Goal: Task Accomplishment & Management: Use online tool/utility

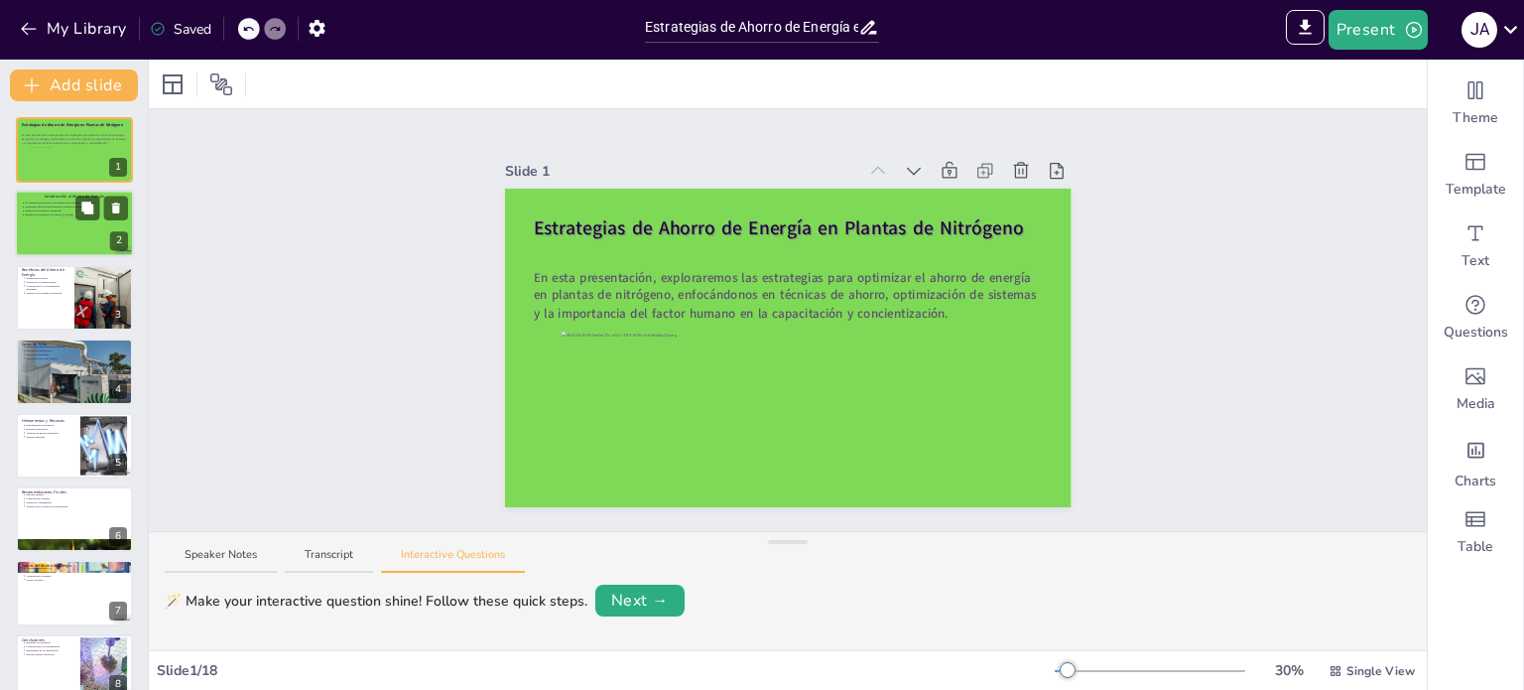
click at [90, 238] on div at bounding box center [75, 234] width 35 height 35
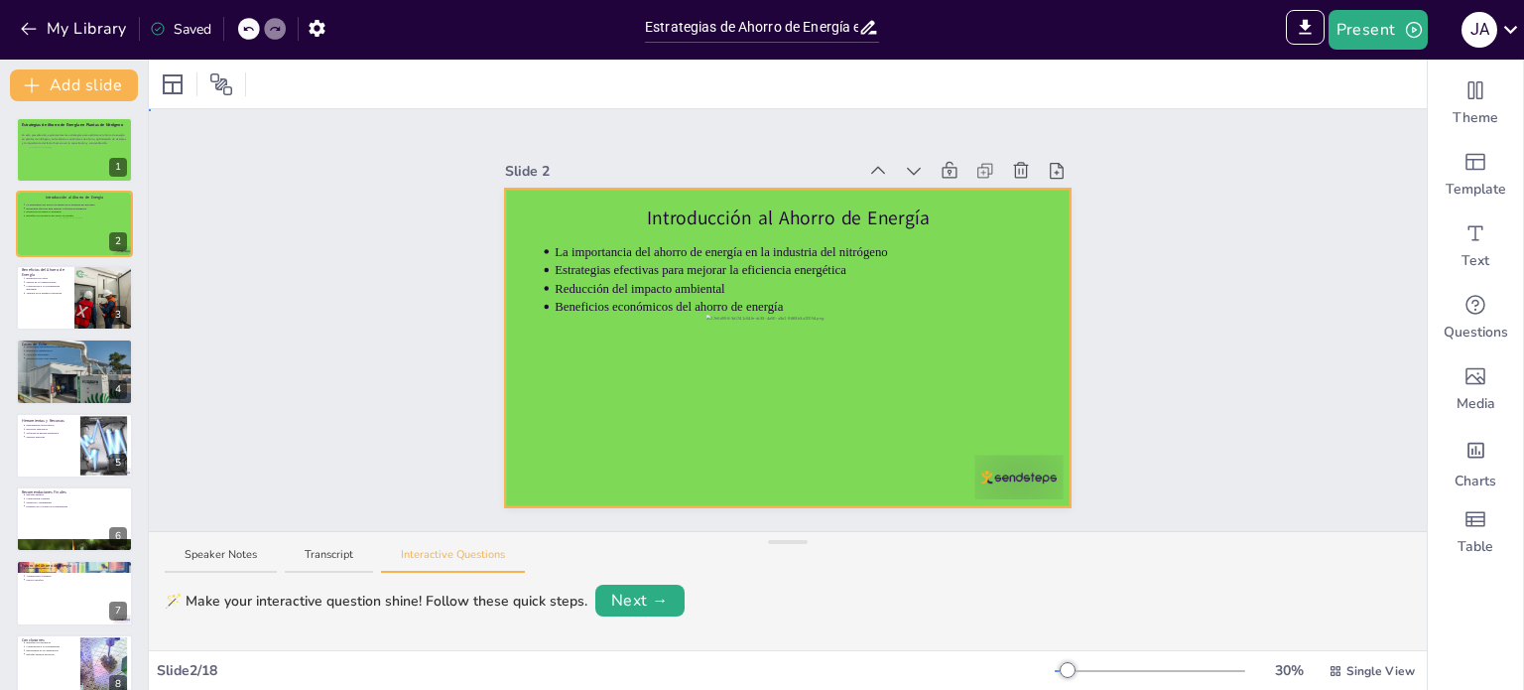
click at [649, 404] on div at bounding box center [788, 348] width 567 height 319
click at [303, 561] on button "Transcript" at bounding box center [329, 560] width 88 height 27
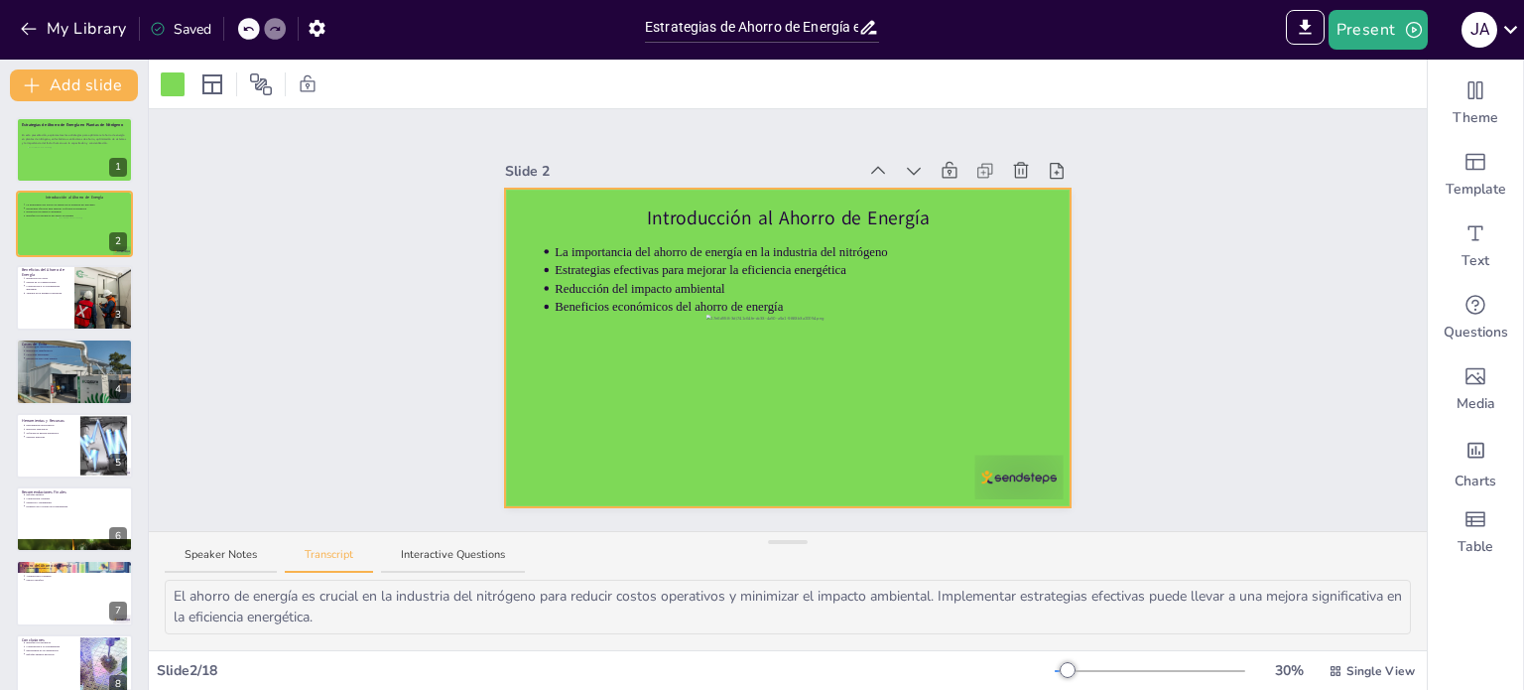
scroll to position [4, 0]
click at [1383, 51] on div "IMPORT EXPORT Import Theme Export Theme Master Present J A" at bounding box center [1206, 30] width 635 height 60
click at [1382, 35] on button "Present" at bounding box center [1378, 30] width 99 height 40
click at [1393, 115] on li "Play presentation" at bounding box center [1408, 122] width 156 height 32
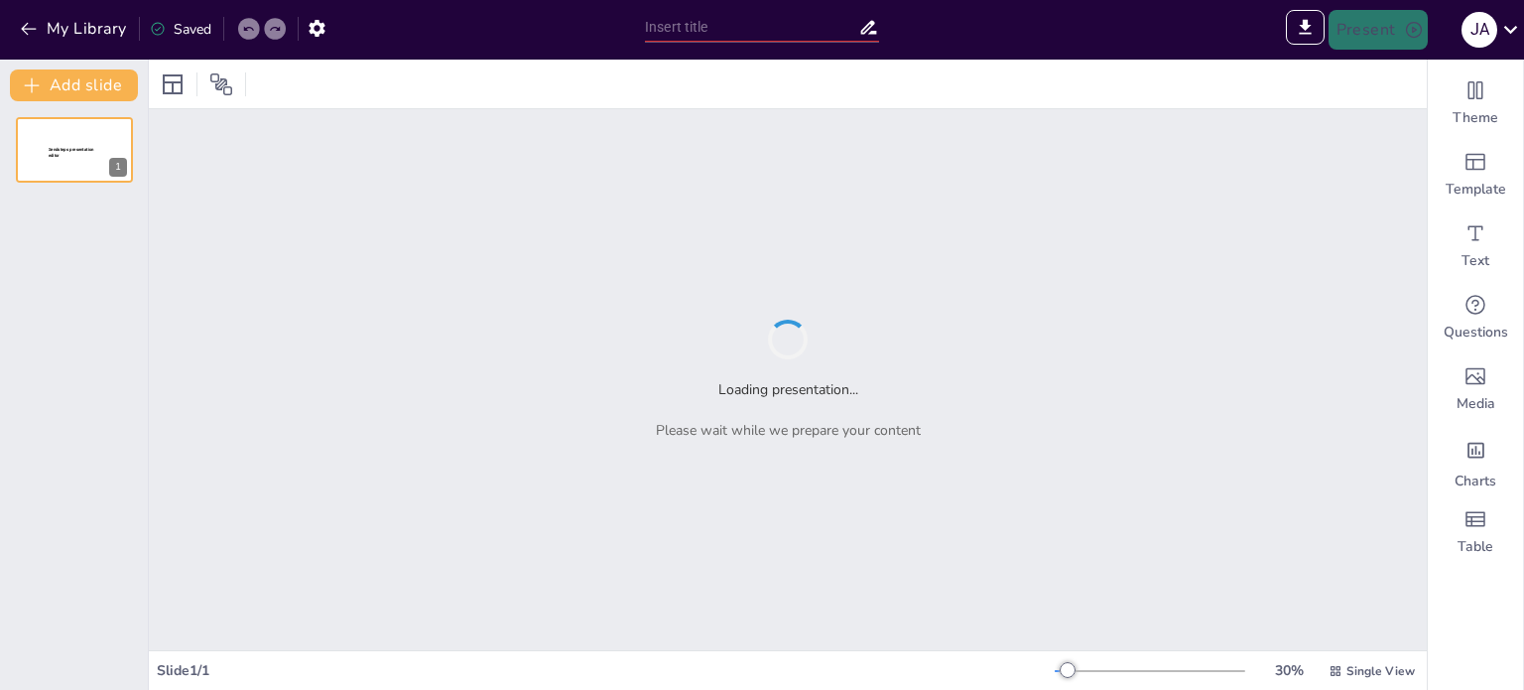
type input "Sendsteps presentation"
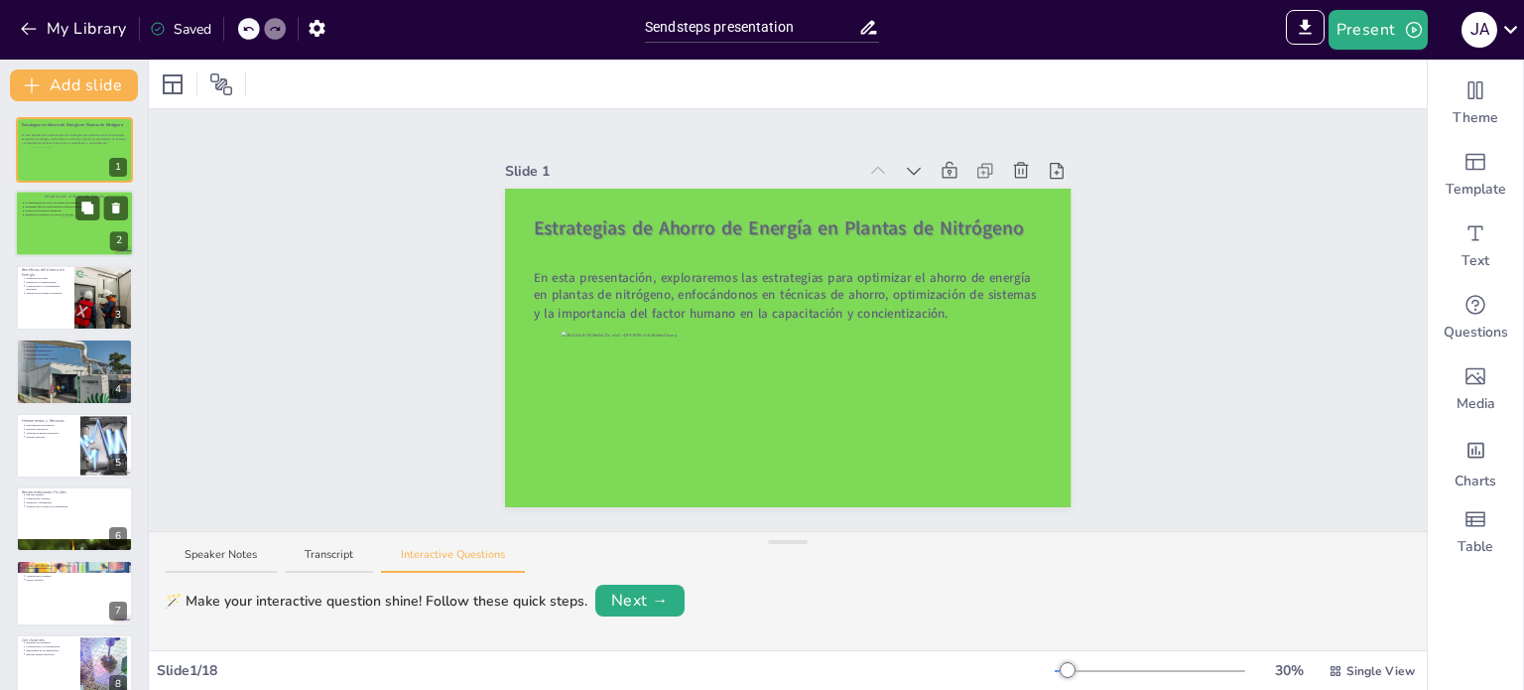
click at [63, 210] on p "Reducción del impacto ambiental" at bounding box center [76, 211] width 103 height 4
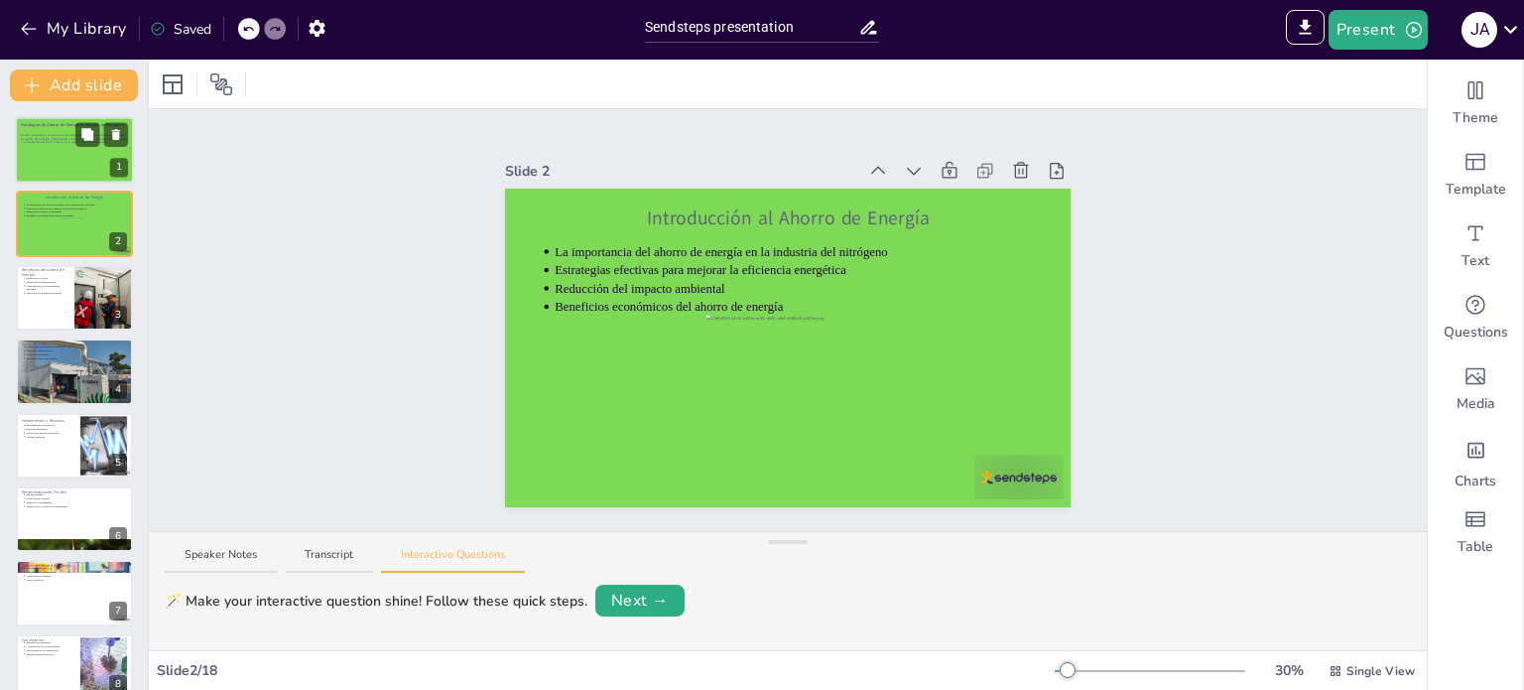
click at [51, 150] on div at bounding box center [74, 164] width 95 height 35
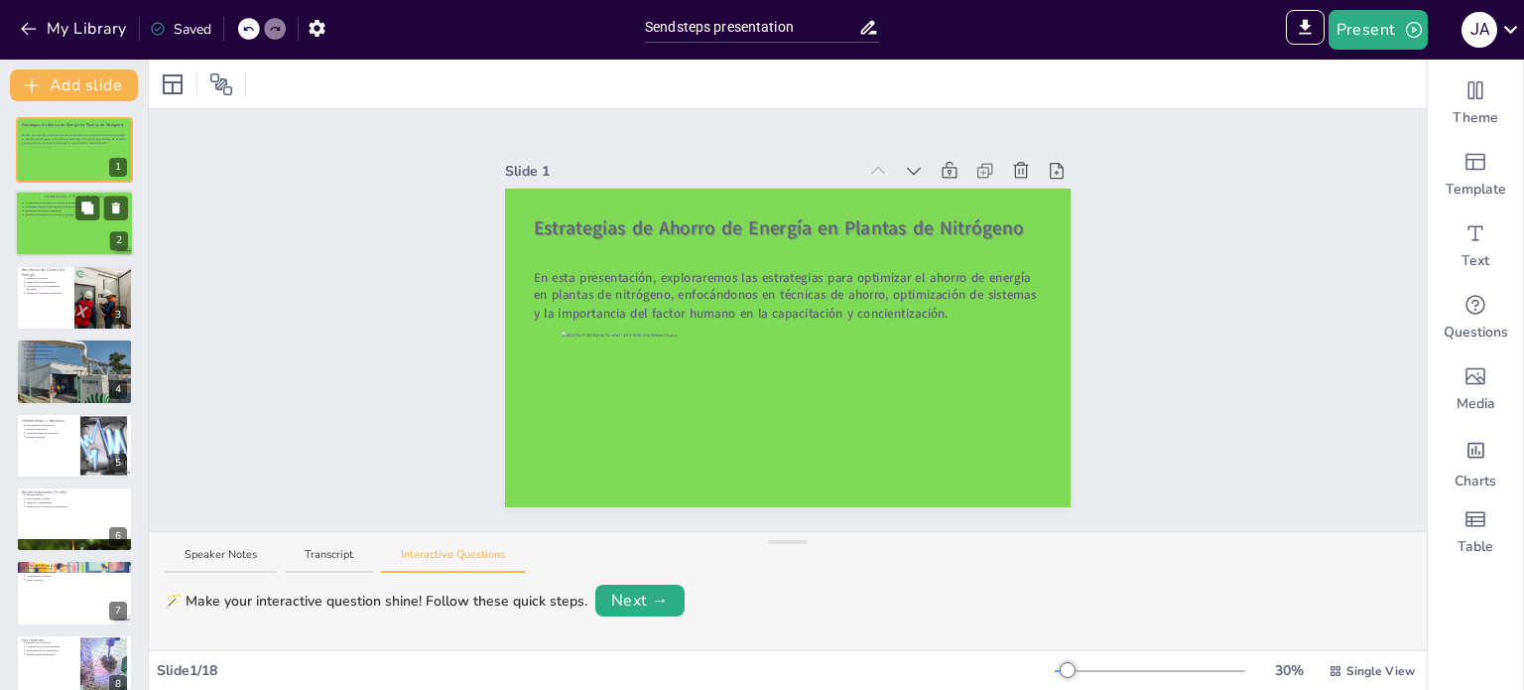
click at [51, 229] on div at bounding box center [74, 224] width 119 height 67
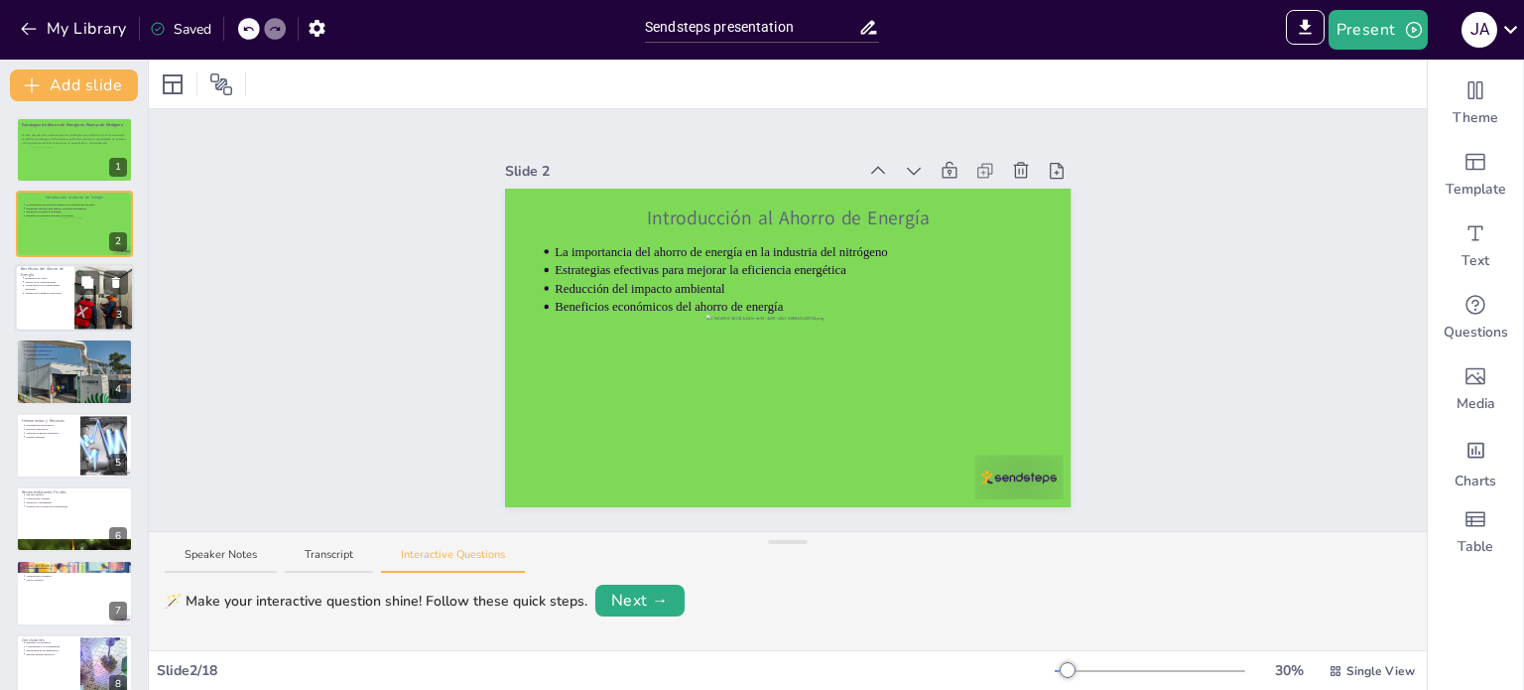
click at [50, 291] on li "Ventajas en la imagen corporativa" at bounding box center [47, 293] width 44 height 4
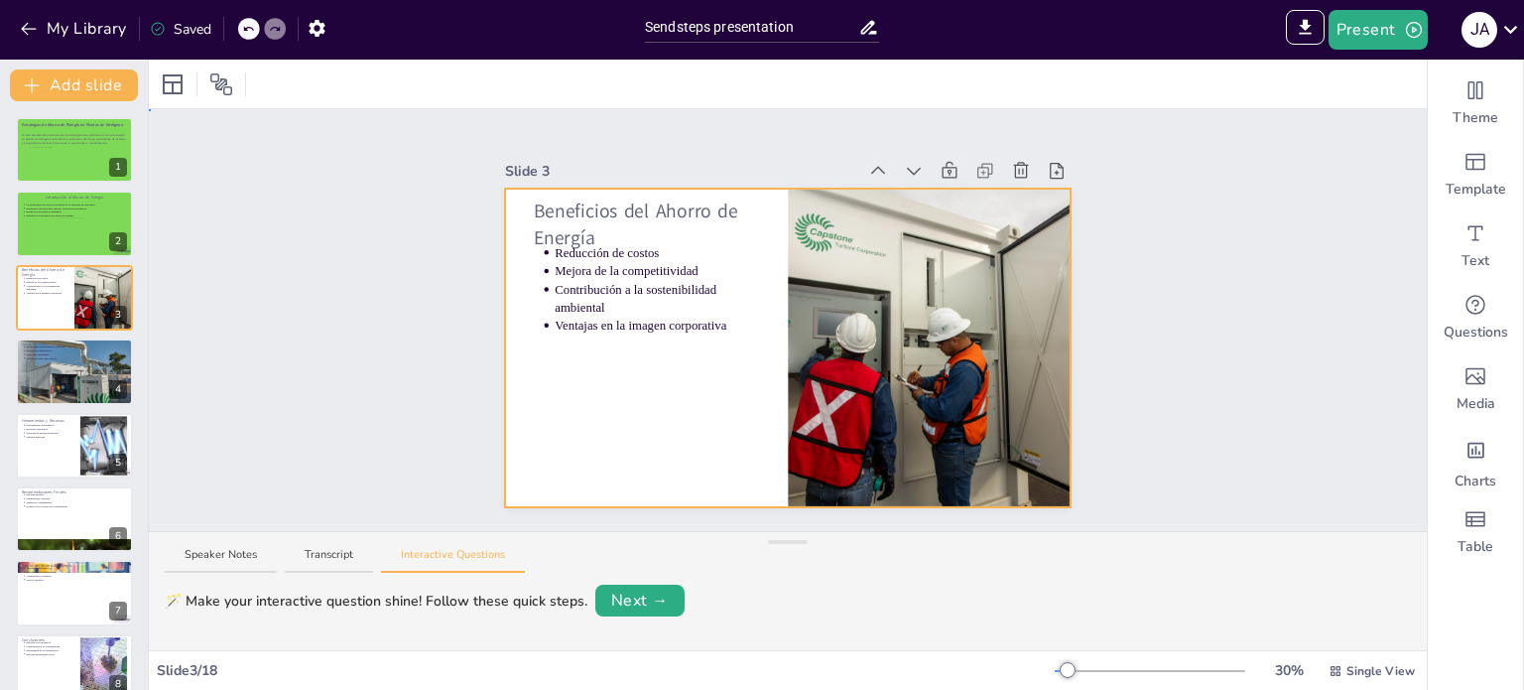
click at [651, 417] on div at bounding box center [788, 348] width 567 height 319
click at [172, 83] on div at bounding box center [173, 84] width 24 height 24
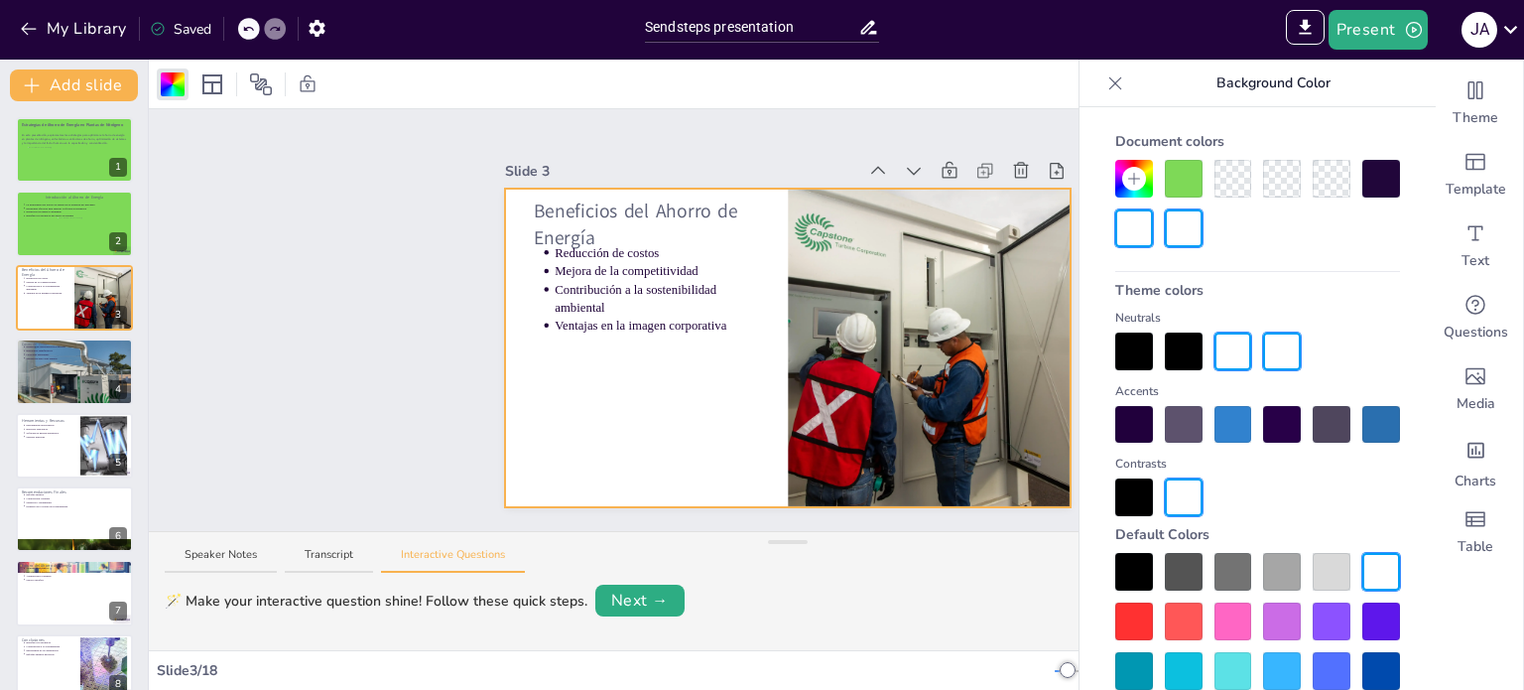
click at [1194, 188] on div at bounding box center [1184, 179] width 38 height 38
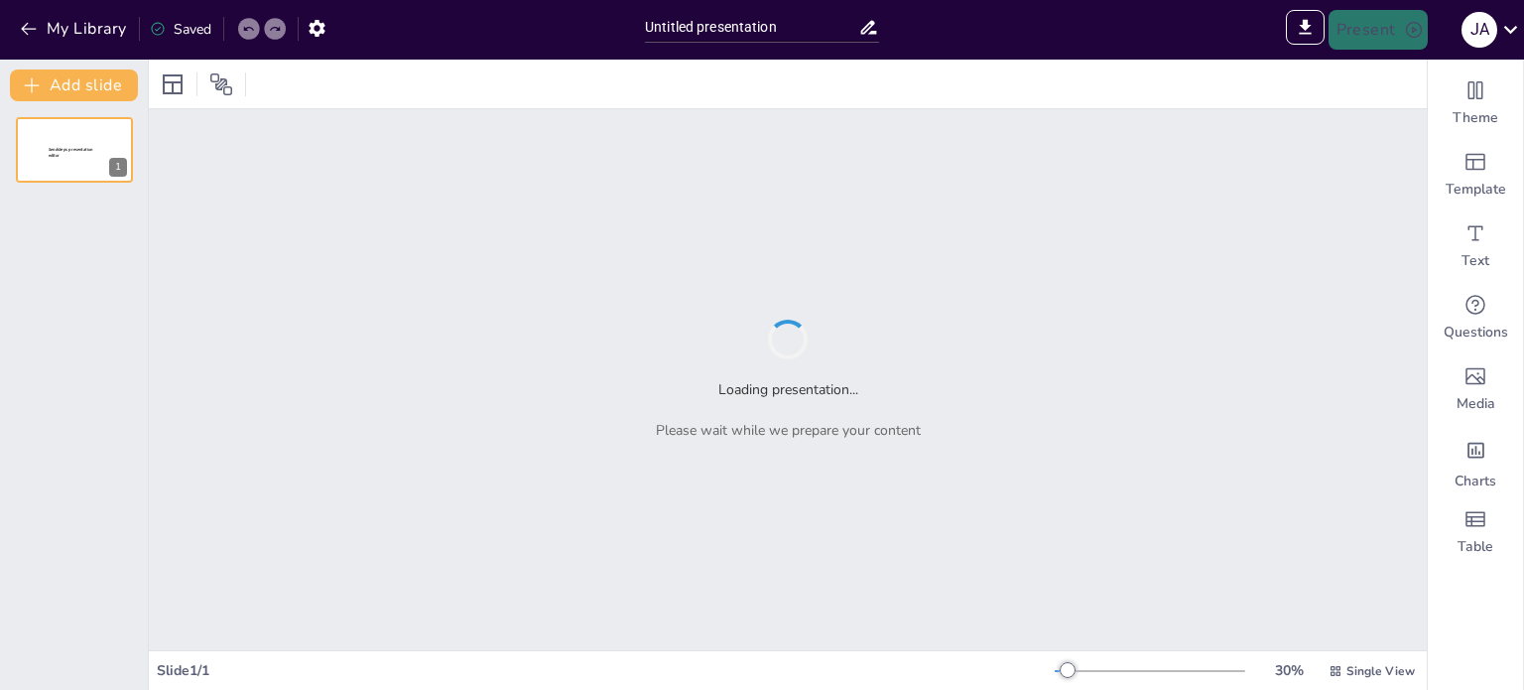
type input "Sendsteps presentation"
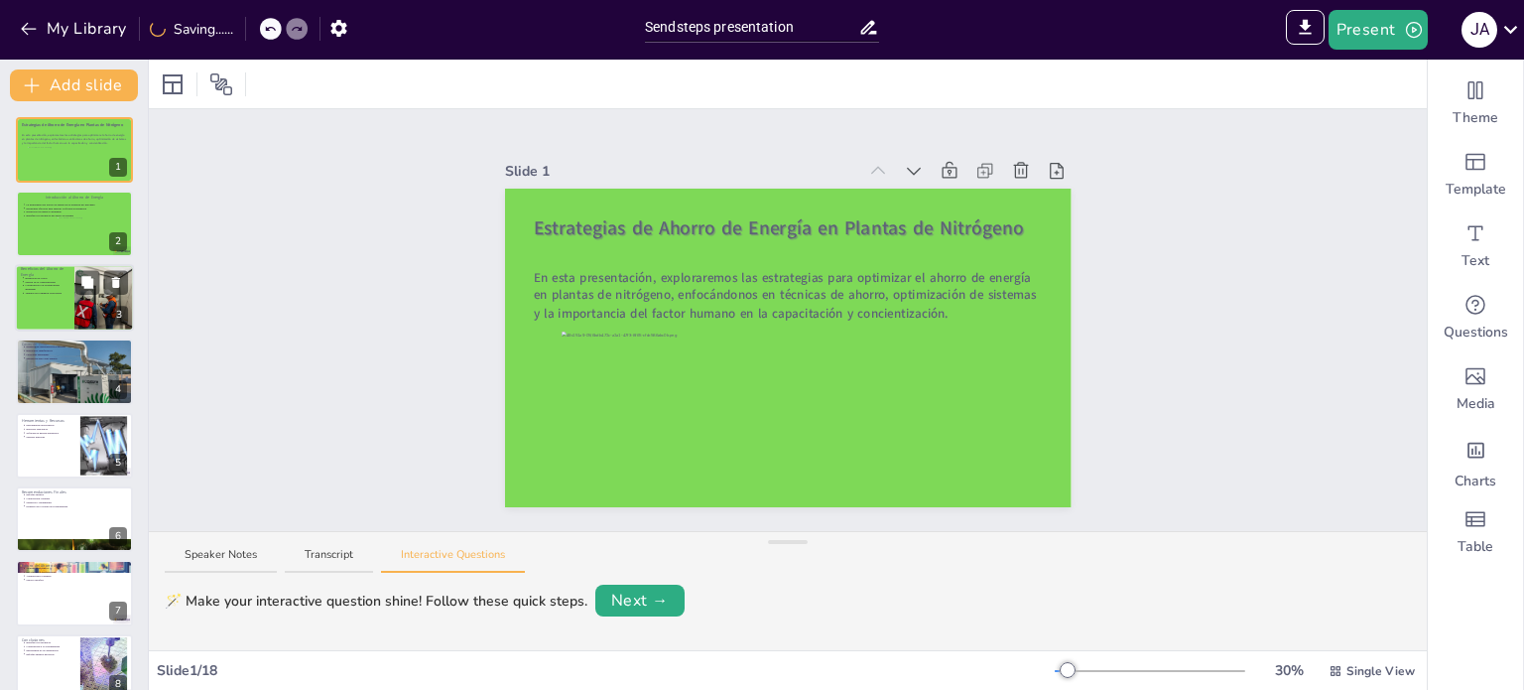
click at [88, 317] on div at bounding box center [104, 297] width 101 height 67
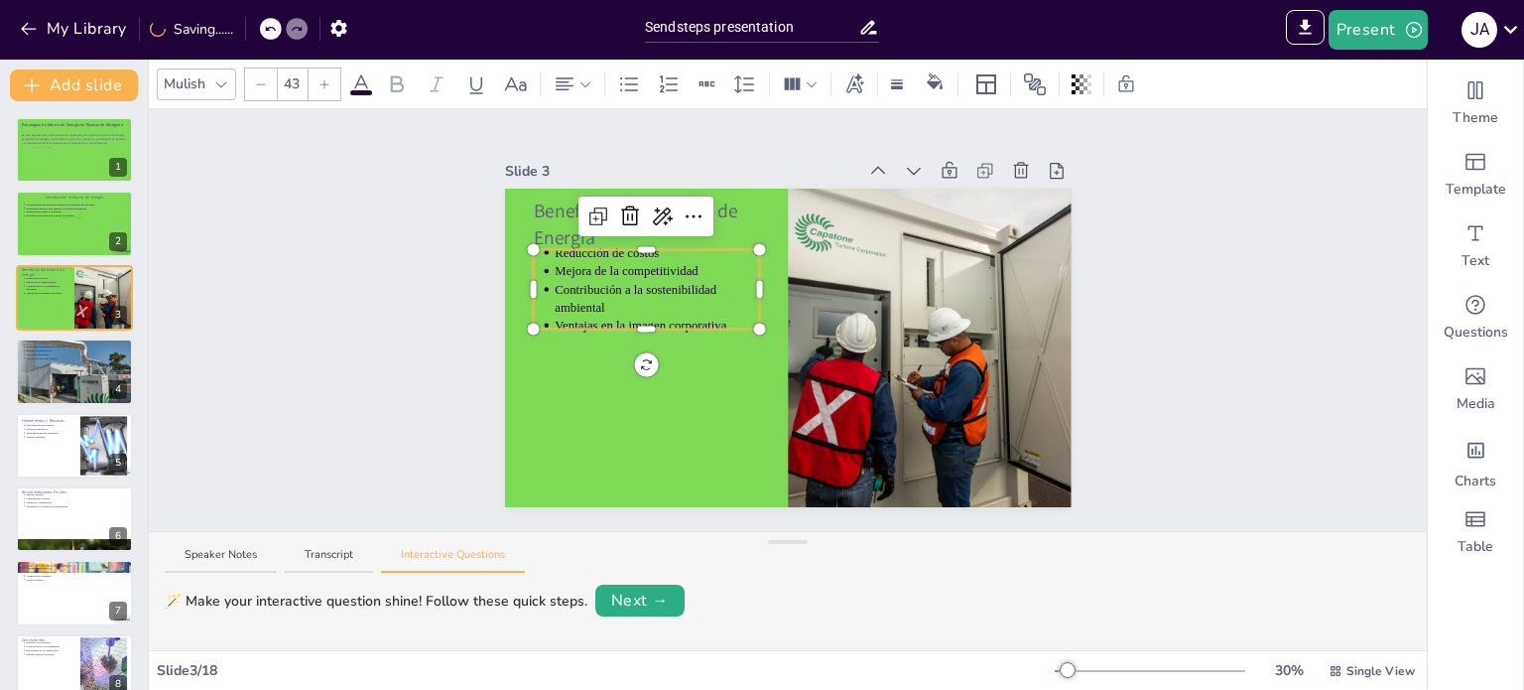
click at [603, 293] on p "Contribución a la sostenibilidad ambiental" at bounding box center [657, 299] width 205 height 36
drag, startPoint x: 603, startPoint y: 293, endPoint x: 607, endPoint y: 311, distance: 18.3
click at [607, 311] on ul "Reducción de costos Mejora de la competitividad Contribución a la sostenibilida…" at bounding box center [646, 288] width 226 height 91
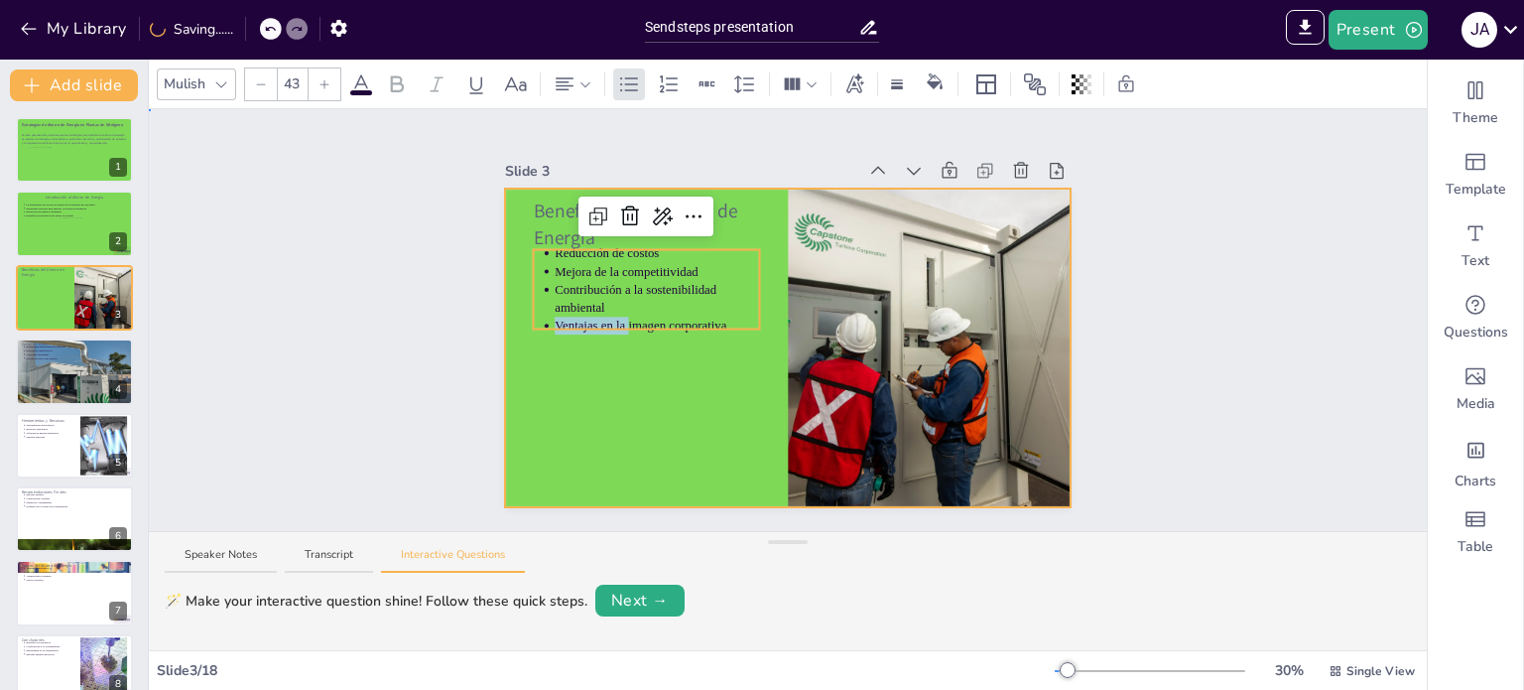
click at [627, 381] on div at bounding box center [788, 348] width 567 height 319
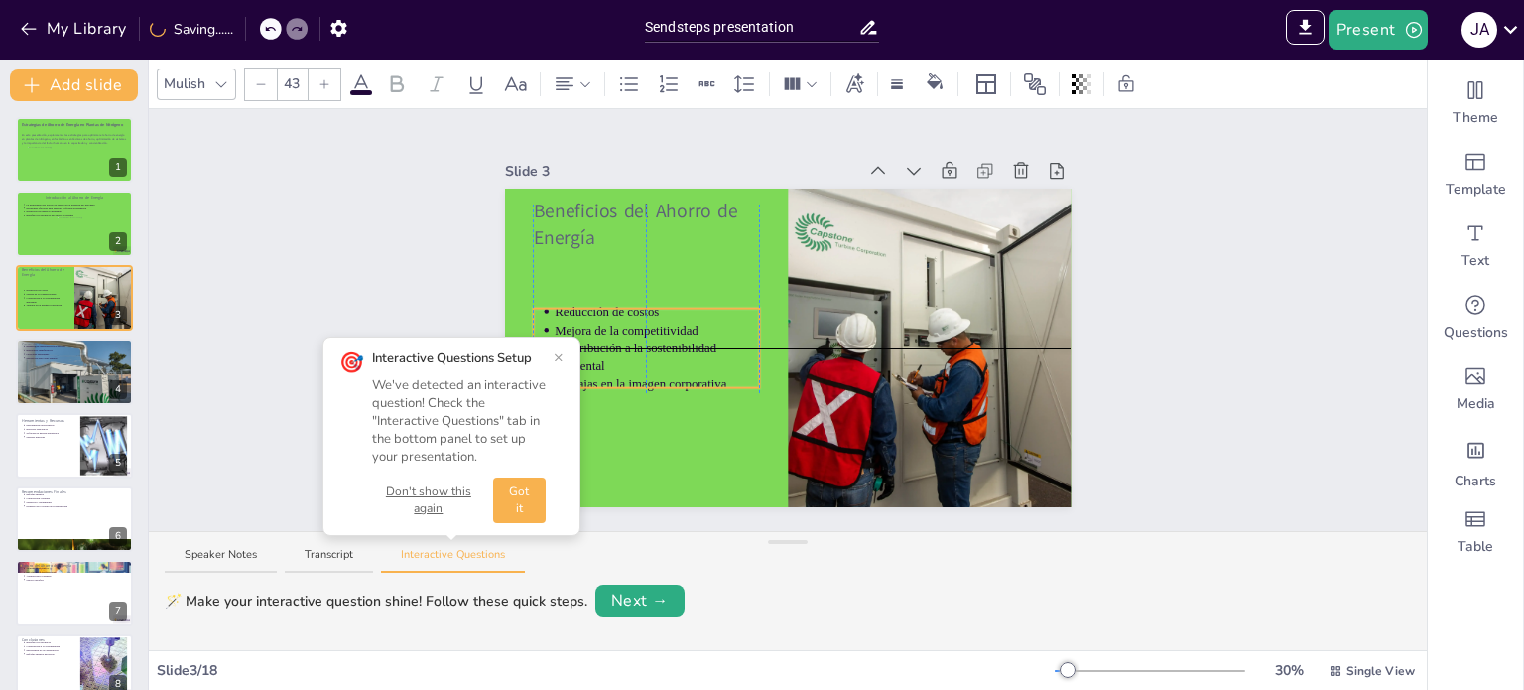
drag, startPoint x: 638, startPoint y: 297, endPoint x: 643, endPoint y: 361, distance: 64.7
click at [643, 361] on p "Contribución a la sostenibilidad ambiental" at bounding box center [657, 357] width 205 height 36
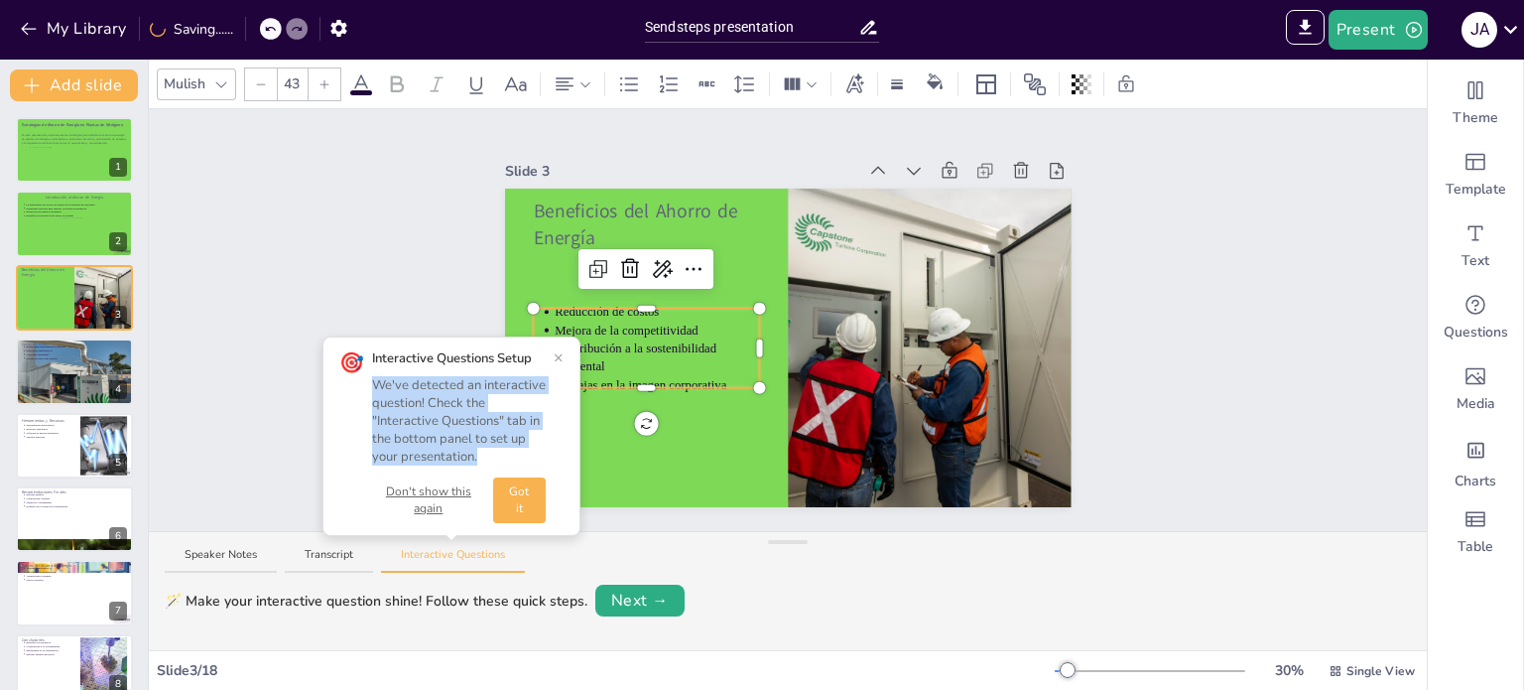
drag, startPoint x: 377, startPoint y: 377, endPoint x: 523, endPoint y: 456, distance: 165.6
click at [523, 456] on div "We've detected an interactive question! Check the "Interactive Questions" tab i…" at bounding box center [459, 421] width 174 height 90
copy div "We've detected an interactive question! Check the "Interactive Questions" tab i…"
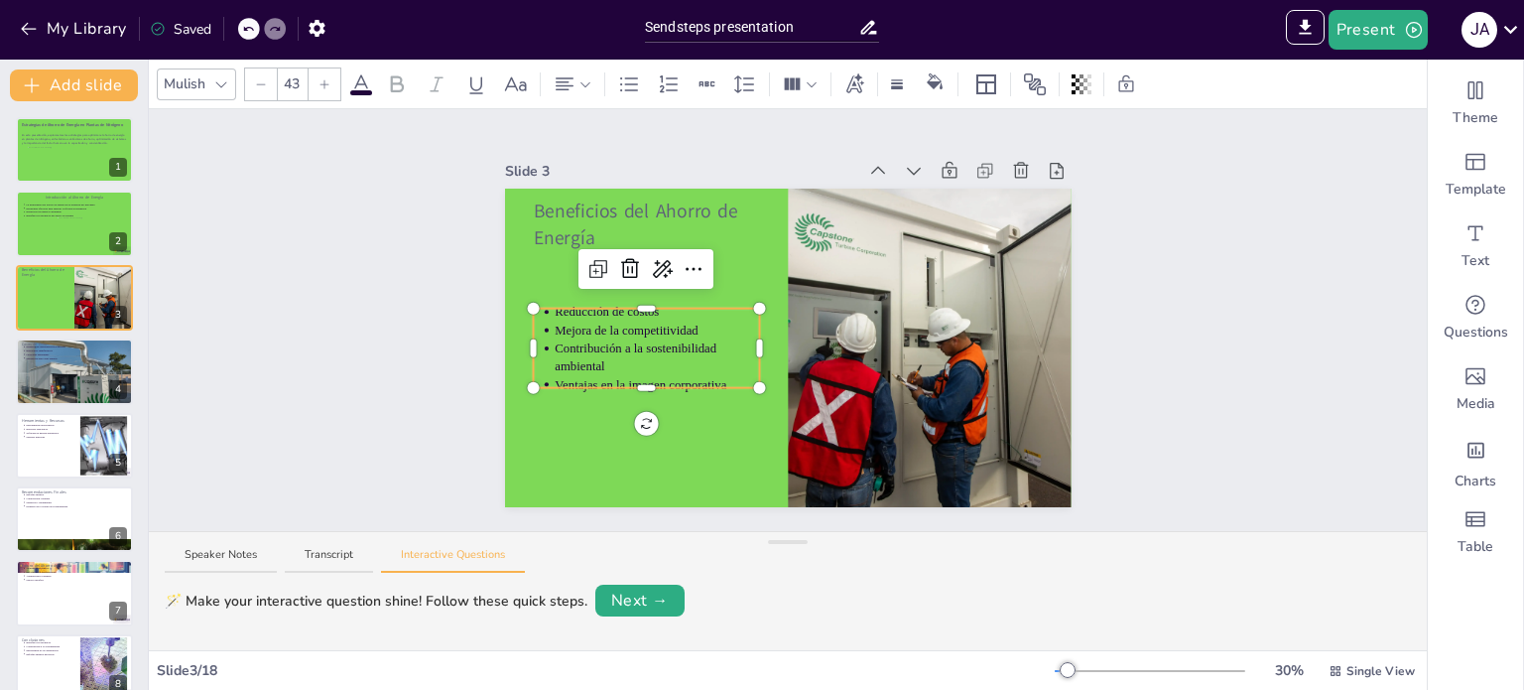
click at [386, 424] on div "Slide 1 Estrategias de Ahorro de Energía en Plantas de Nitrógeno En esta presen…" at bounding box center [788, 320] width 1278 height 422
click at [602, 356] on p "Contribución a la sostenibilidad ambiental" at bounding box center [657, 357] width 205 height 36
click at [369, 300] on div "Slide 1 Estrategias de Ahorro de Energía en Plantas de Nitrógeno En esta presen…" at bounding box center [788, 320] width 1278 height 422
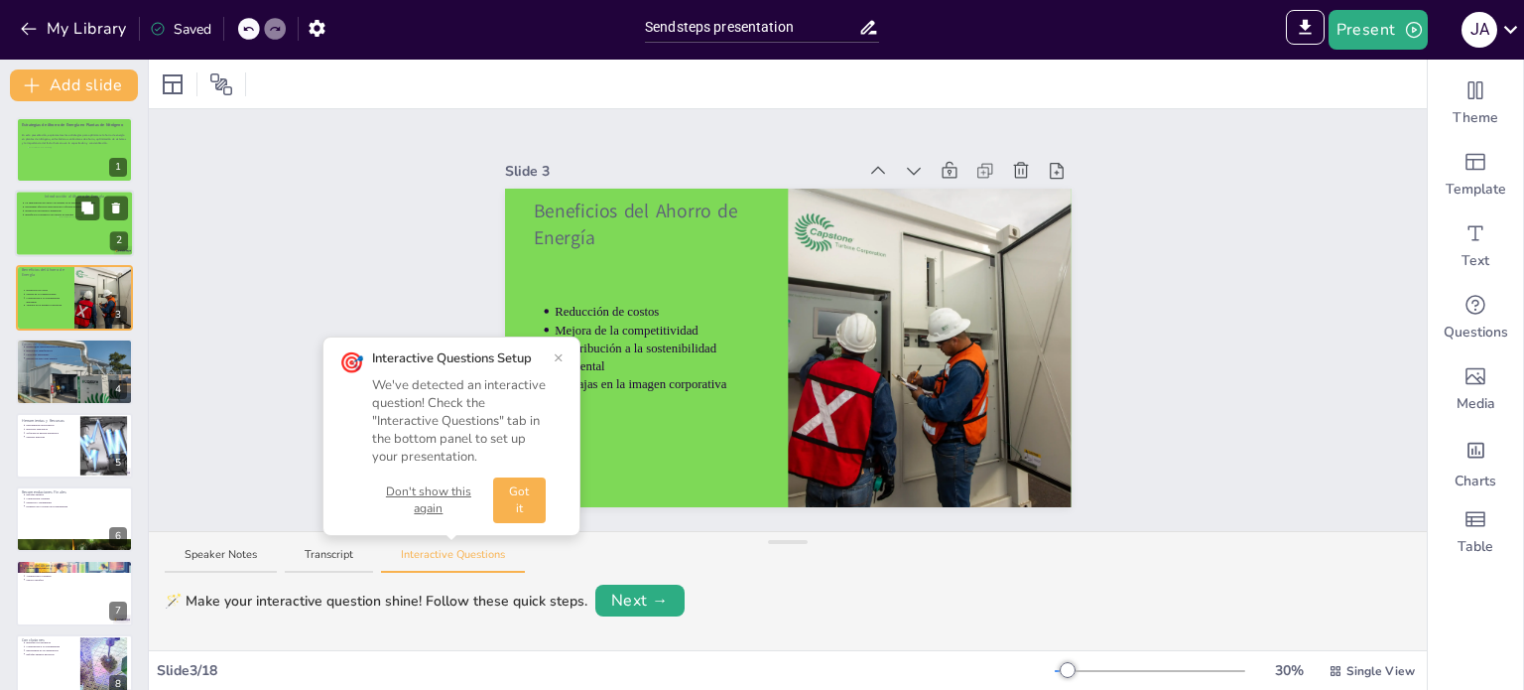
click at [52, 245] on div at bounding box center [74, 224] width 119 height 67
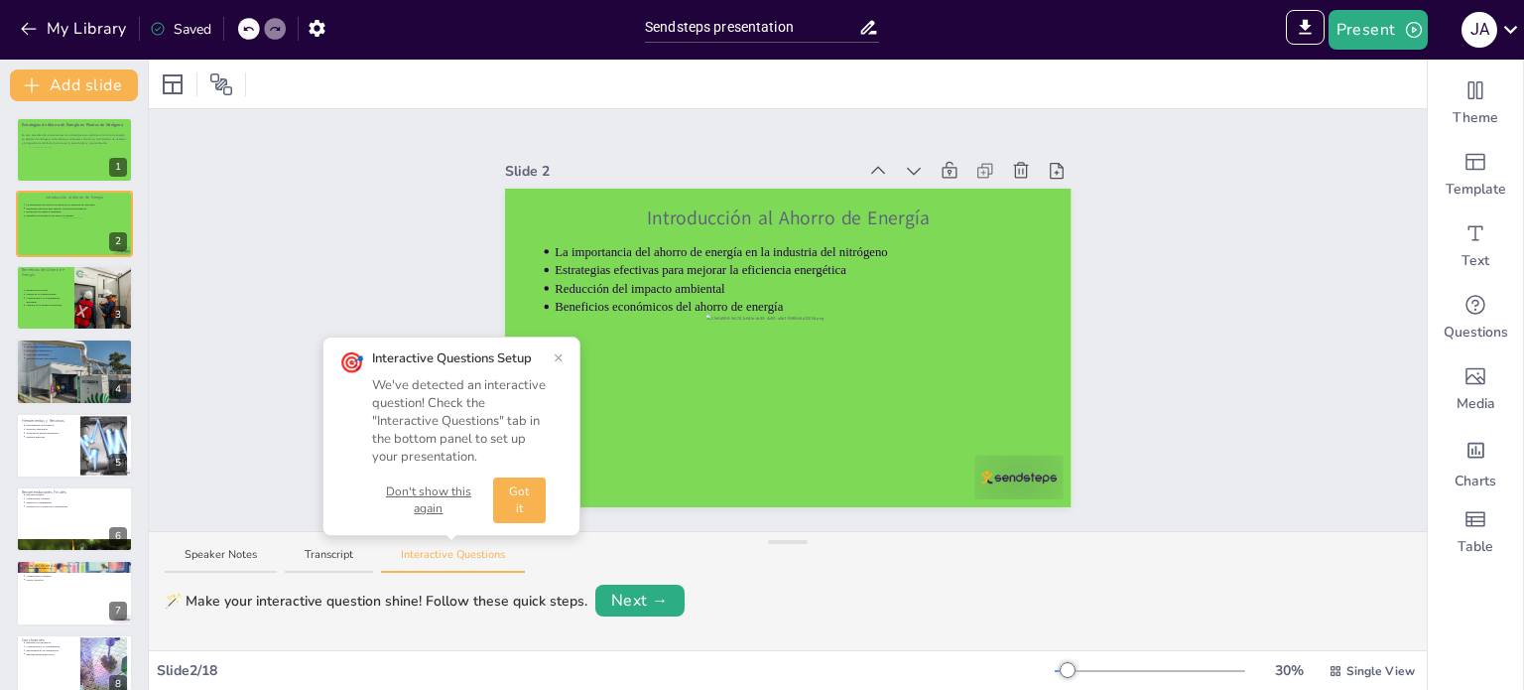
click at [442, 506] on button "Don't show this again" at bounding box center [428, 500] width 113 height 34
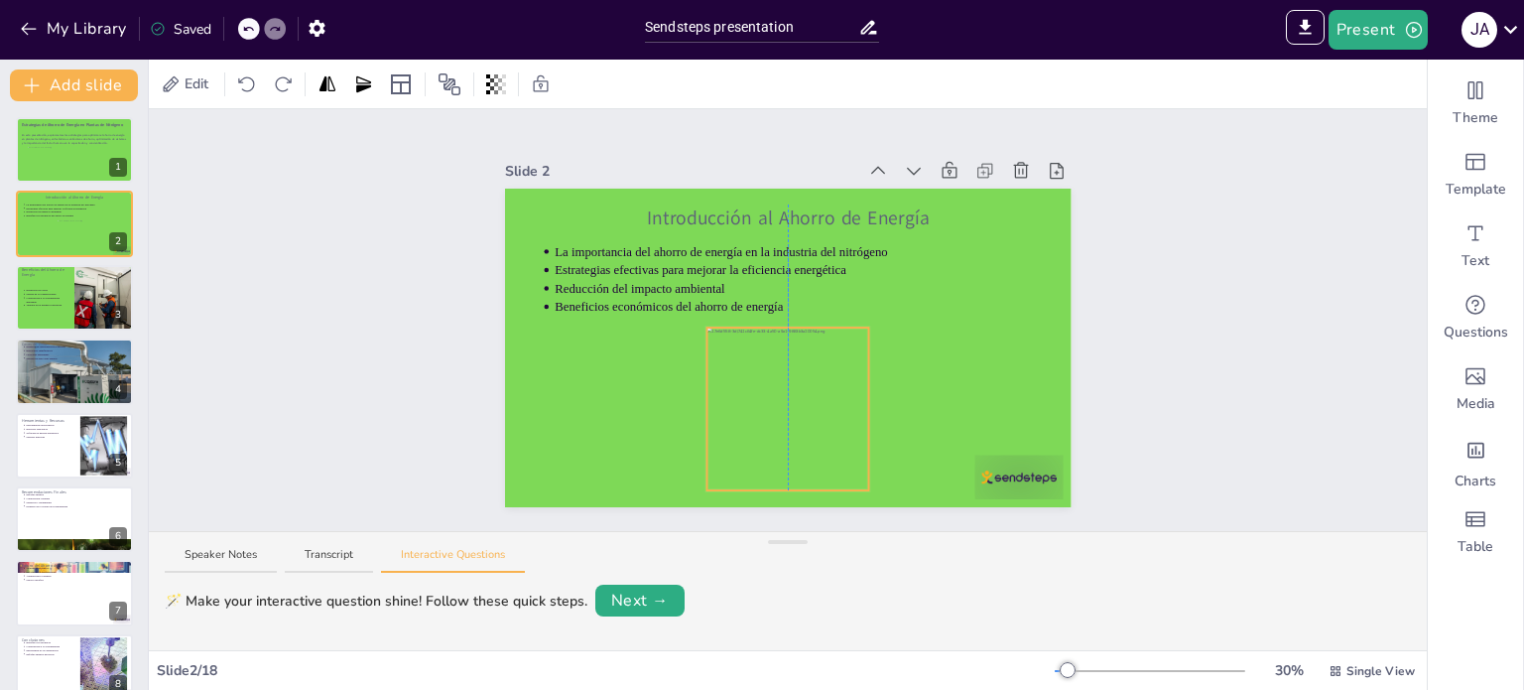
drag, startPoint x: 816, startPoint y: 343, endPoint x: 811, endPoint y: 356, distance: 13.8
click at [811, 356] on div at bounding box center [788, 409] width 163 height 163
click at [1108, 345] on div "Slide 1 Estrategias de Ahorro de Energía en Plantas de Nitrógeno En esta presen…" at bounding box center [789, 320] width 678 height 374
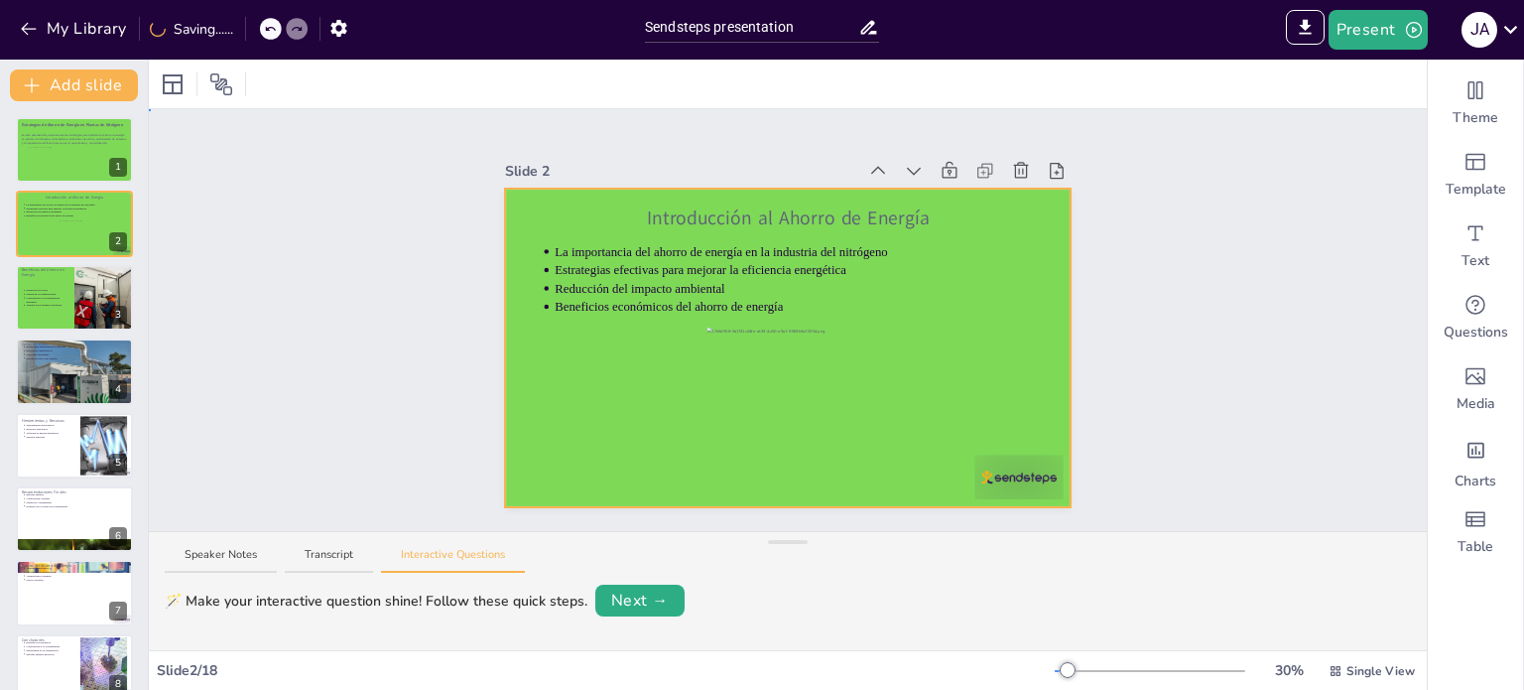
click at [789, 227] on div at bounding box center [788, 348] width 567 height 319
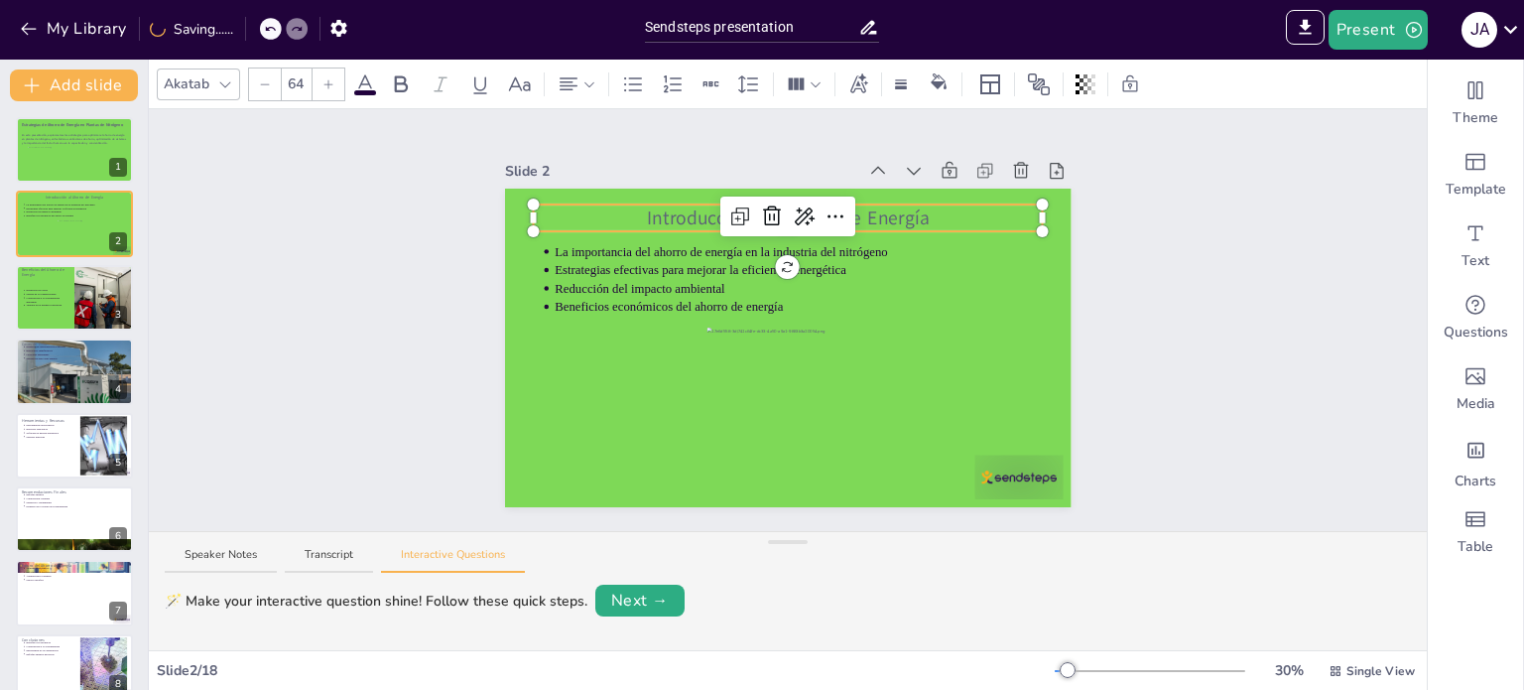
click at [794, 218] on div "Introducción al Ahorro de Energía La importancia del ahorro de energía en la in…" at bounding box center [788, 348] width 567 height 319
click at [389, 84] on icon at bounding box center [401, 84] width 24 height 24
click at [358, 84] on icon at bounding box center [365, 84] width 24 height 24
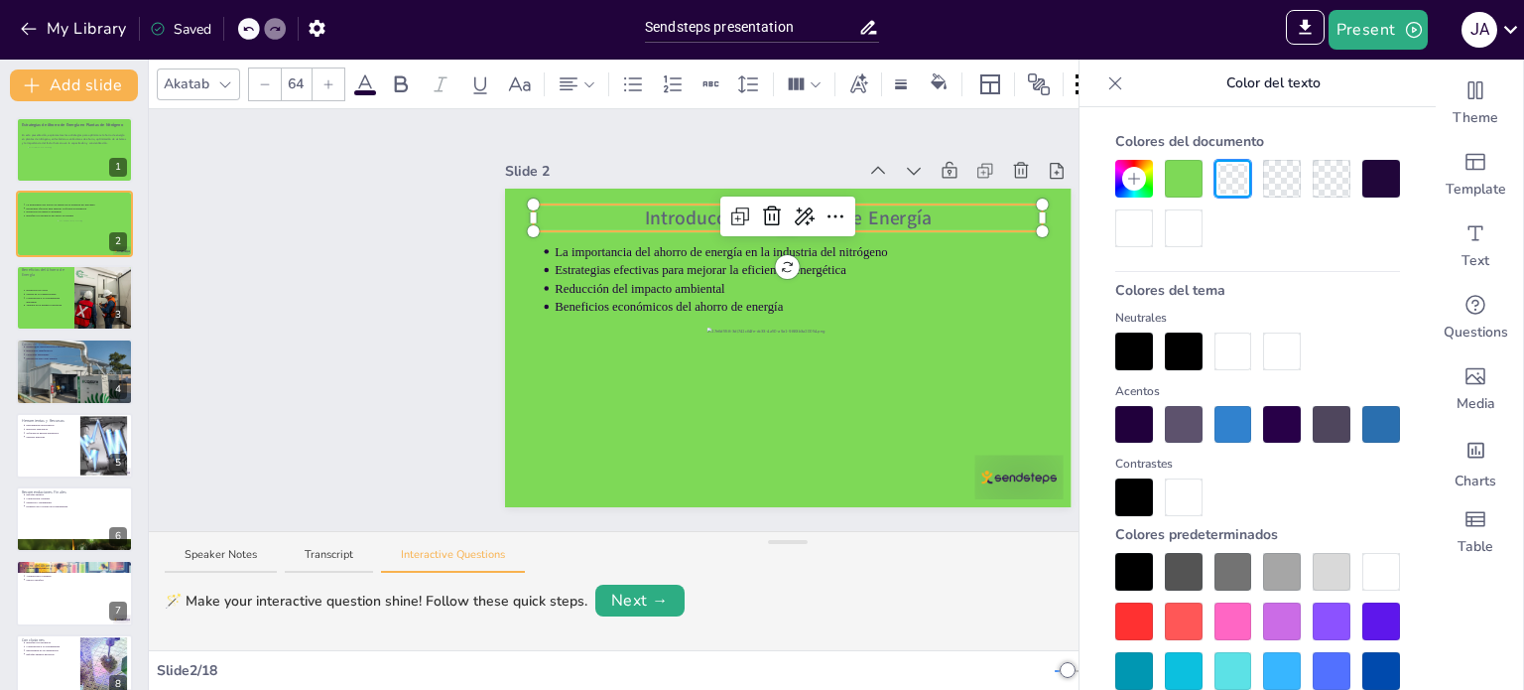
drag, startPoint x: 1129, startPoint y: 328, endPoint x: 1129, endPoint y: 340, distance: 12.9
click at [1129, 340] on div "Neutrales" at bounding box center [1258, 340] width 285 height 62
click at [1129, 340] on div at bounding box center [1135, 351] width 38 height 38
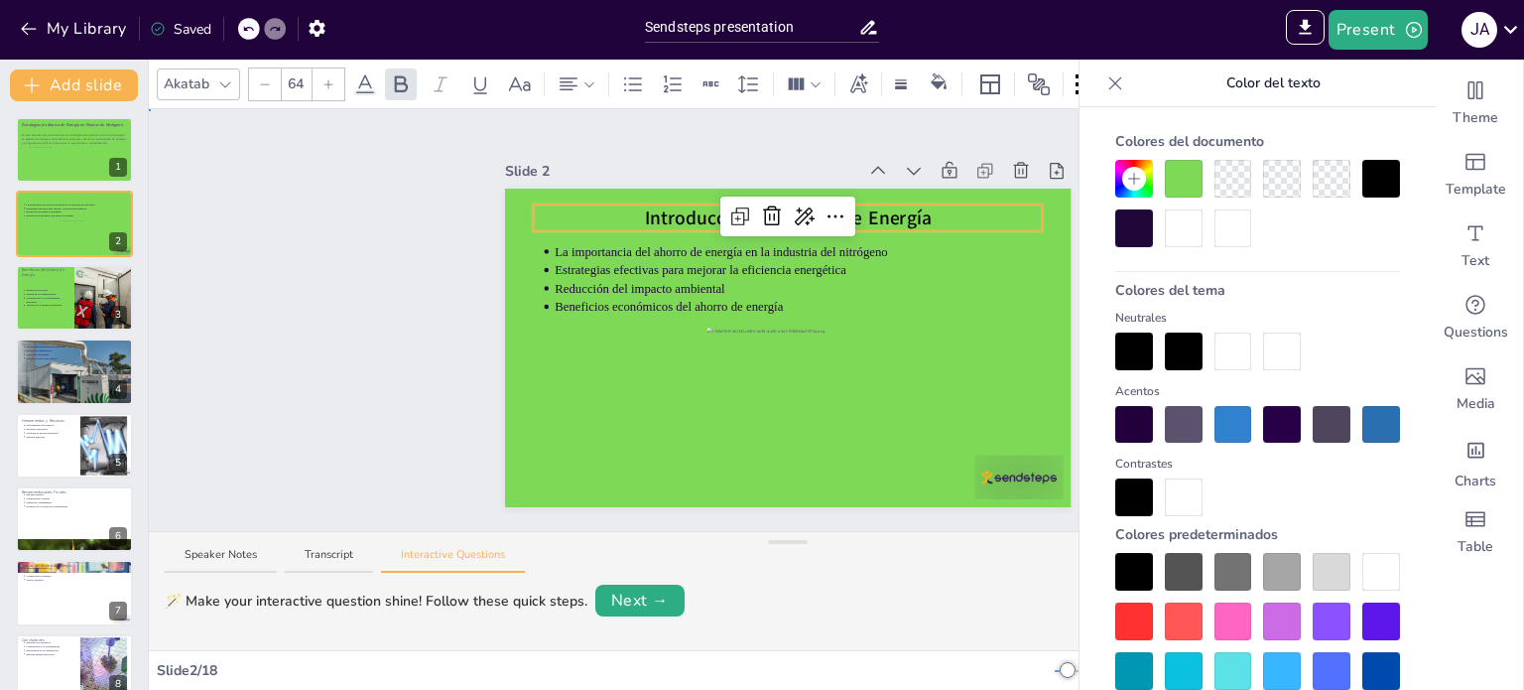
click at [369, 336] on div "Slide 1 Estrategias de Ahorro de Energía en Plantas de Nitrógeno En esta presen…" at bounding box center [788, 320] width 1278 height 422
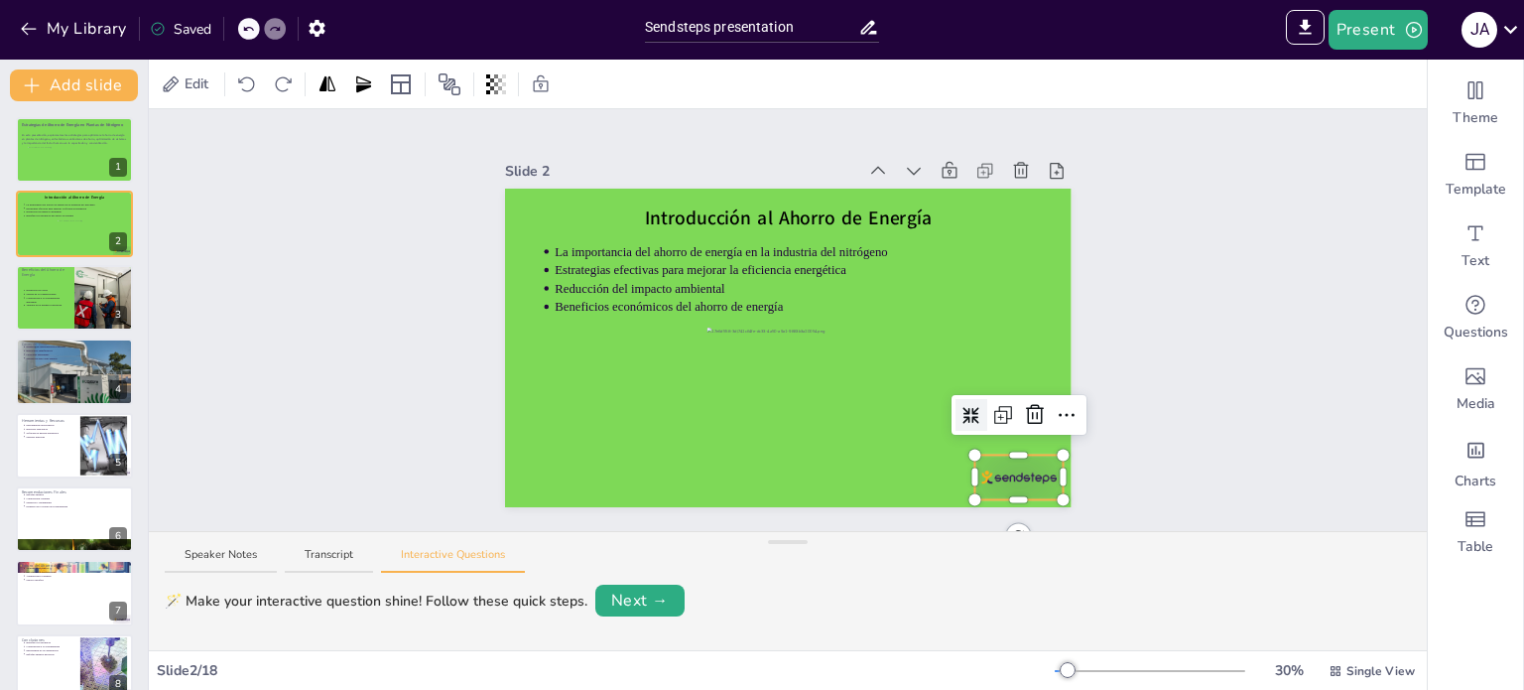
click at [1022, 466] on div at bounding box center [1019, 477] width 88 height 45
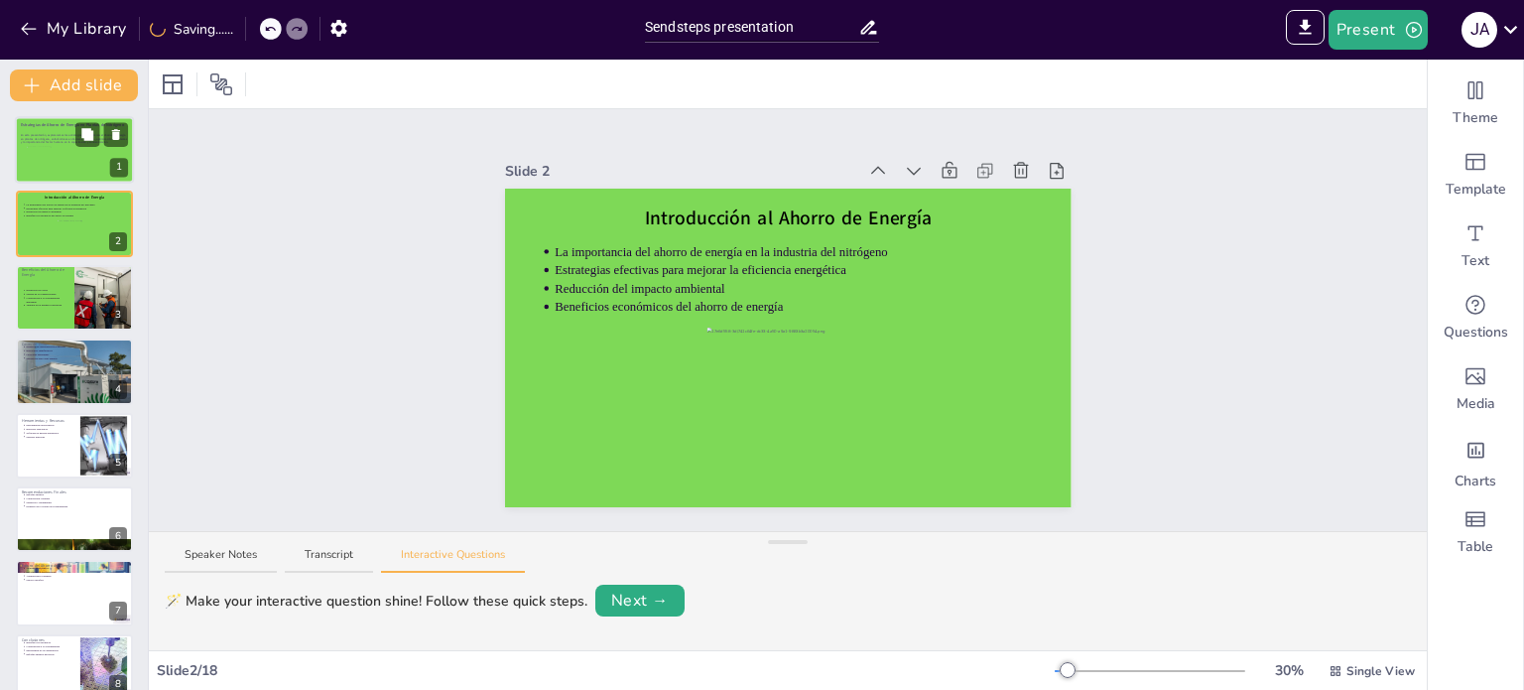
click at [43, 147] on div at bounding box center [74, 164] width 95 height 35
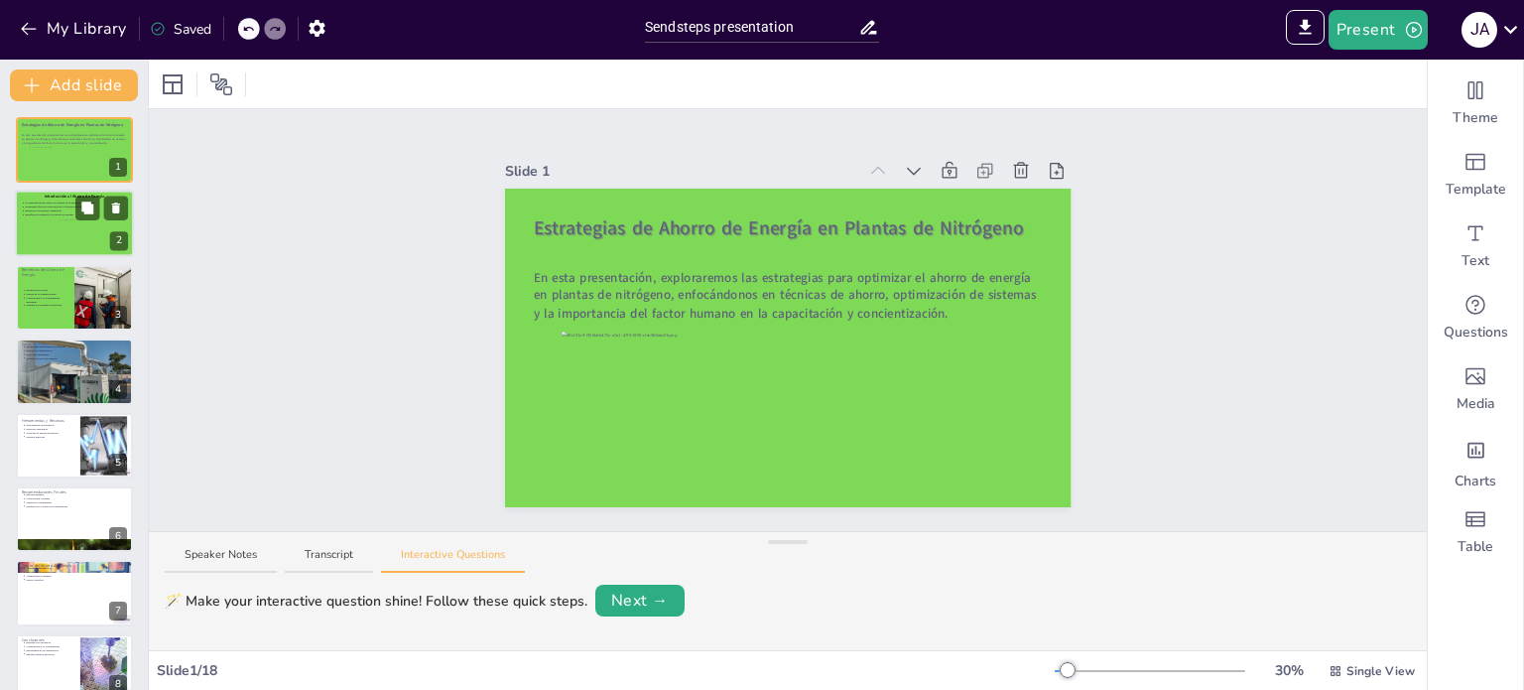
click at [39, 198] on p "Introducción al Ahorro de Energía" at bounding box center [74, 197] width 107 height 6
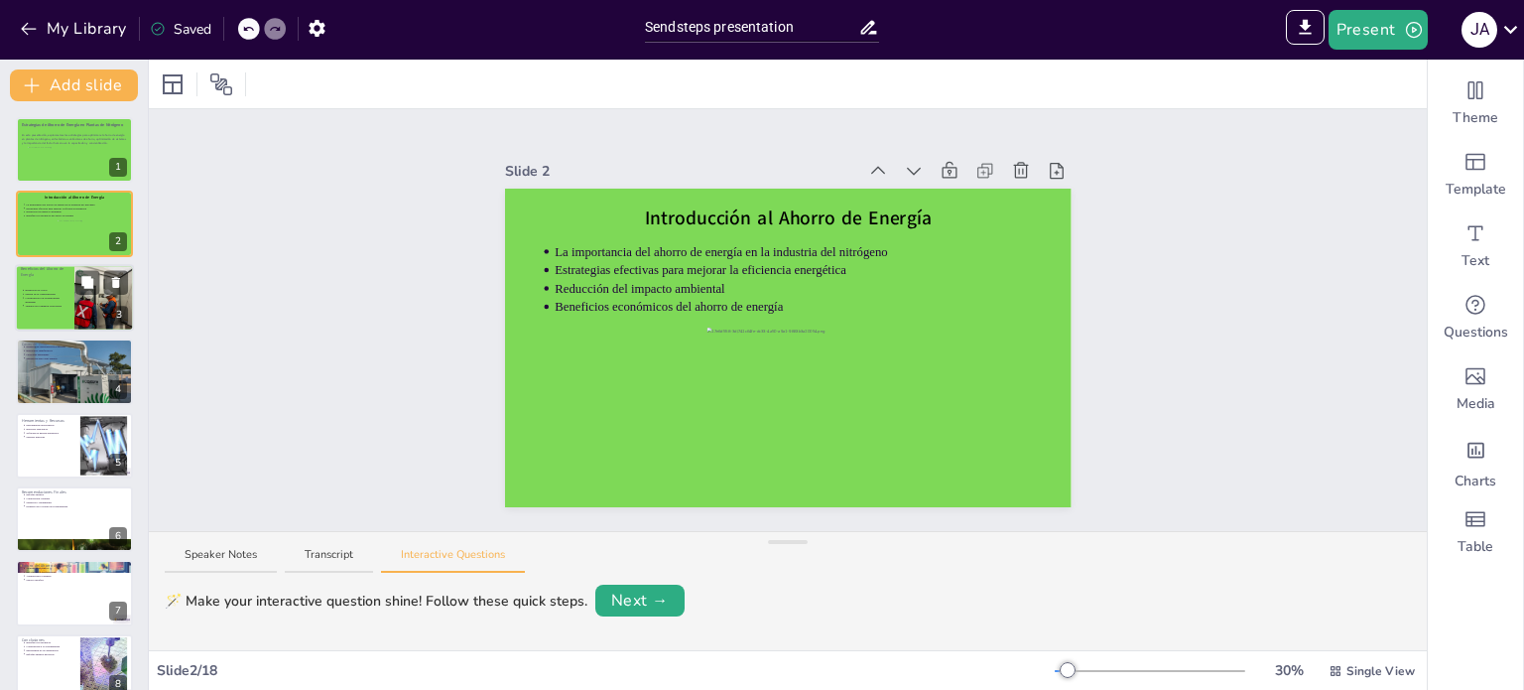
click at [43, 299] on p "Contribución a la sostenibilidad ambiental" at bounding box center [47, 300] width 44 height 8
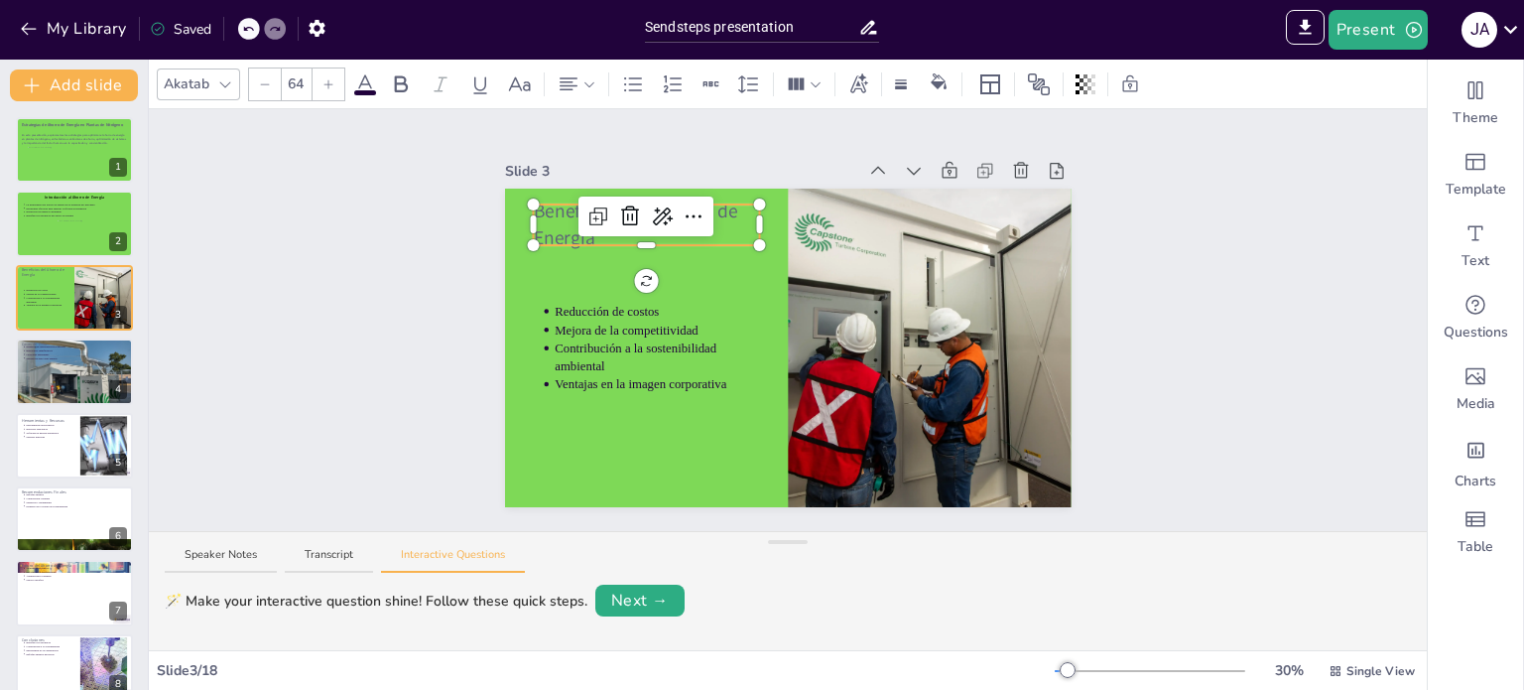
click at [533, 213] on p "Beneficios del Ahorro de Energía" at bounding box center [646, 224] width 226 height 53
click at [366, 93] on span at bounding box center [365, 92] width 22 height 5
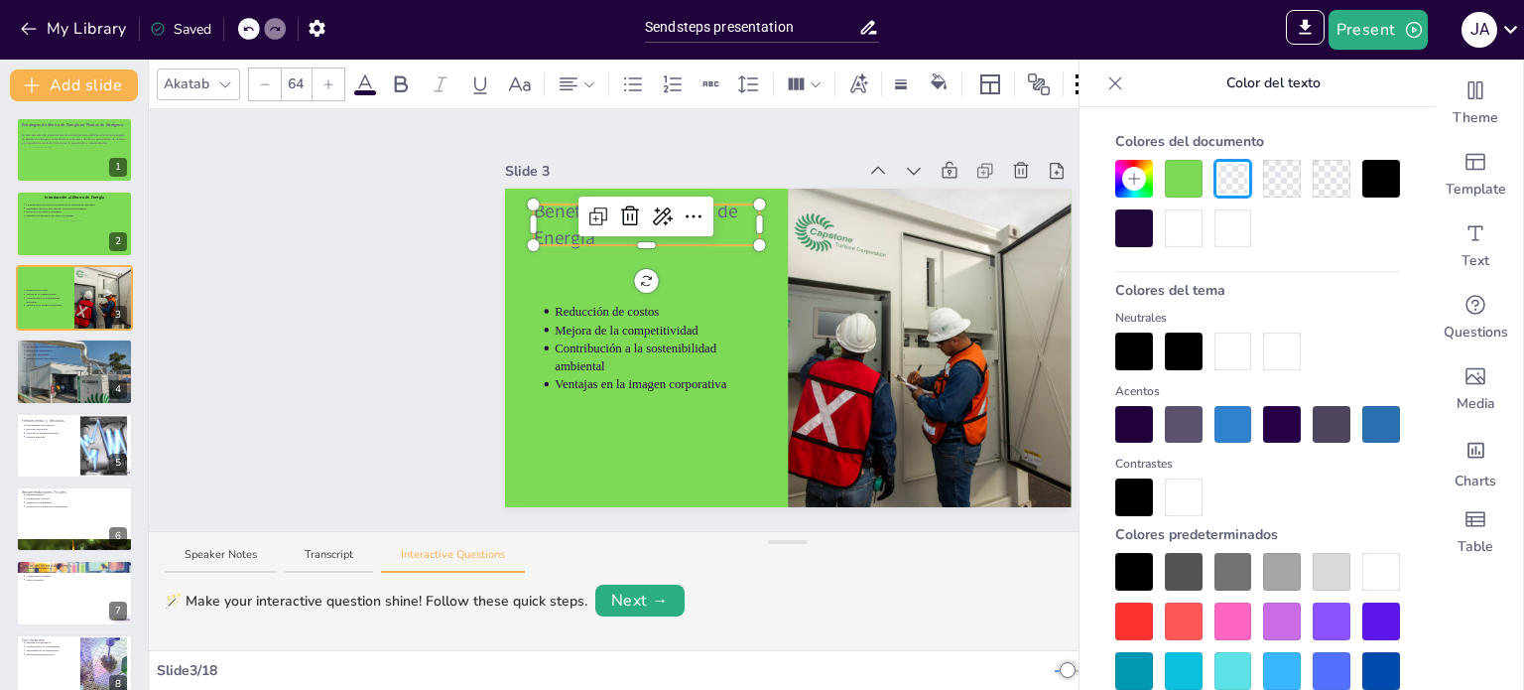
click at [1145, 235] on div at bounding box center [1135, 228] width 38 height 38
click at [404, 76] on icon at bounding box center [401, 83] width 13 height 17
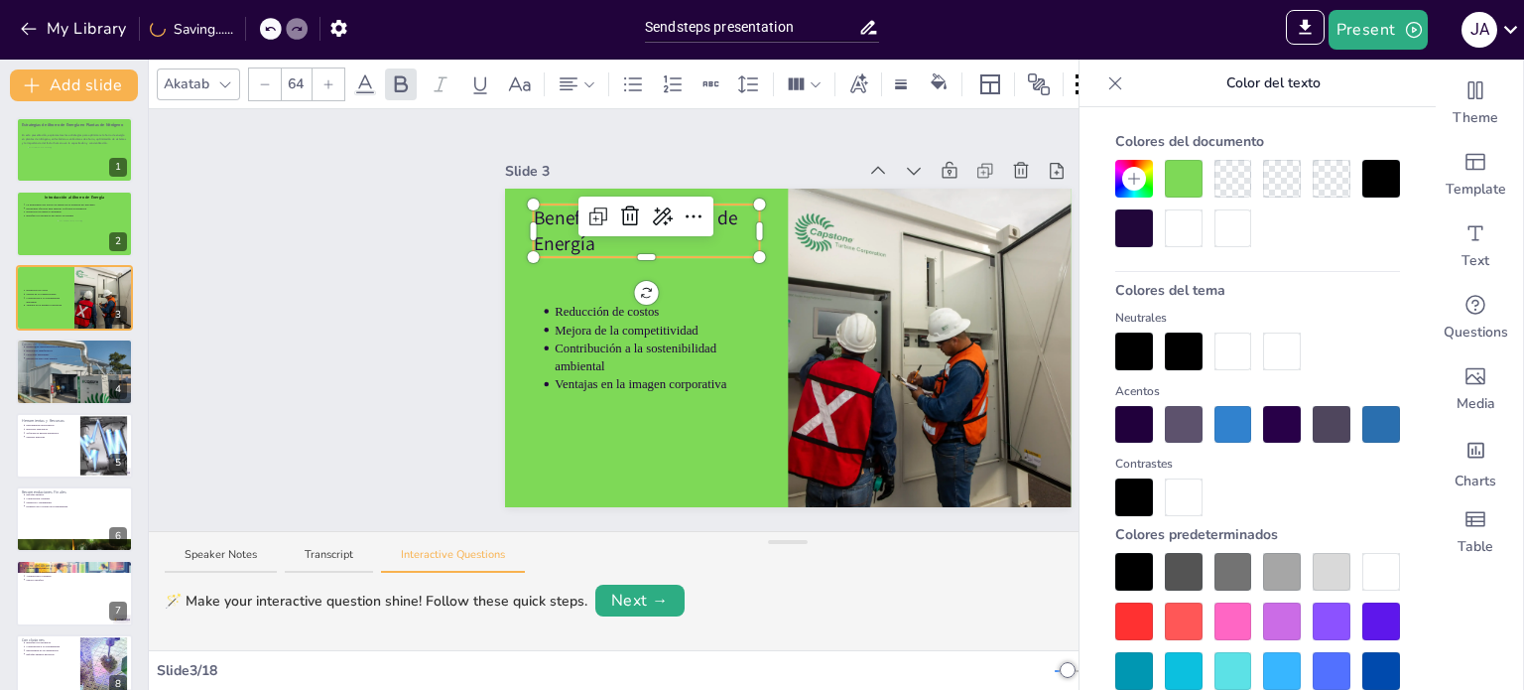
click at [353, 297] on div "Slide 1 Estrategias de Ahorro de Energía en Plantas de Nitrógeno En esta presen…" at bounding box center [788, 320] width 1278 height 422
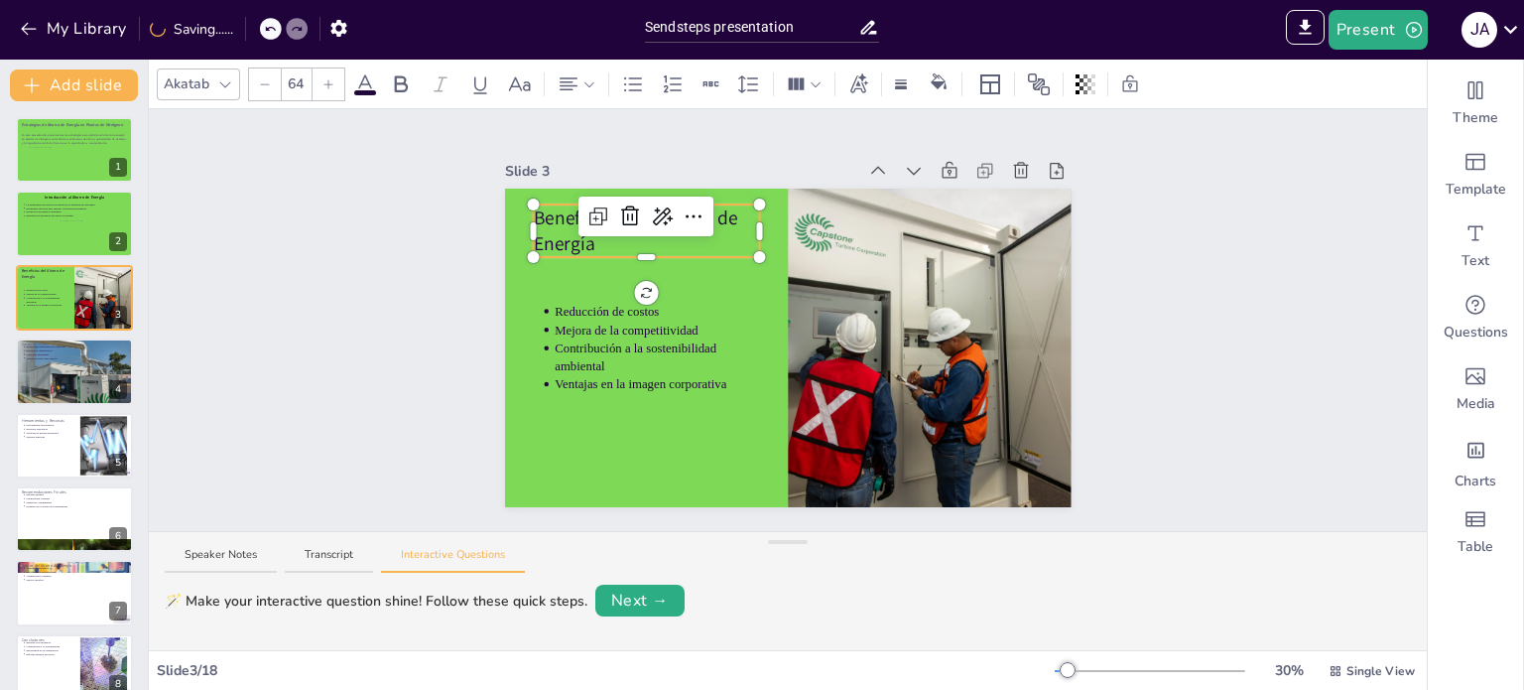
click at [584, 226] on div "Beneficios del Ahorro de Energía Reducción de costos Mejora de la competitivida…" at bounding box center [788, 348] width 567 height 319
click at [398, 78] on icon at bounding box center [401, 84] width 24 height 24
click at [373, 344] on div "Slide 1 Estrategias de Ahorro de Energía en Plantas de Nitrógeno En esta presen…" at bounding box center [788, 320] width 1278 height 422
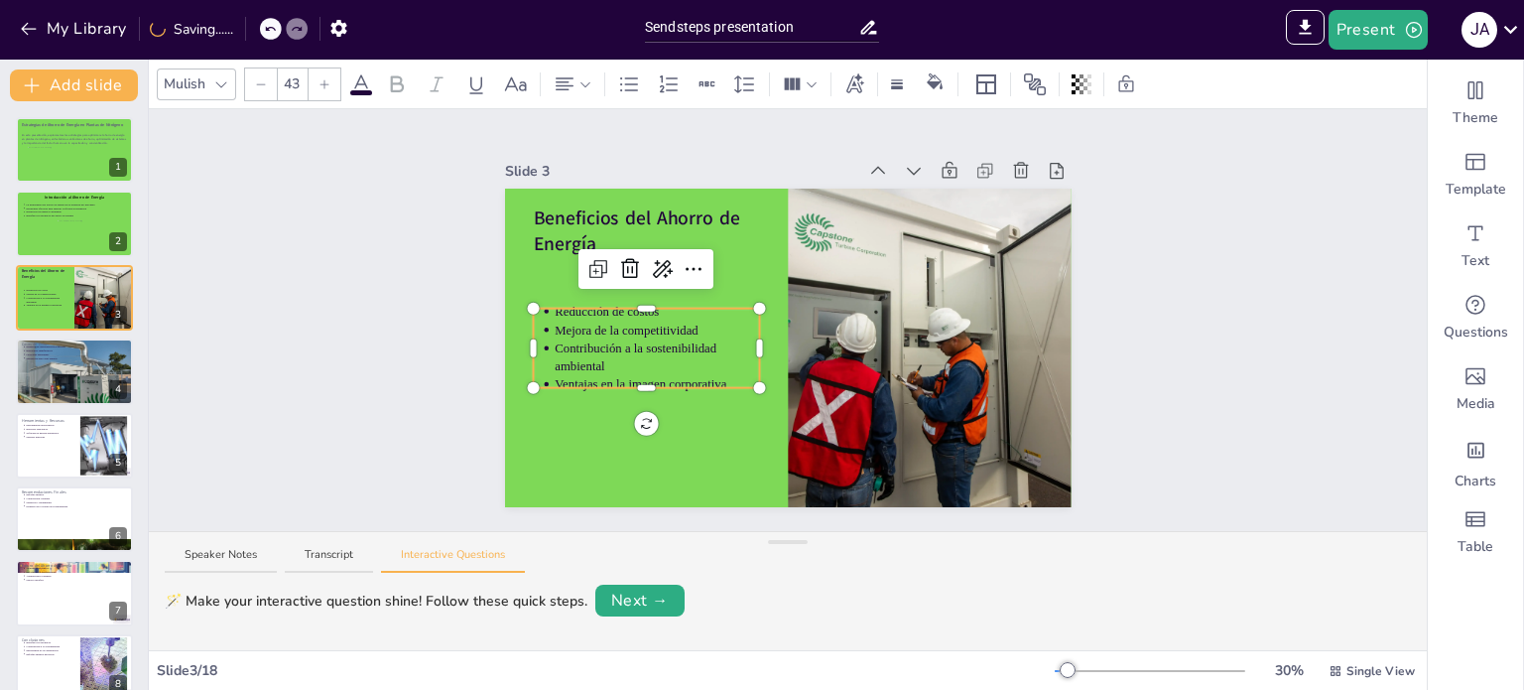
click at [654, 376] on div "Beneficios del Ahorro de Energía Reducción de costos Mejora de la competitivida…" at bounding box center [788, 348] width 567 height 319
click at [644, 341] on p "Contribución a la sostenibilidad ambiental" at bounding box center [657, 357] width 205 height 36
click at [341, 552] on button "Transcript" at bounding box center [329, 560] width 88 height 27
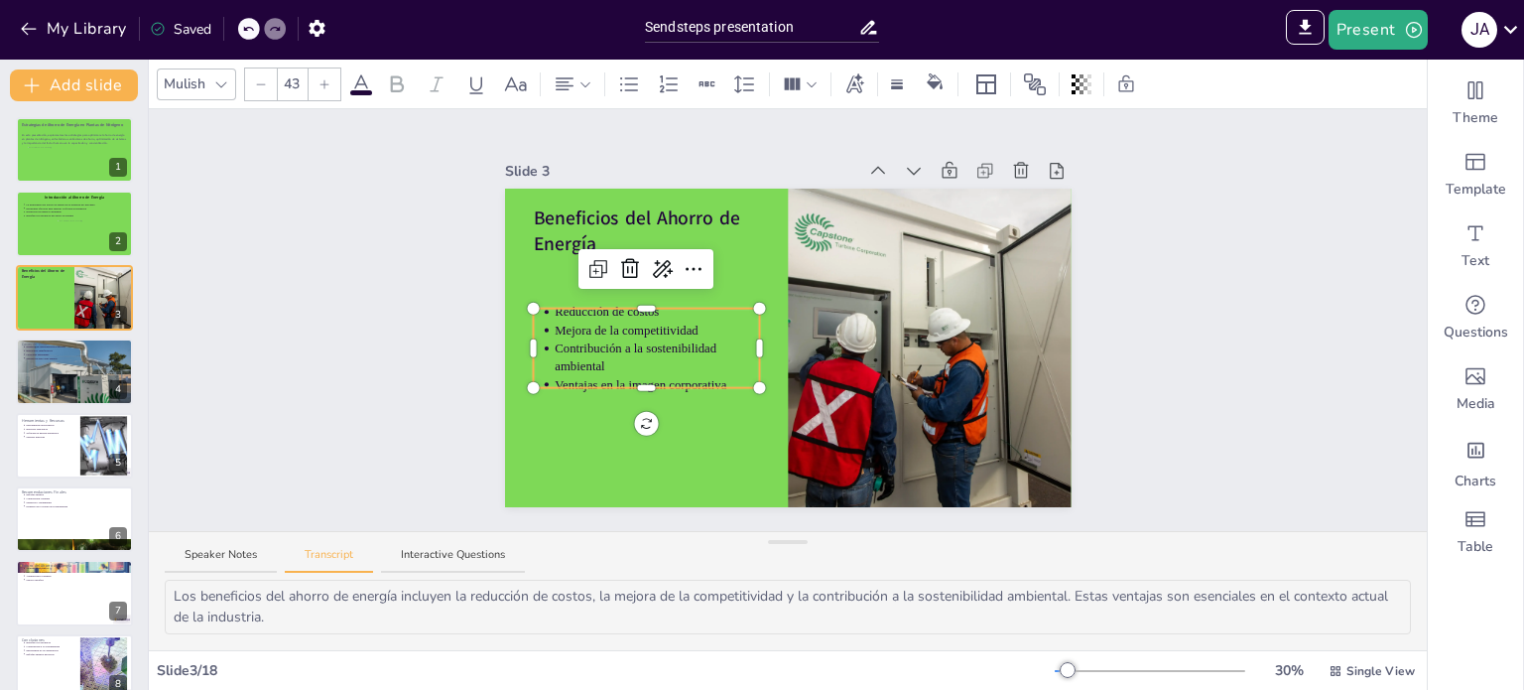
scroll to position [4, 0]
click at [227, 564] on button "Speaker Notes" at bounding box center [221, 560] width 112 height 27
click at [687, 649] on div "La reducción de costos es uno de los beneficios más inmediatos que las plantas …" at bounding box center [788, 615] width 1278 height 70
click at [385, 346] on div "Slide 1 Estrategias de Ahorro de Energía en Plantas de Nitrógeno En esta presen…" at bounding box center [788, 320] width 1278 height 422
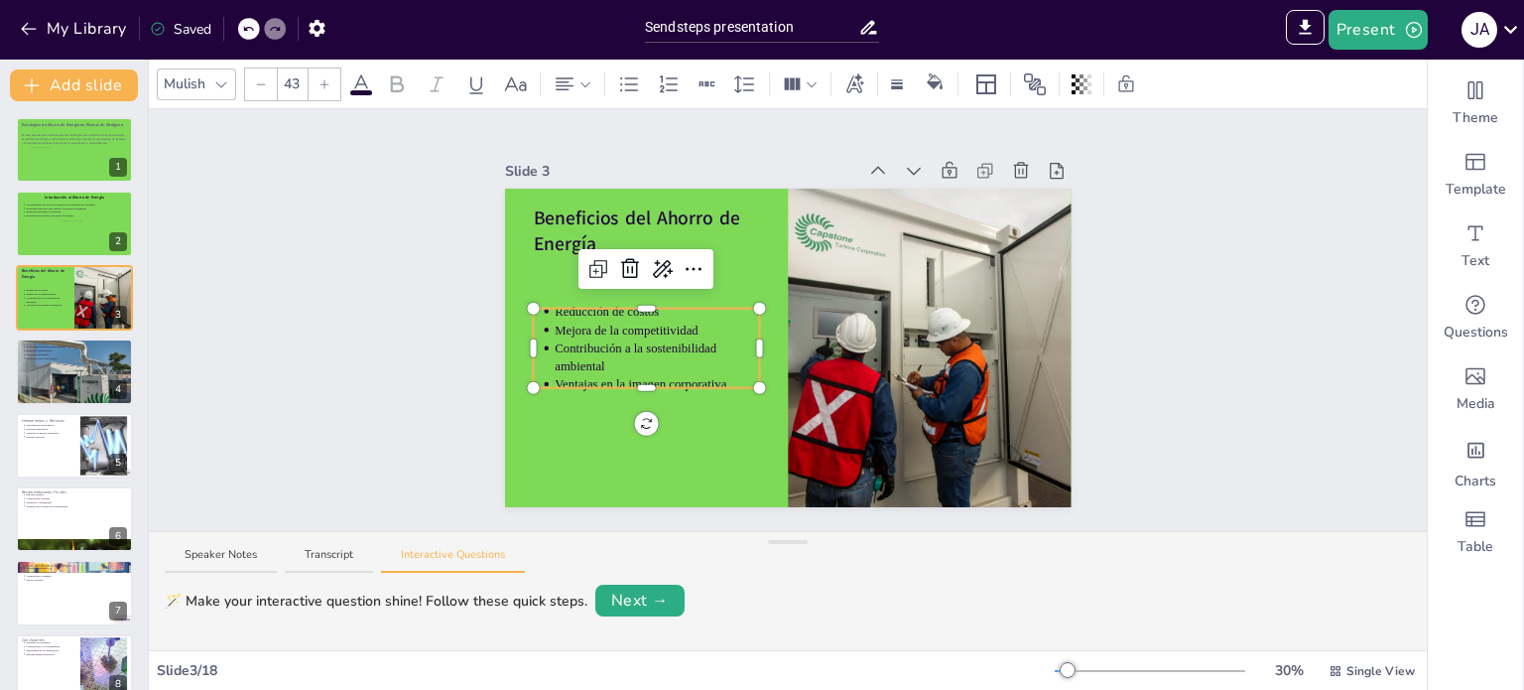
click at [600, 352] on p "Contribución a la sostenibilidad ambiental" at bounding box center [657, 357] width 205 height 36
click at [52, 232] on div at bounding box center [74, 224] width 119 height 67
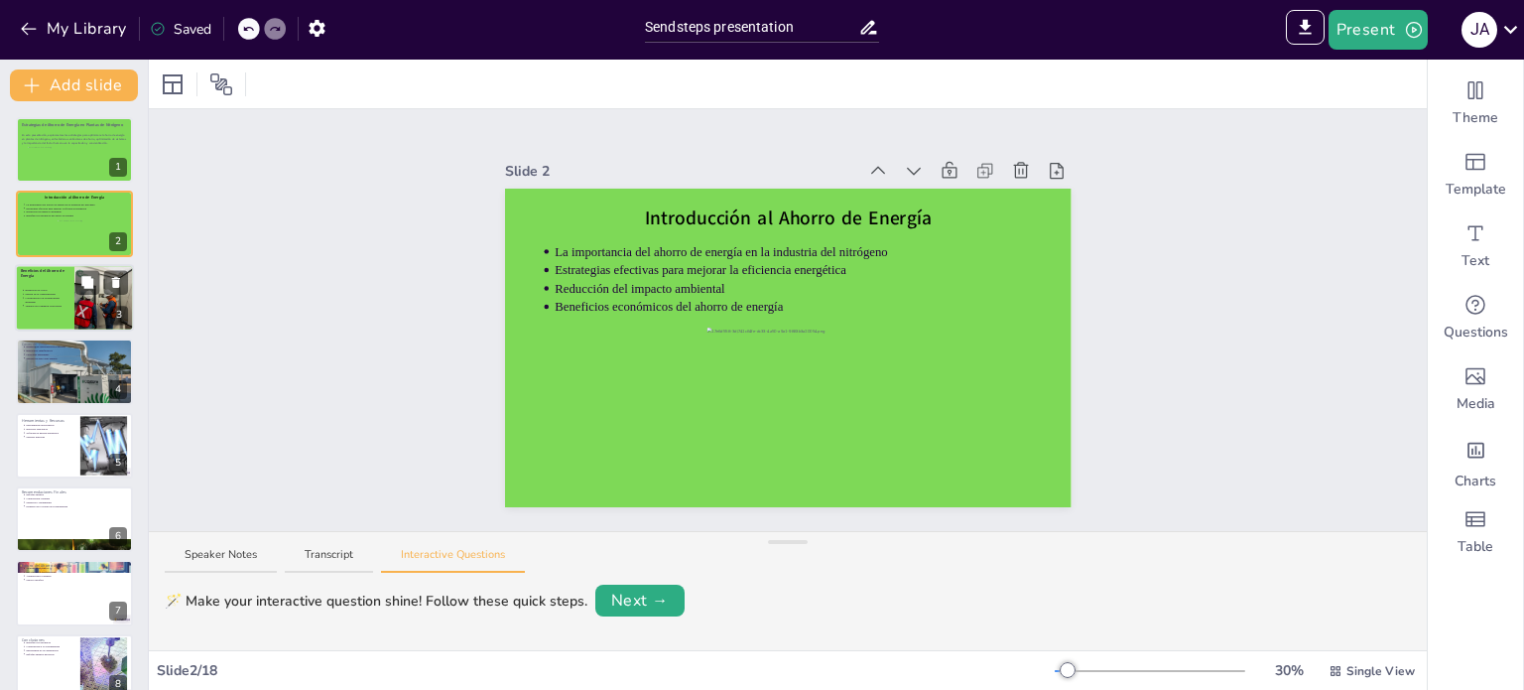
click at [71, 307] on div at bounding box center [74, 297] width 119 height 67
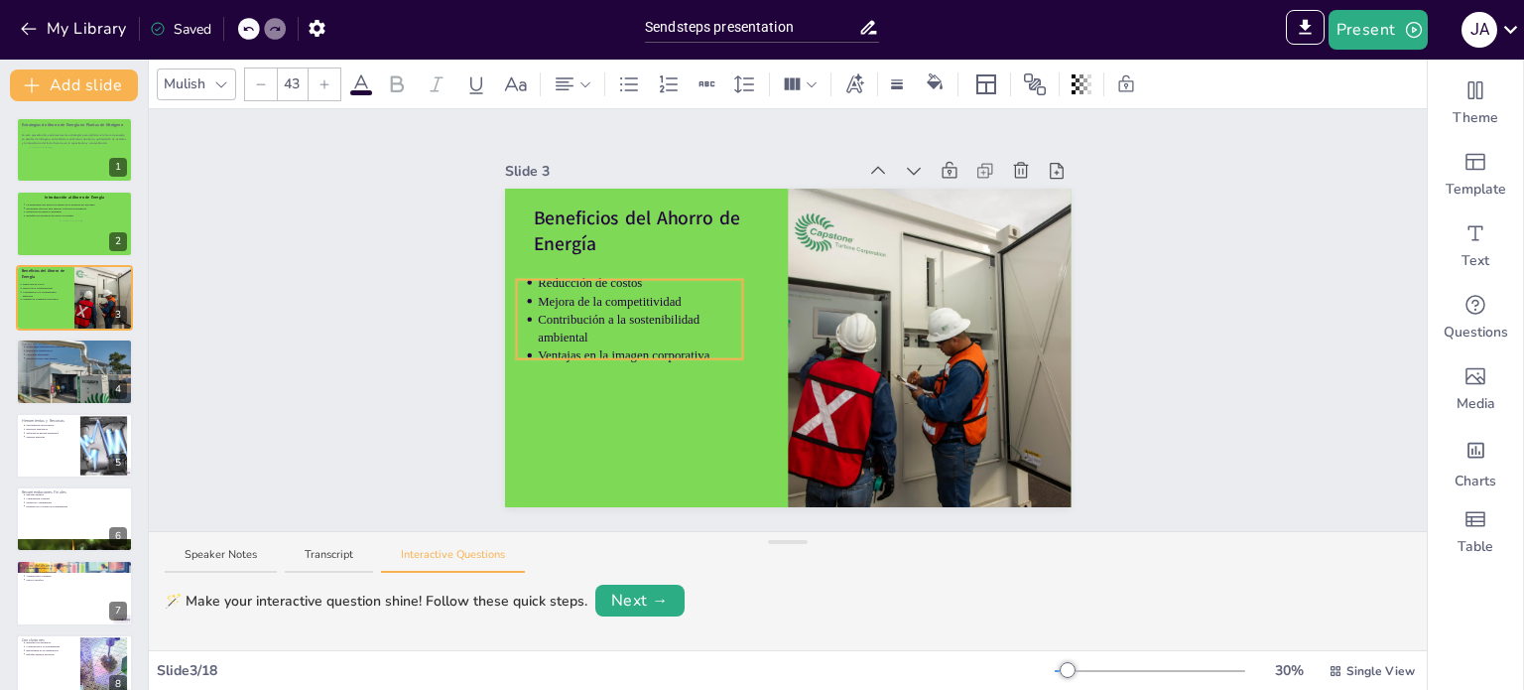
drag, startPoint x: 696, startPoint y: 297, endPoint x: 679, endPoint y: 268, distance: 33.4
click at [679, 274] on p "Reducción de costos" at bounding box center [640, 283] width 205 height 18
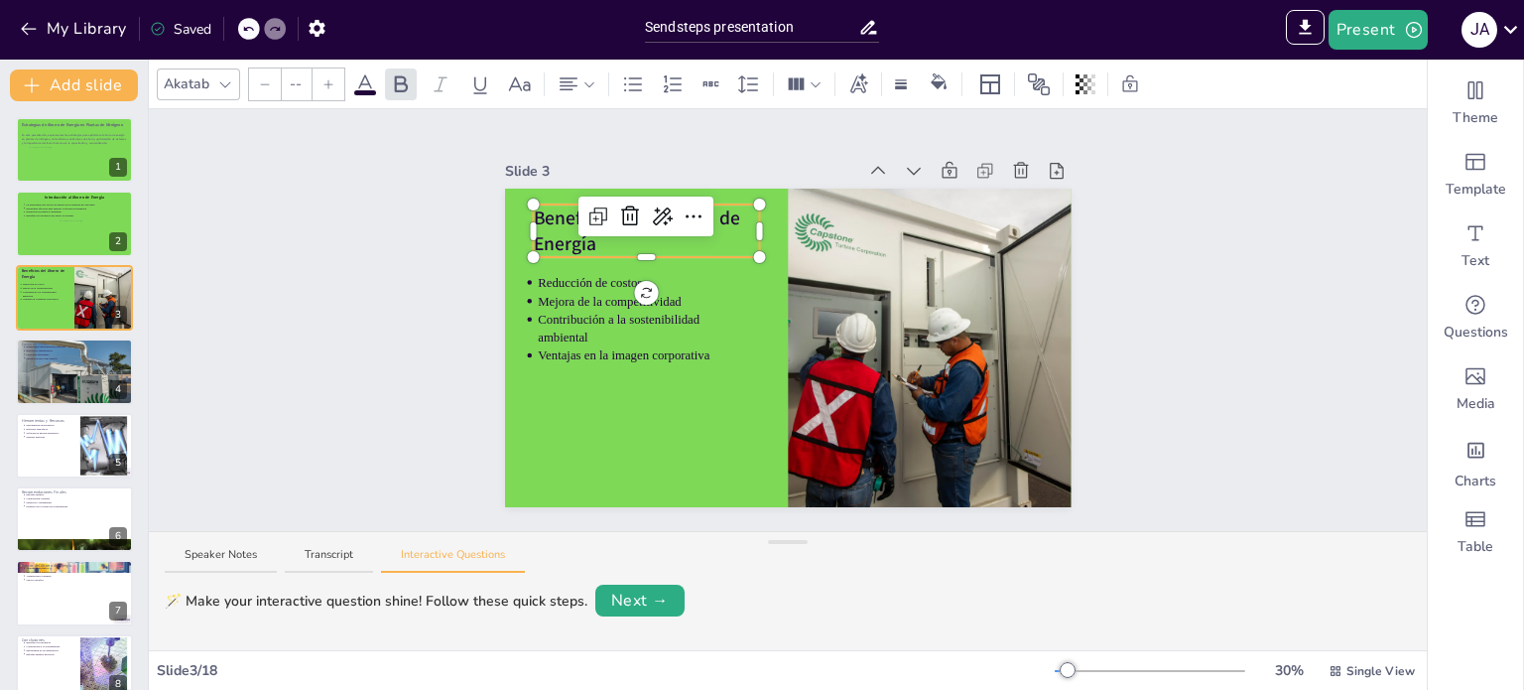
type input "64"
click at [730, 214] on p "Beneficios del Ahorro de Energía" at bounding box center [646, 230] width 226 height 53
click at [584, 249] on div at bounding box center [646, 253] width 226 height 8
click at [548, 226] on strong "Beneficios del Ahorro de Energía" at bounding box center [639, 230] width 213 height 52
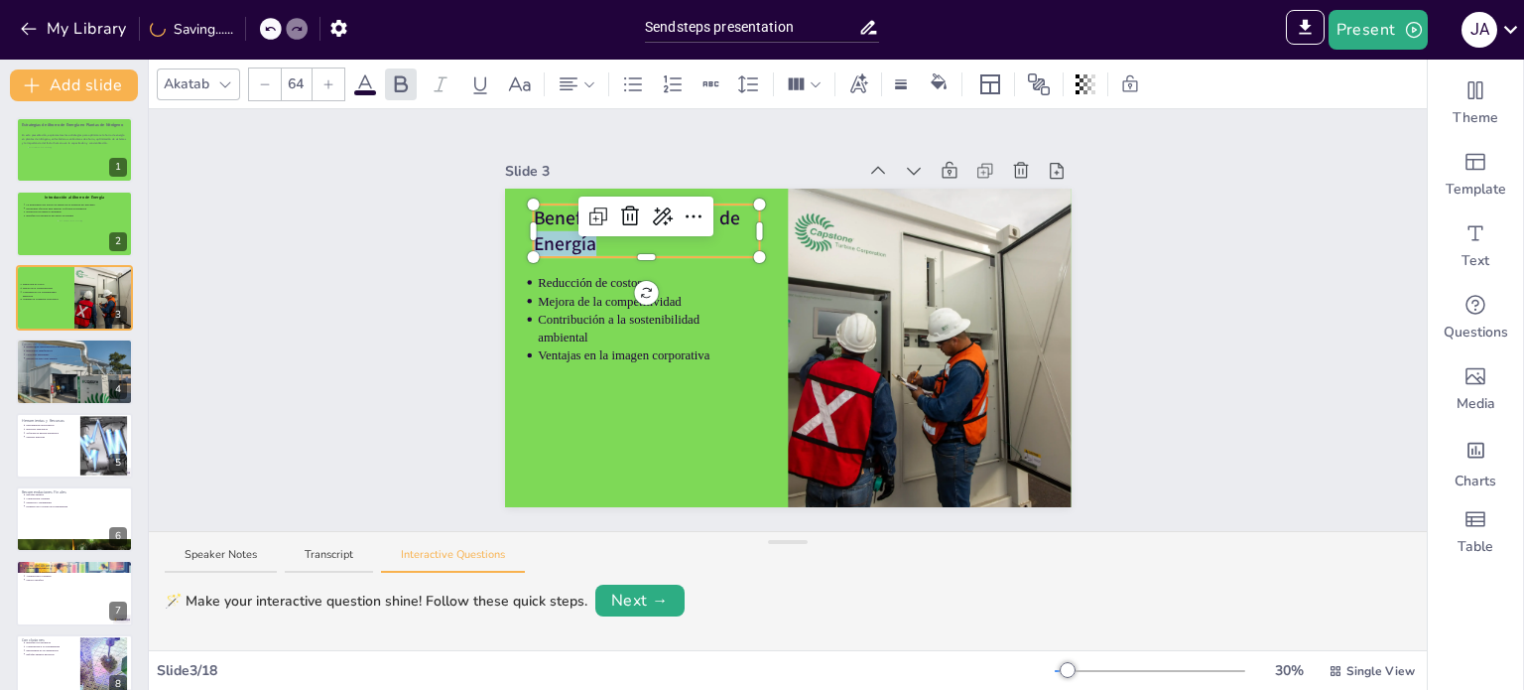
click at [561, 227] on strong "Beneficios del Ahorro de Energía" at bounding box center [639, 230] width 213 height 52
click at [712, 230] on p "Beneficios del Ahorro de Energía" at bounding box center [646, 230] width 226 height 53
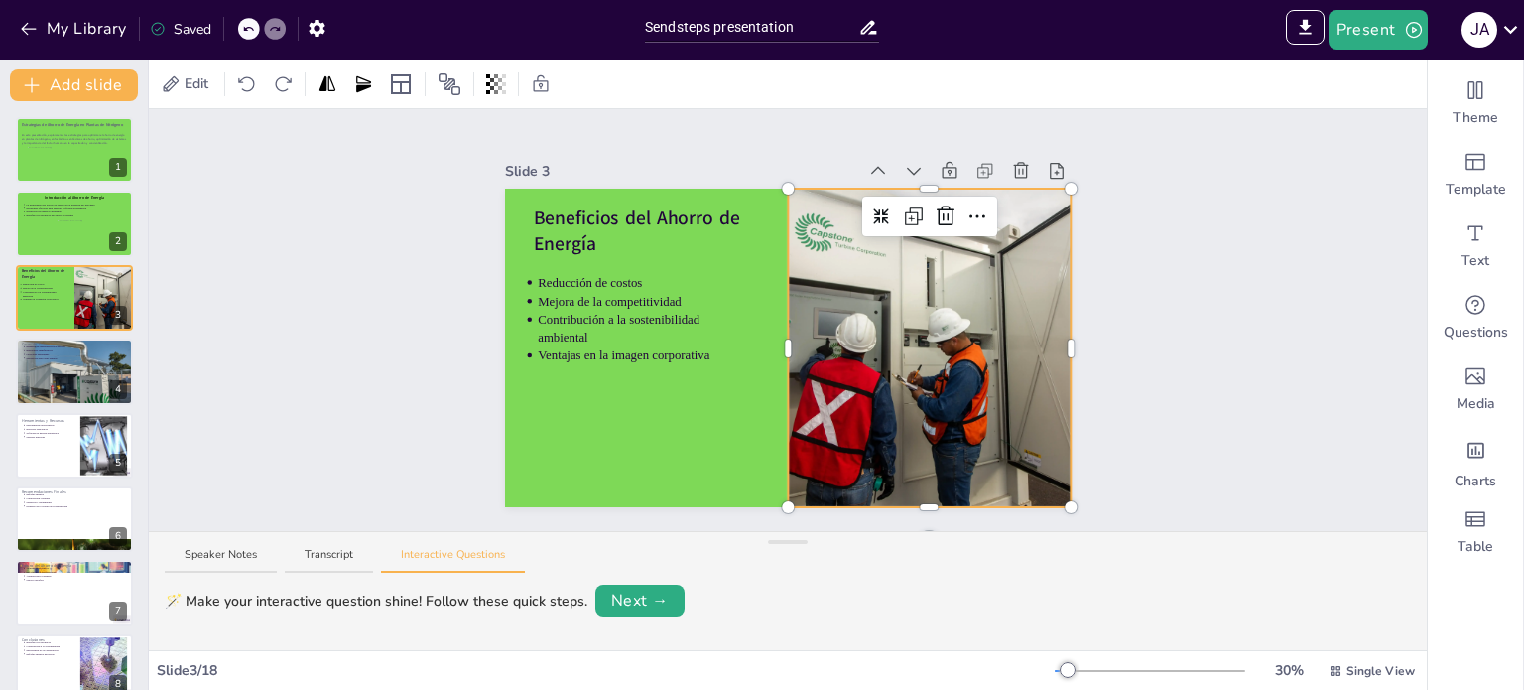
click at [834, 254] on div at bounding box center [929, 348] width 477 height 319
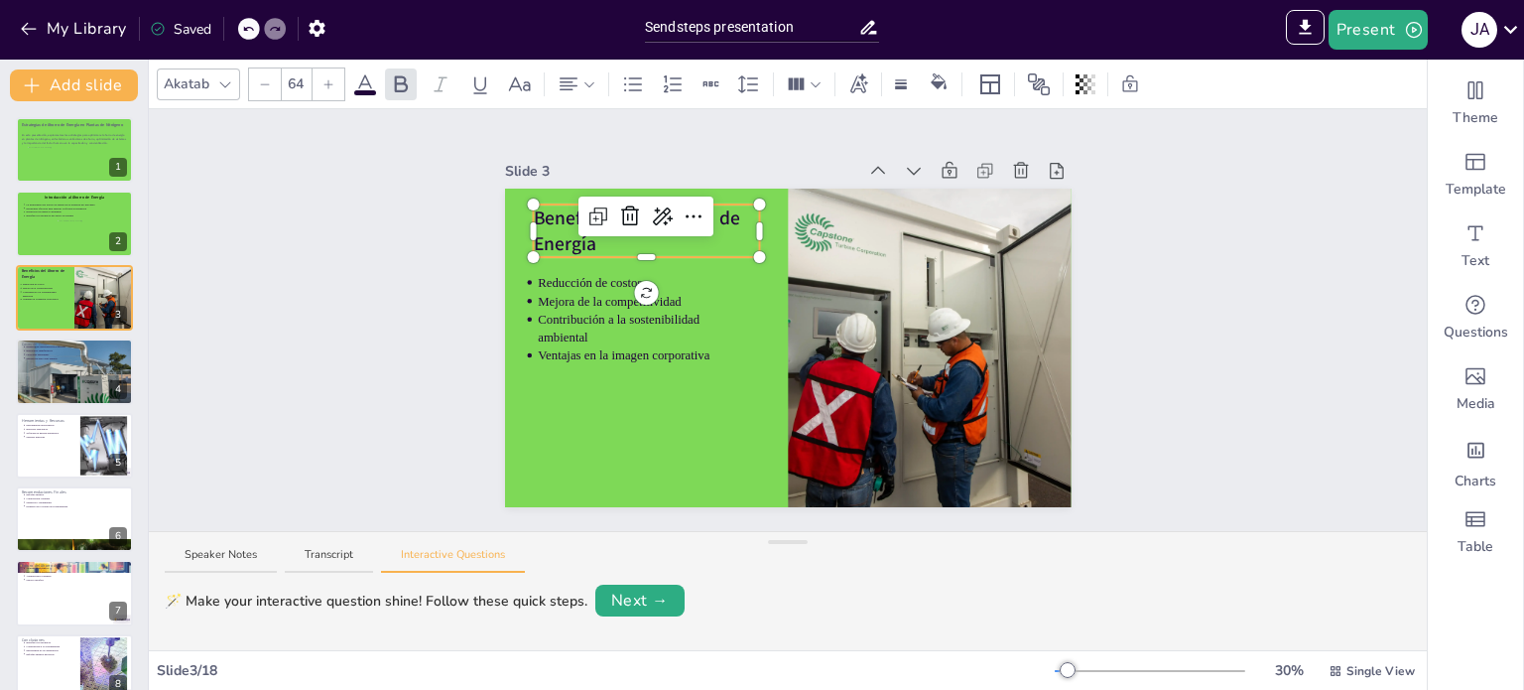
click at [614, 197] on div "Beneficios del Ahorro de Energía Reducción de costos Mejora de la competitivida…" at bounding box center [788, 348] width 567 height 319
click at [682, 204] on icon at bounding box center [694, 216] width 24 height 24
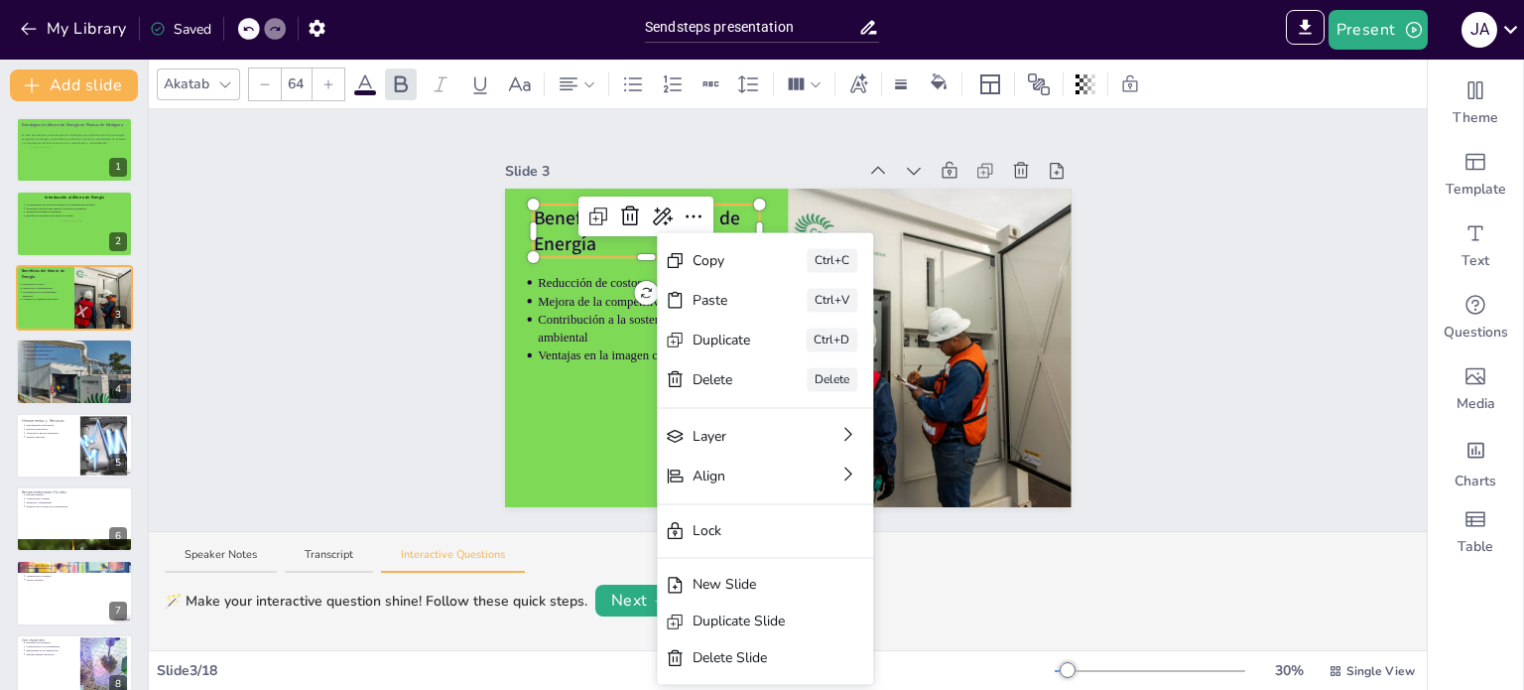
click at [542, 249] on div at bounding box center [646, 253] width 226 height 8
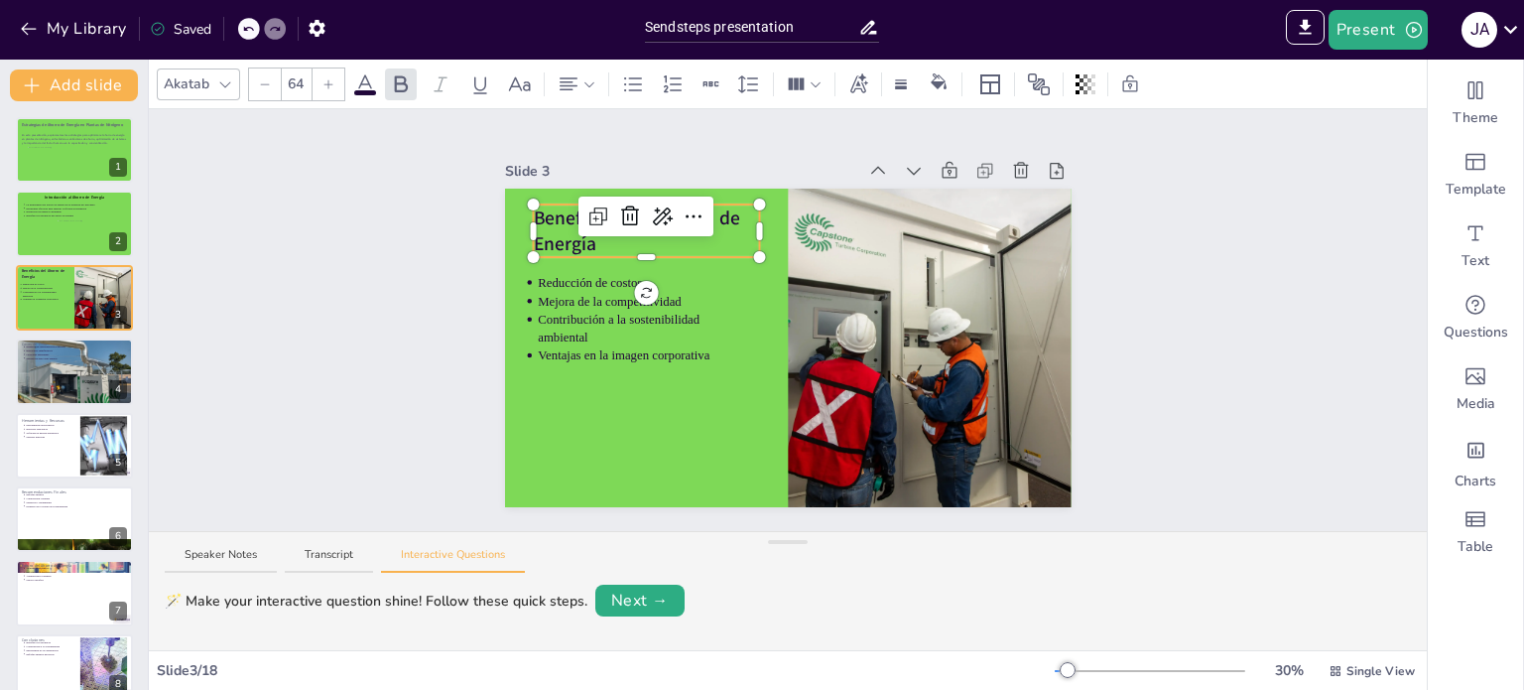
click at [542, 249] on div at bounding box center [646, 253] width 226 height 8
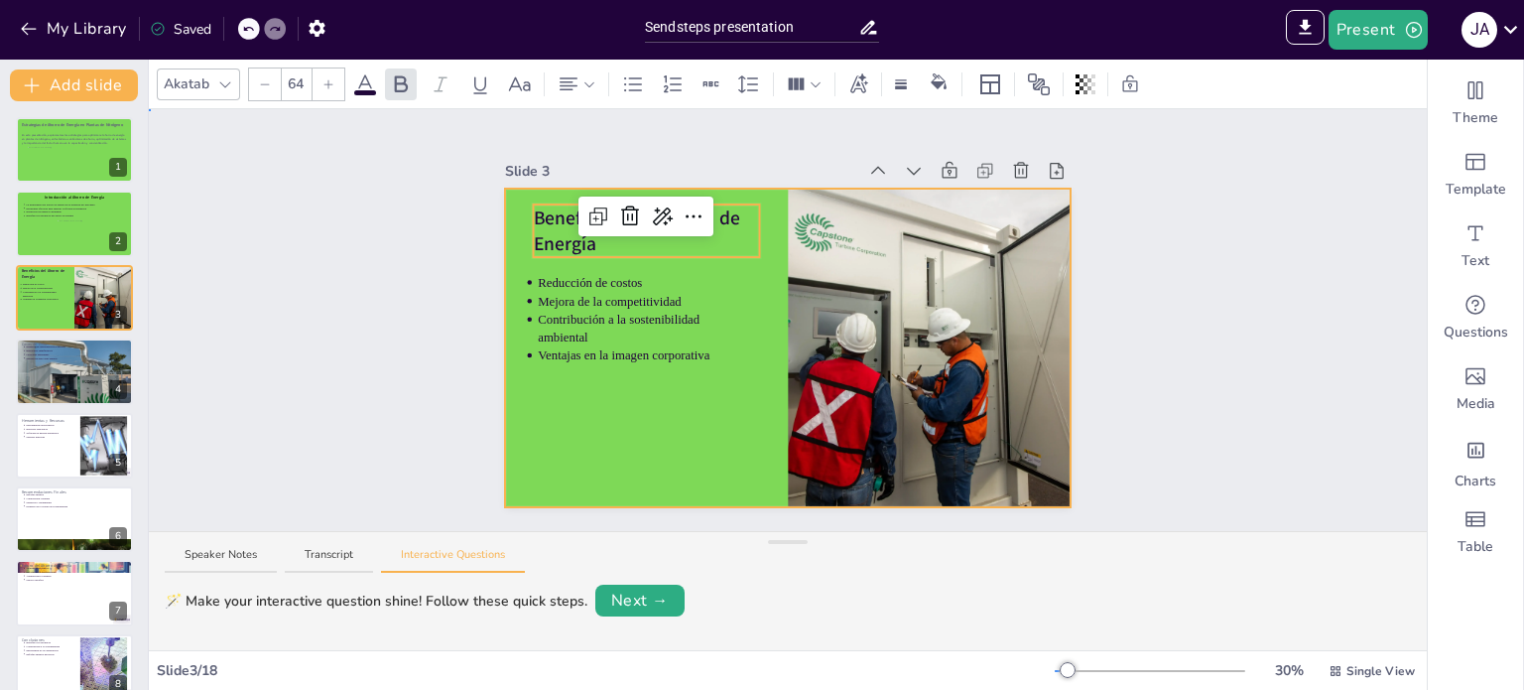
click at [587, 374] on div at bounding box center [788, 348] width 567 height 319
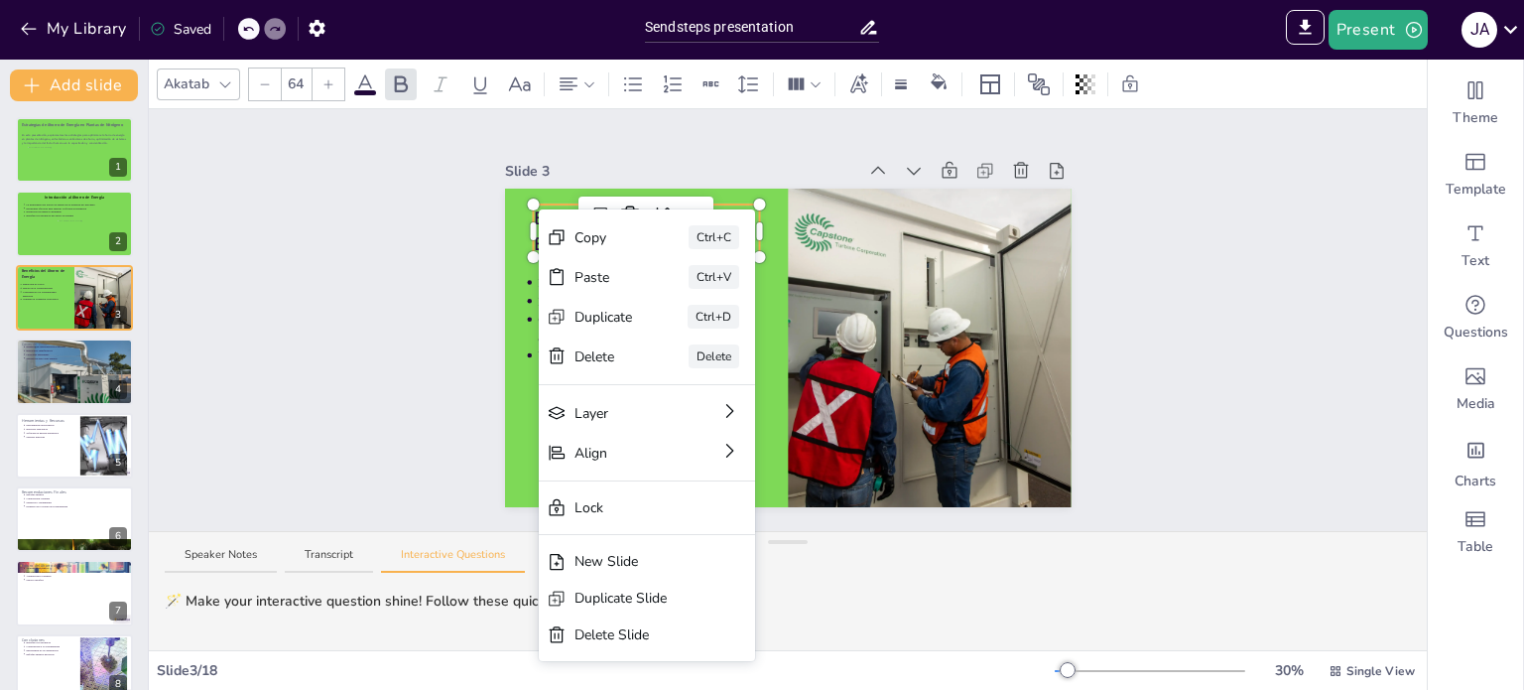
click at [539, 209] on div "Copy Ctrl+C Paste Ctrl+V Duplicate Ctrl+D Delete Delete Layer Align Lock New Sl…" at bounding box center [647, 435] width 216 height 452
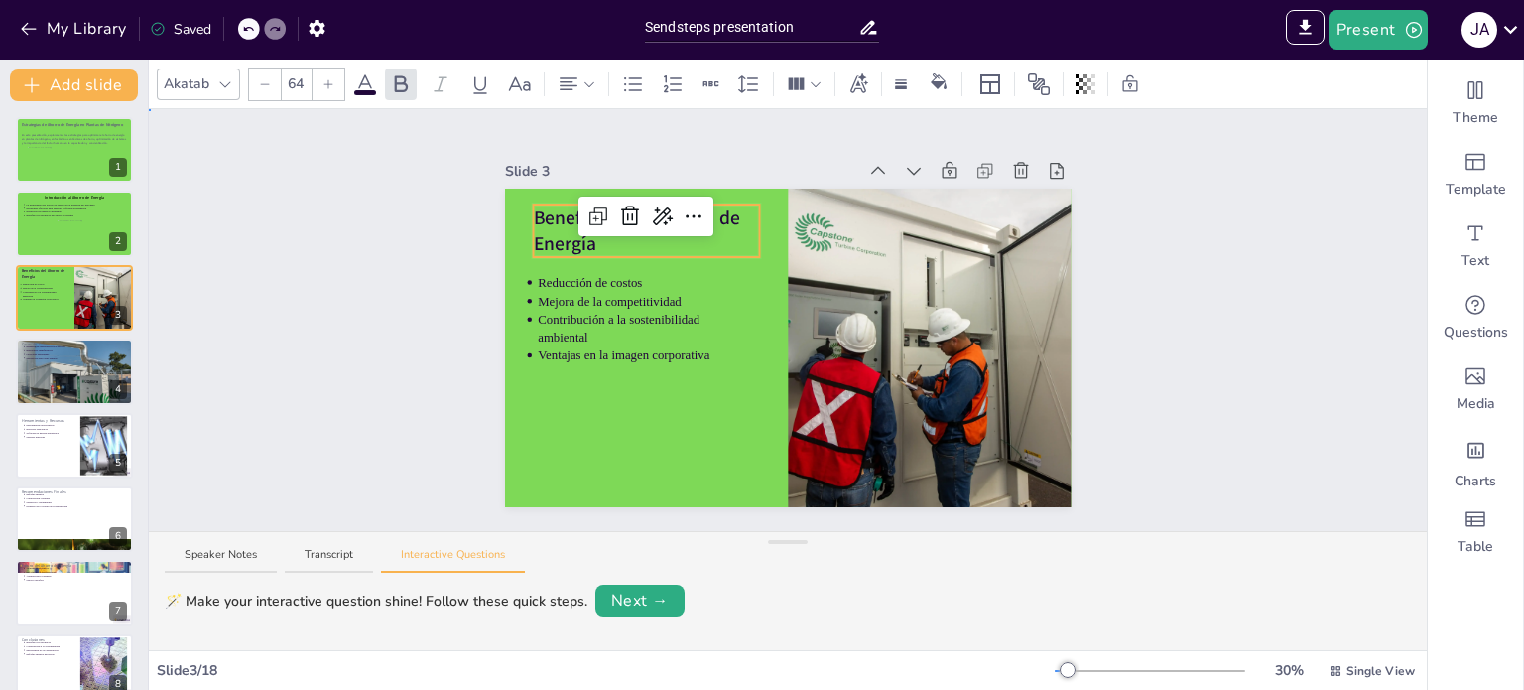
click at [450, 253] on div "Slide 1 Estrategias de Ahorro de Energía en Plantas de Nitrógeno En esta presen…" at bounding box center [789, 320] width 678 height 374
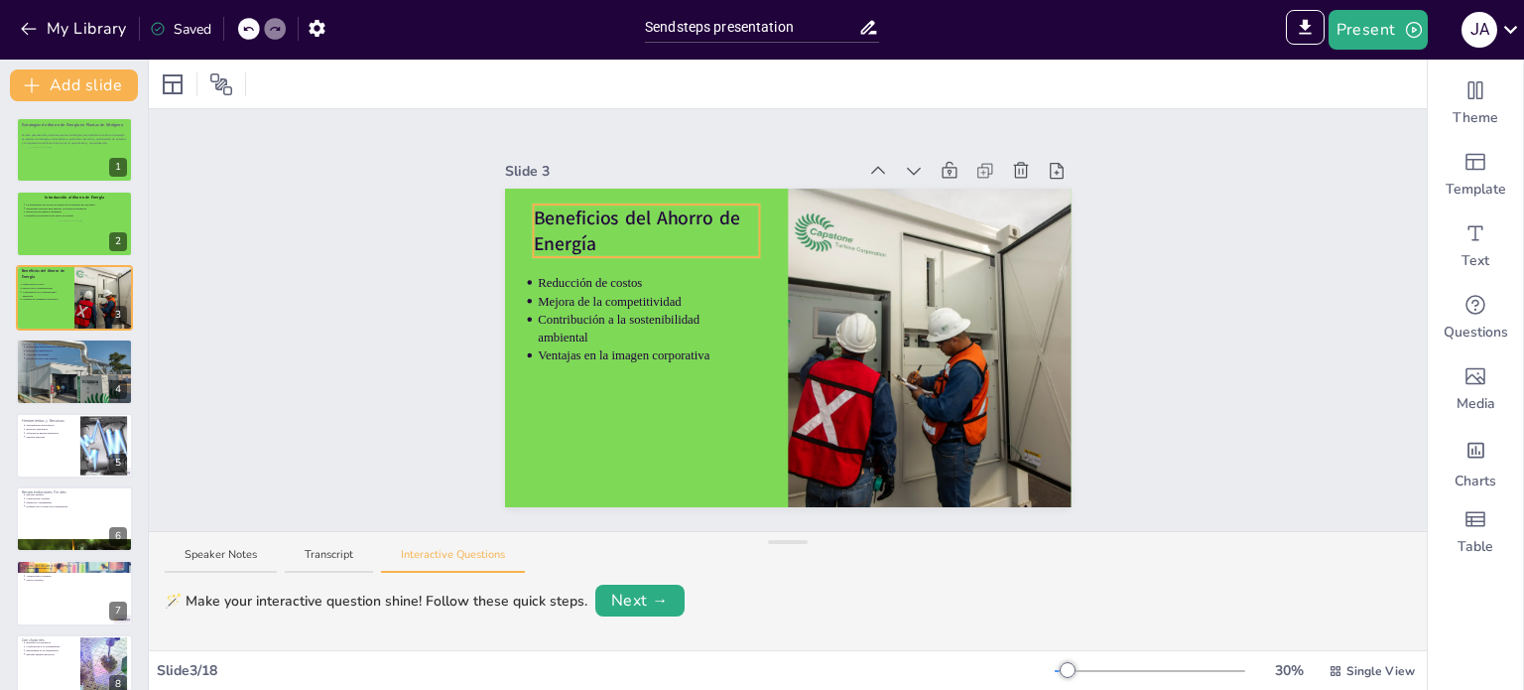
click at [583, 227] on div "Beneficios del Ahorro de Energía Reducción de costos Mejora de la competitivida…" at bounding box center [788, 348] width 567 height 319
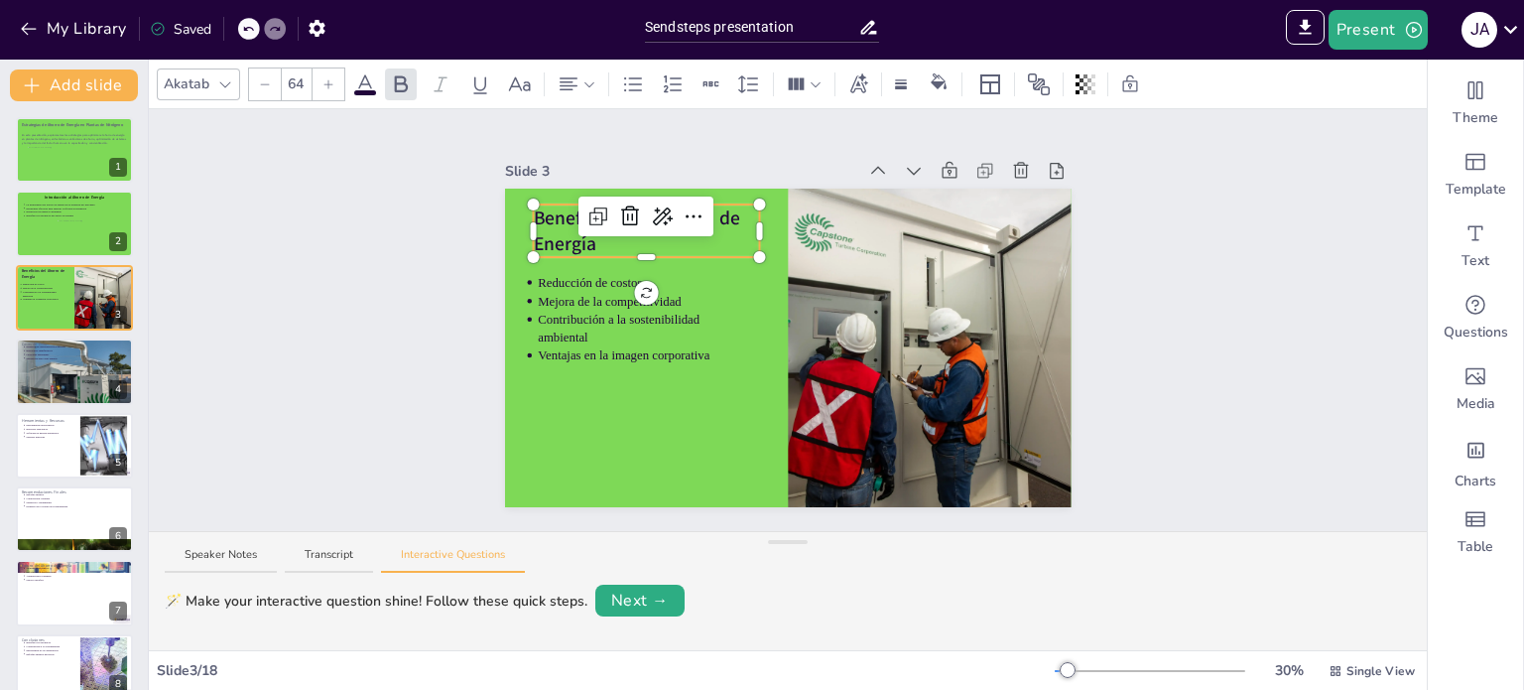
click at [583, 227] on div at bounding box center [646, 217] width 135 height 40
click at [562, 232] on strong "Beneficios del Ahorro de Energía" at bounding box center [636, 230] width 207 height 52
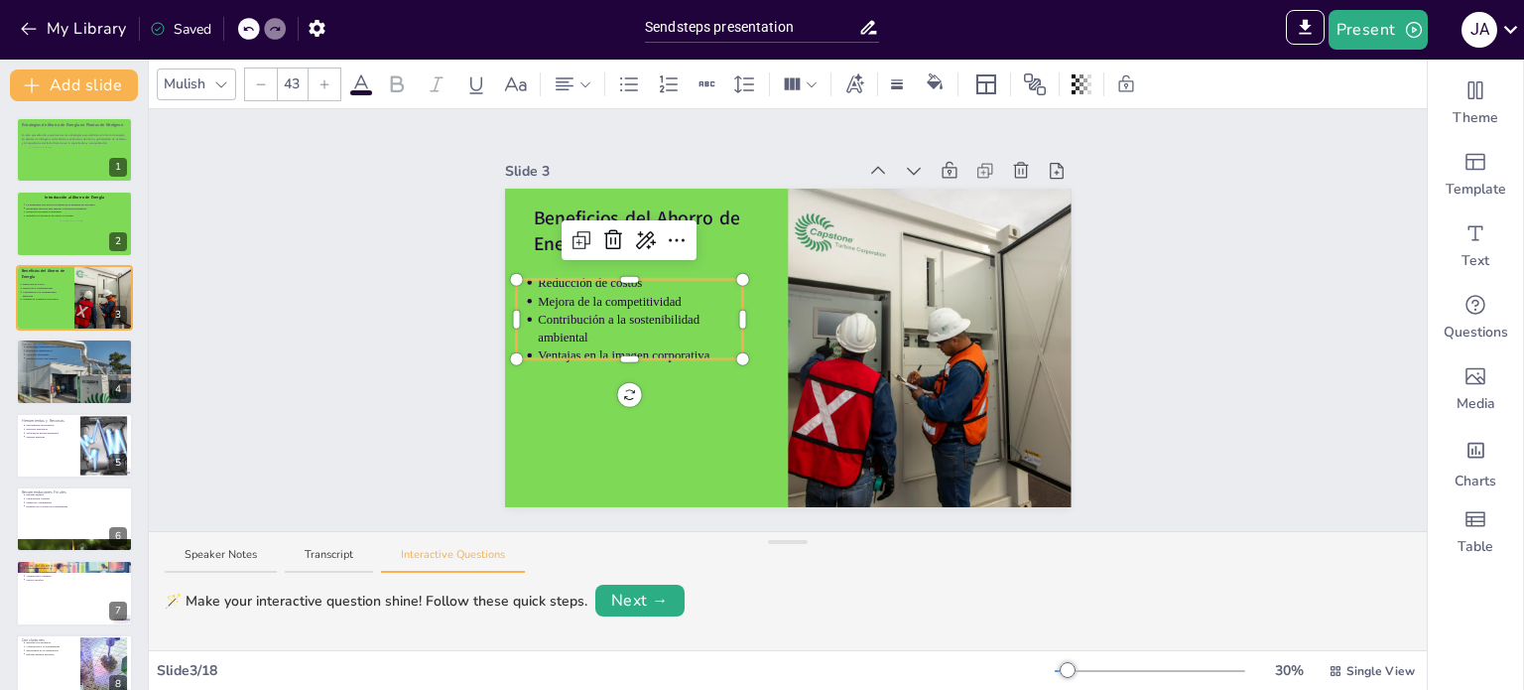
click at [550, 296] on p "Mejora de la competitividad" at bounding box center [640, 301] width 205 height 18
click at [550, 296] on p "Mejora de la competitividad" at bounding box center [640, 302] width 205 height 18
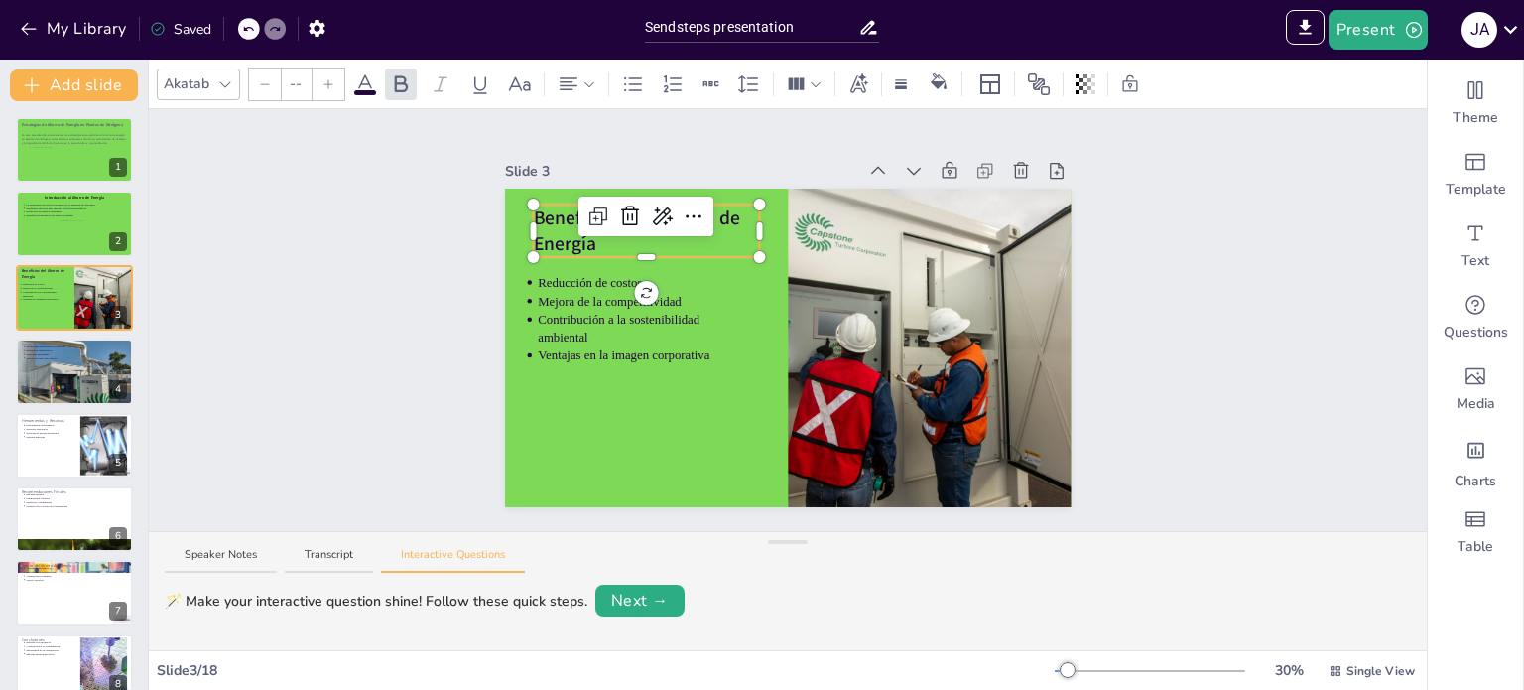
type input "64"
click at [540, 235] on strong "Beneficios del Ahorro de Energía" at bounding box center [636, 230] width 207 height 52
click at [540, 235] on strong "Beneficios del Ahorro de Energía" at bounding box center [639, 230] width 213 height 52
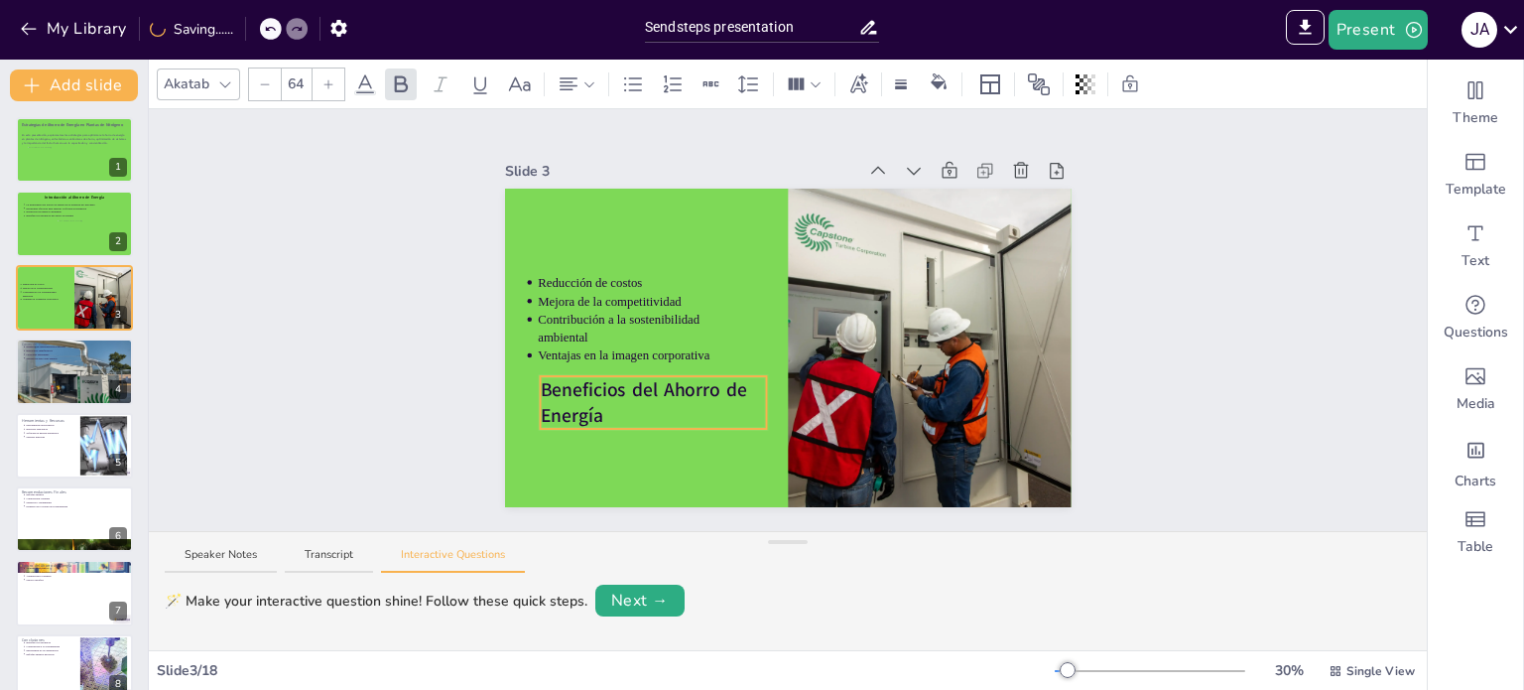
drag, startPoint x: 687, startPoint y: 241, endPoint x: 694, endPoint y: 413, distance: 171.8
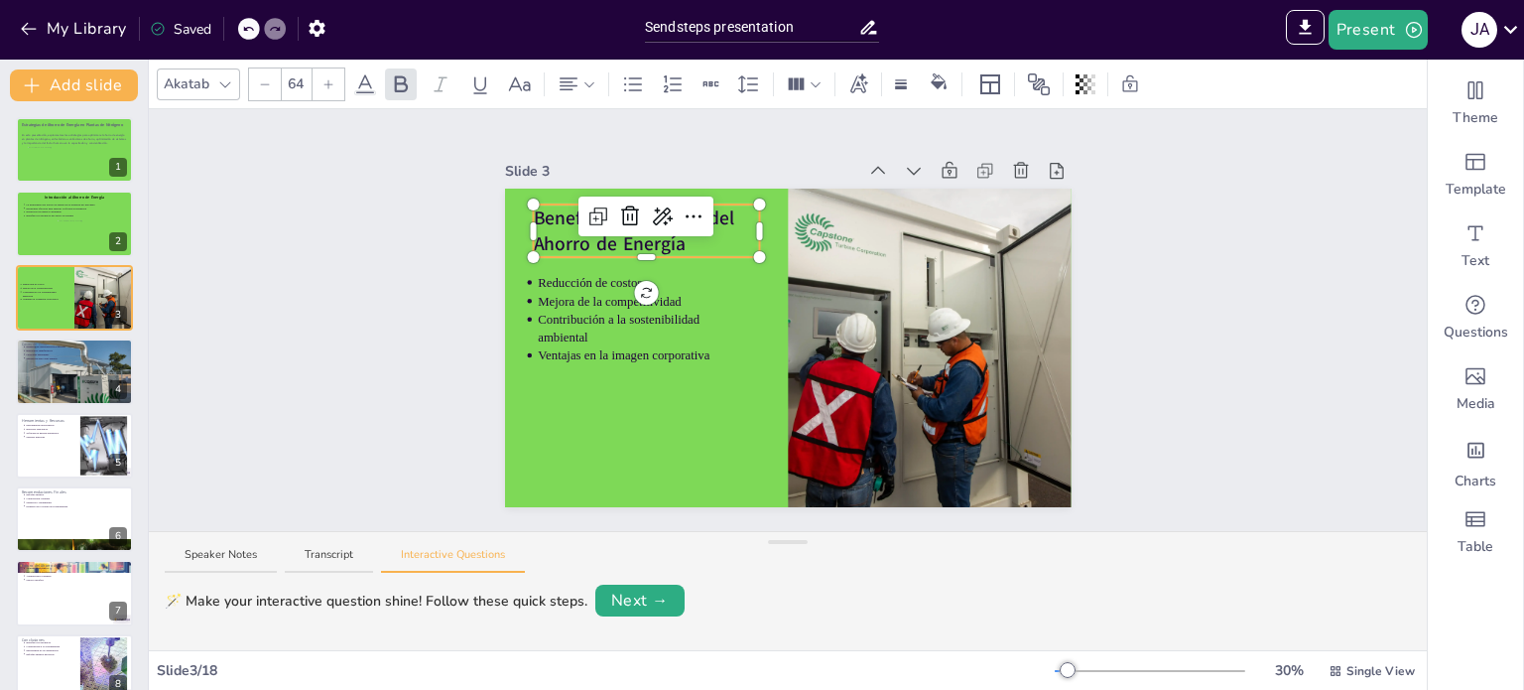
click at [725, 229] on p "Beneficios de aplicardel Ahorro de Energía" at bounding box center [646, 230] width 226 height 53
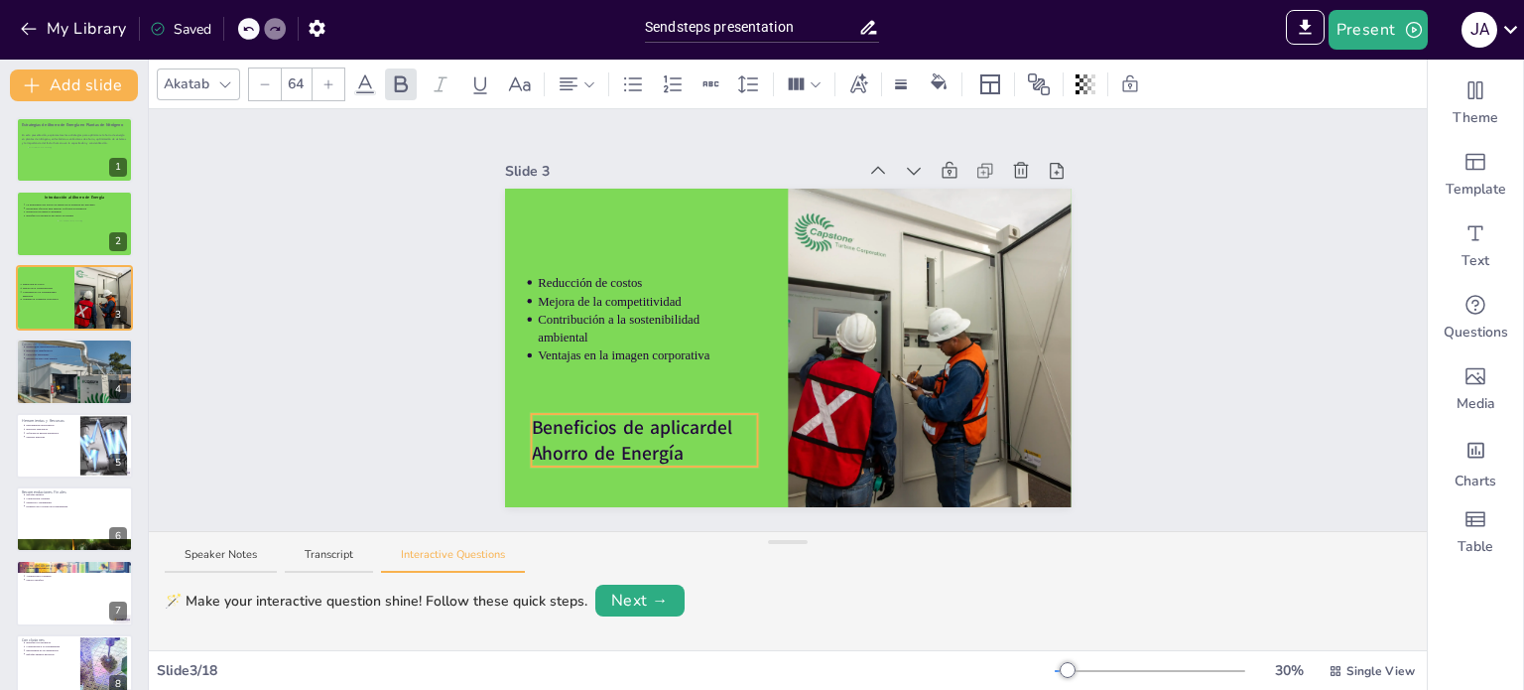
drag, startPoint x: 740, startPoint y: 226, endPoint x: 738, endPoint y: 436, distance: 209.4
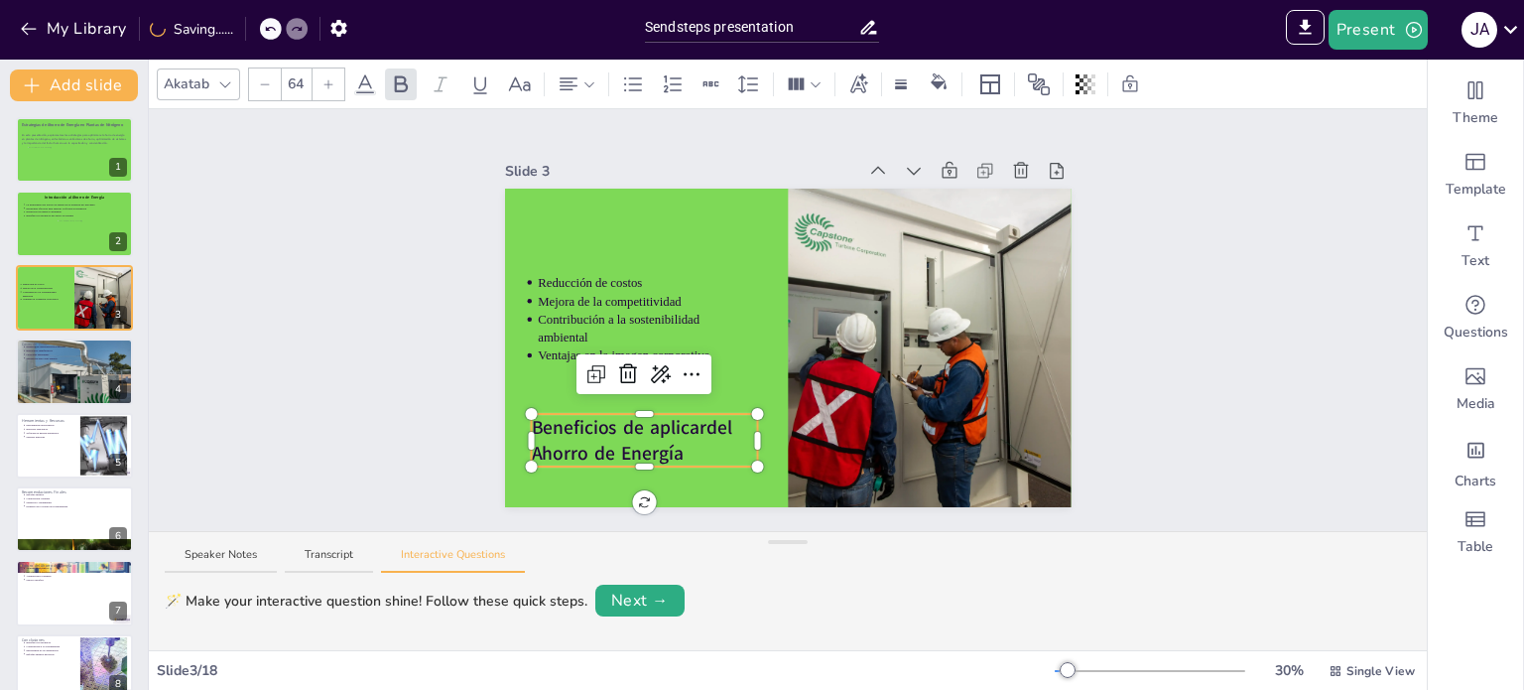
click at [689, 419] on strong "Beneficios de aplicardel Ahorro de Energía" at bounding box center [634, 440] width 207 height 52
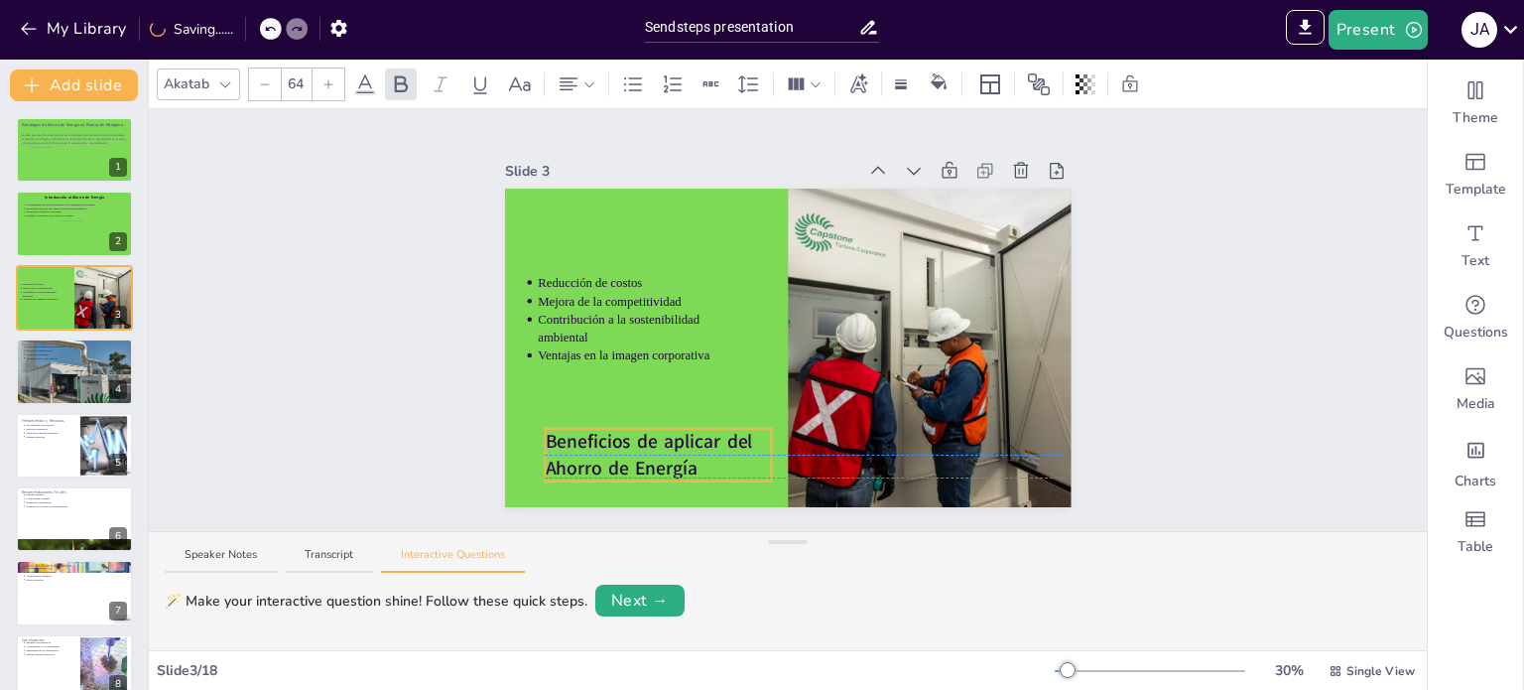
drag, startPoint x: 711, startPoint y: 204, endPoint x: 723, endPoint y: 427, distance: 222.6
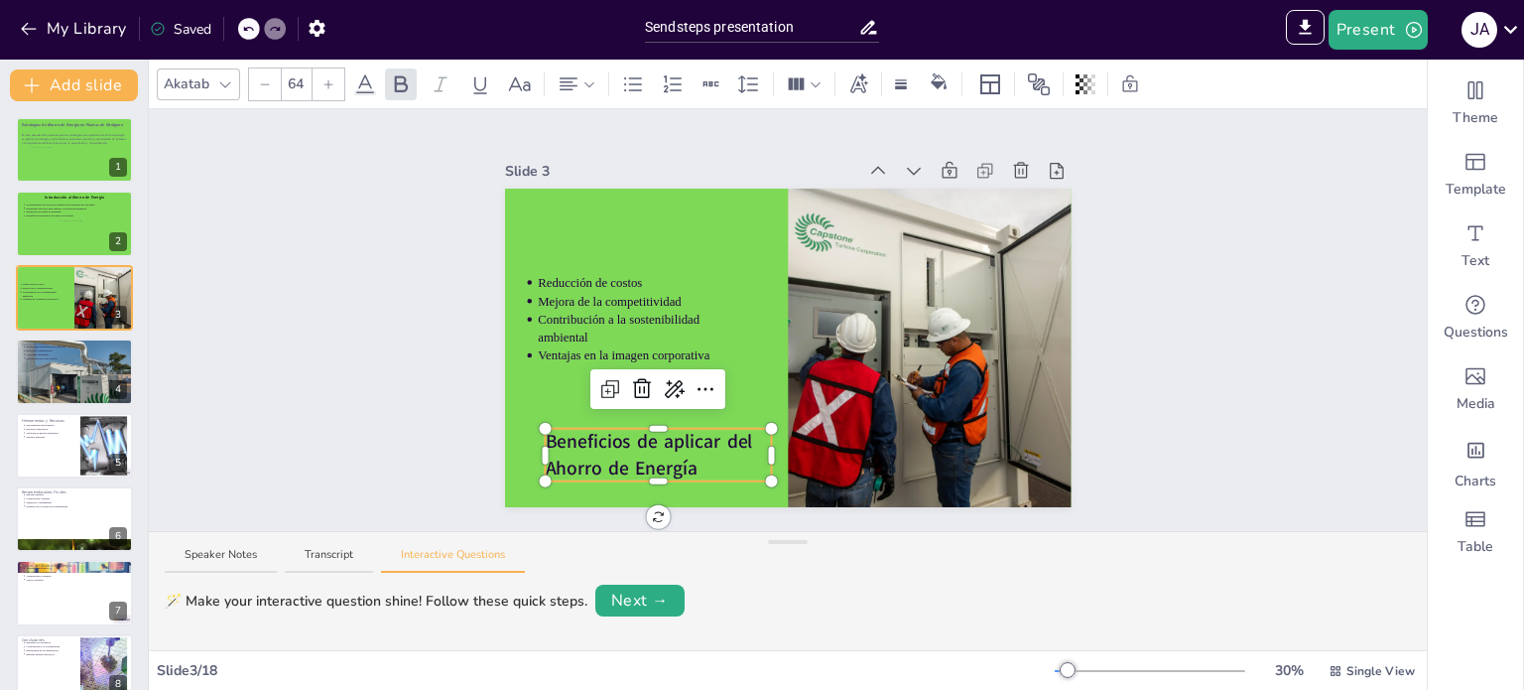
click at [719, 444] on strong "Beneficios de aplicar del Ahorro de Energía" at bounding box center [651, 455] width 213 height 52
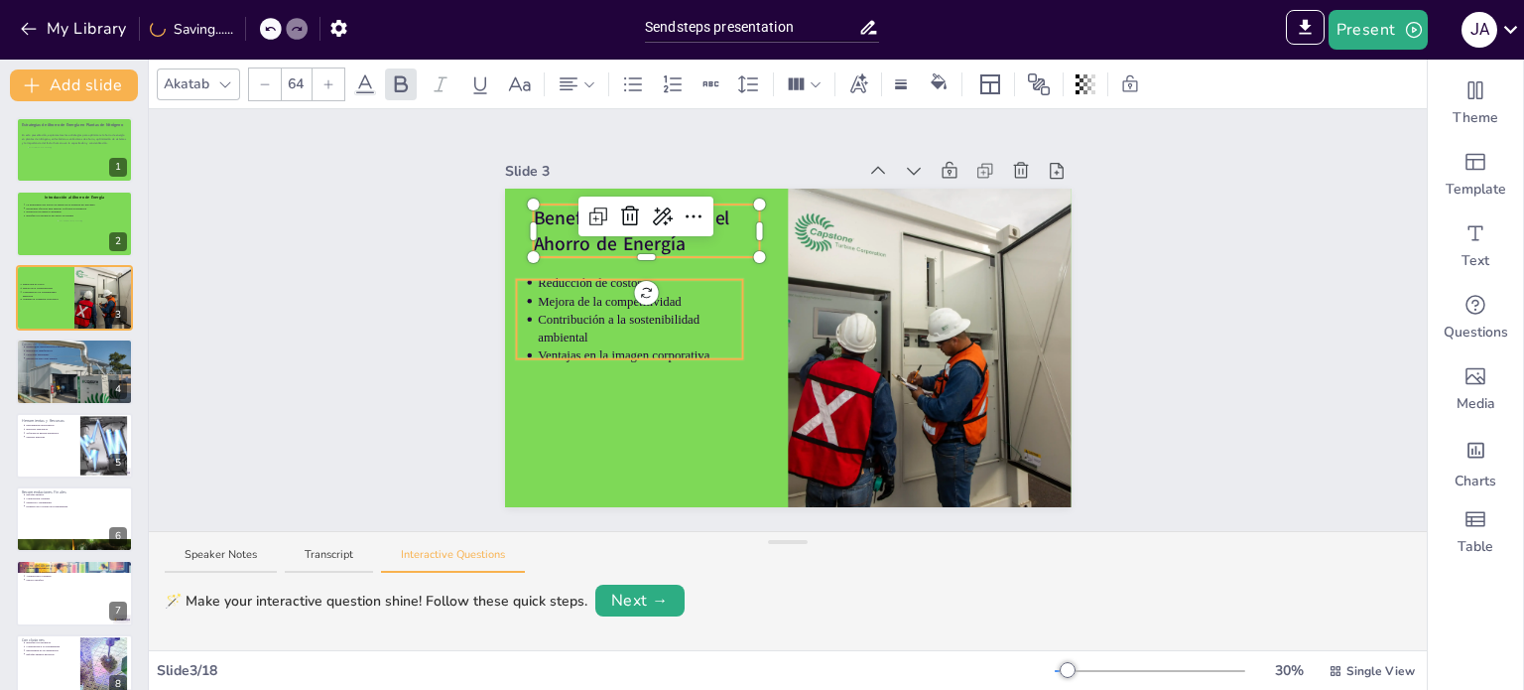
click at [717, 330] on p "Contribución a la sostenibilidad ambiental" at bounding box center [640, 329] width 205 height 36
type input "43"
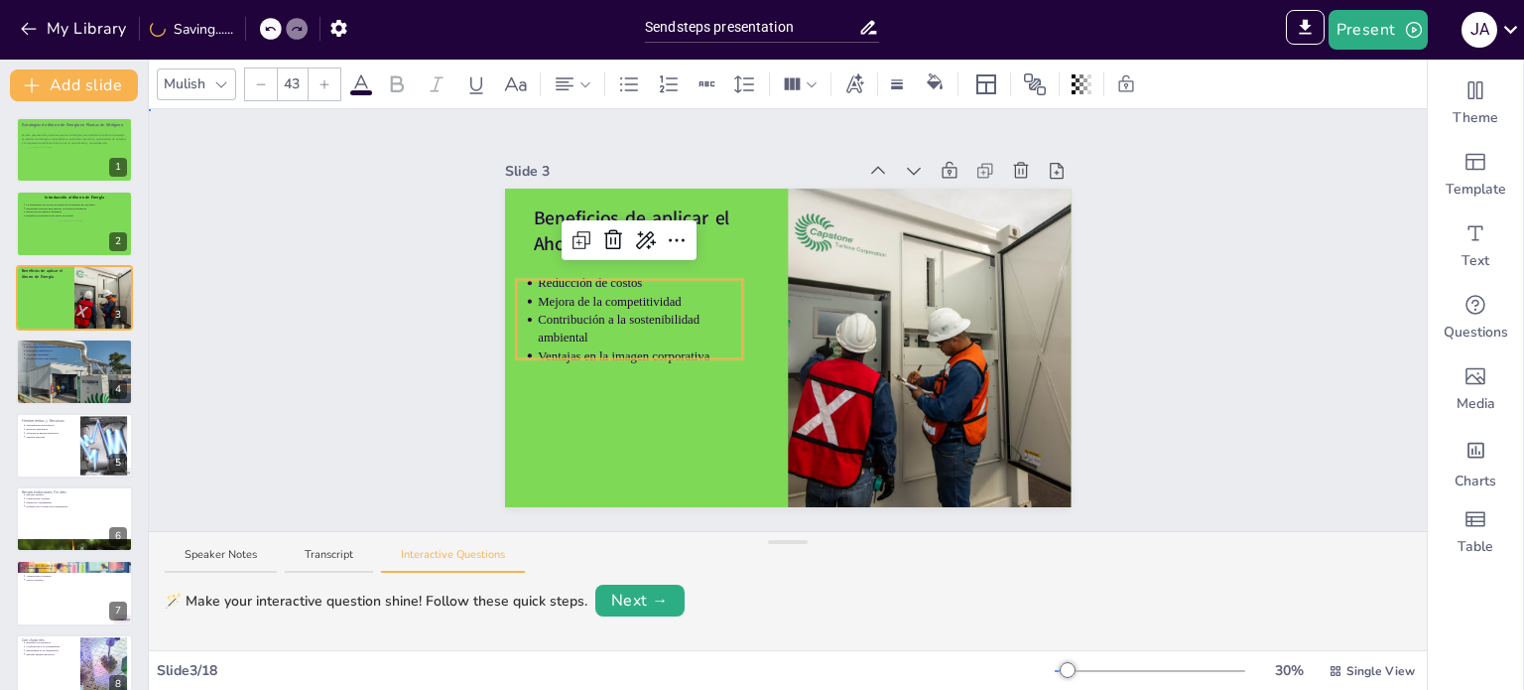
click at [390, 269] on div "Slide 1 Estrategias de Ahorro de Energía en Plantas de Nitrógeno En esta presen…" at bounding box center [788, 320] width 1278 height 422
click at [611, 297] on p "Mejora de la competitividad" at bounding box center [640, 301] width 205 height 18
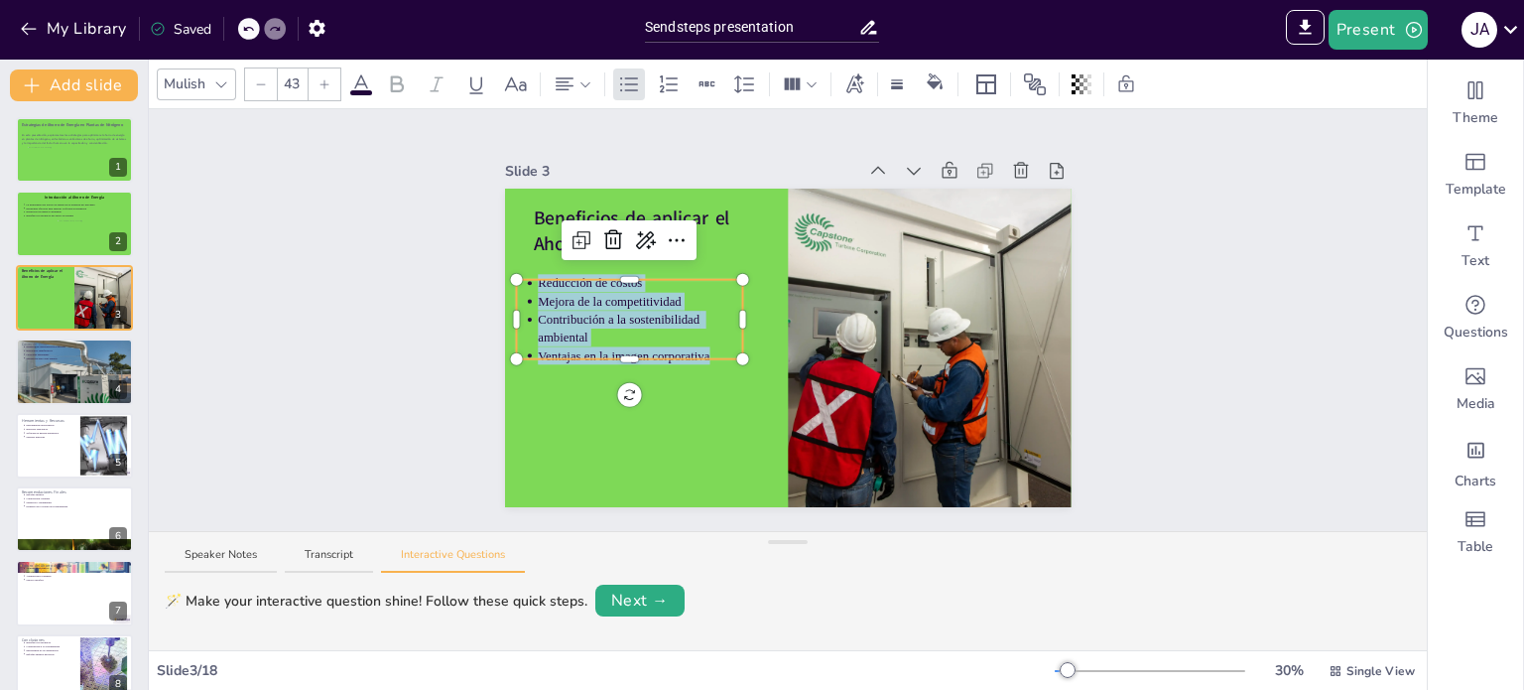
drag, startPoint x: 695, startPoint y: 340, endPoint x: 523, endPoint y: 279, distance: 182.4
click at [523, 279] on div "Beneficios de aplicar el Ahorro de Energía Reducción de costos Mejora de la com…" at bounding box center [788, 348] width 567 height 319
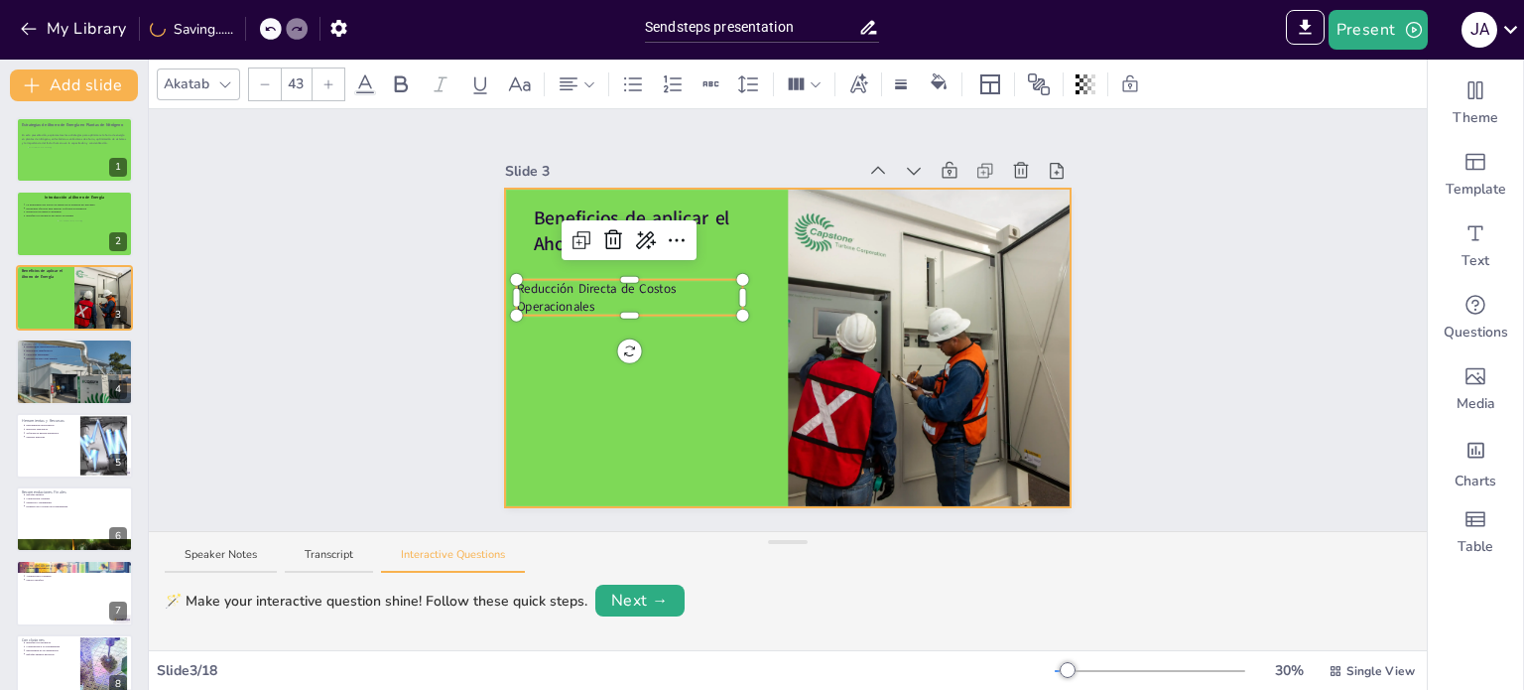
click at [580, 369] on div at bounding box center [788, 348] width 567 height 319
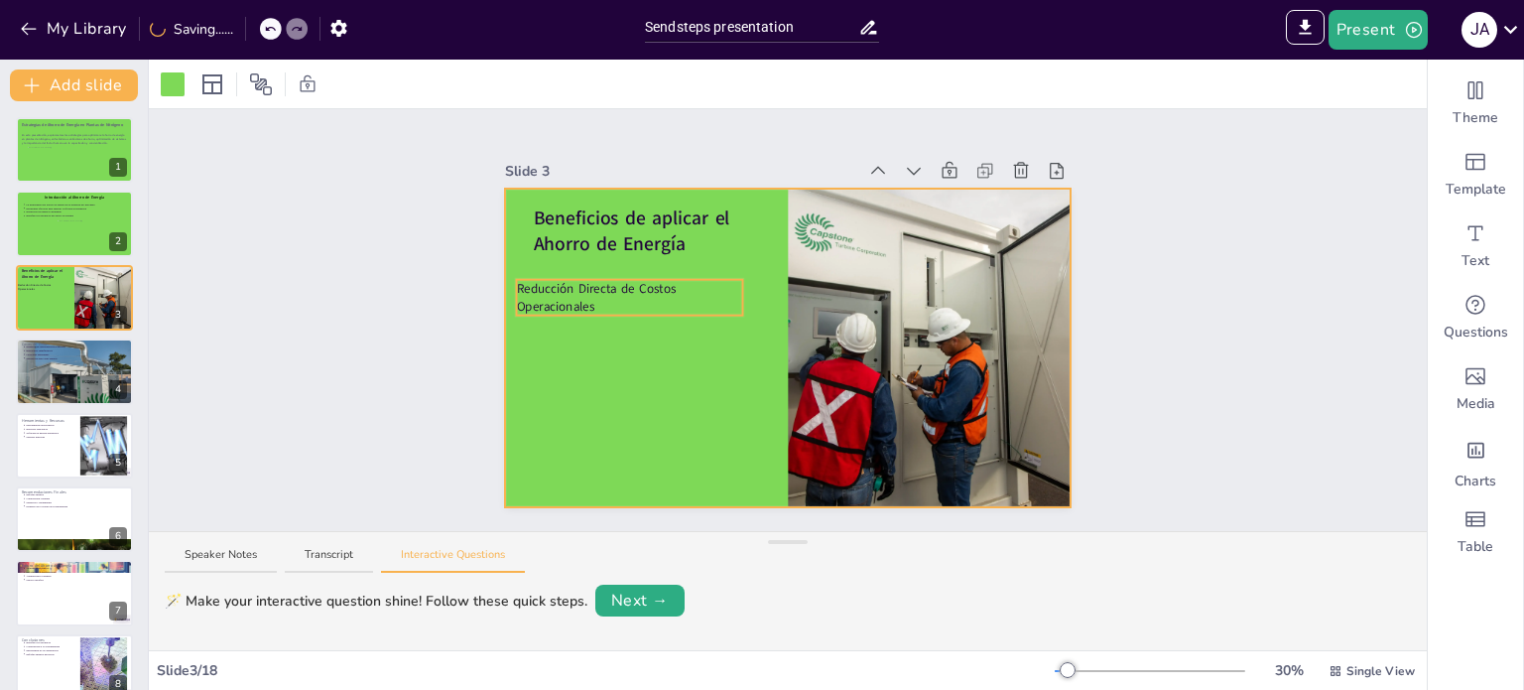
click at [551, 303] on div "Beneficios de aplicar el Ahorro de Energía Reducción Directa de Costos Operacio…" at bounding box center [788, 348] width 567 height 319
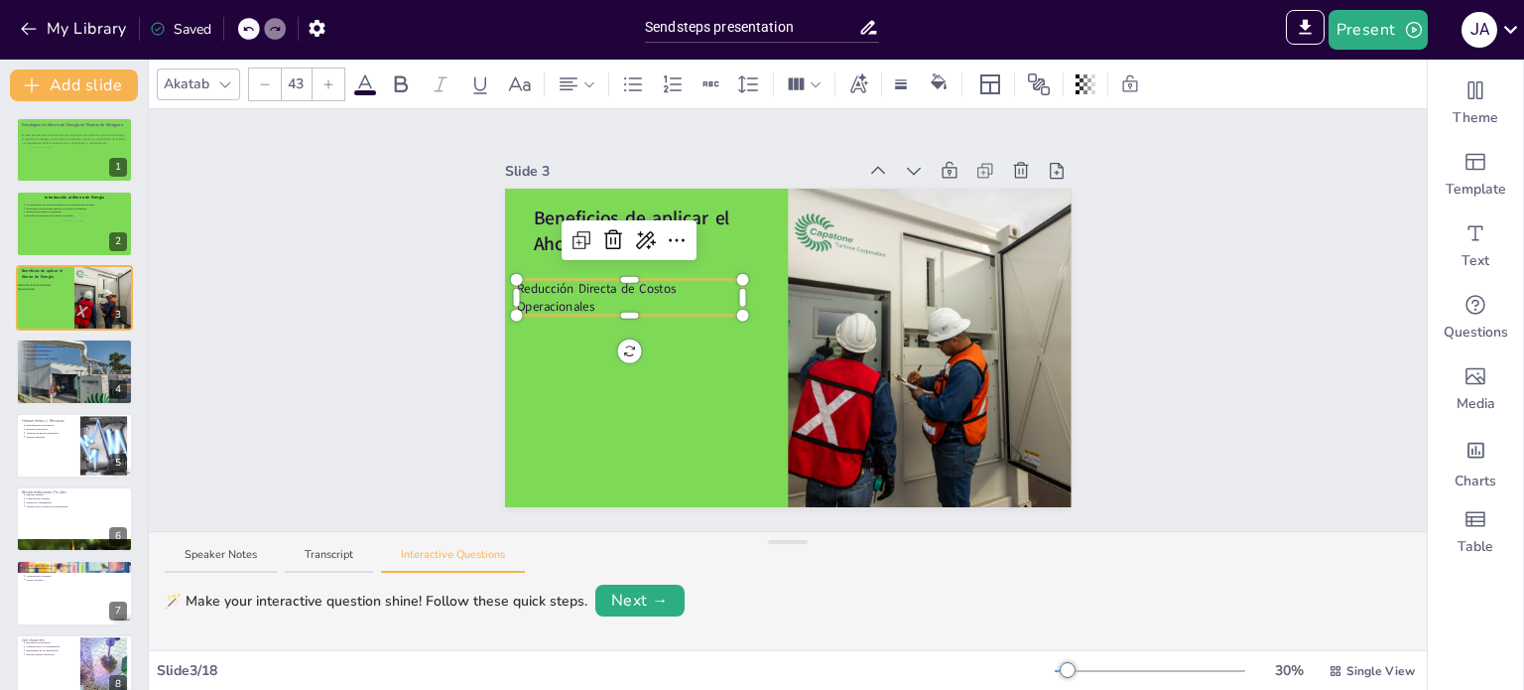
click at [570, 290] on p "Reducción Directa de Costos Operacionales" at bounding box center [629, 298] width 226 height 36
click at [517, 280] on div at bounding box center [629, 284] width 226 height 8
click at [667, 81] on icon at bounding box center [673, 84] width 24 height 24
click at [611, 296] on p "Reducción Directa de Costos Operacionales" at bounding box center [640, 298] width 205 height 36
click at [544, 317] on p at bounding box center [640, 326] width 205 height 18
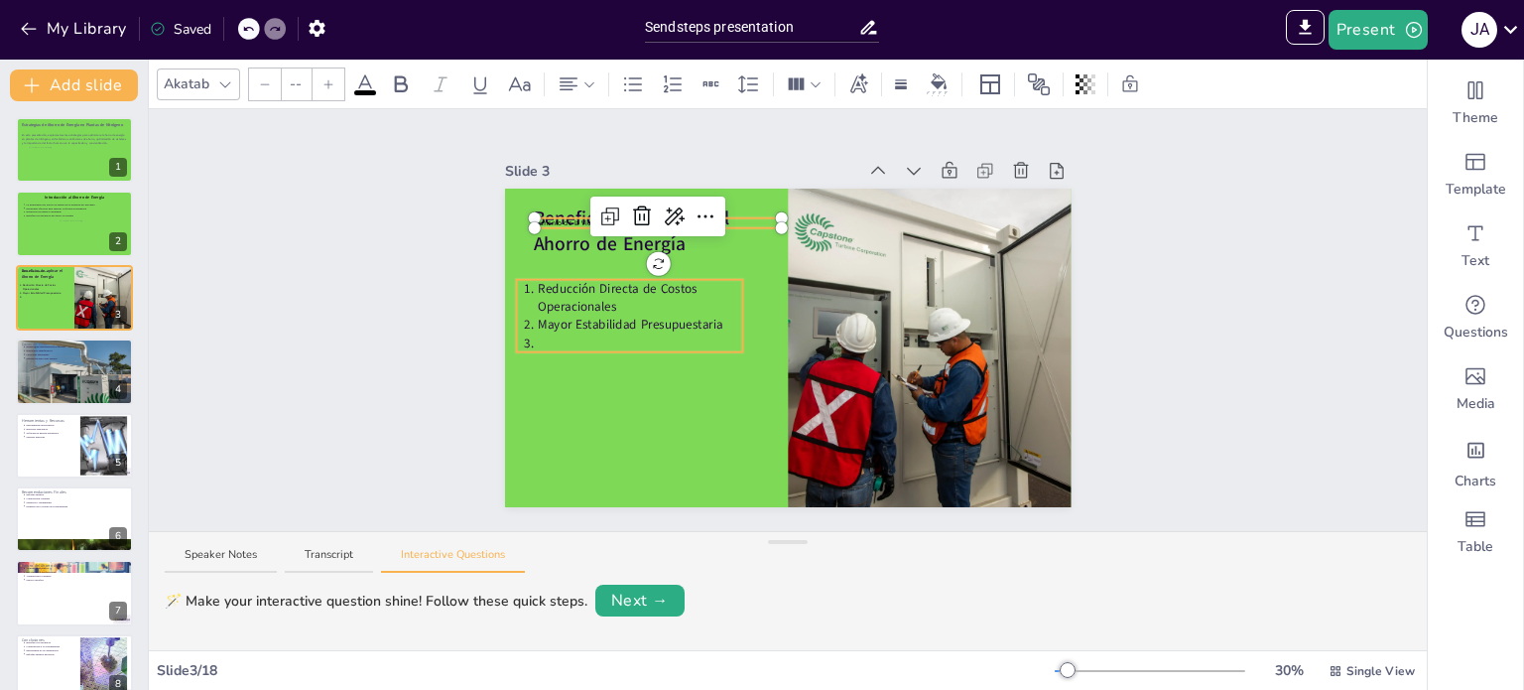
type input "24"
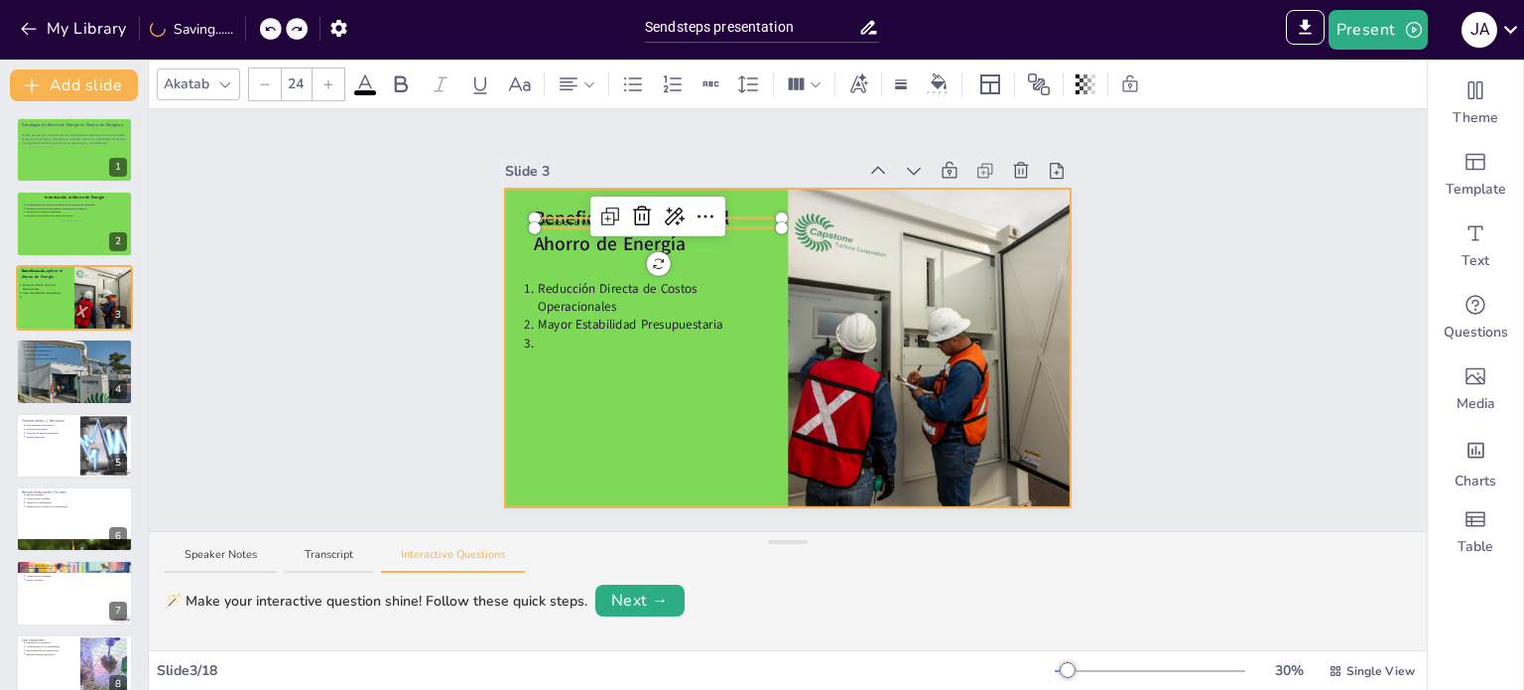
click at [766, 244] on div at bounding box center [788, 348] width 567 height 319
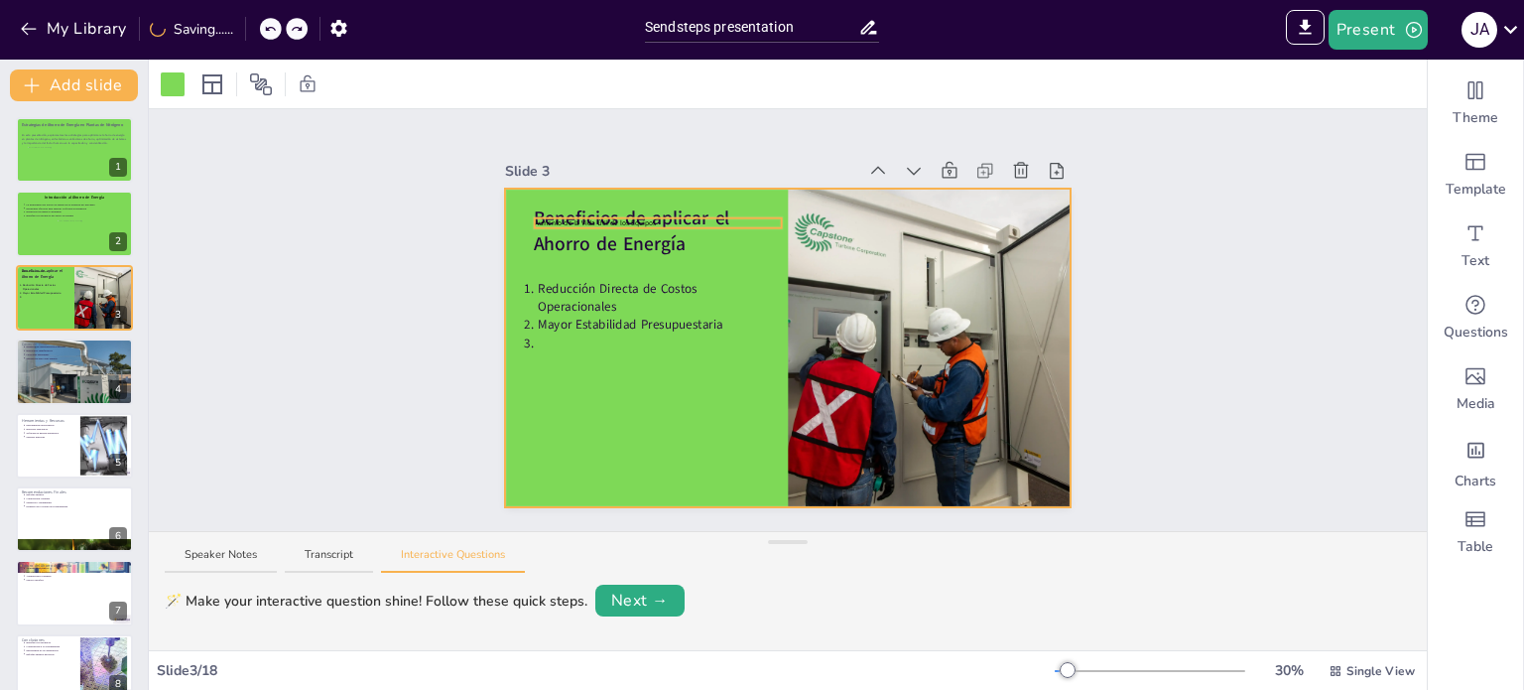
click at [747, 210] on div "Beneficios de aplicar el Ahorro de Energía Reducción Directa de Costos Operacio…" at bounding box center [788, 348] width 567 height 319
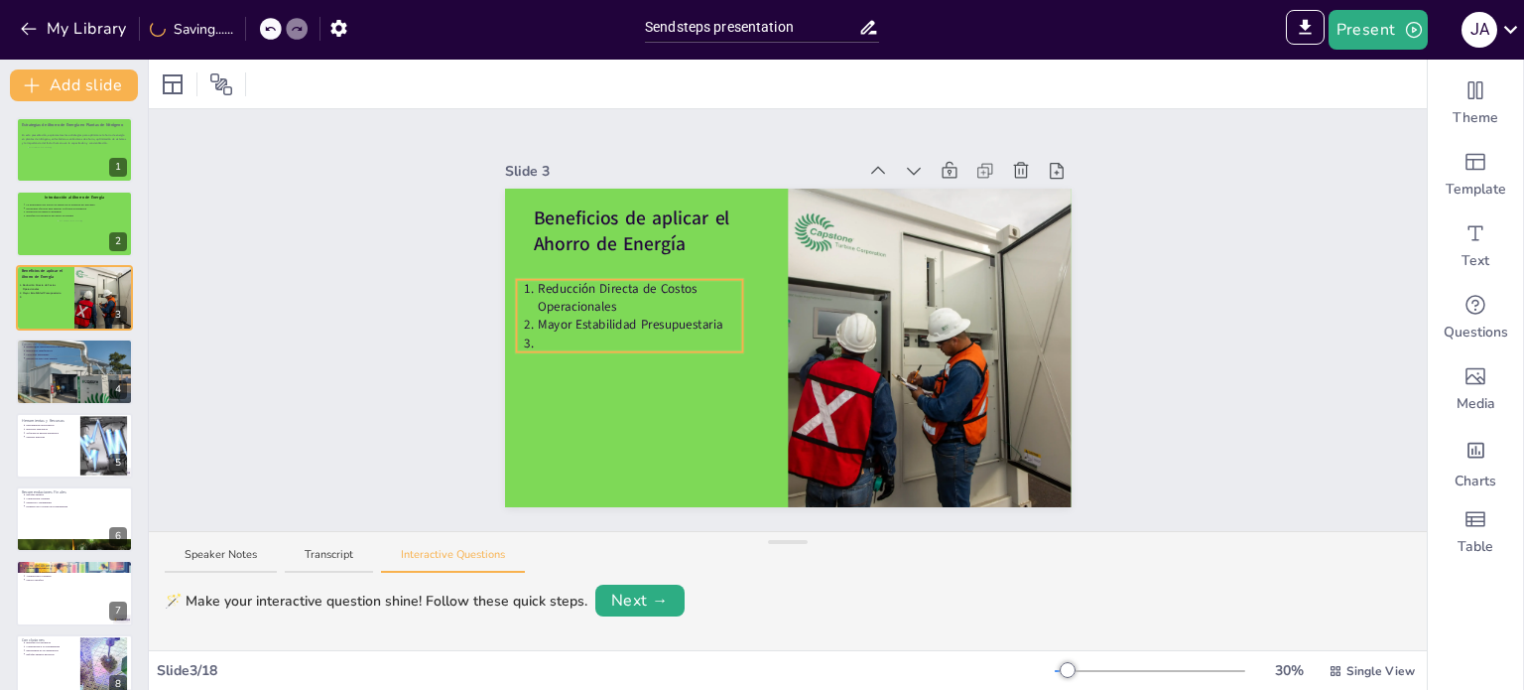
click at [572, 316] on p "Mayor Estabilidad Presupuestaria" at bounding box center [640, 325] width 205 height 18
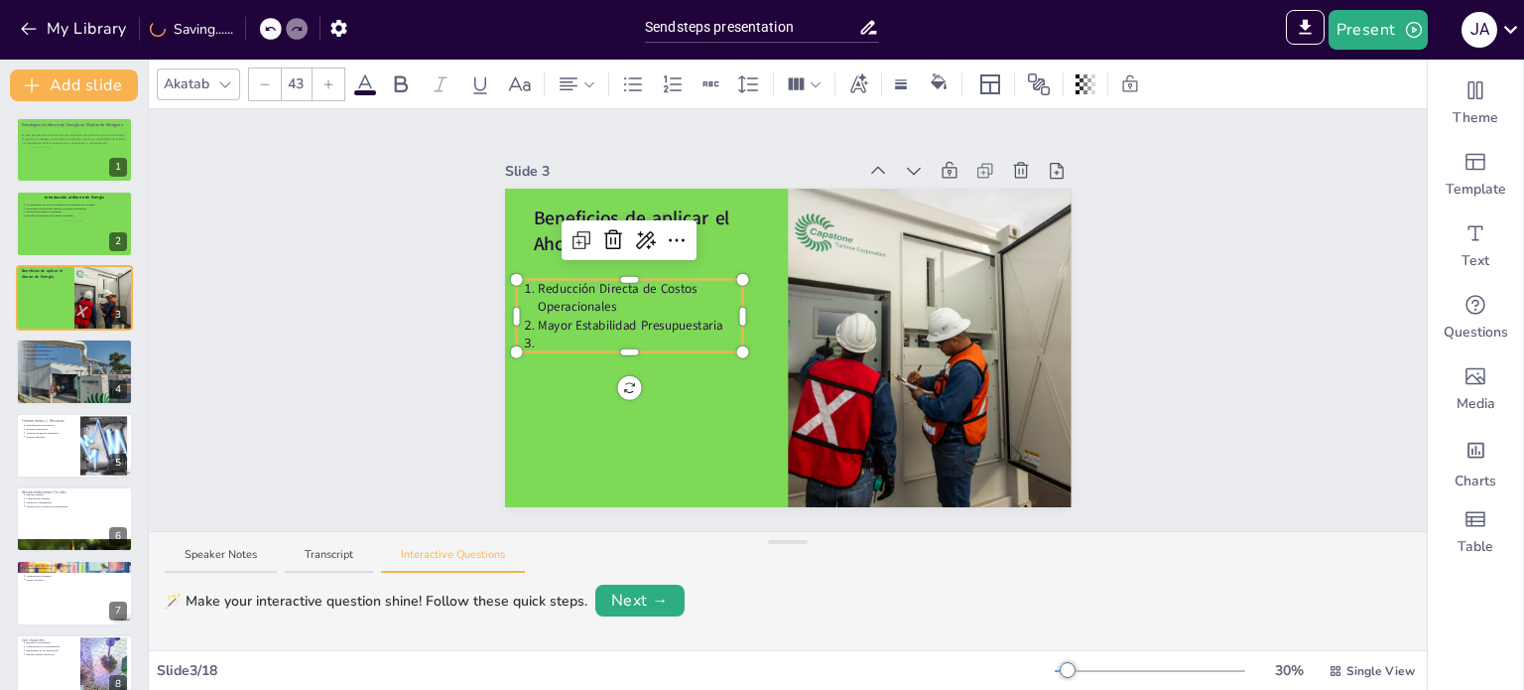
click at [548, 334] on p at bounding box center [640, 343] width 205 height 18
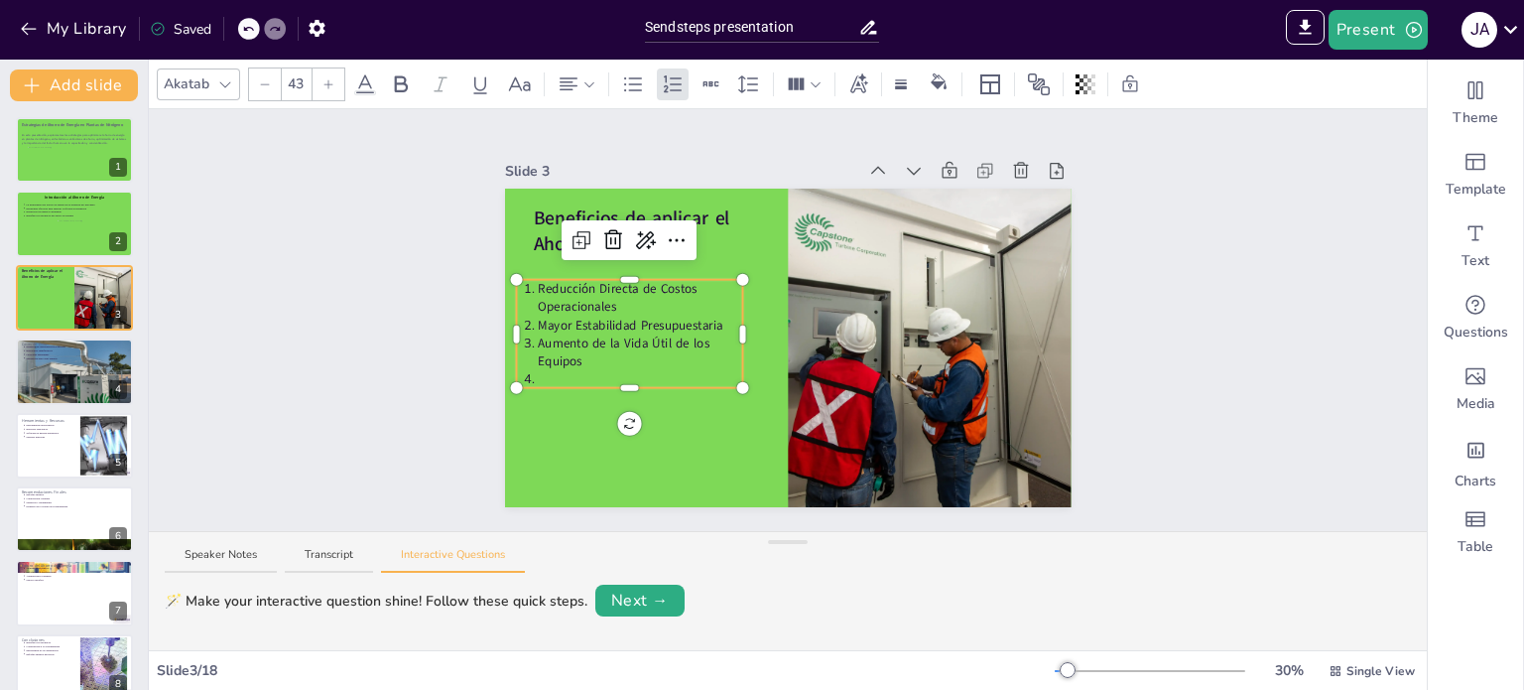
click at [538, 370] on p at bounding box center [640, 379] width 205 height 18
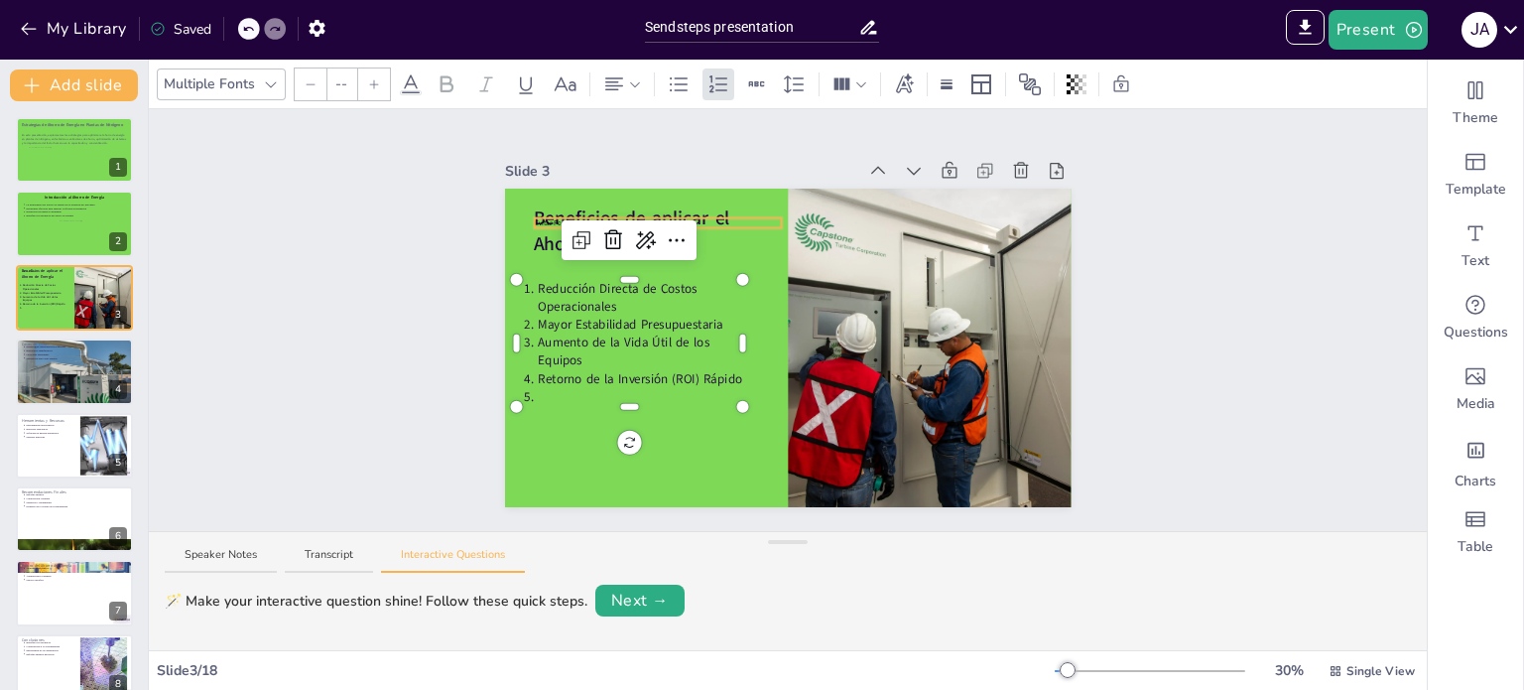
type input "24"
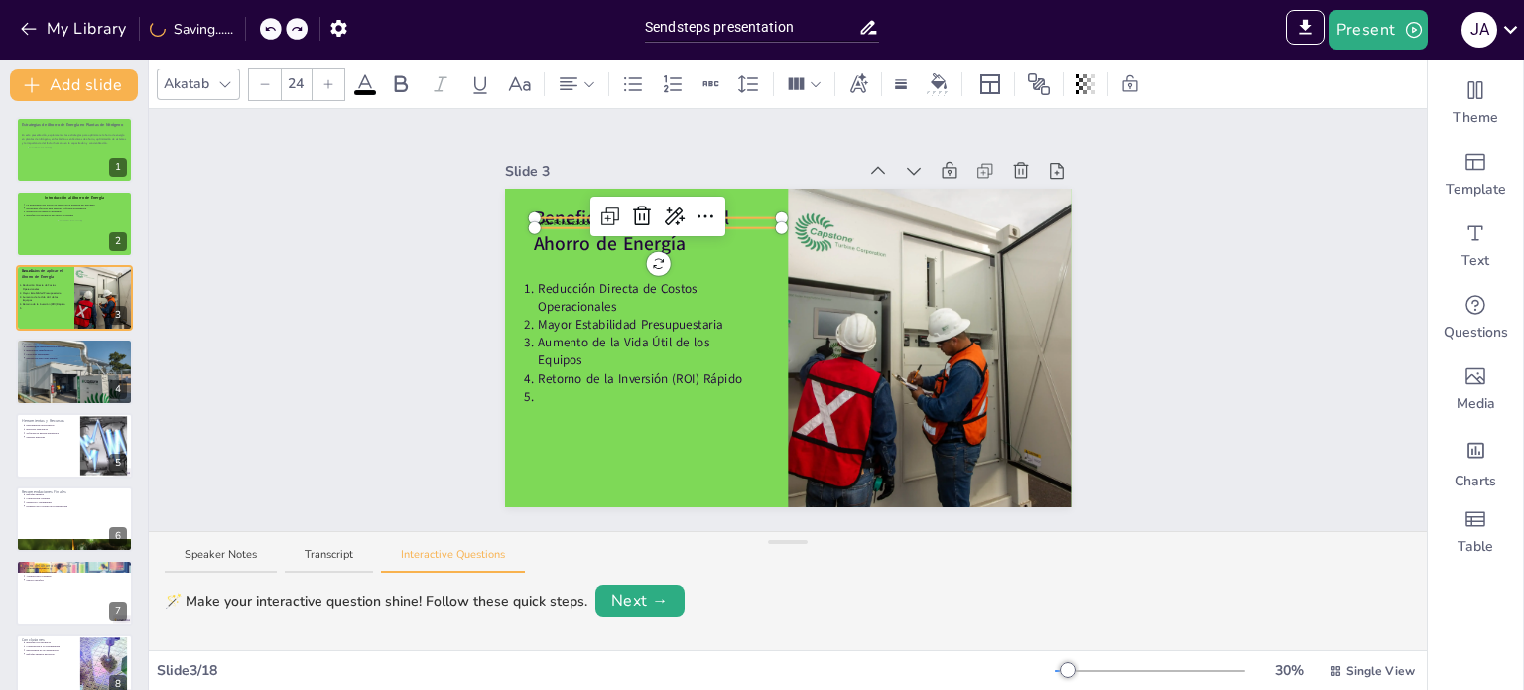
click at [748, 220] on div at bounding box center [658, 224] width 248 height 8
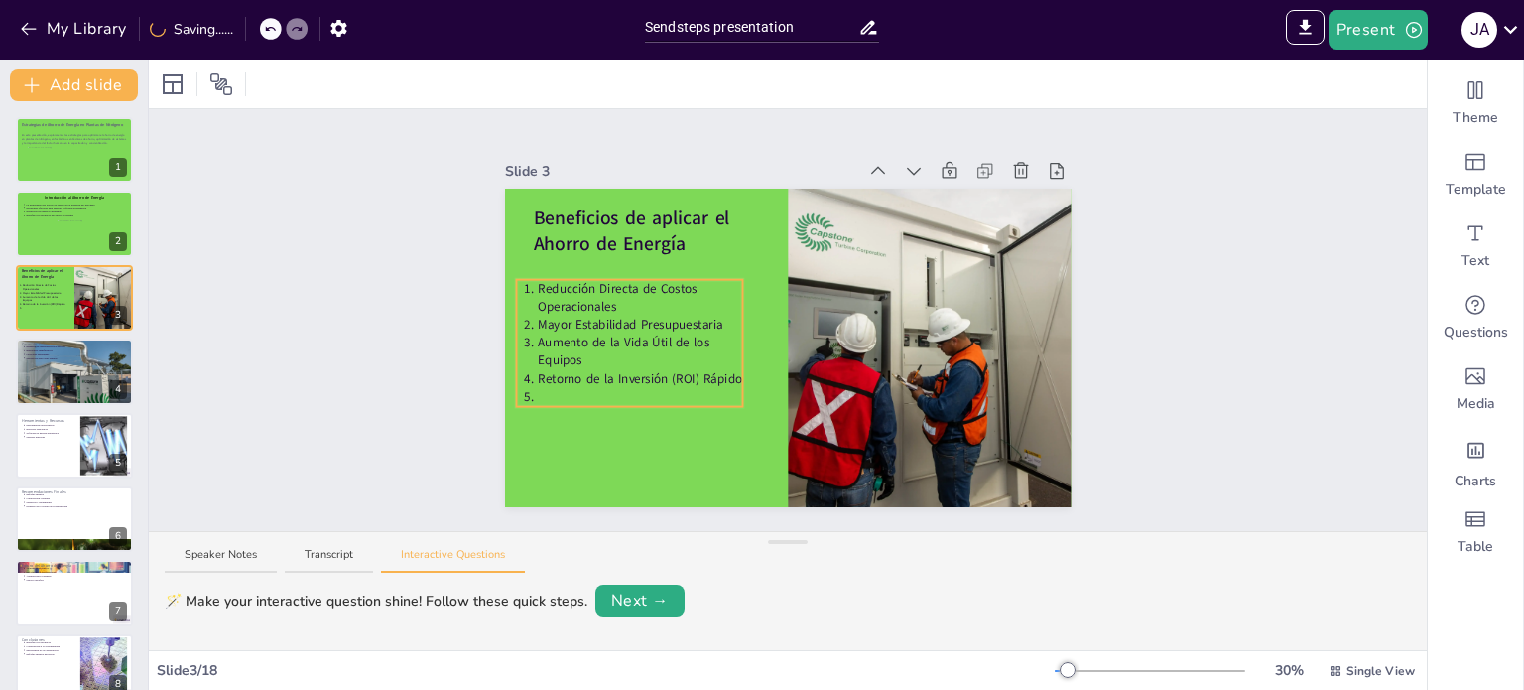
click at [582, 394] on div "Beneficios de aplicar el Ahorro de Energía Reducción Directa de Costos Operacio…" at bounding box center [788, 348] width 567 height 319
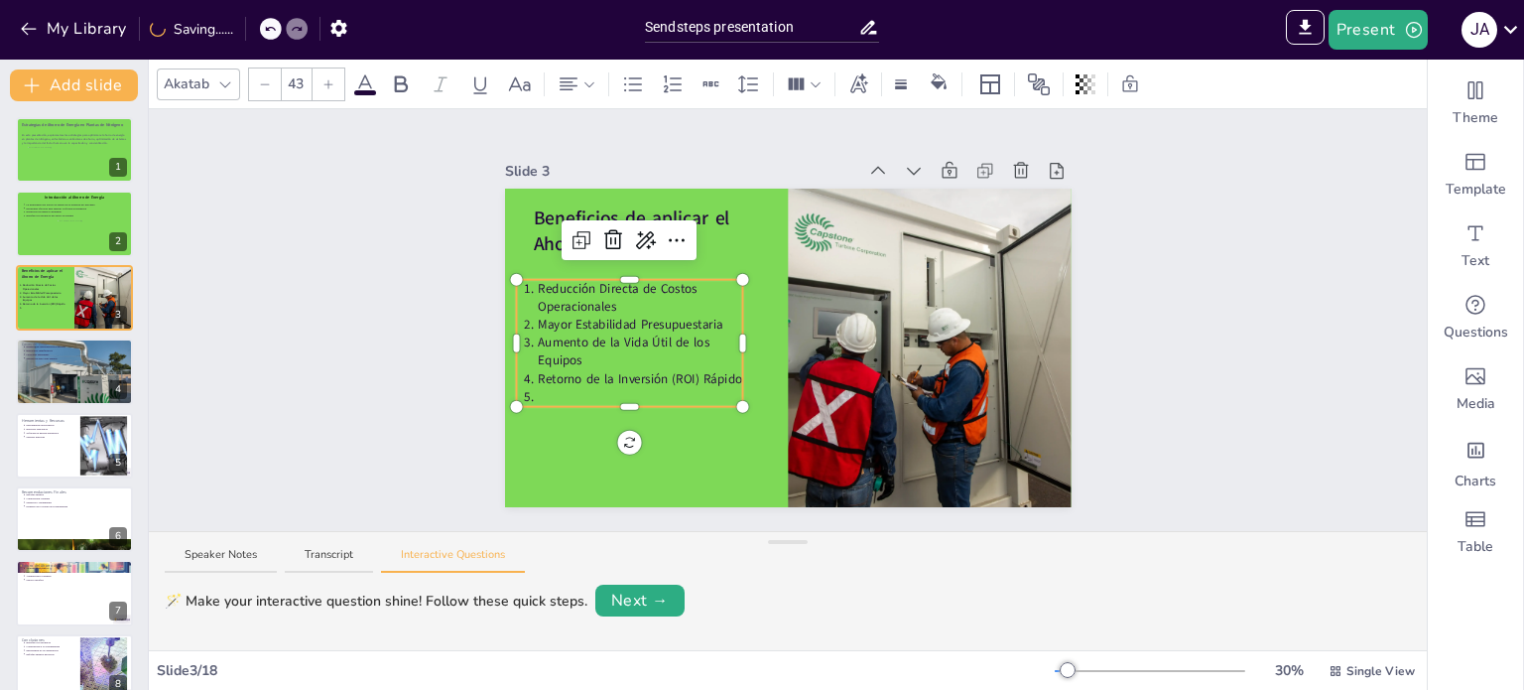
click at [534, 398] on div at bounding box center [629, 402] width 226 height 8
click at [538, 388] on li at bounding box center [640, 397] width 205 height 18
type input "--"
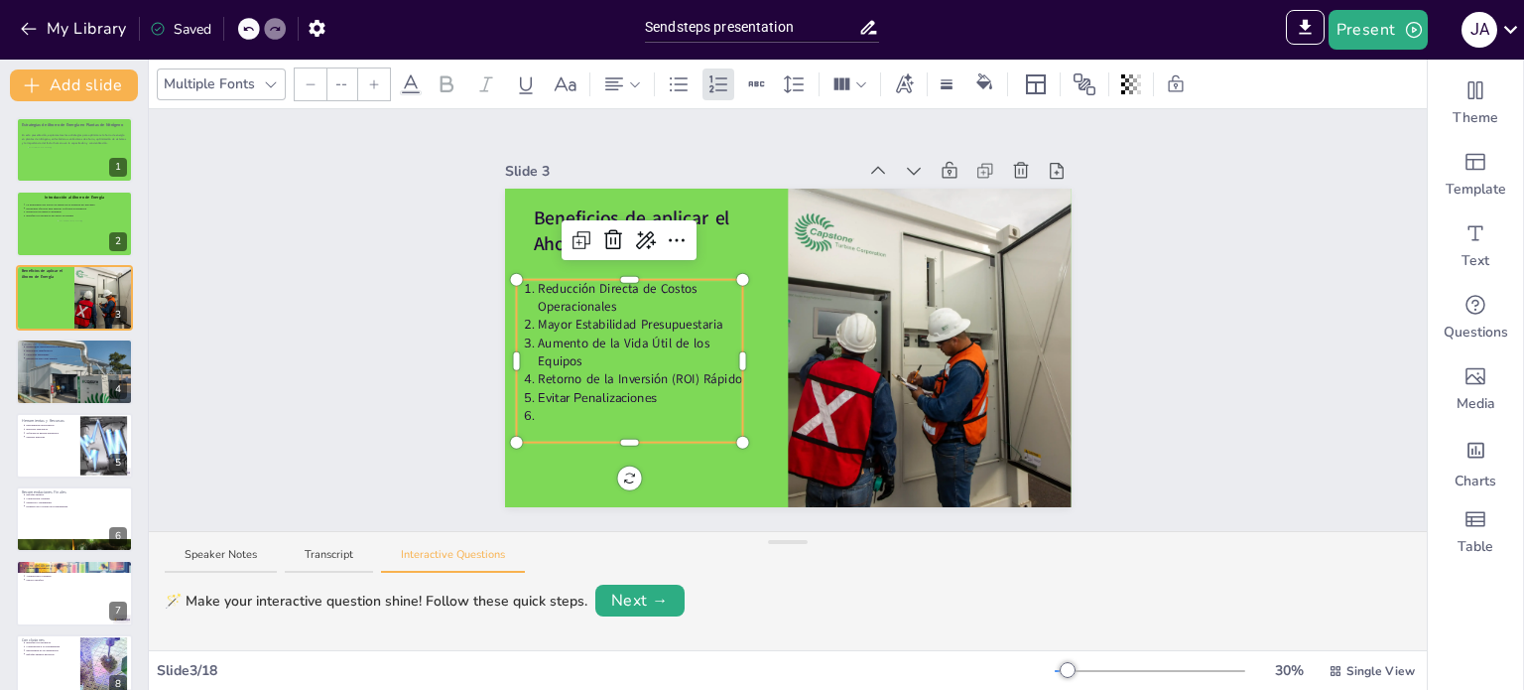
click at [538, 407] on p at bounding box center [640, 416] width 205 height 18
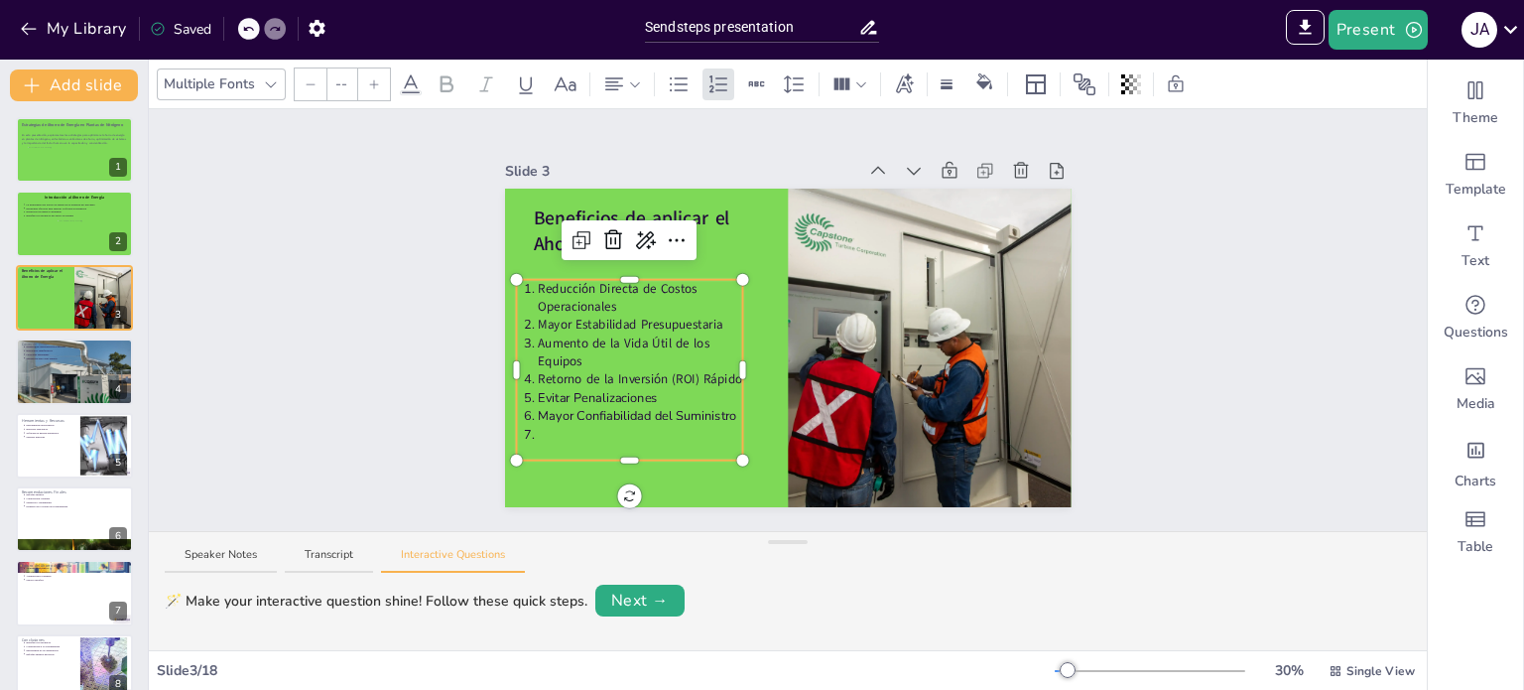
click at [538, 426] on p at bounding box center [640, 435] width 205 height 18
click at [1358, 292] on div "Slide 1 Estrategias de Ahorro de Energía en Plantas de Nitrógeno En esta presen…" at bounding box center [788, 320] width 1278 height 422
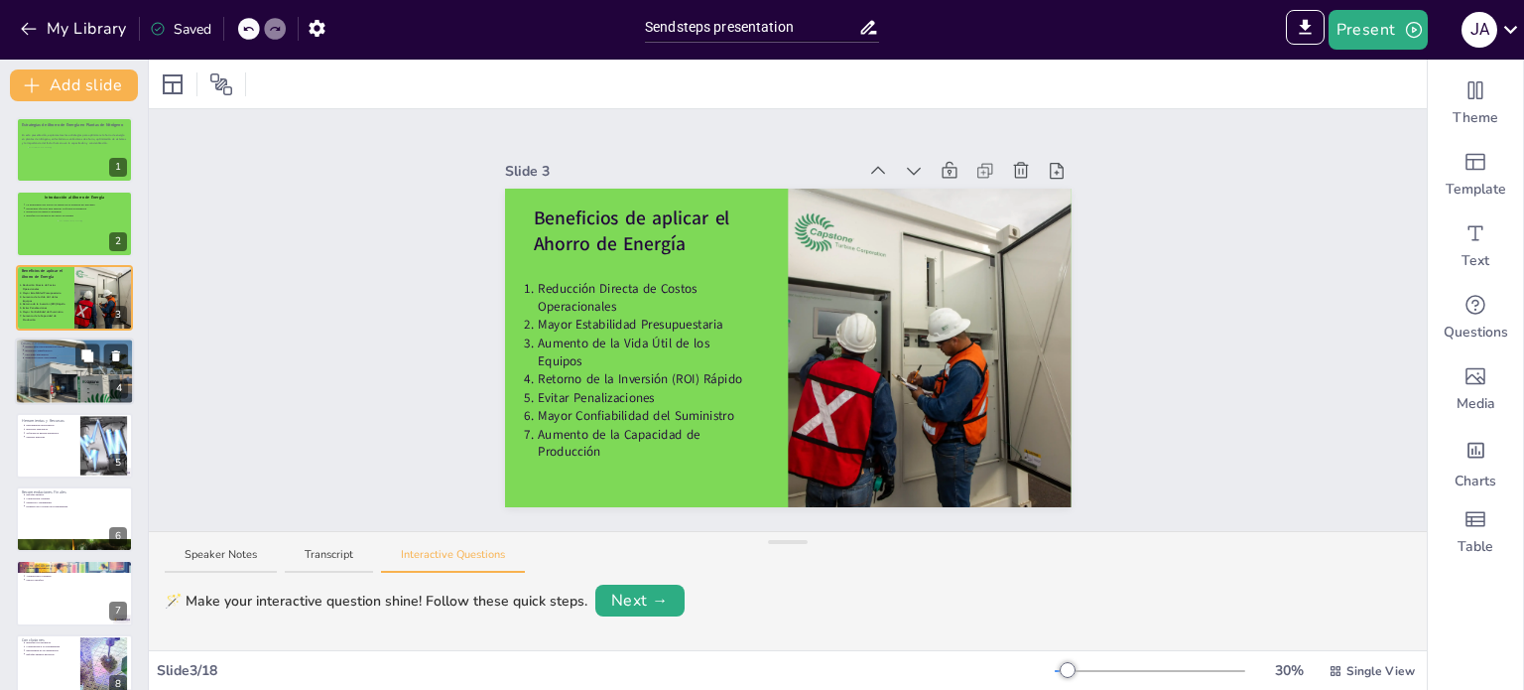
click at [32, 396] on div at bounding box center [74, 371] width 119 height 89
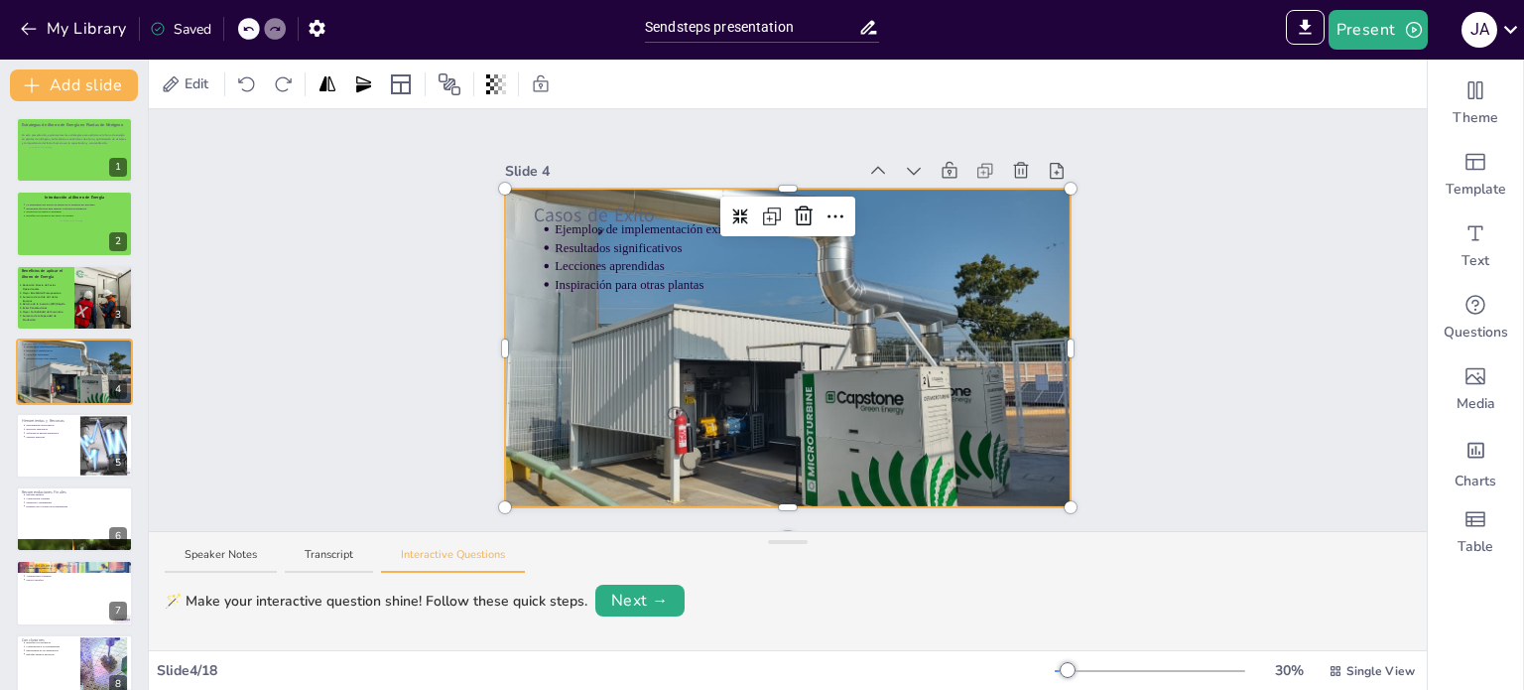
click at [623, 347] on div at bounding box center [788, 348] width 567 height 424
click at [505, 339] on div at bounding box center [509, 348] width 8 height 319
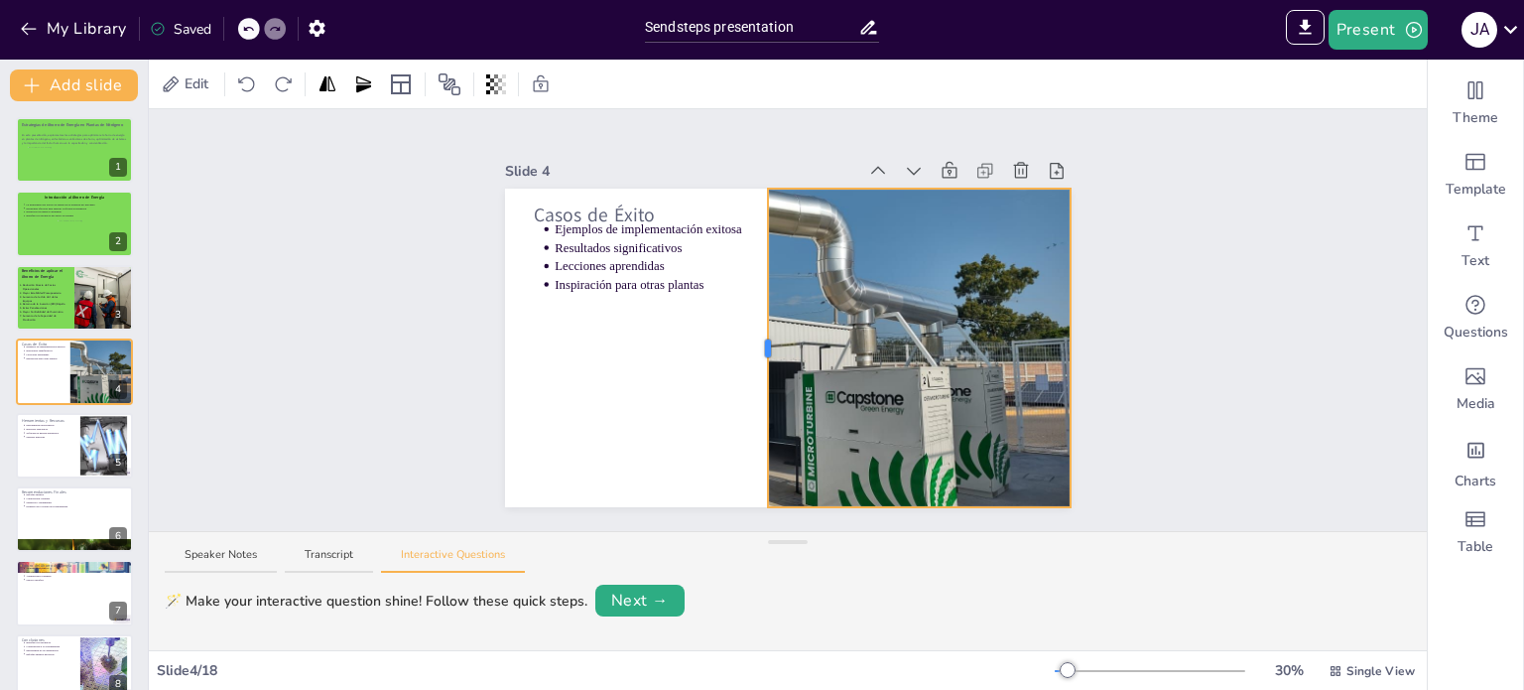
drag, startPoint x: 488, startPoint y: 338, endPoint x: 816, endPoint y: 384, distance: 330.7
click at [816, 384] on div "Casos de Éxito Ejemplos de implementación exitosa Resultados significativos Lec…" at bounding box center [788, 348] width 567 height 319
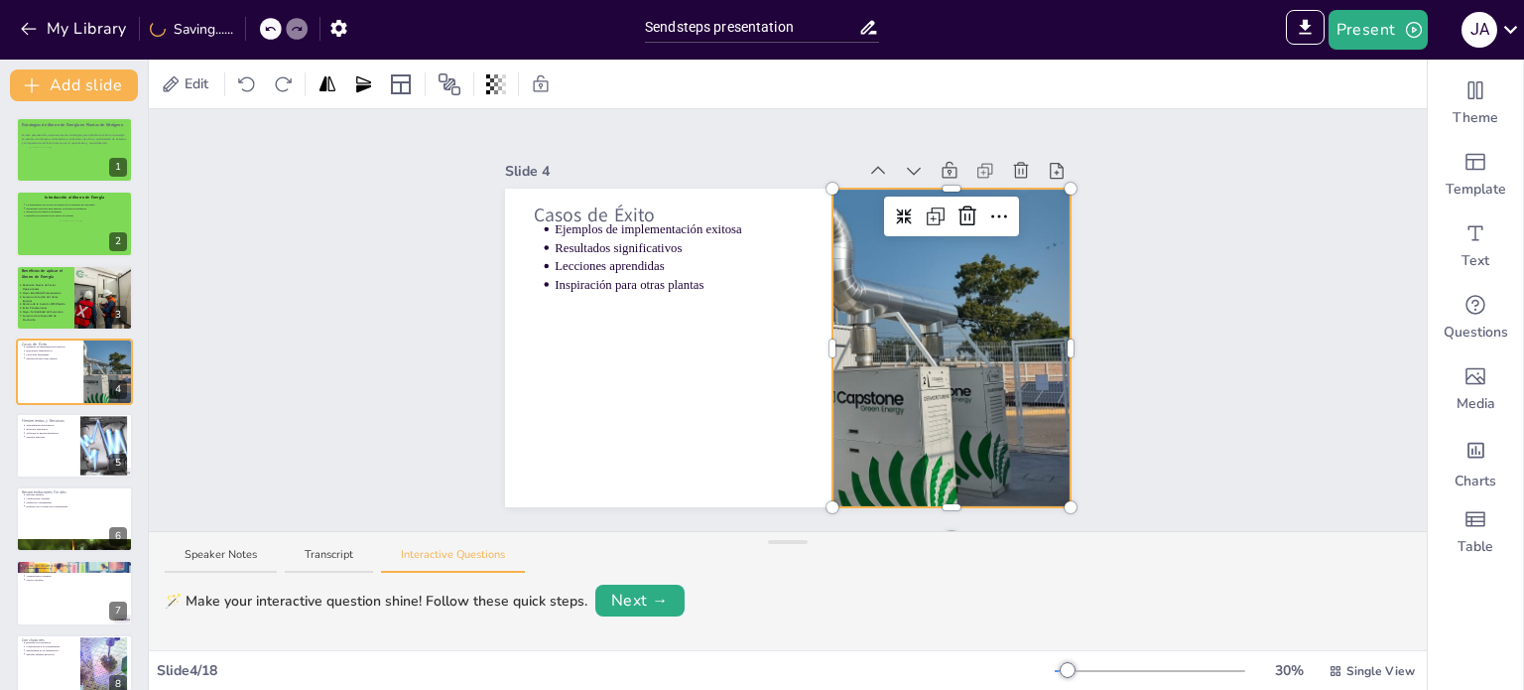
click at [833, 189] on div at bounding box center [952, 193] width 239 height 8
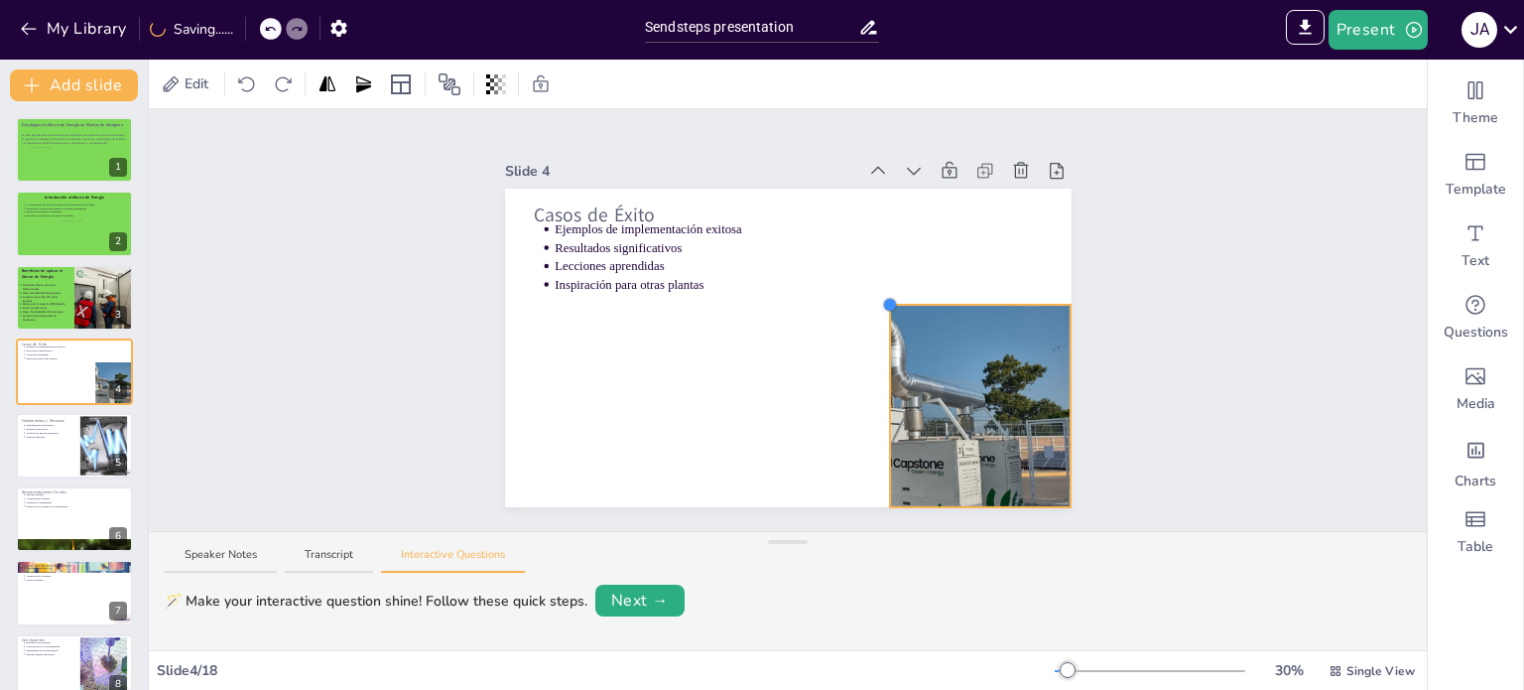
drag, startPoint x: 816, startPoint y: 181, endPoint x: 873, endPoint y: 301, distance: 133.2
click at [882, 301] on div at bounding box center [890, 305] width 16 height 16
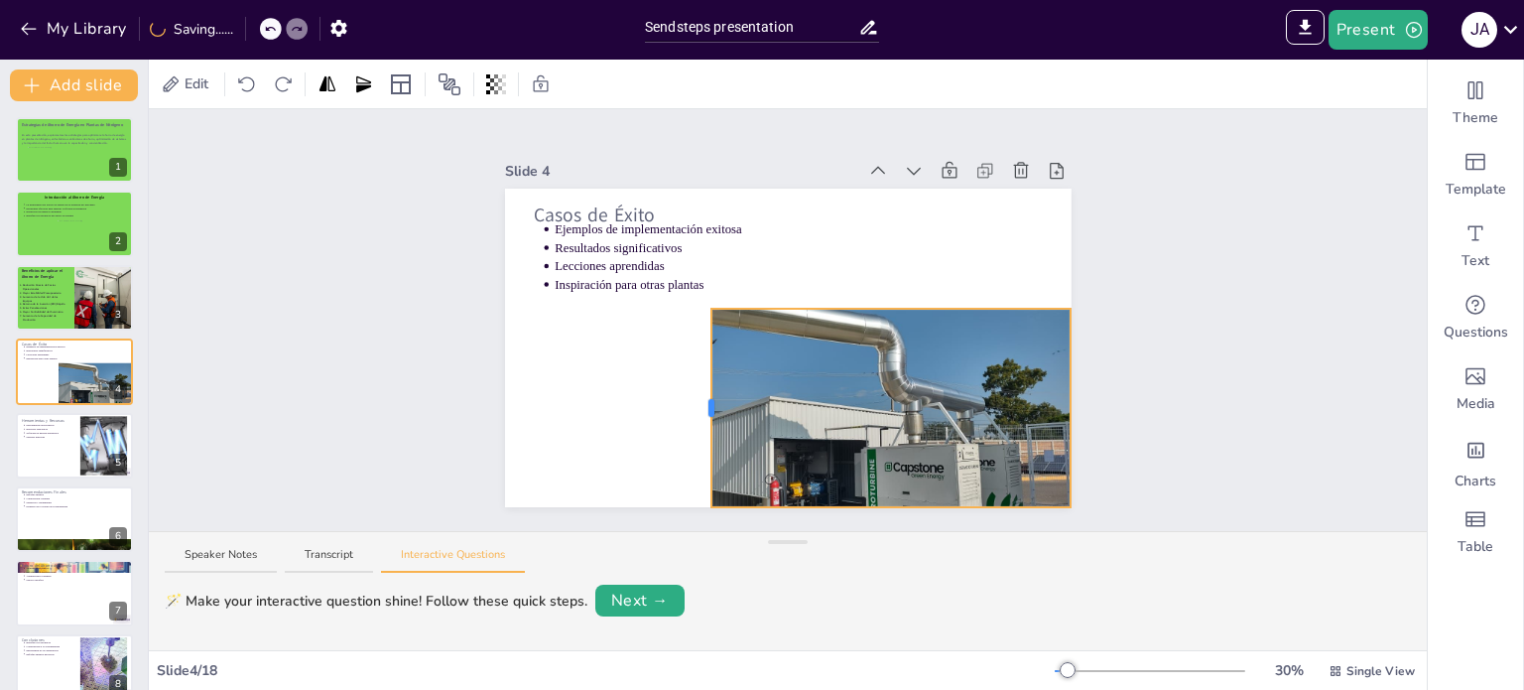
drag, startPoint x: 873, startPoint y: 397, endPoint x: 679, endPoint y: 406, distance: 194.7
click at [709, 406] on div at bounding box center [712, 408] width 6 height 18
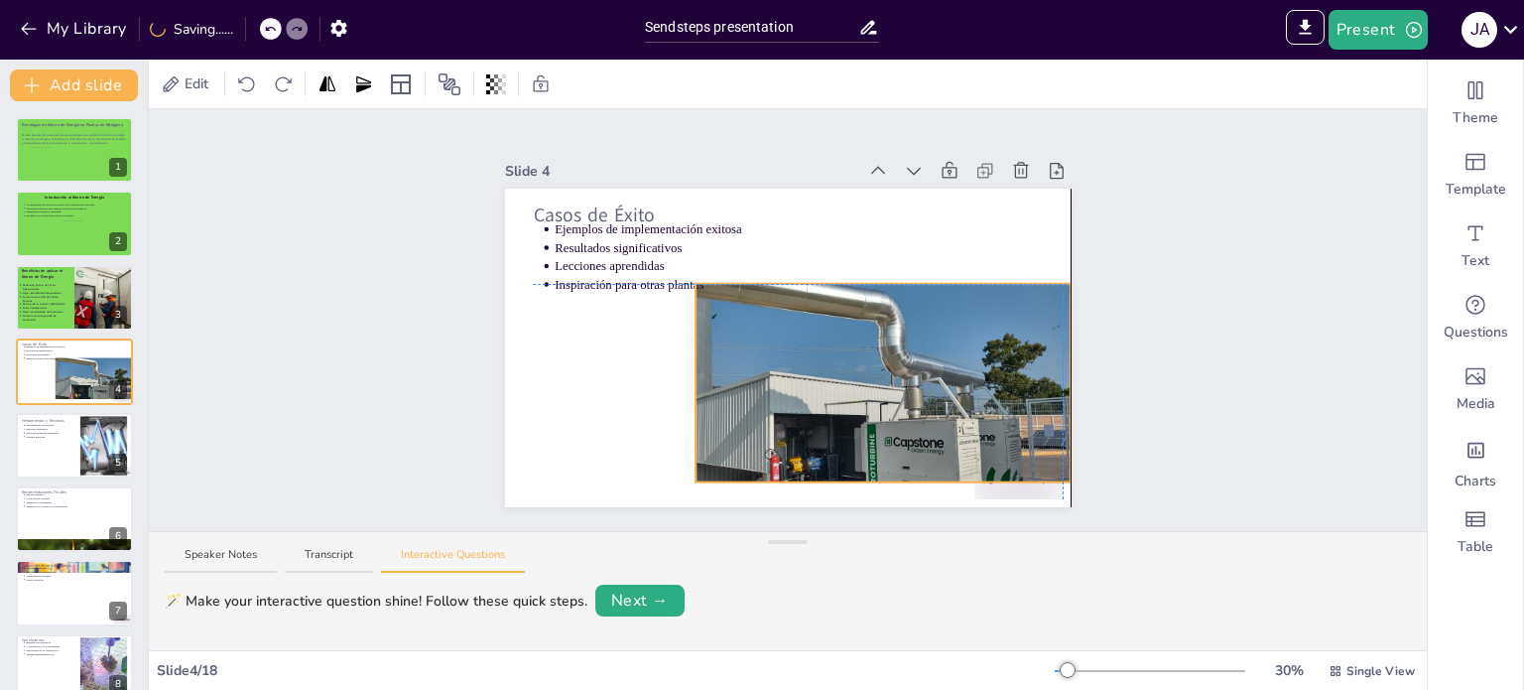
drag, startPoint x: 857, startPoint y: 405, endPoint x: 854, endPoint y: 386, distance: 19.3
click at [854, 386] on div at bounding box center [856, 404] width 430 height 322
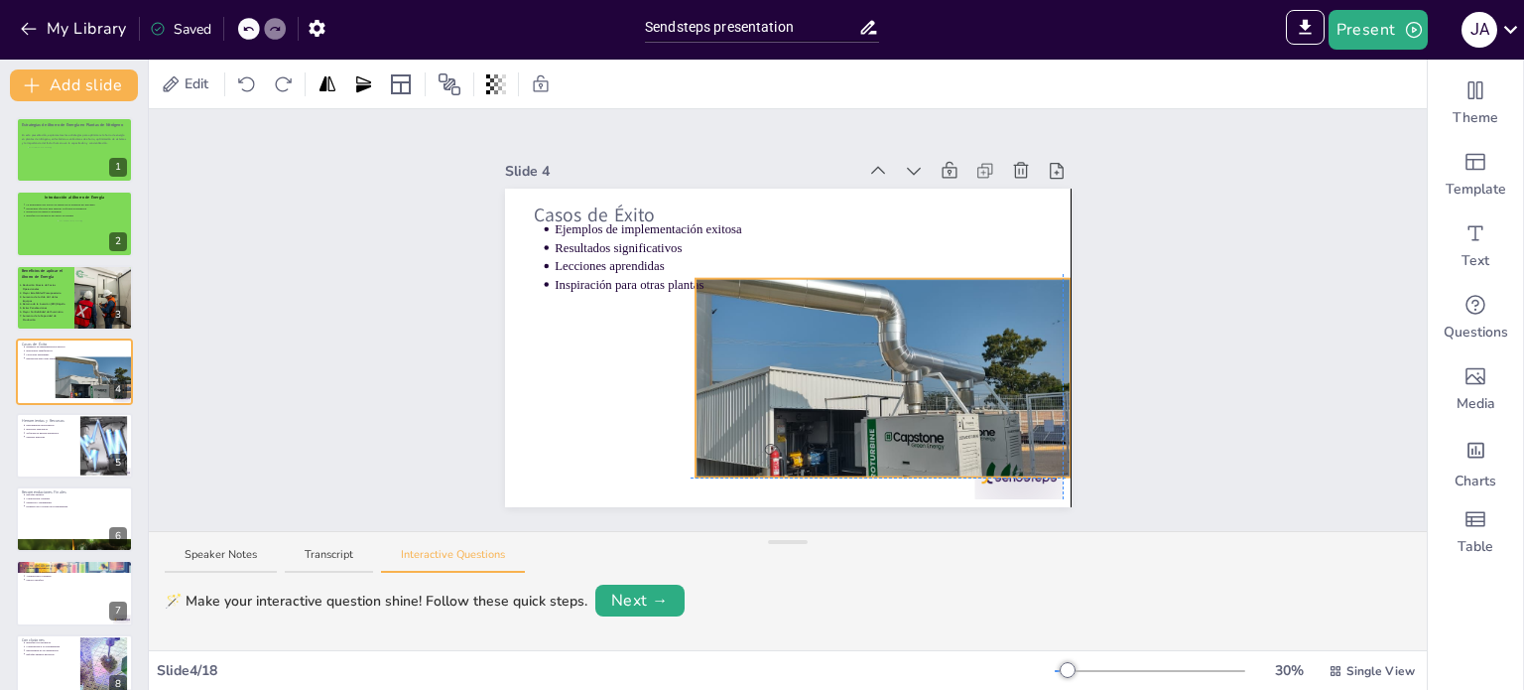
drag, startPoint x: 843, startPoint y: 332, endPoint x: 837, endPoint y: 276, distance: 56.9
click at [837, 189] on div "Casos de Éxito Ejemplos de implementación exitosa Resultados significativos Lec…" at bounding box center [788, 189] width 567 height 0
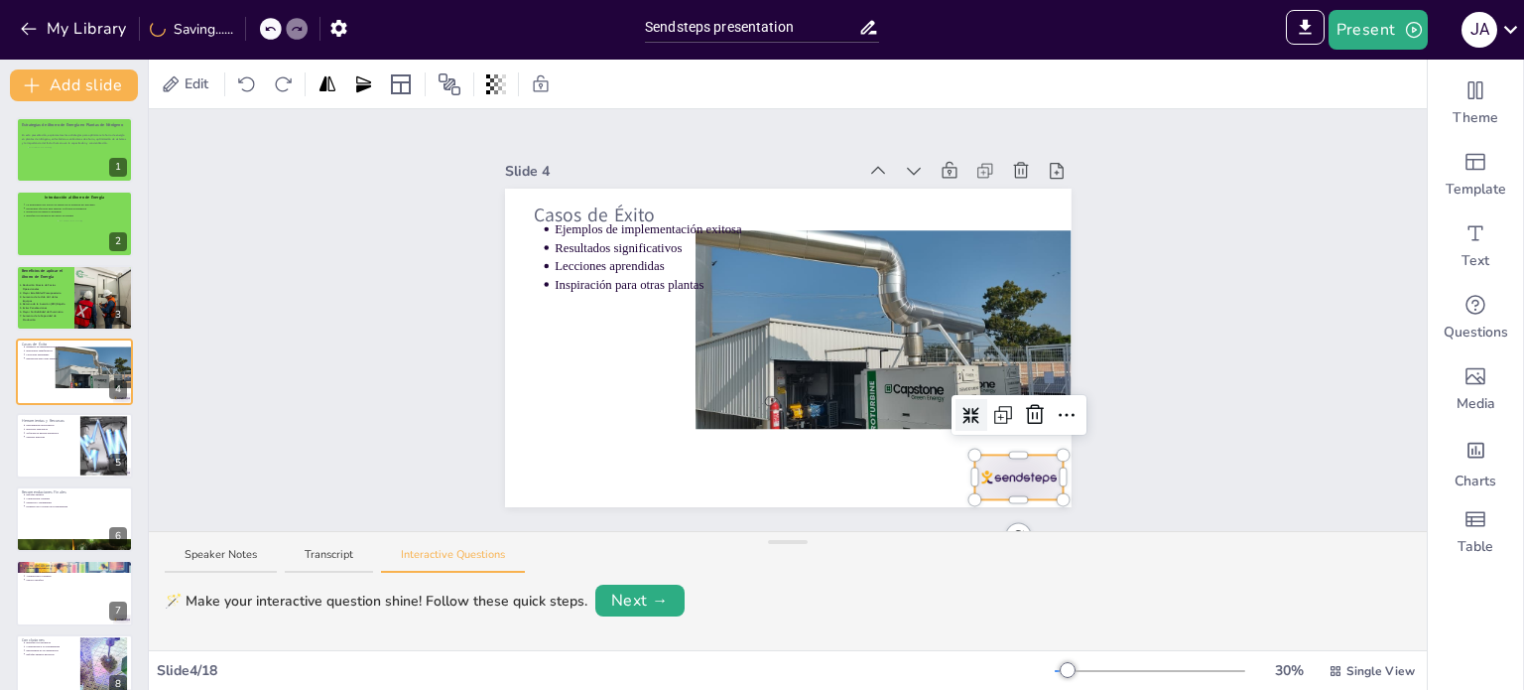
click at [992, 476] on div at bounding box center [1019, 477] width 88 height 45
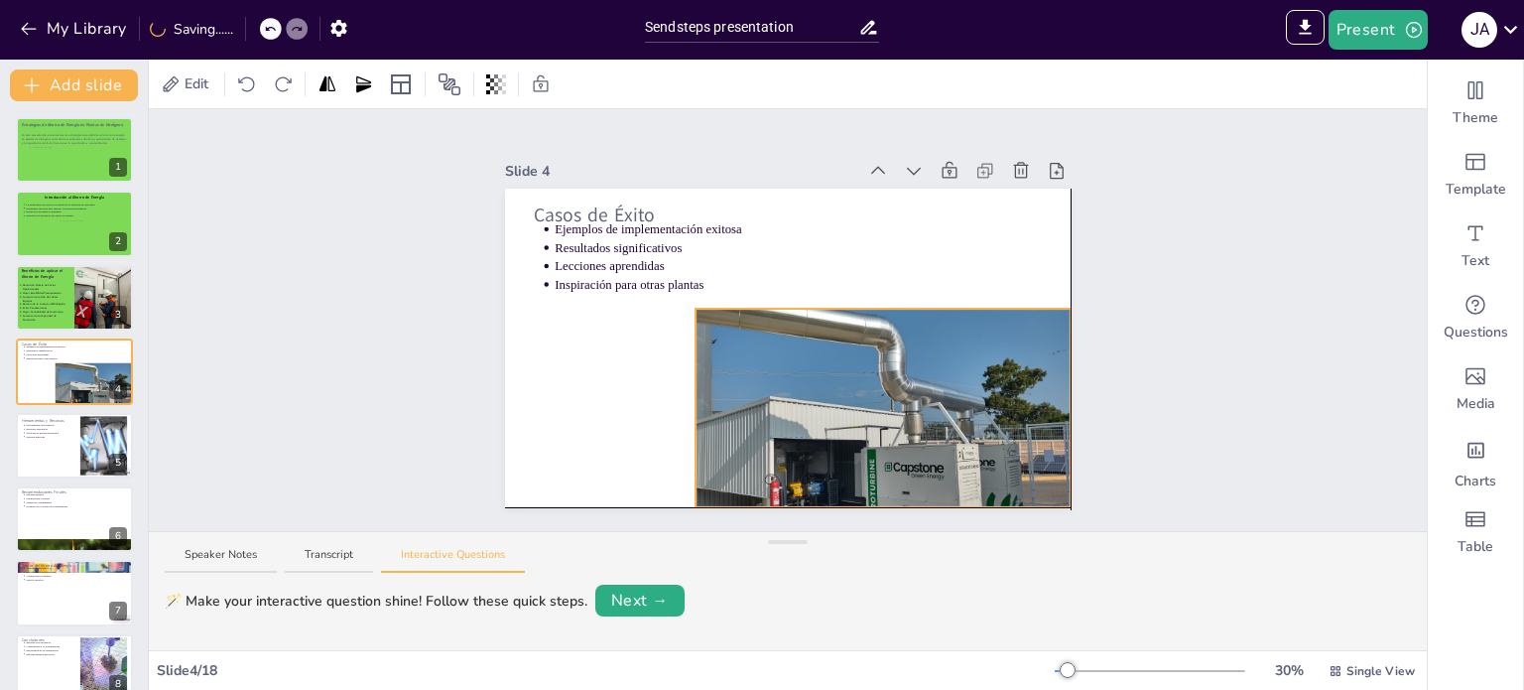
drag, startPoint x: 979, startPoint y: 382, endPoint x: 980, endPoint y: 463, distance: 81.4
click at [980, 463] on div at bounding box center [856, 430] width 430 height 322
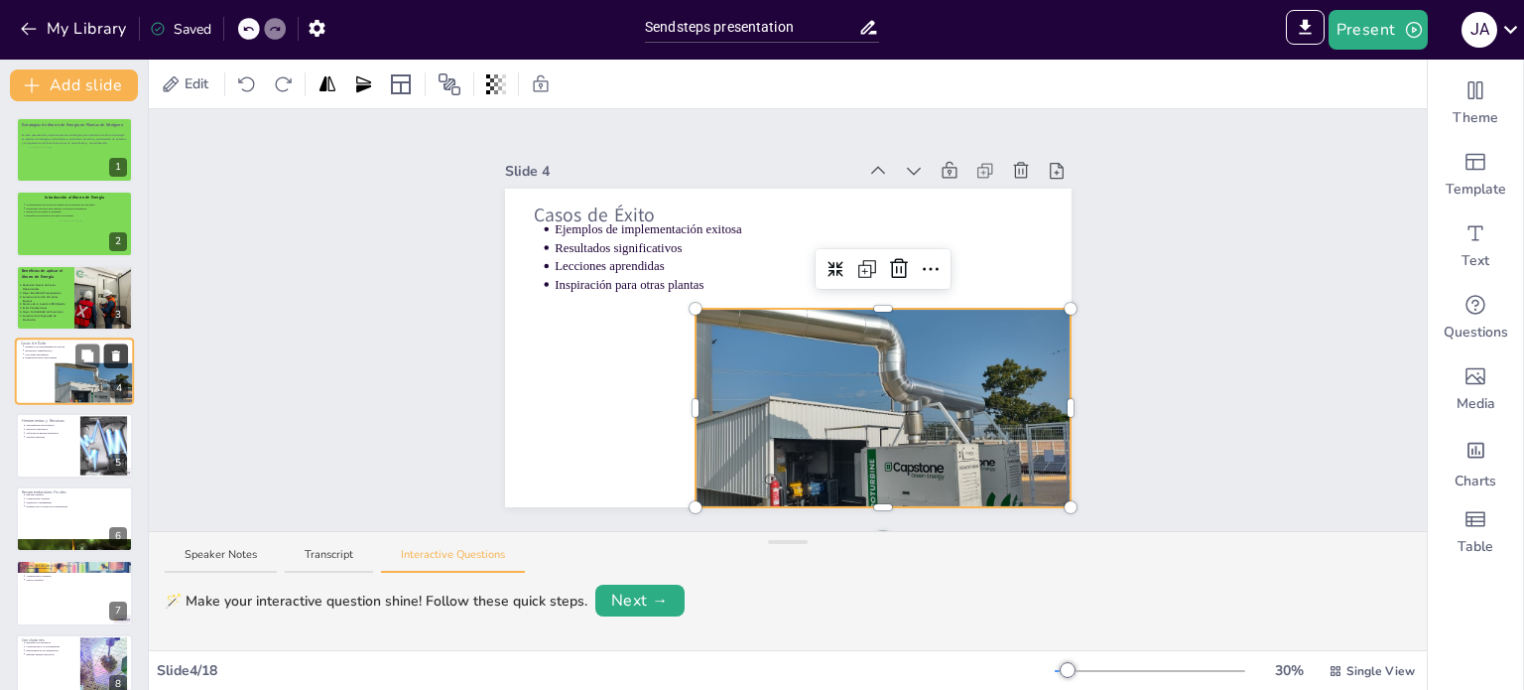
click at [109, 351] on icon at bounding box center [116, 356] width 14 height 14
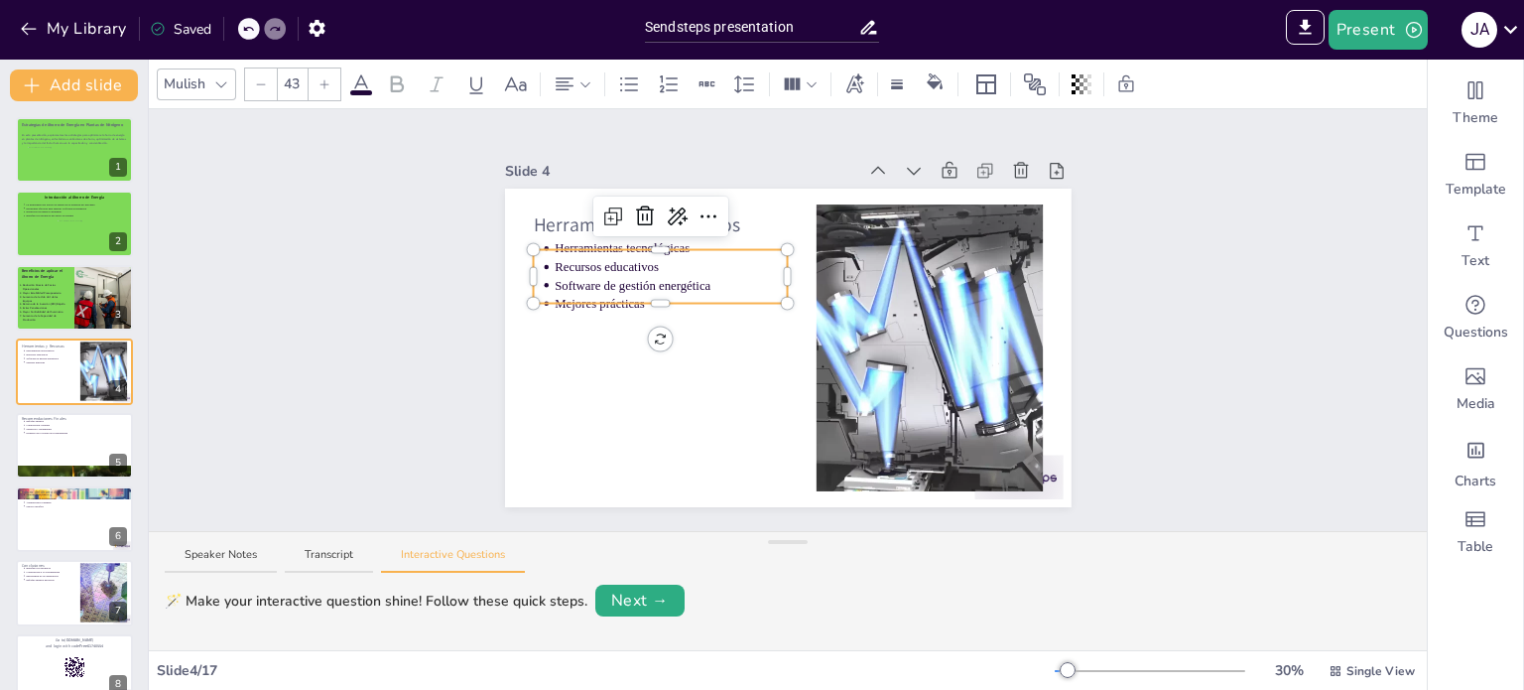
click at [650, 285] on p "Software de gestión energética" at bounding box center [671, 286] width 233 height 18
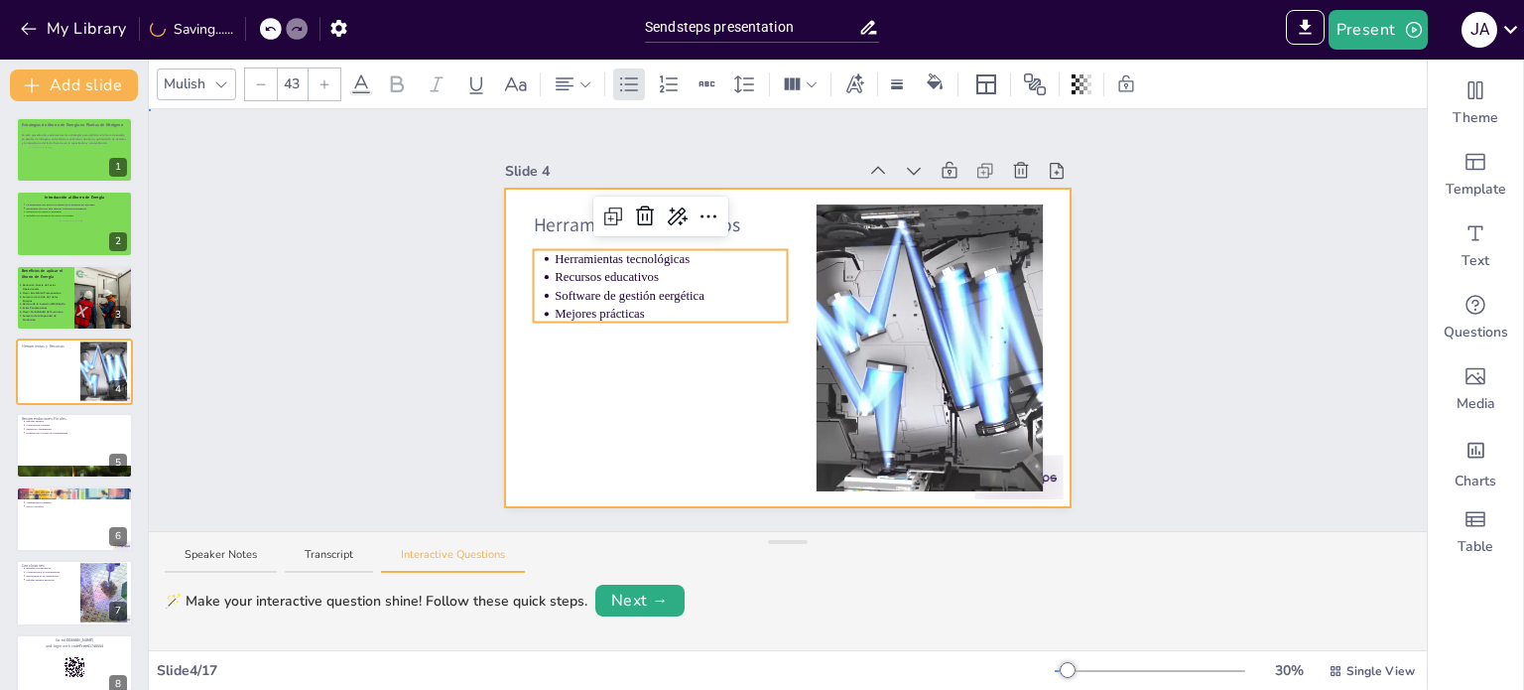
click at [710, 393] on div at bounding box center [788, 348] width 567 height 319
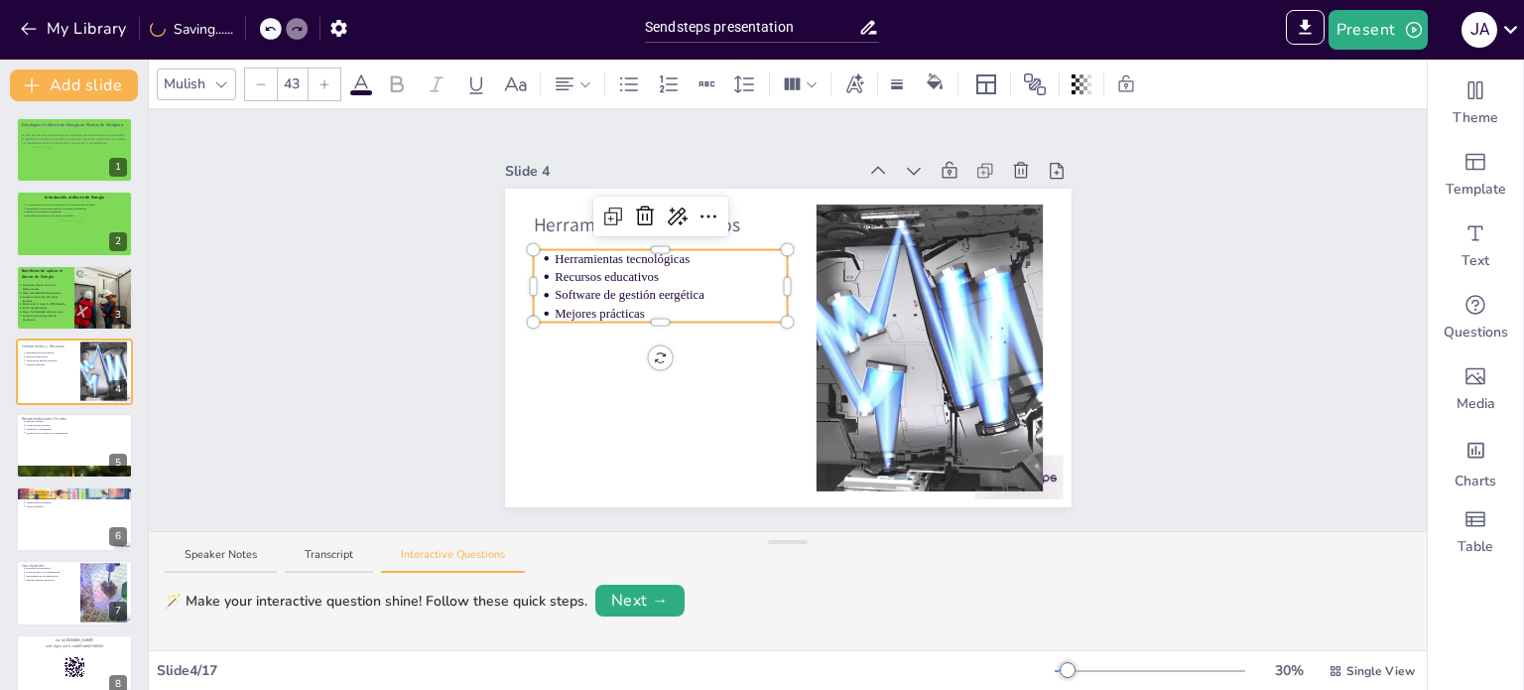
click at [691, 243] on div "Herramientas y Recursos Herramientas tecnológicas Recursos educativos Software …" at bounding box center [788, 348] width 567 height 319
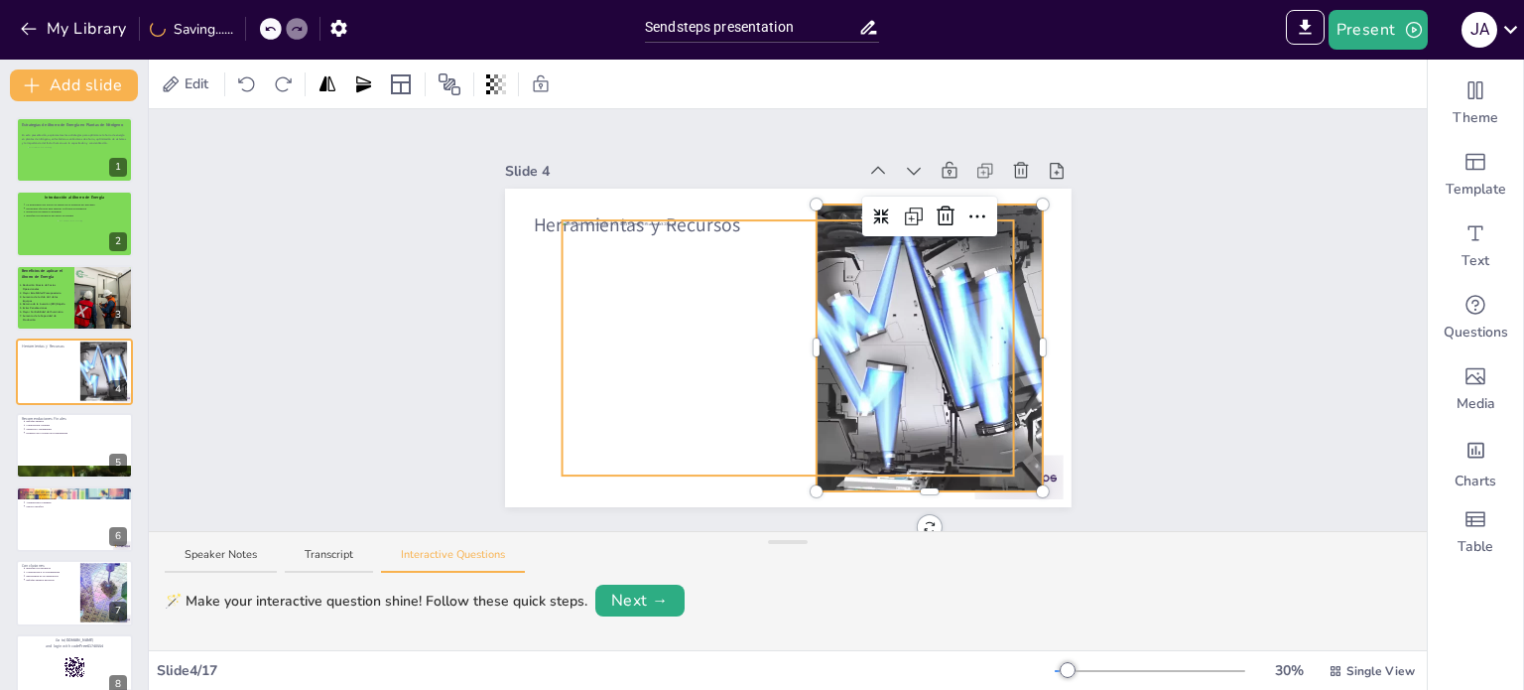
click at [978, 238] on div at bounding box center [788, 347] width 453 height 255
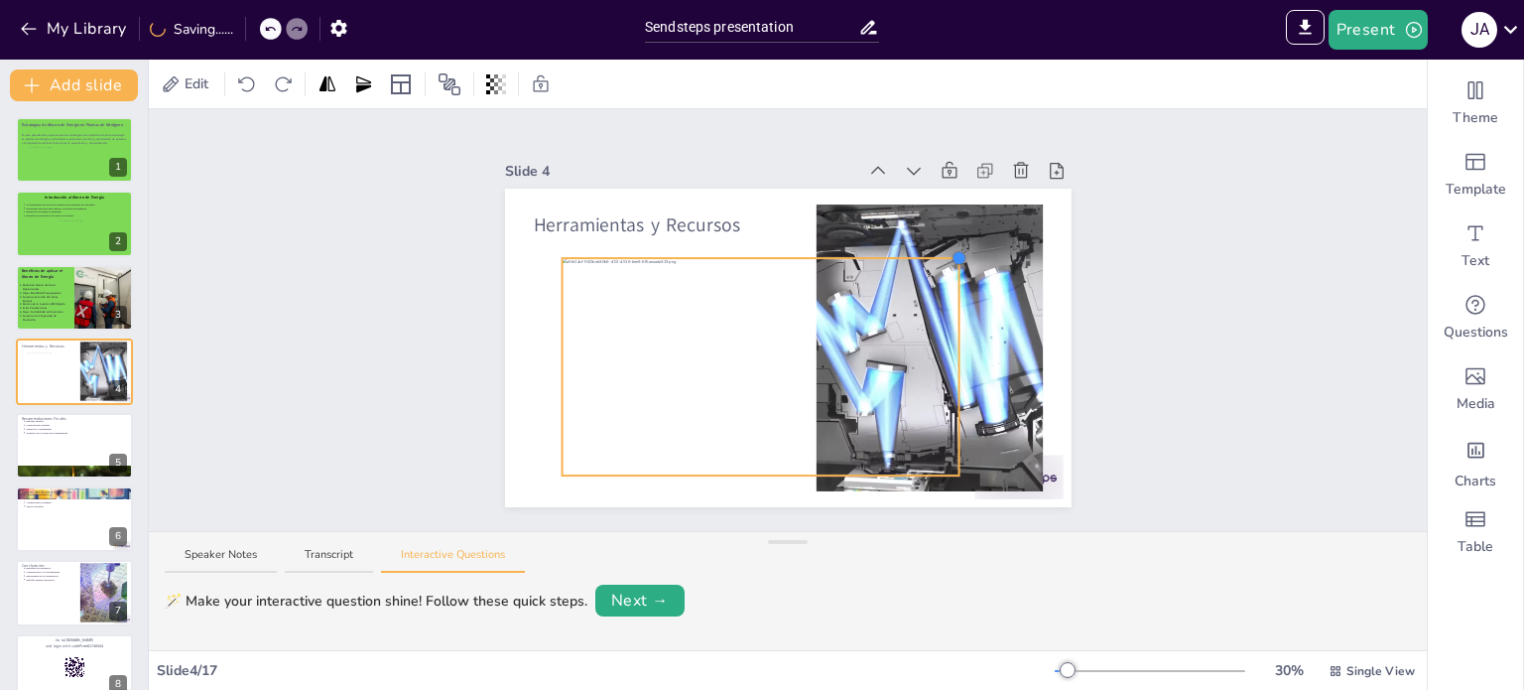
drag, startPoint x: 1001, startPoint y: 211, endPoint x: 947, endPoint y: 251, distance: 67.5
click at [952, 251] on div at bounding box center [960, 258] width 16 height 16
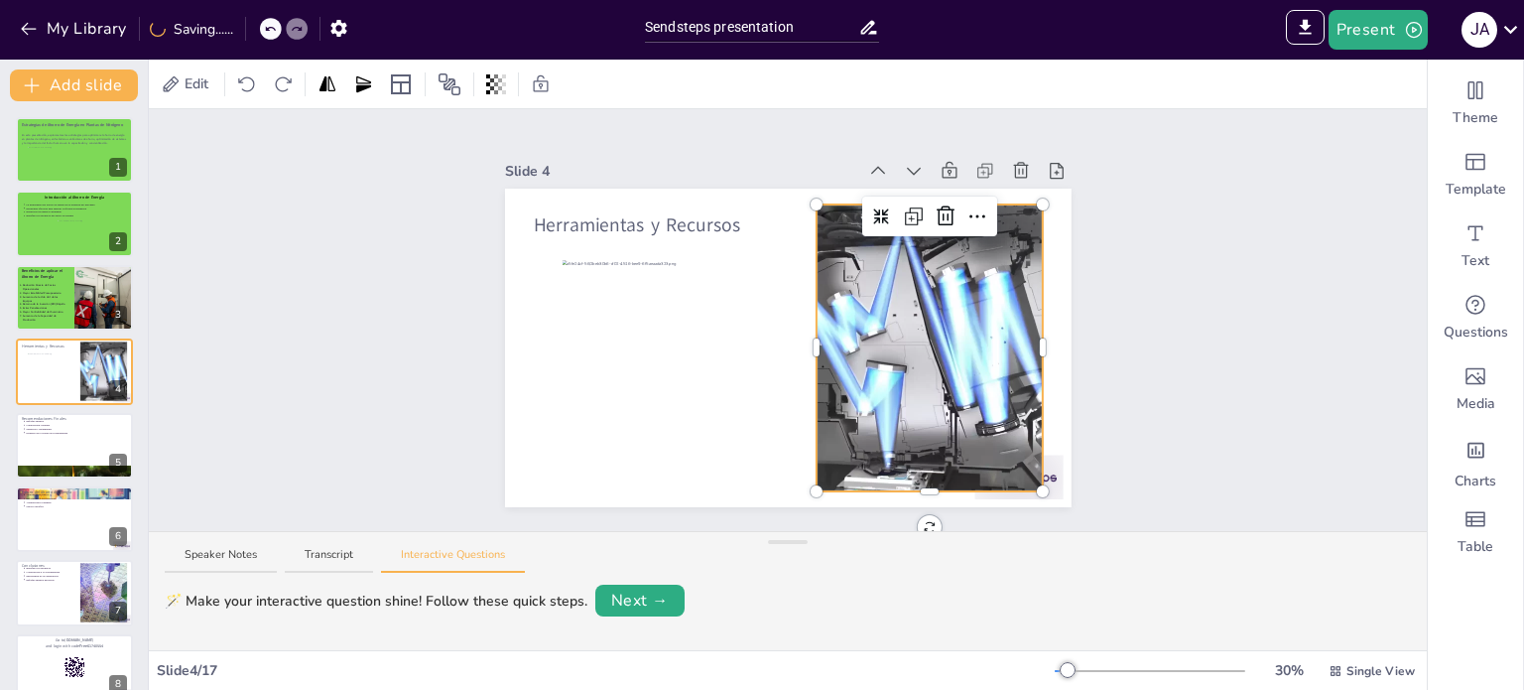
click at [996, 261] on div at bounding box center [930, 347] width 510 height 287
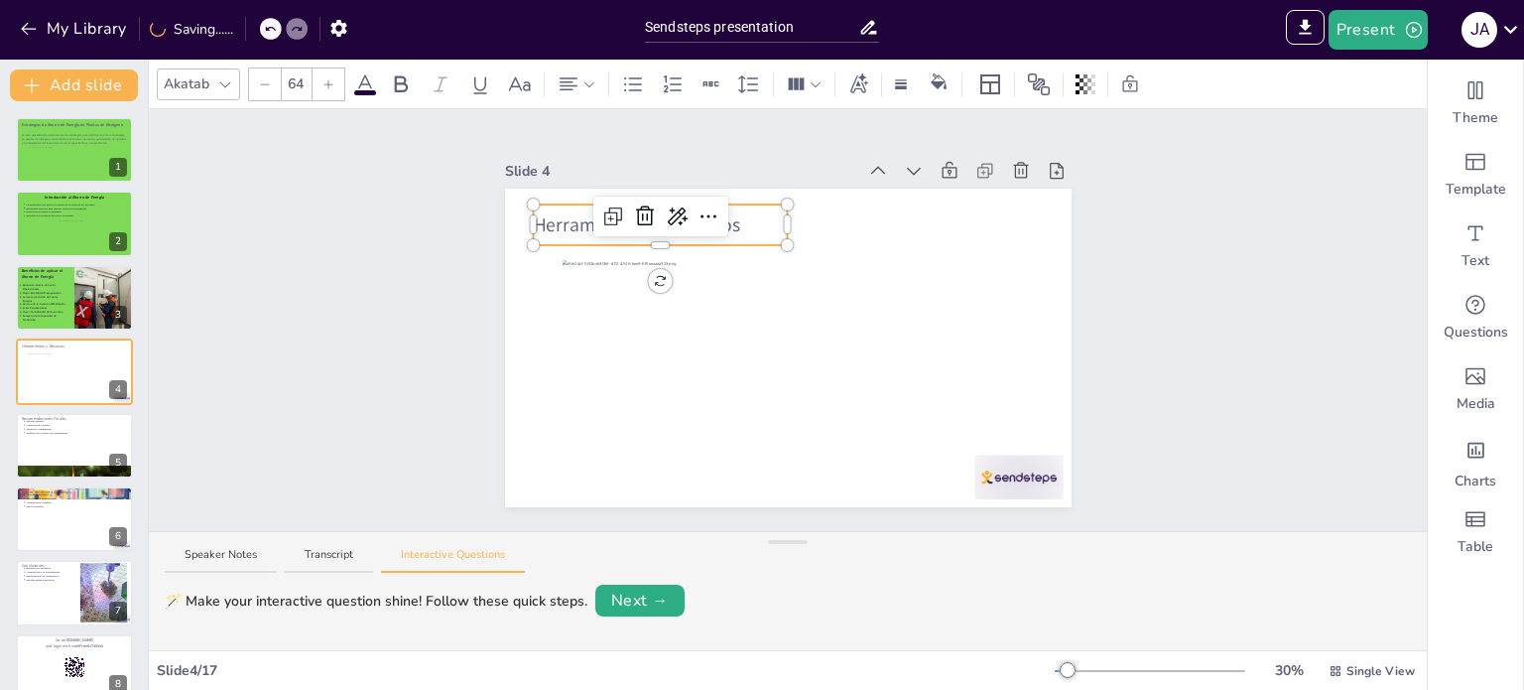
click at [604, 217] on div "Herramientas y Recursos" at bounding box center [788, 348] width 567 height 319
click at [356, 90] on span at bounding box center [365, 92] width 22 height 5
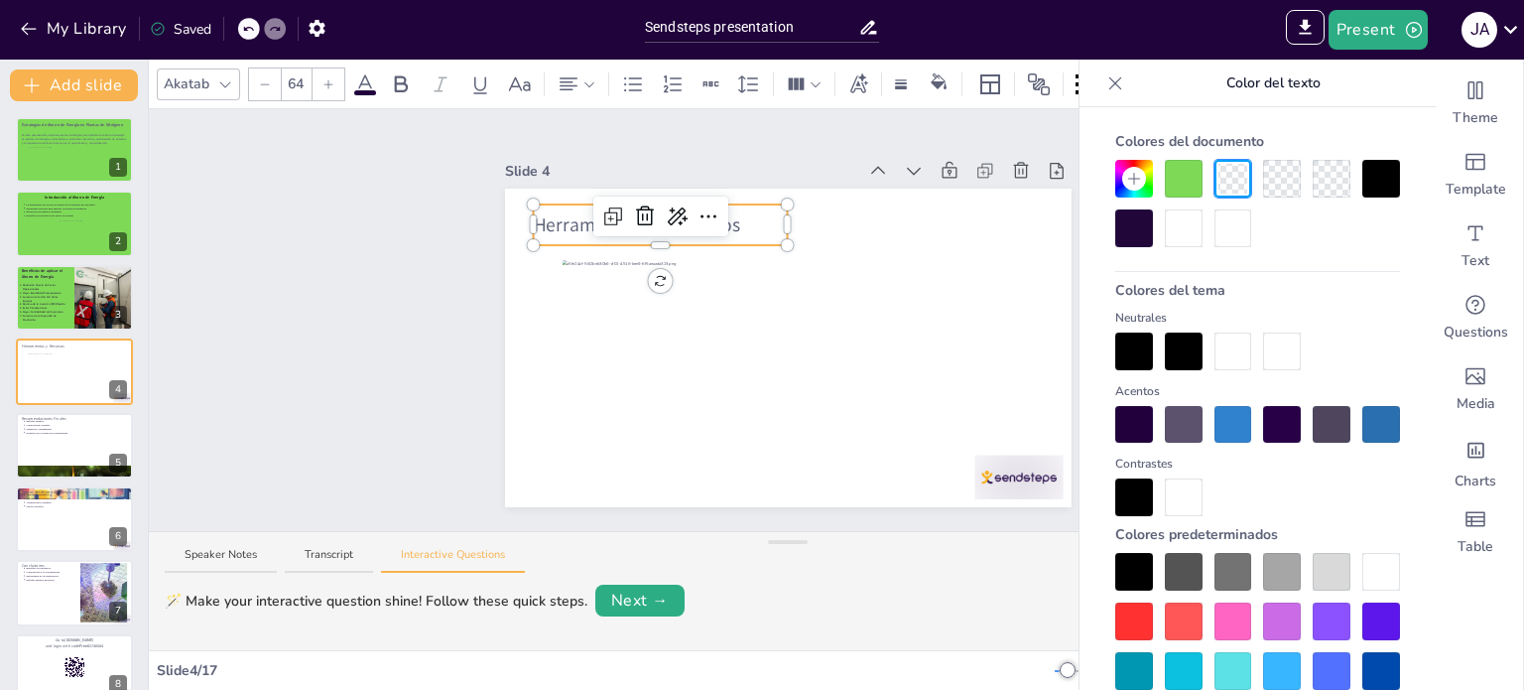
click at [1135, 240] on div at bounding box center [1135, 228] width 38 height 38
click at [1131, 221] on div at bounding box center [1135, 228] width 38 height 38
click at [393, 80] on icon at bounding box center [401, 84] width 24 height 24
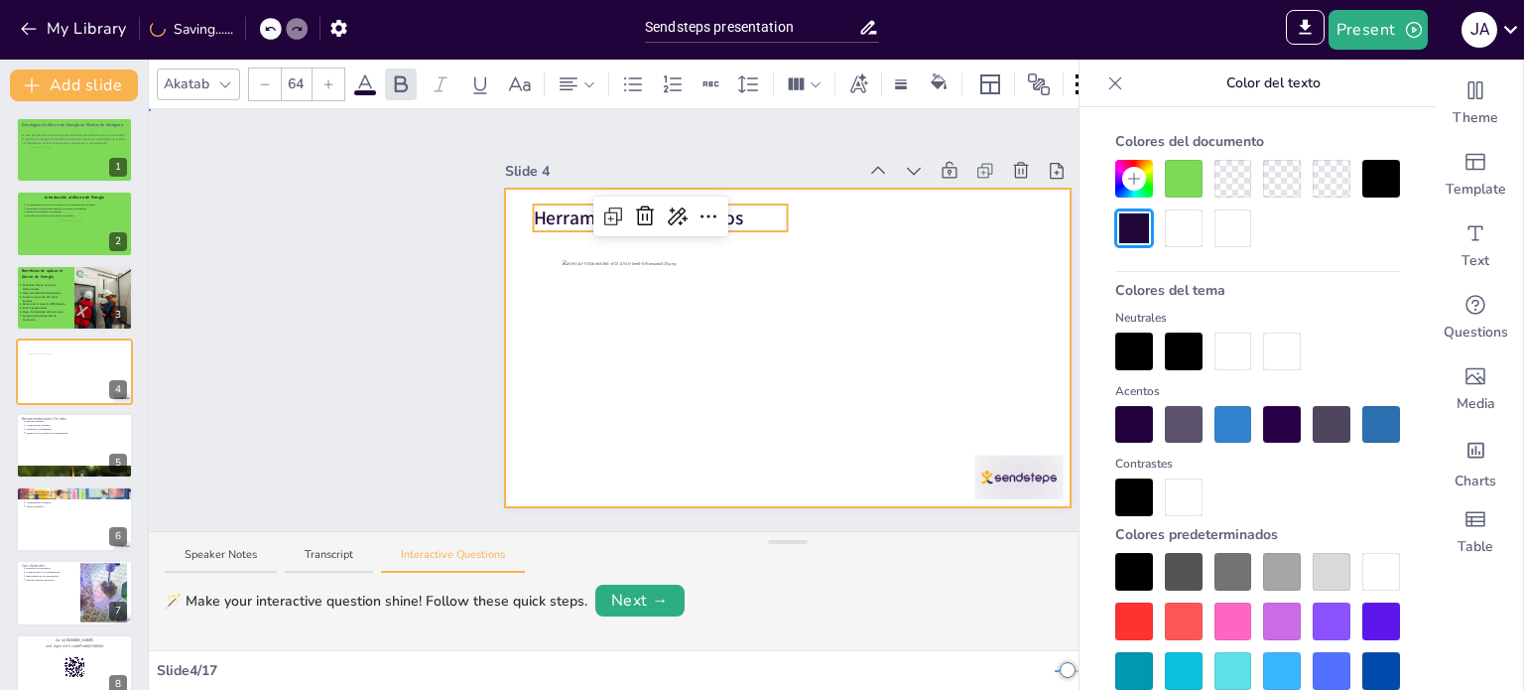
click at [898, 229] on div at bounding box center [788, 348] width 567 height 319
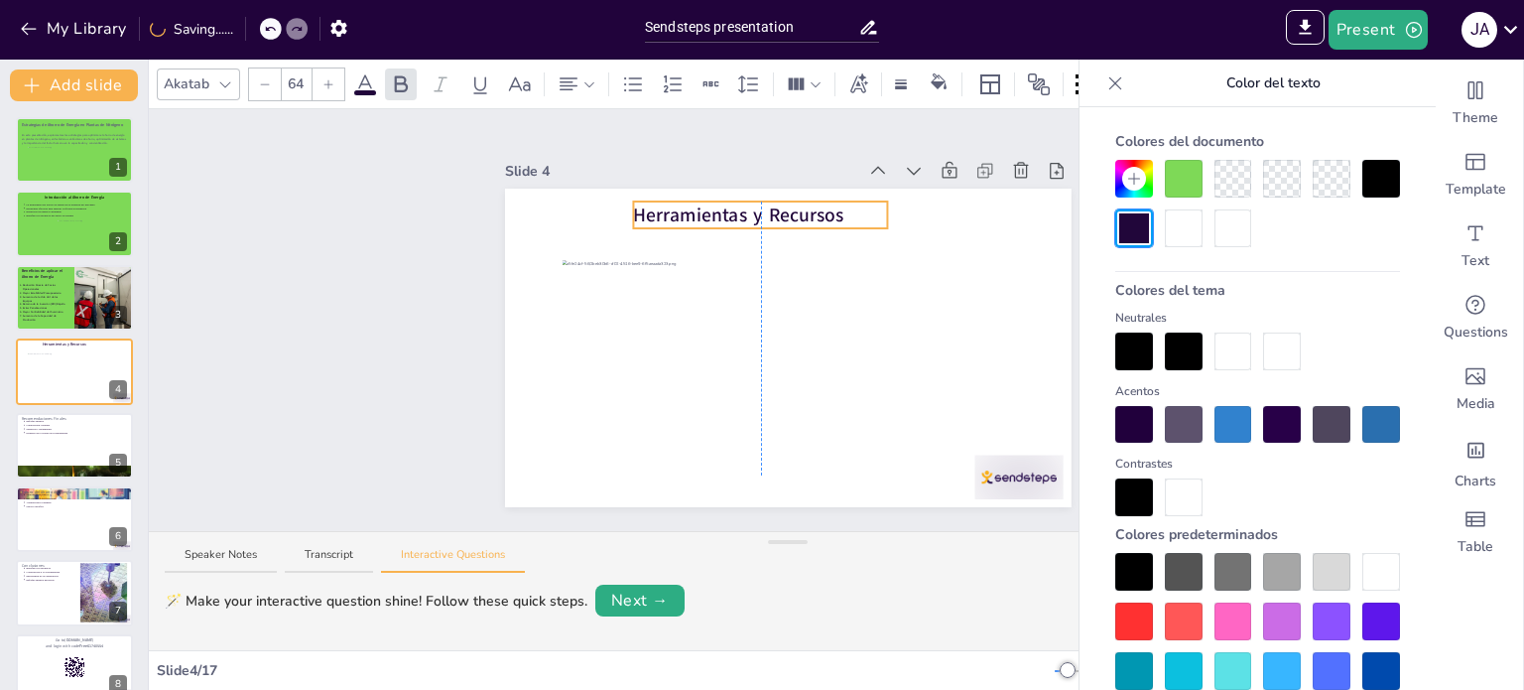
drag, startPoint x: 706, startPoint y: 216, endPoint x: 811, endPoint y: 213, distance: 105.2
click at [811, 213] on span "Herramientas y Recursos" at bounding box center [738, 214] width 210 height 26
click at [588, 82] on icon at bounding box center [590, 84] width 14 height 14
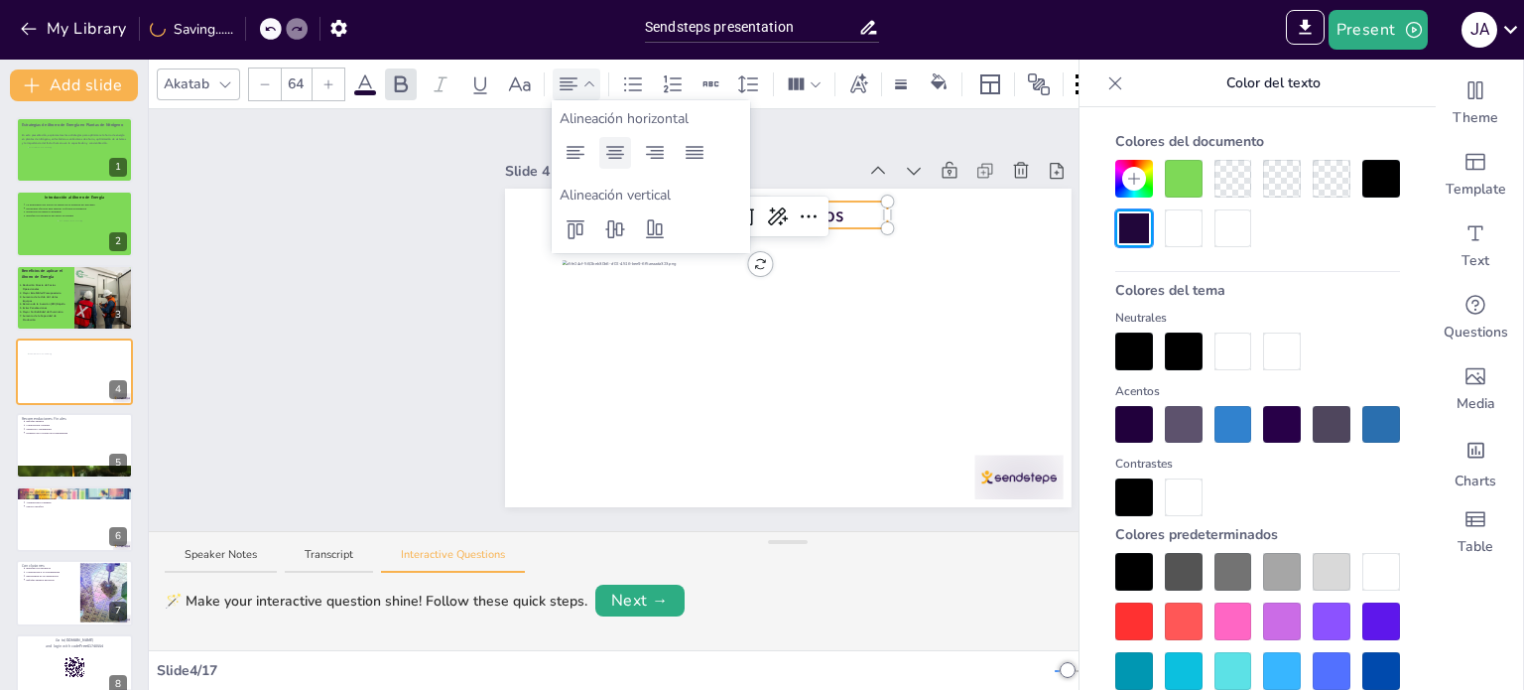
click at [620, 162] on icon at bounding box center [615, 153] width 24 height 24
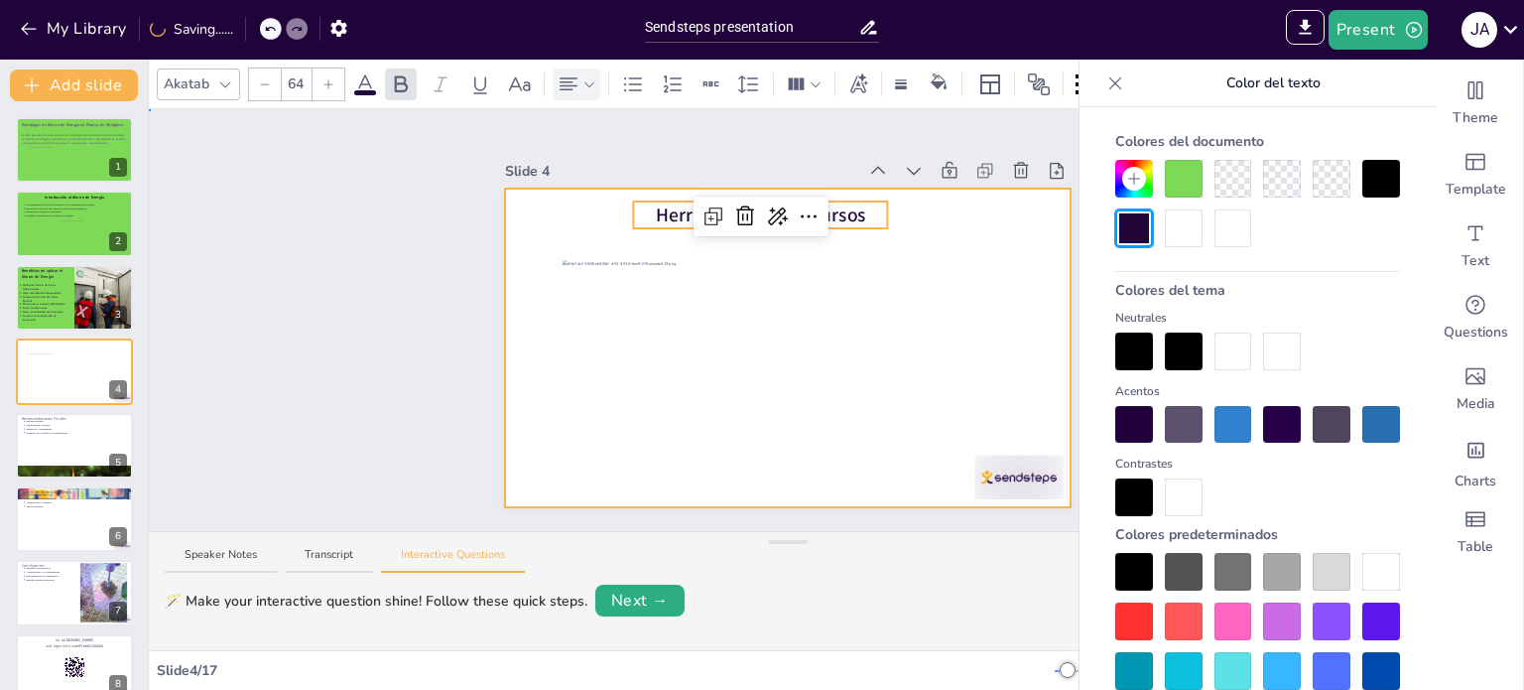
click at [520, 345] on div at bounding box center [788, 348] width 567 height 319
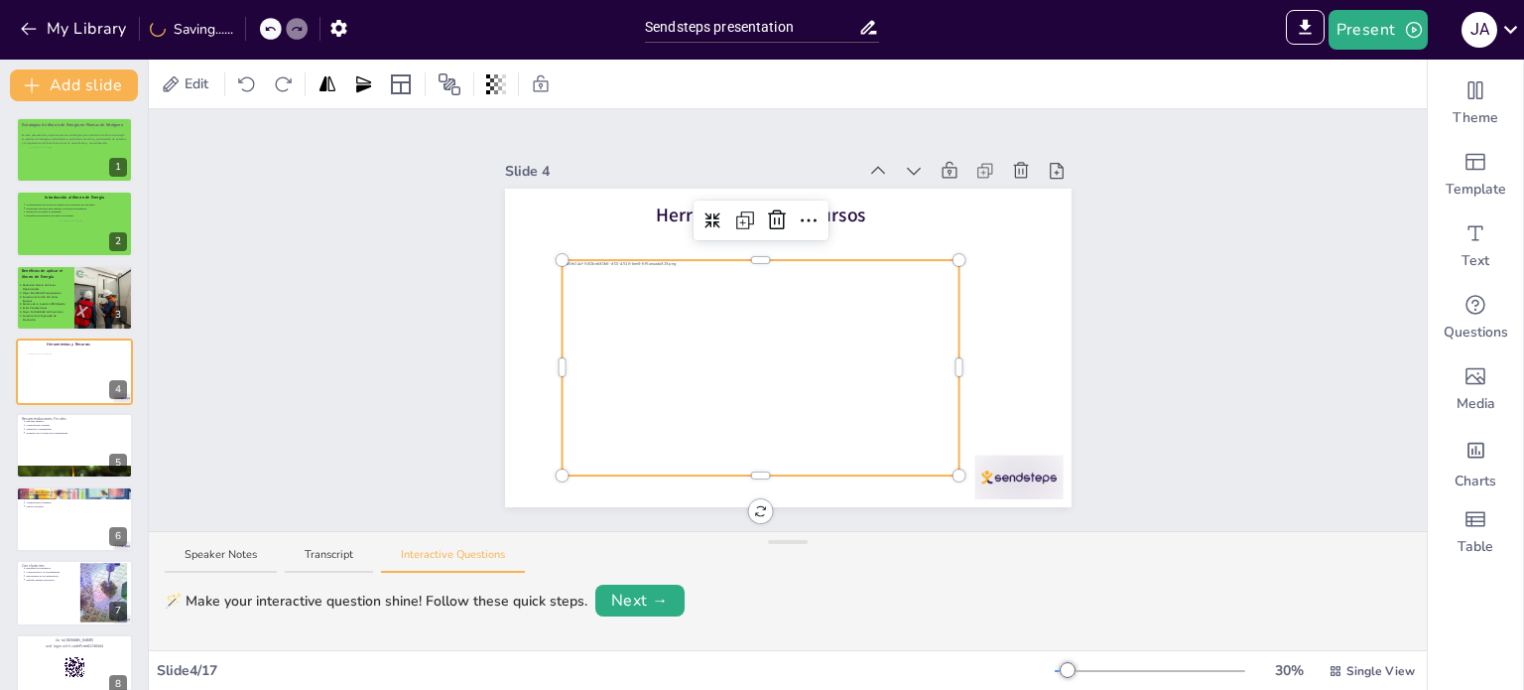
click at [667, 358] on div at bounding box center [761, 372] width 398 height 224
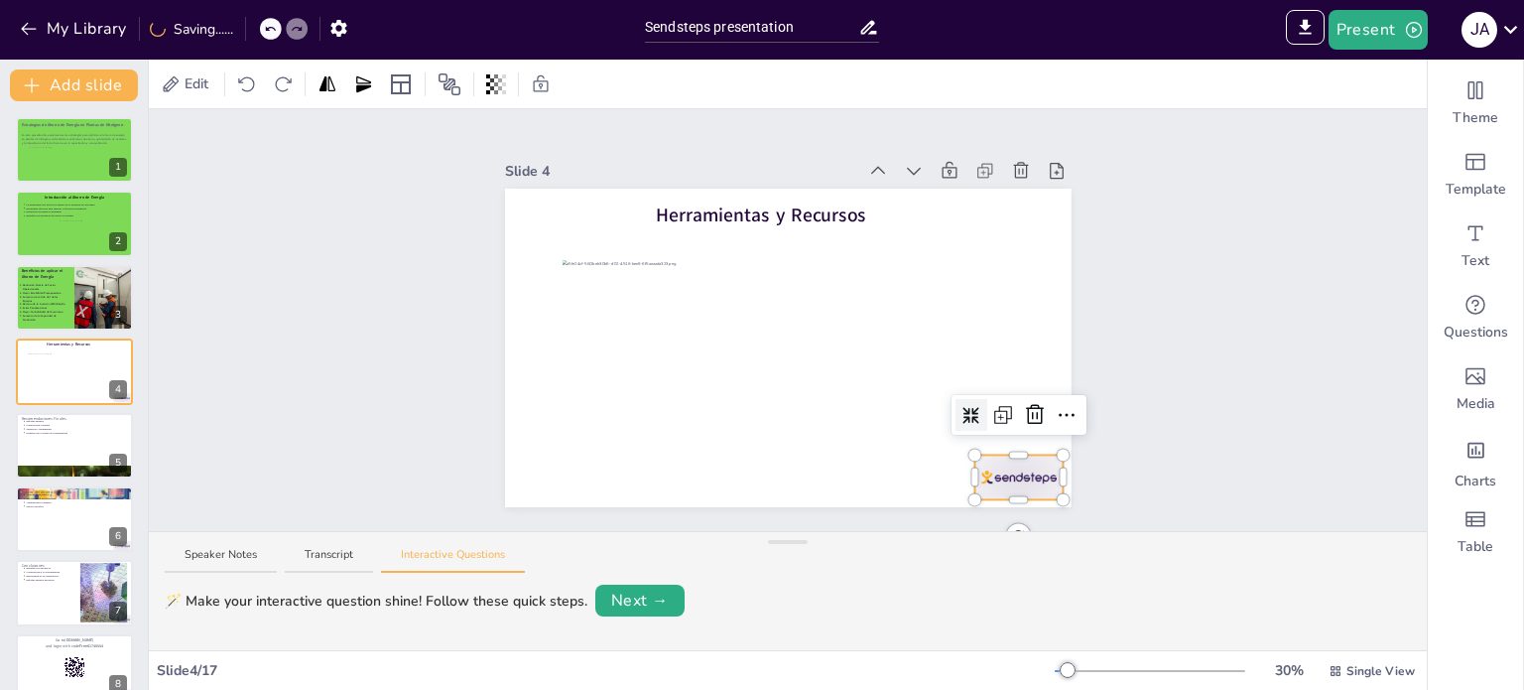
click at [1000, 474] on div at bounding box center [1019, 477] width 88 height 45
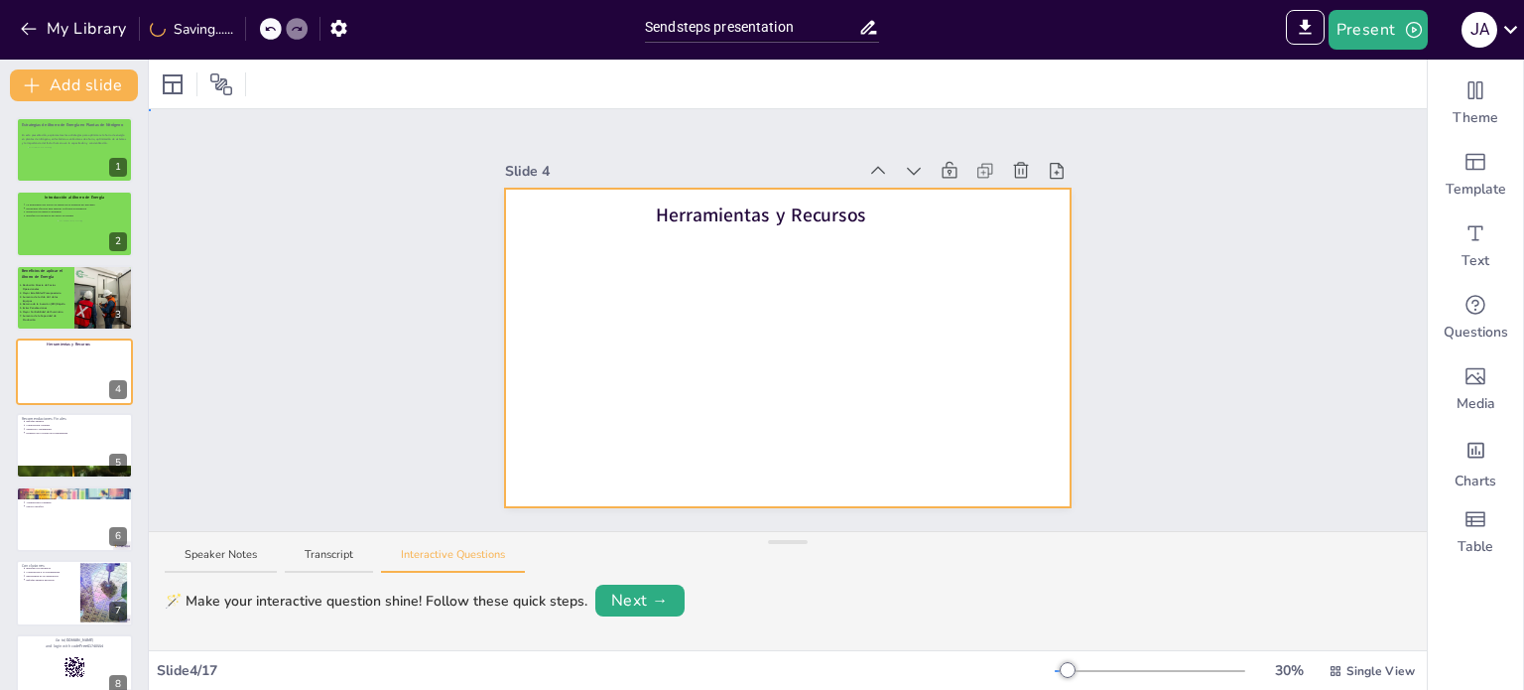
click at [1009, 466] on div at bounding box center [788, 348] width 567 height 319
click at [183, 72] on div at bounding box center [173, 84] width 24 height 24
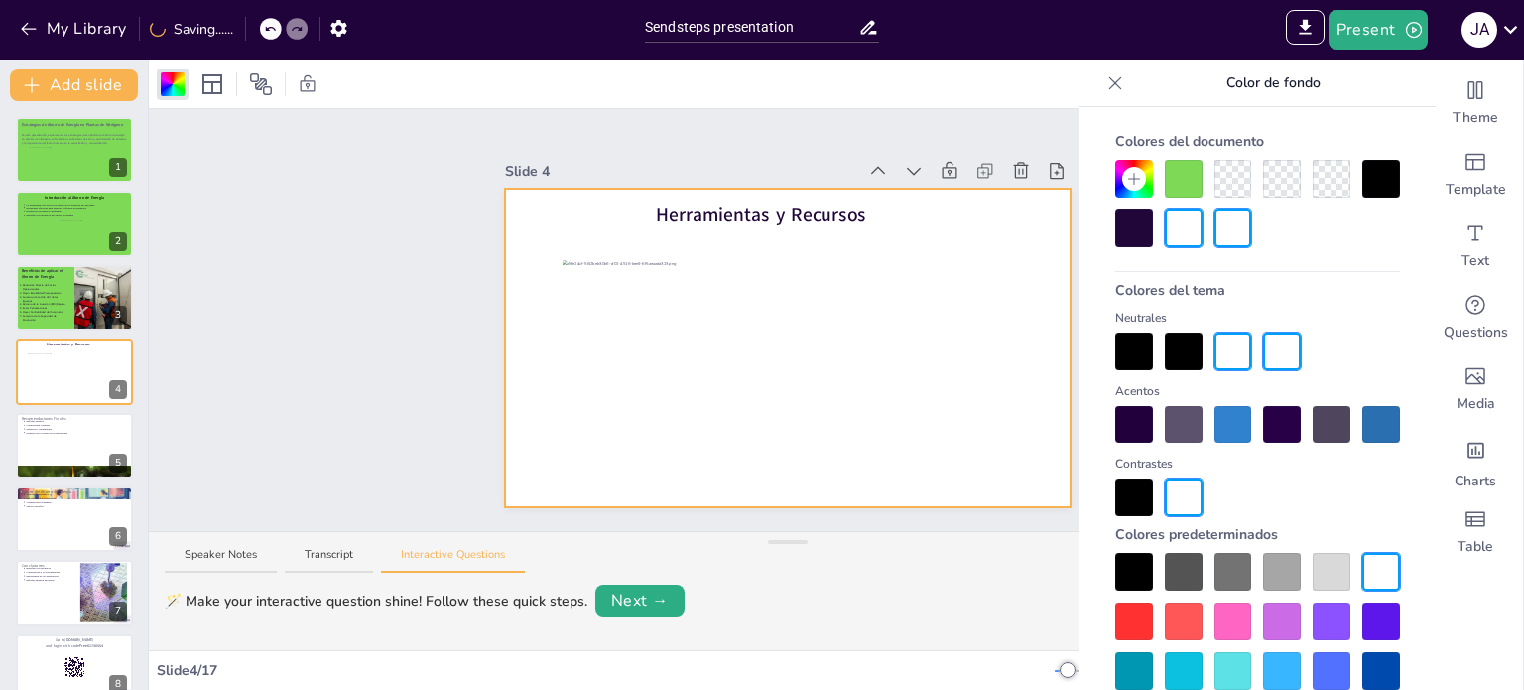
click at [1182, 165] on div at bounding box center [1184, 179] width 38 height 38
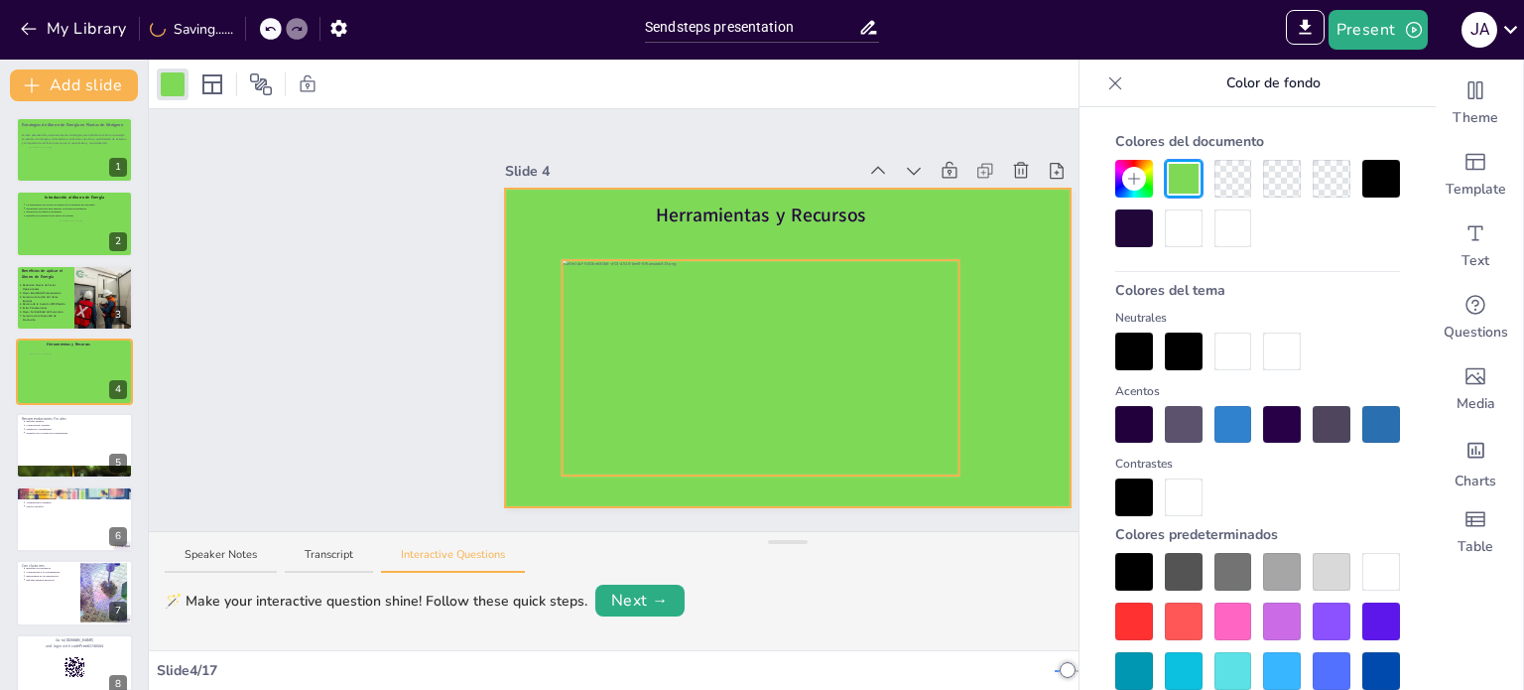
click at [868, 329] on div at bounding box center [761, 372] width 398 height 224
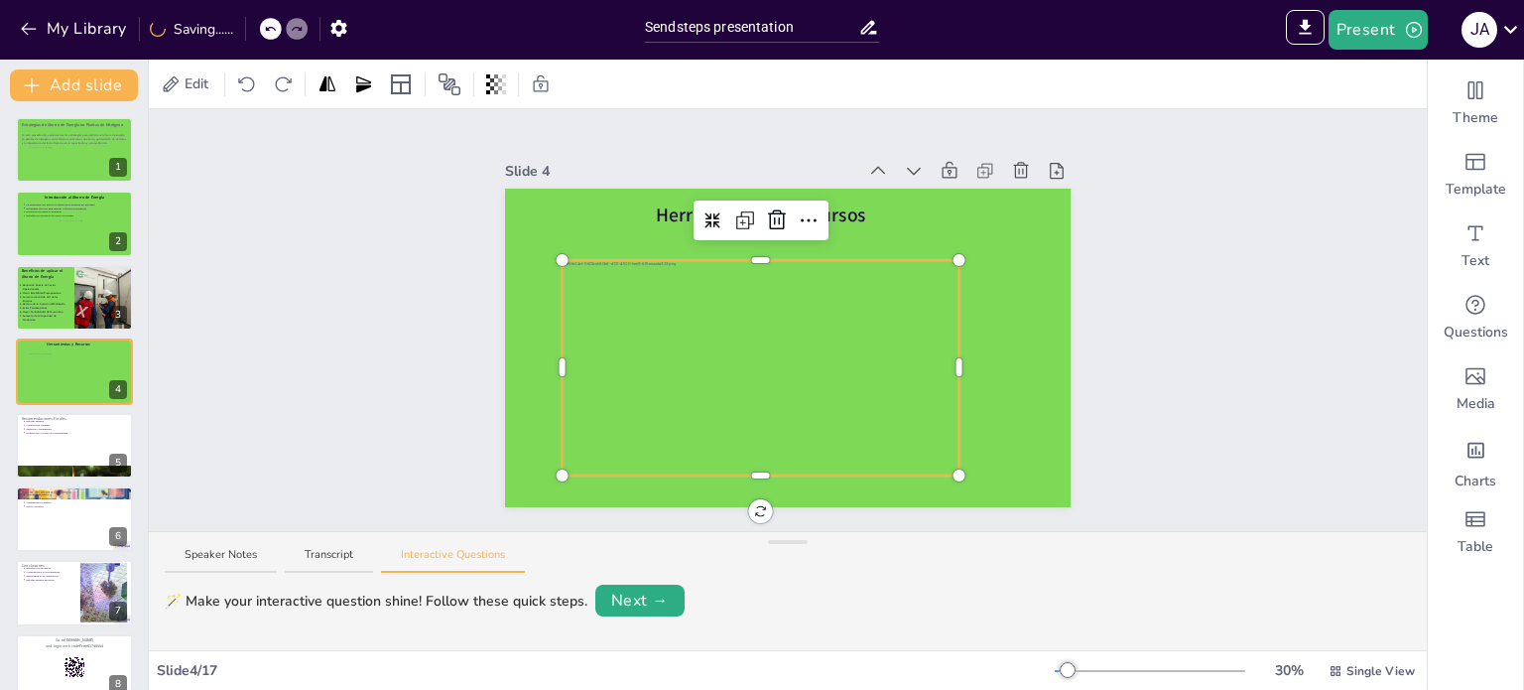
click at [915, 279] on div at bounding box center [761, 372] width 398 height 224
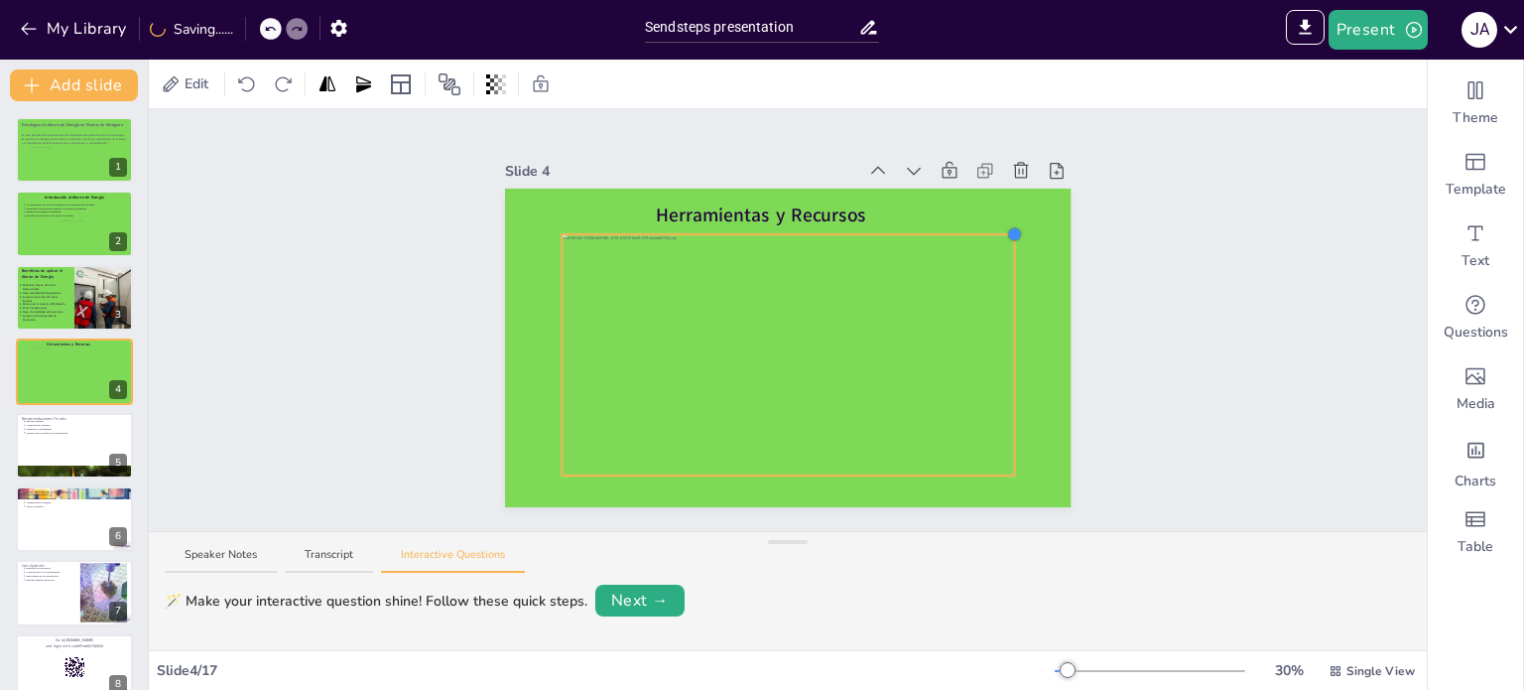
drag, startPoint x: 947, startPoint y: 250, endPoint x: 1002, endPoint y: 224, distance: 61.3
click at [1007, 226] on div at bounding box center [1015, 234] width 16 height 16
drag, startPoint x: 921, startPoint y: 273, endPoint x: 908, endPoint y: 274, distance: 12.9
click at [908, 274] on div at bounding box center [776, 355] width 454 height 255
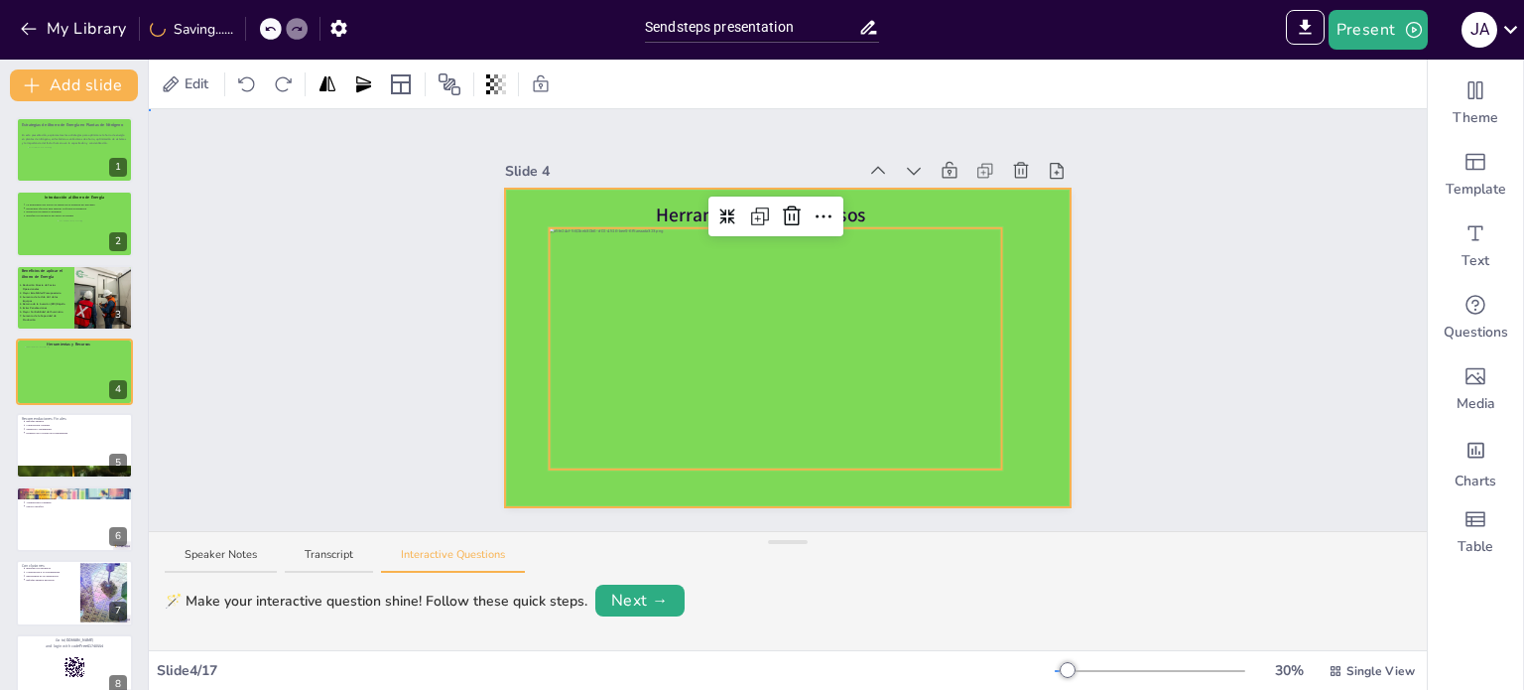
click at [1015, 338] on div at bounding box center [788, 348] width 567 height 319
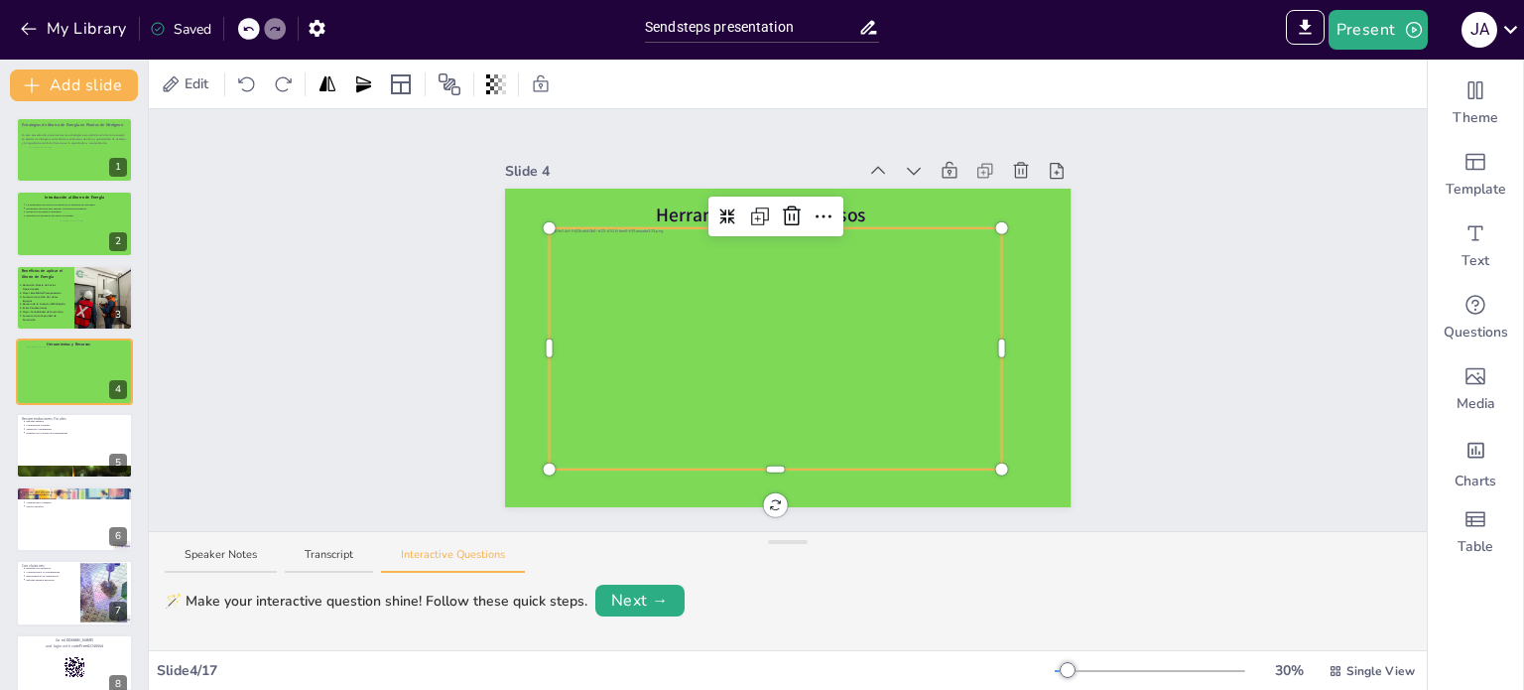
click at [880, 249] on div at bounding box center [776, 355] width 454 height 255
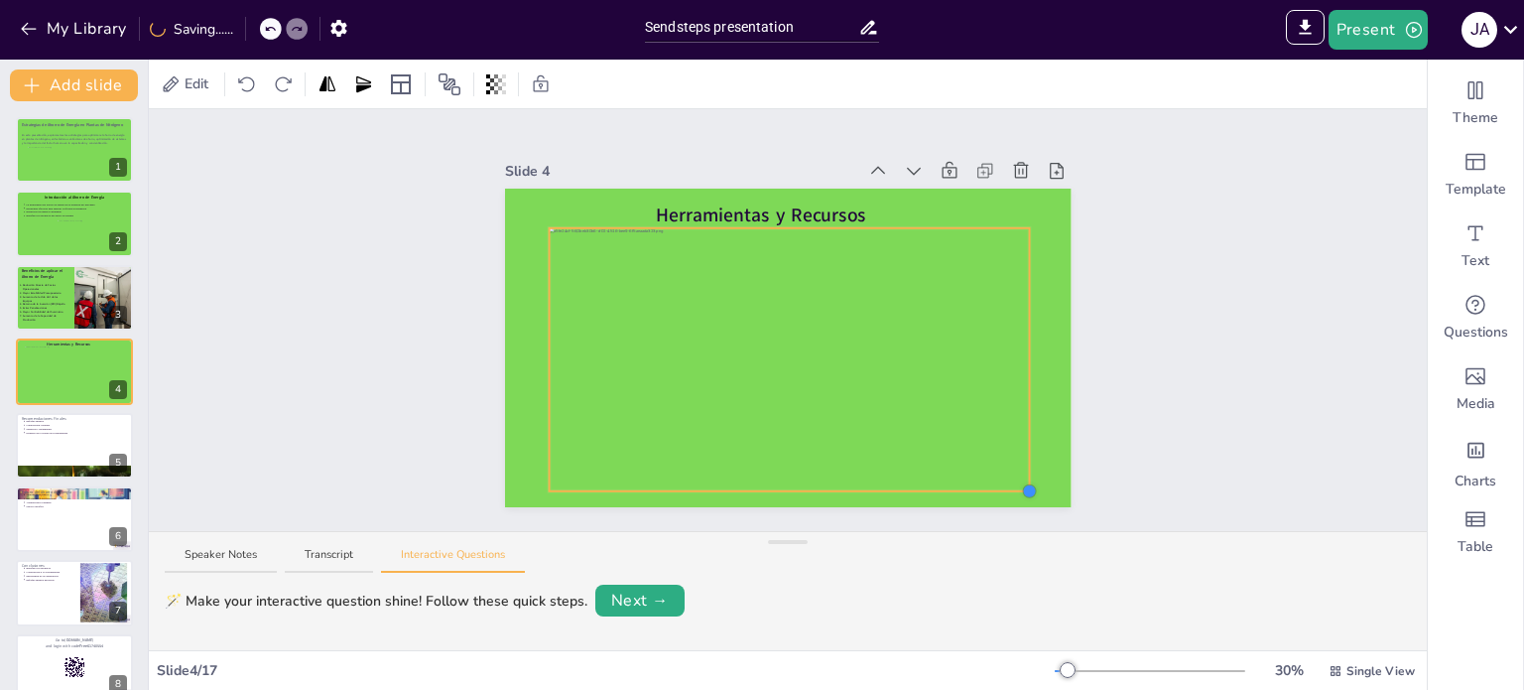
drag, startPoint x: 987, startPoint y: 464, endPoint x: 1015, endPoint y: 486, distance: 36.1
click at [1022, 486] on div at bounding box center [1030, 491] width 16 height 16
click at [949, 254] on div at bounding box center [788, 364] width 482 height 272
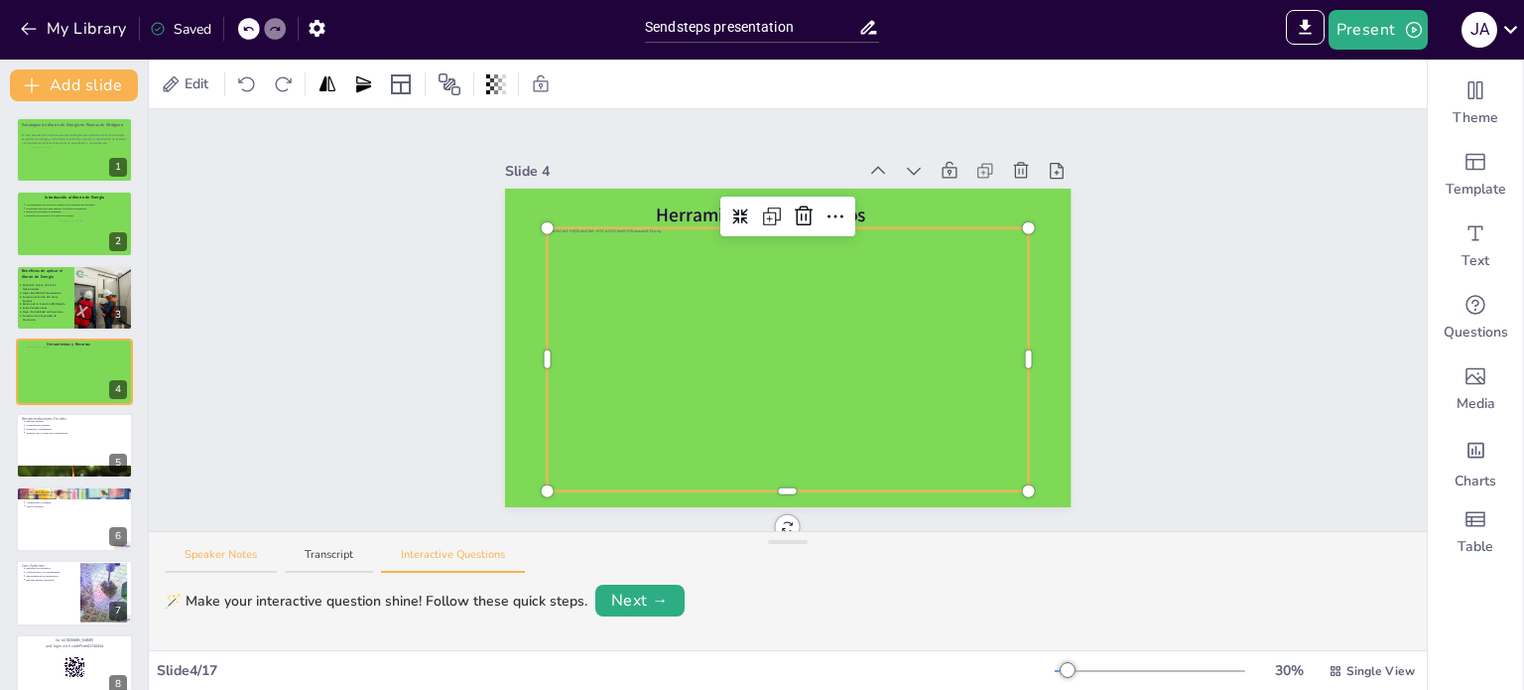
click at [235, 553] on button "Speaker Notes" at bounding box center [221, 560] width 112 height 27
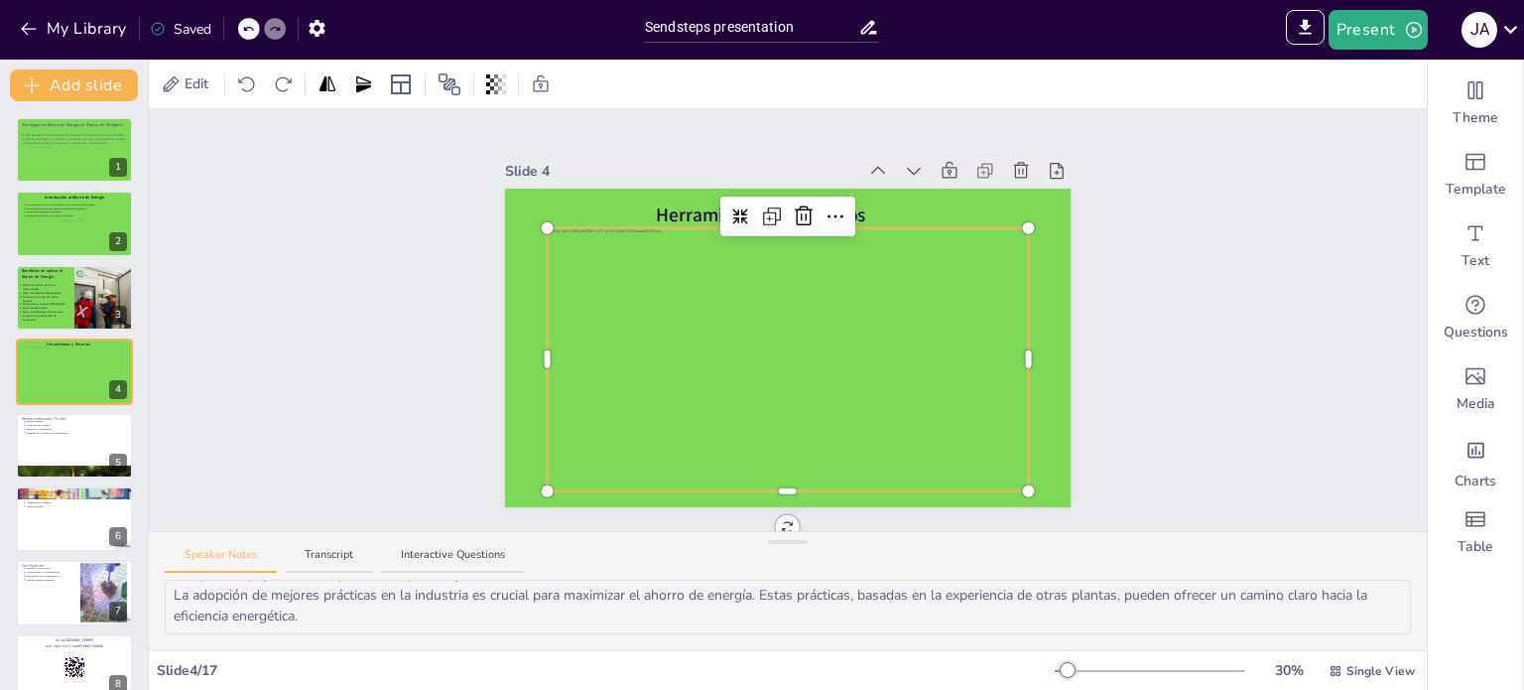
scroll to position [15, 0]
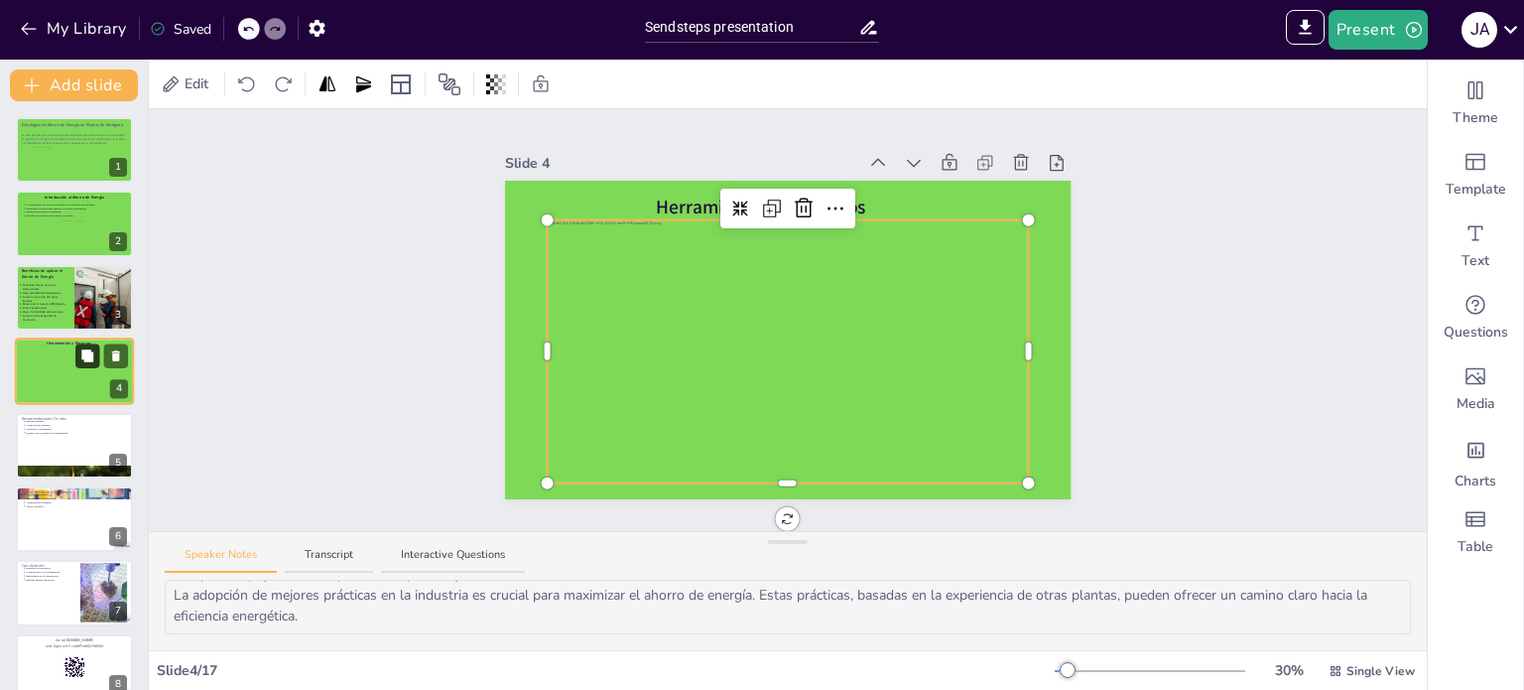
click at [86, 349] on icon at bounding box center [87, 355] width 12 height 12
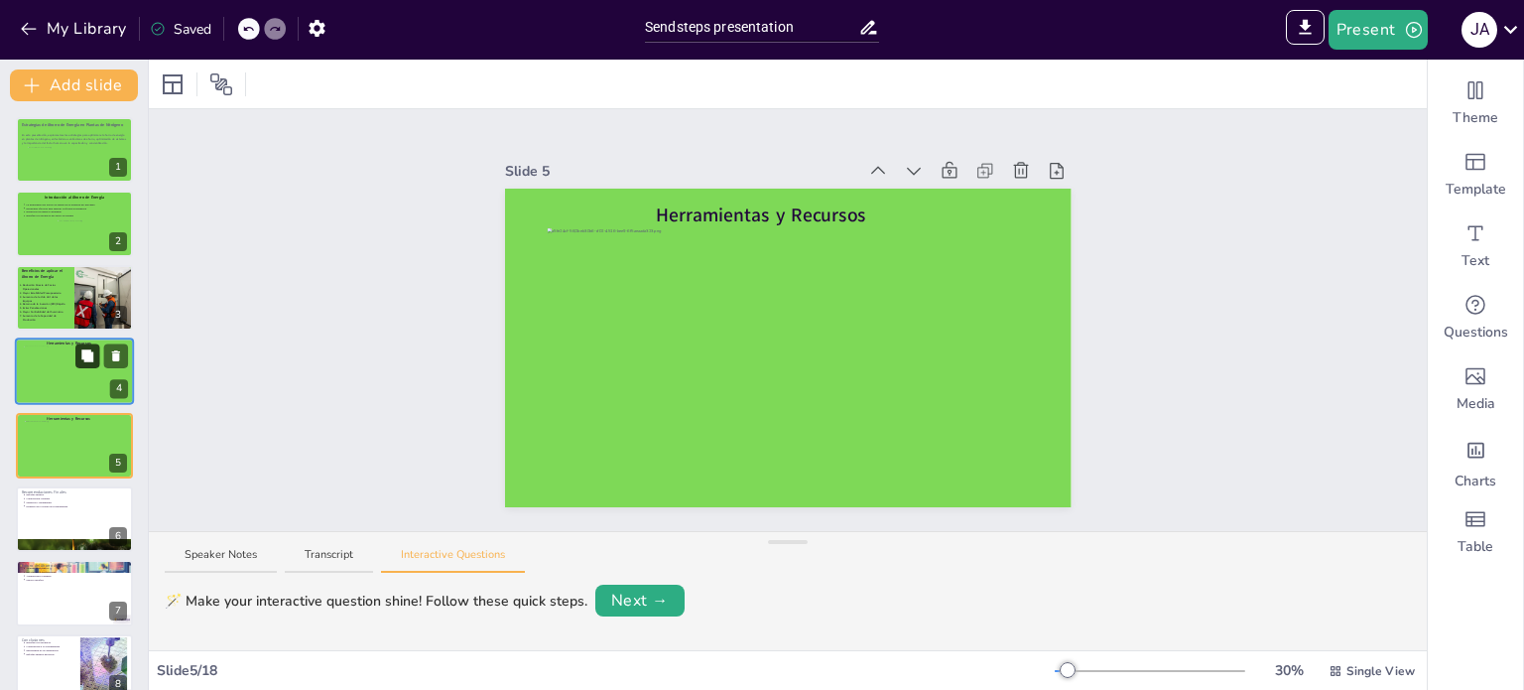
scroll to position [50, 0]
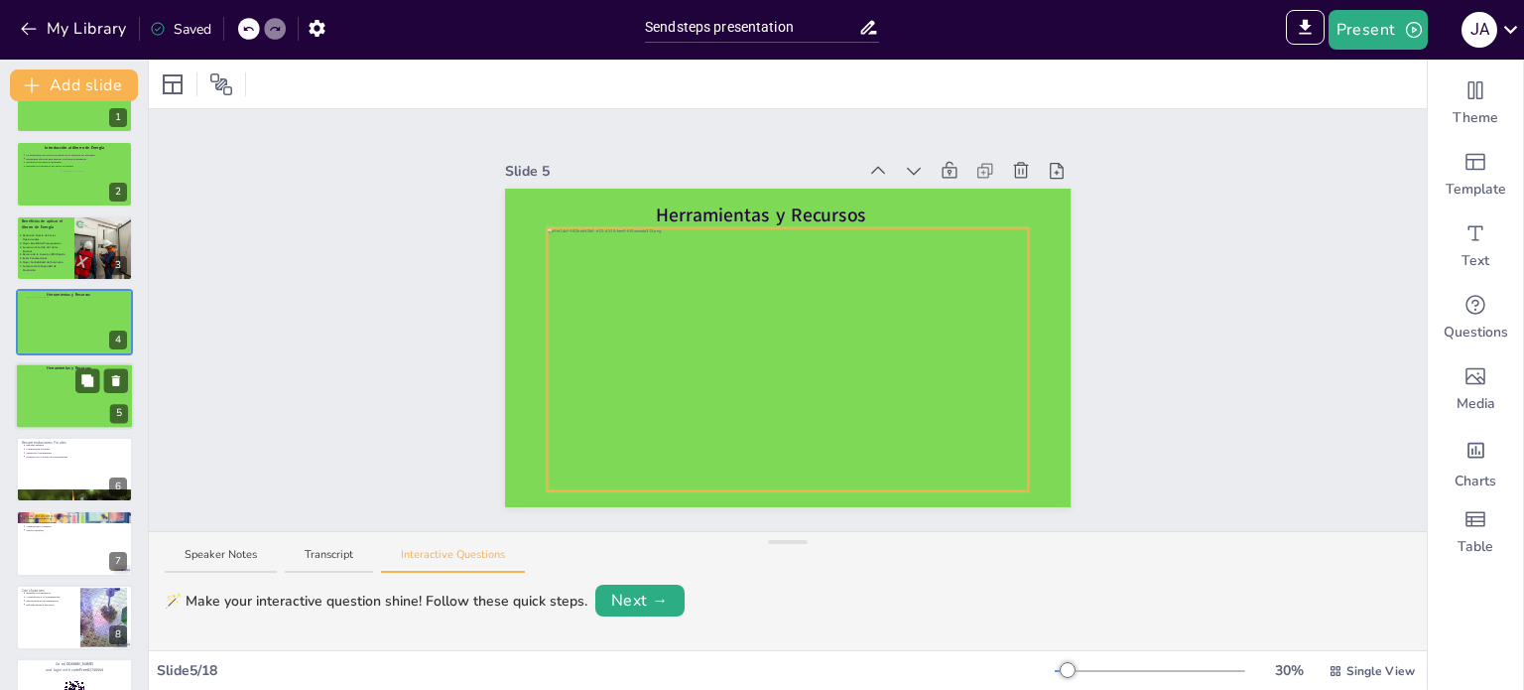
click at [87, 401] on div at bounding box center [74, 399] width 101 height 58
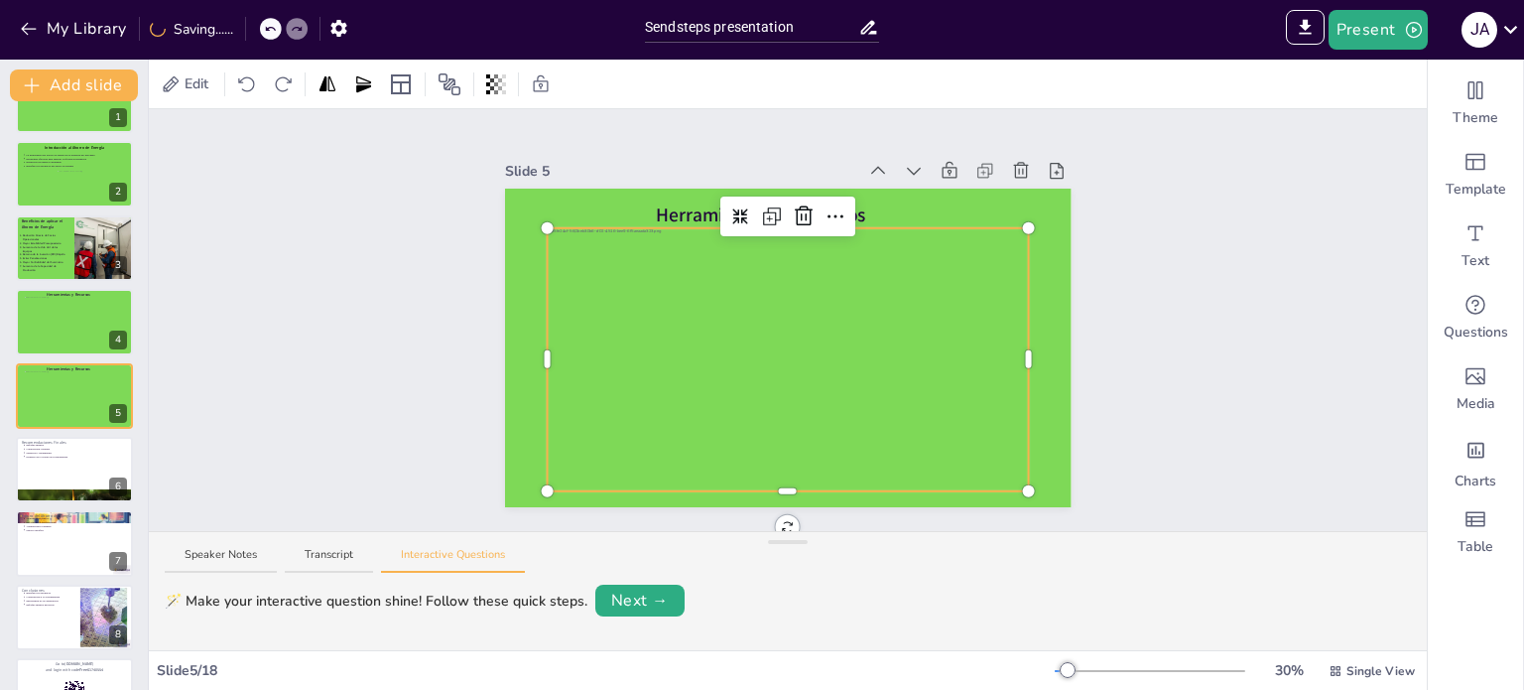
click at [695, 240] on div at bounding box center [788, 364] width 482 height 272
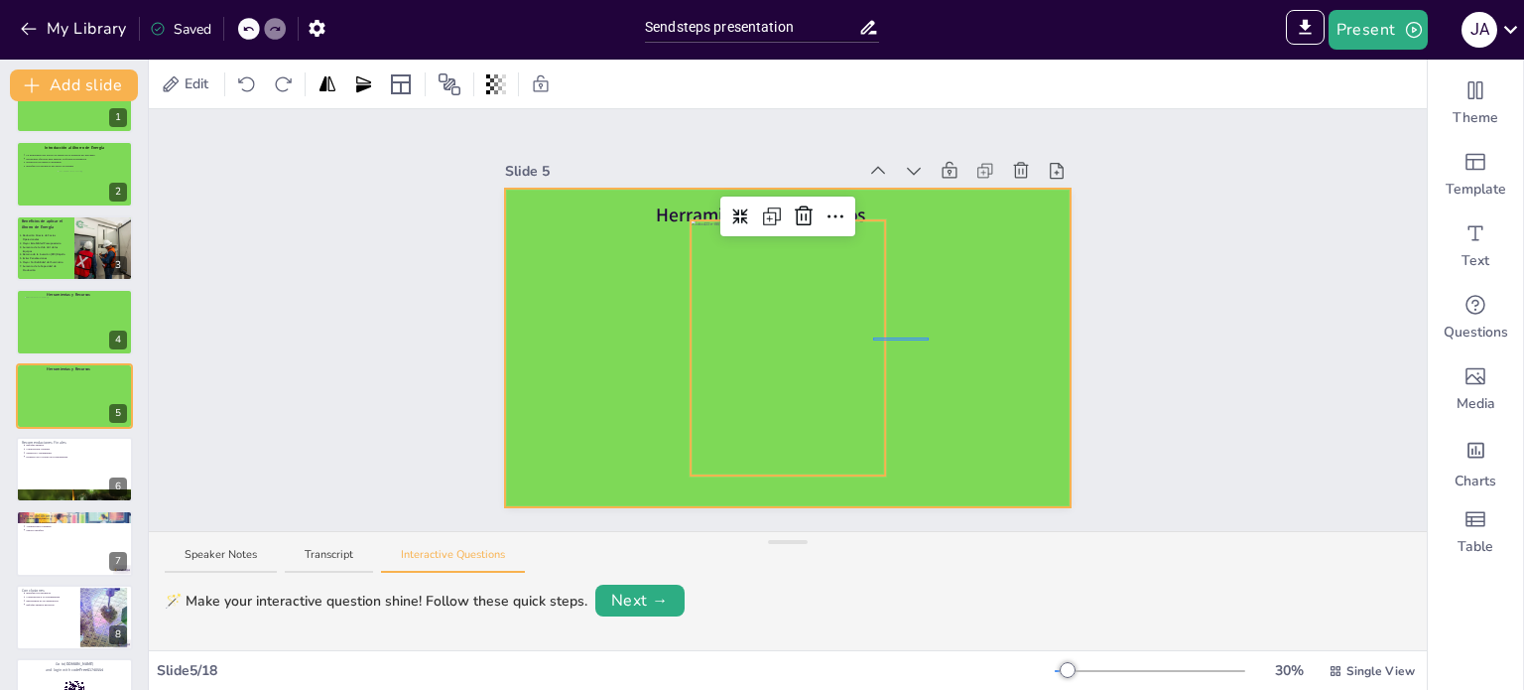
drag, startPoint x: 873, startPoint y: 337, endPoint x: 929, endPoint y: 340, distance: 55.7
click at [929, 340] on div at bounding box center [788, 348] width 567 height 319
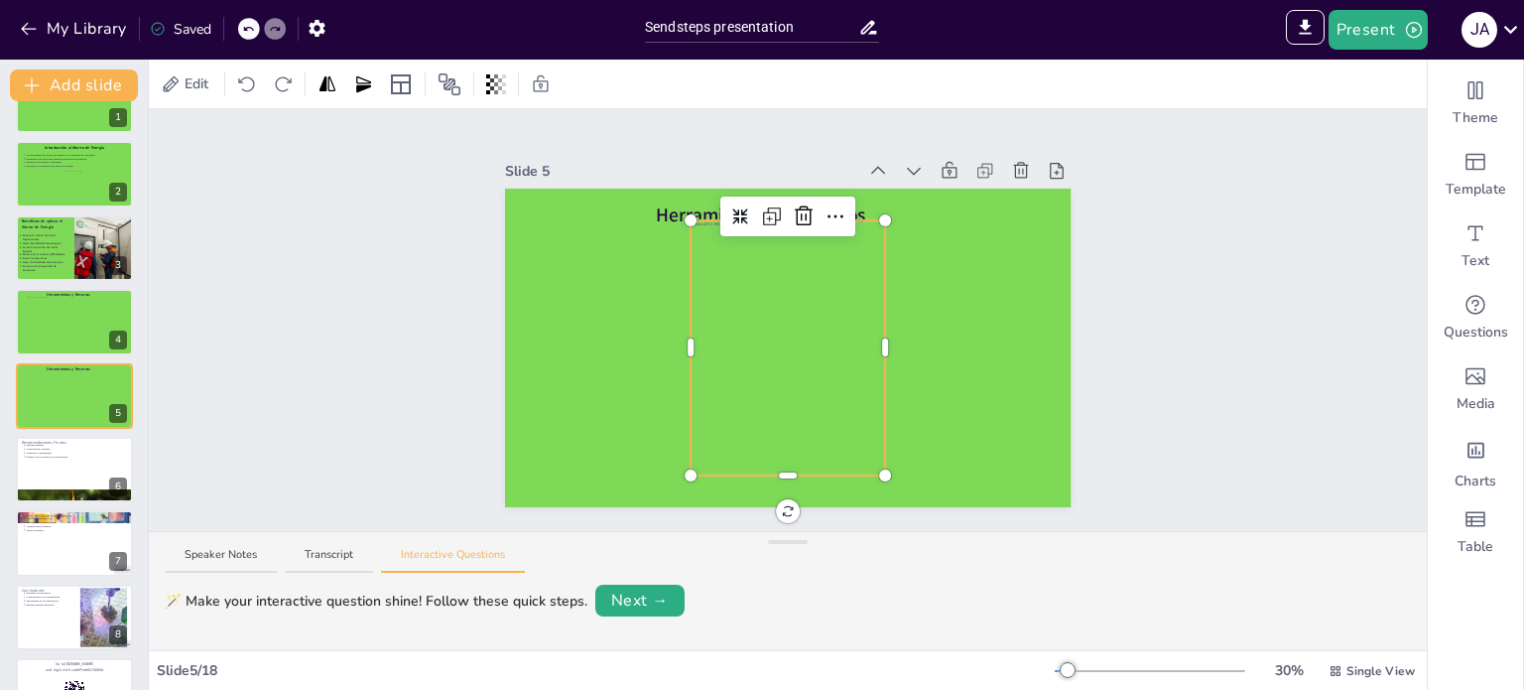
click at [818, 335] on div at bounding box center [788, 347] width 195 height 255
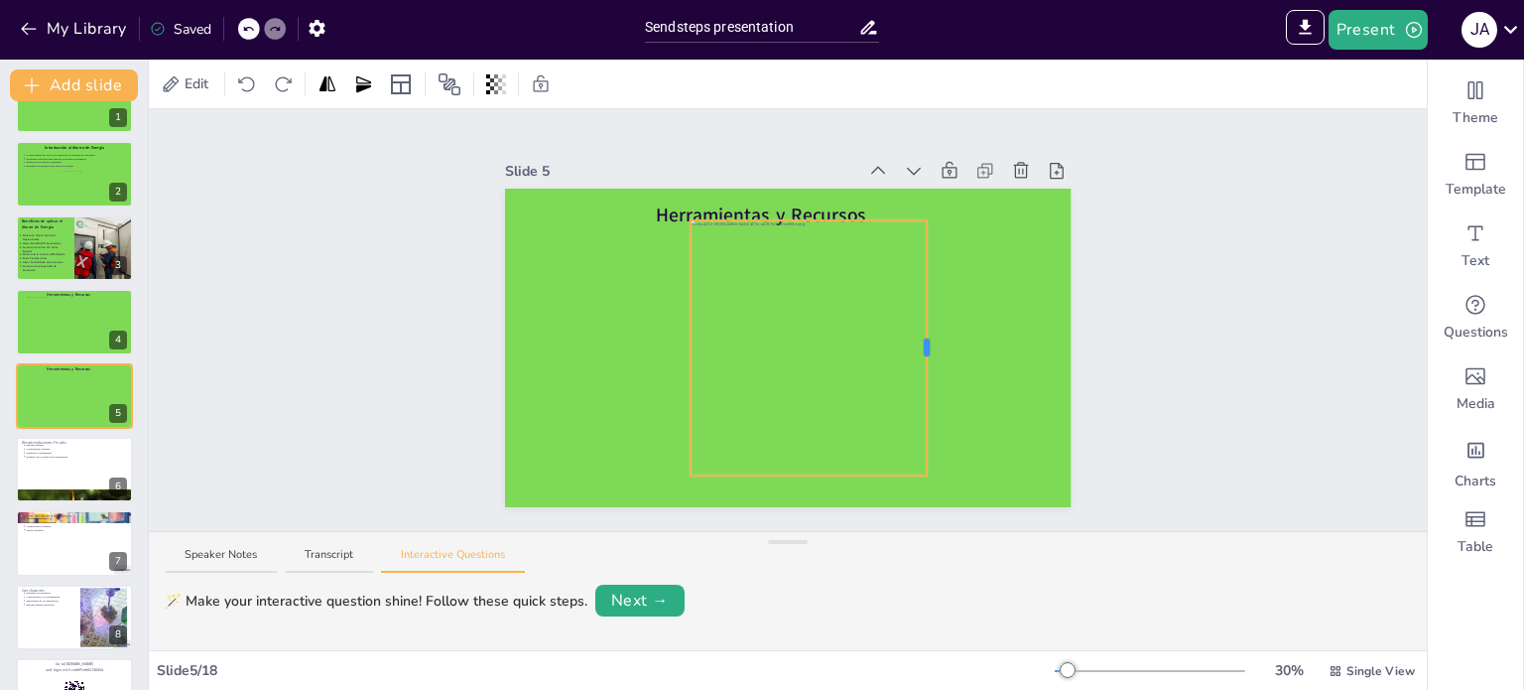
drag, startPoint x: 871, startPoint y: 341, endPoint x: 934, endPoint y: 342, distance: 62.5
click at [930, 342] on div at bounding box center [927, 347] width 6 height 18
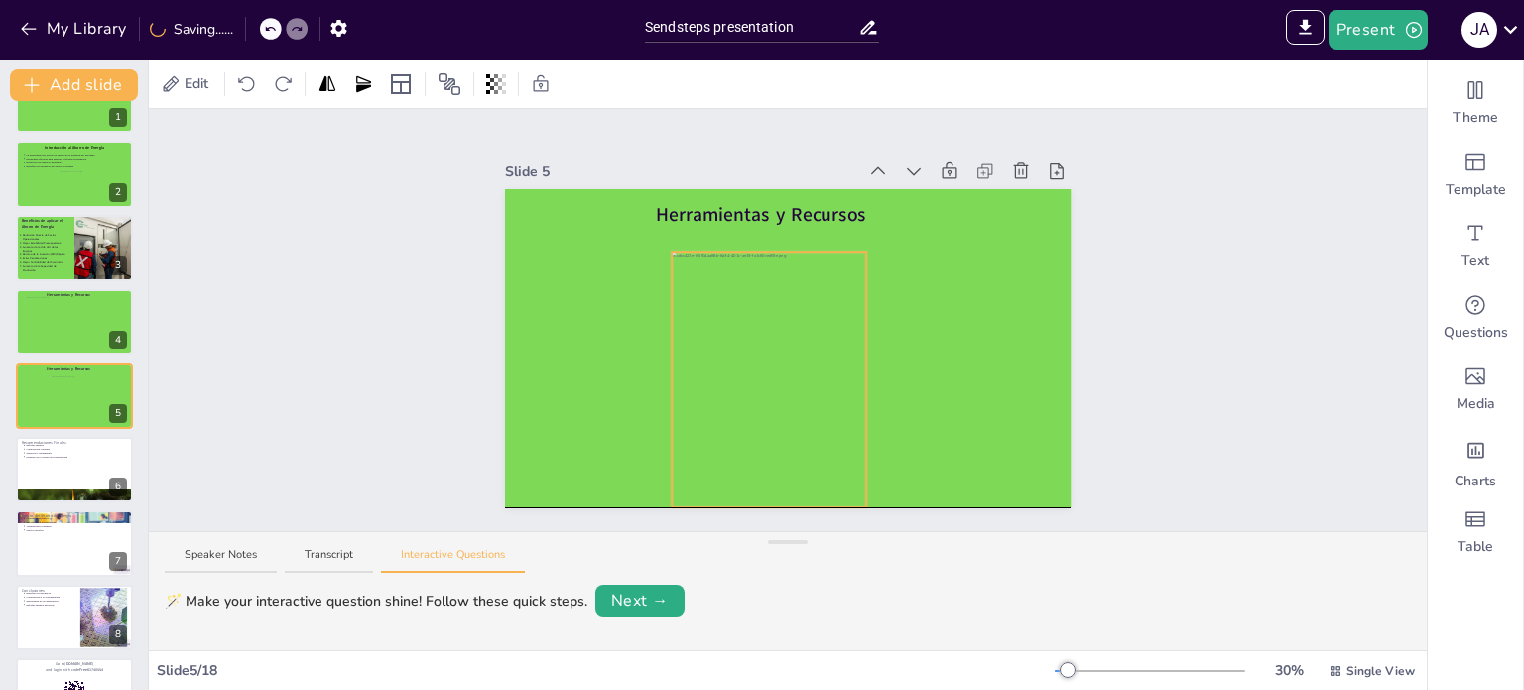
drag, startPoint x: 809, startPoint y: 330, endPoint x: 790, endPoint y: 360, distance: 35.2
click at [790, 360] on div at bounding box center [769, 379] width 195 height 255
click at [791, 352] on div at bounding box center [770, 371] width 195 height 255
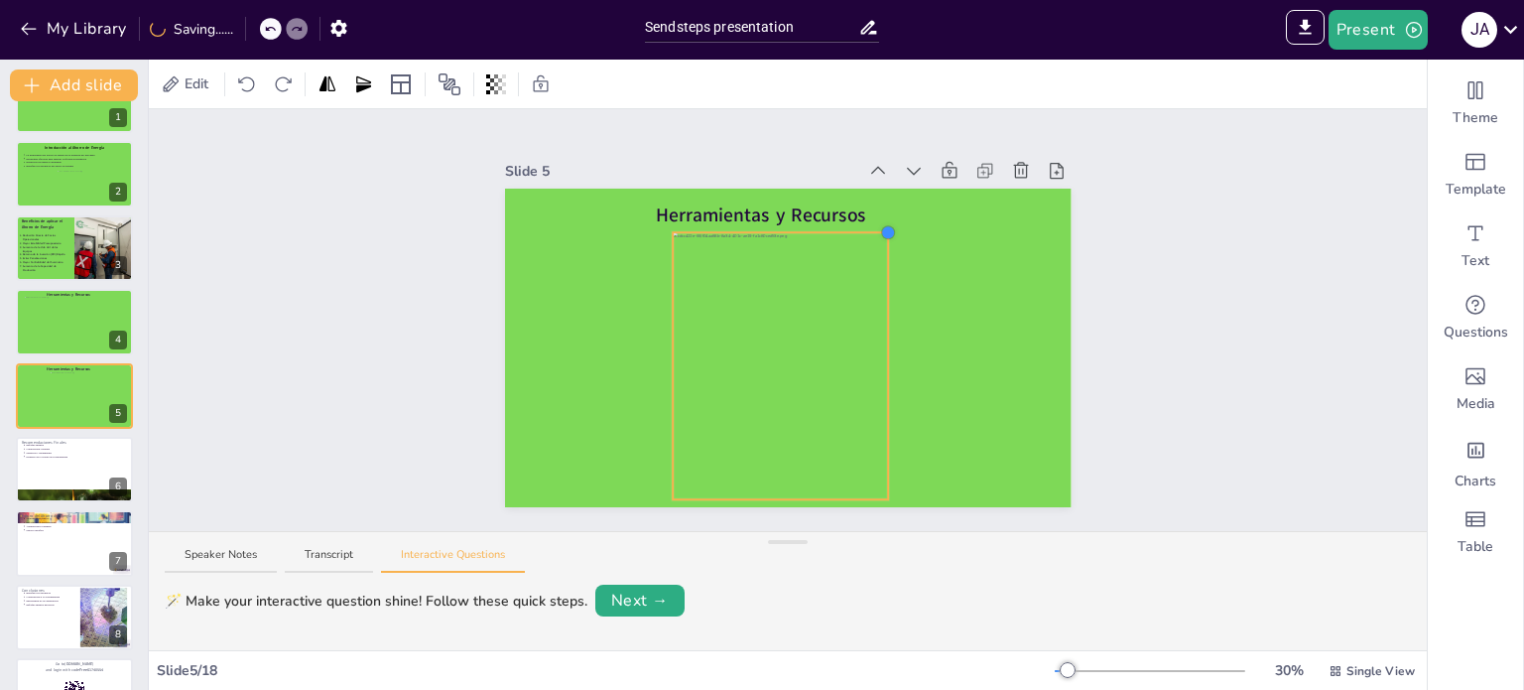
drag, startPoint x: 855, startPoint y: 237, endPoint x: 877, endPoint y: 224, distance: 26.2
click at [880, 224] on div at bounding box center [888, 232] width 16 height 16
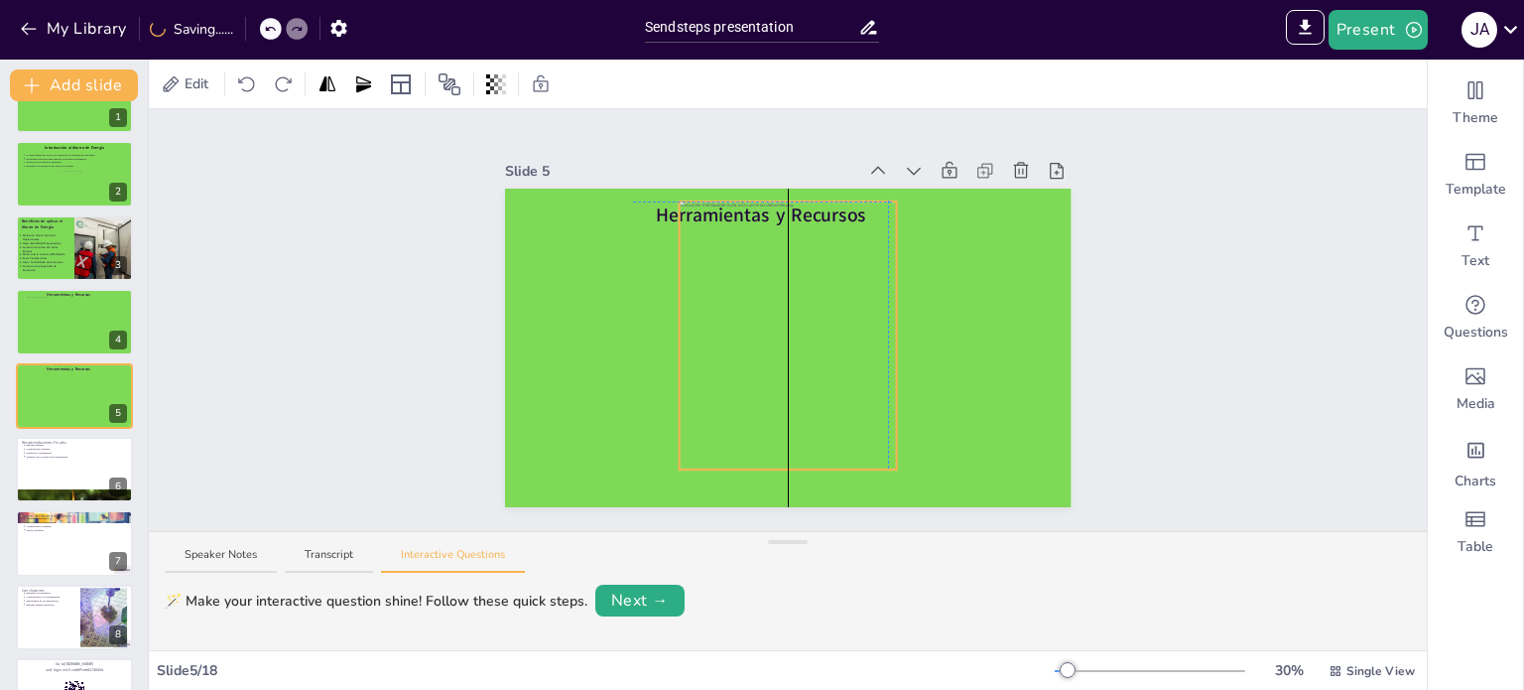
drag, startPoint x: 832, startPoint y: 274, endPoint x: 834, endPoint y: 243, distance: 30.8
click at [834, 243] on div at bounding box center [787, 343] width 217 height 285
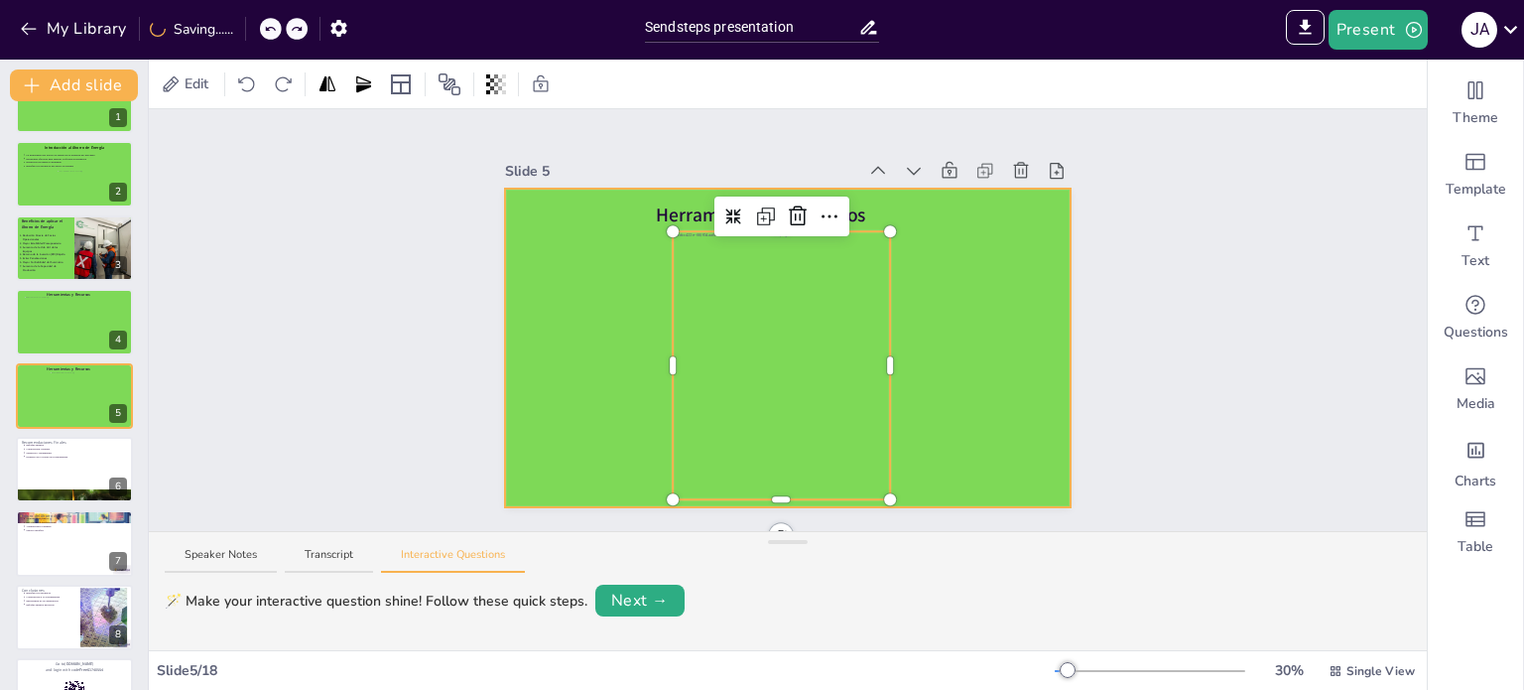
click at [985, 364] on div at bounding box center [788, 348] width 567 height 319
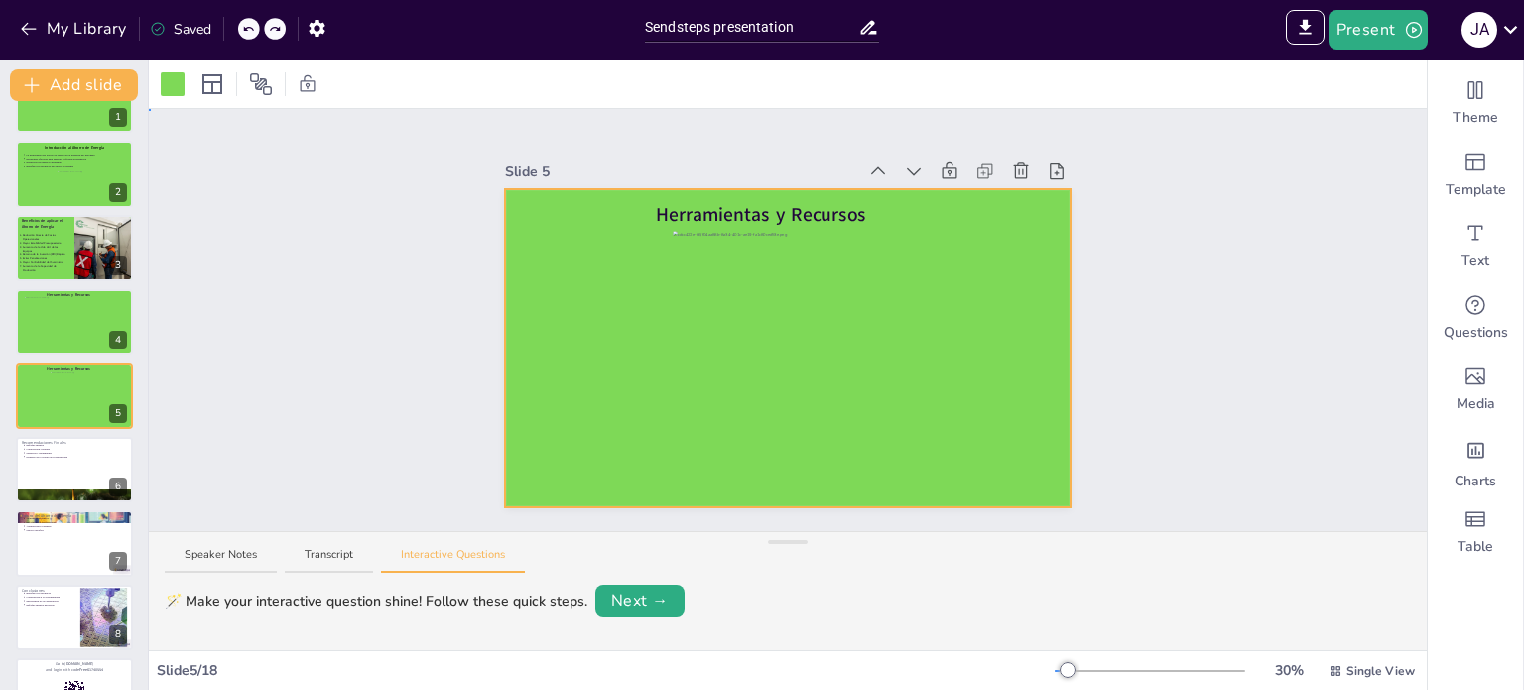
click at [877, 289] on div at bounding box center [788, 348] width 567 height 319
click at [790, 327] on div at bounding box center [781, 373] width 217 height 285
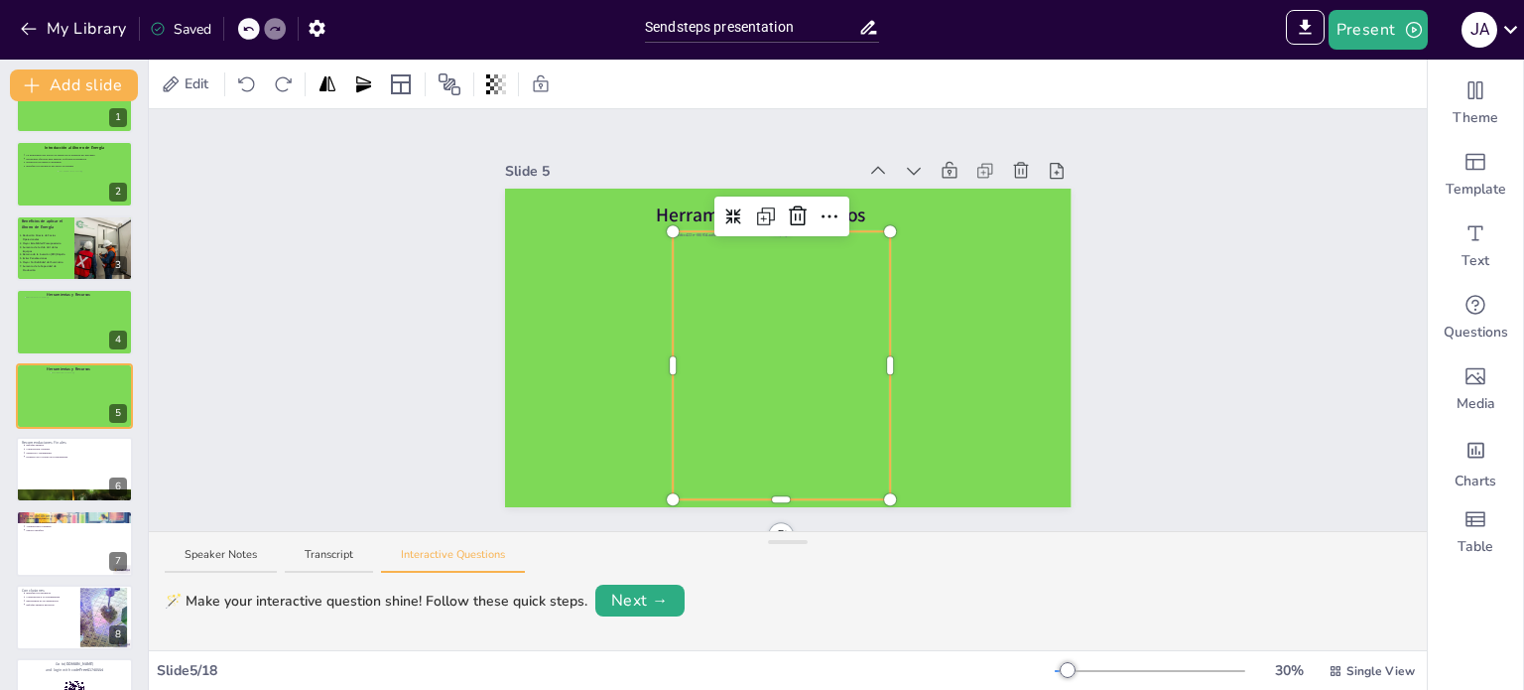
click at [790, 327] on div at bounding box center [781, 373] width 217 height 285
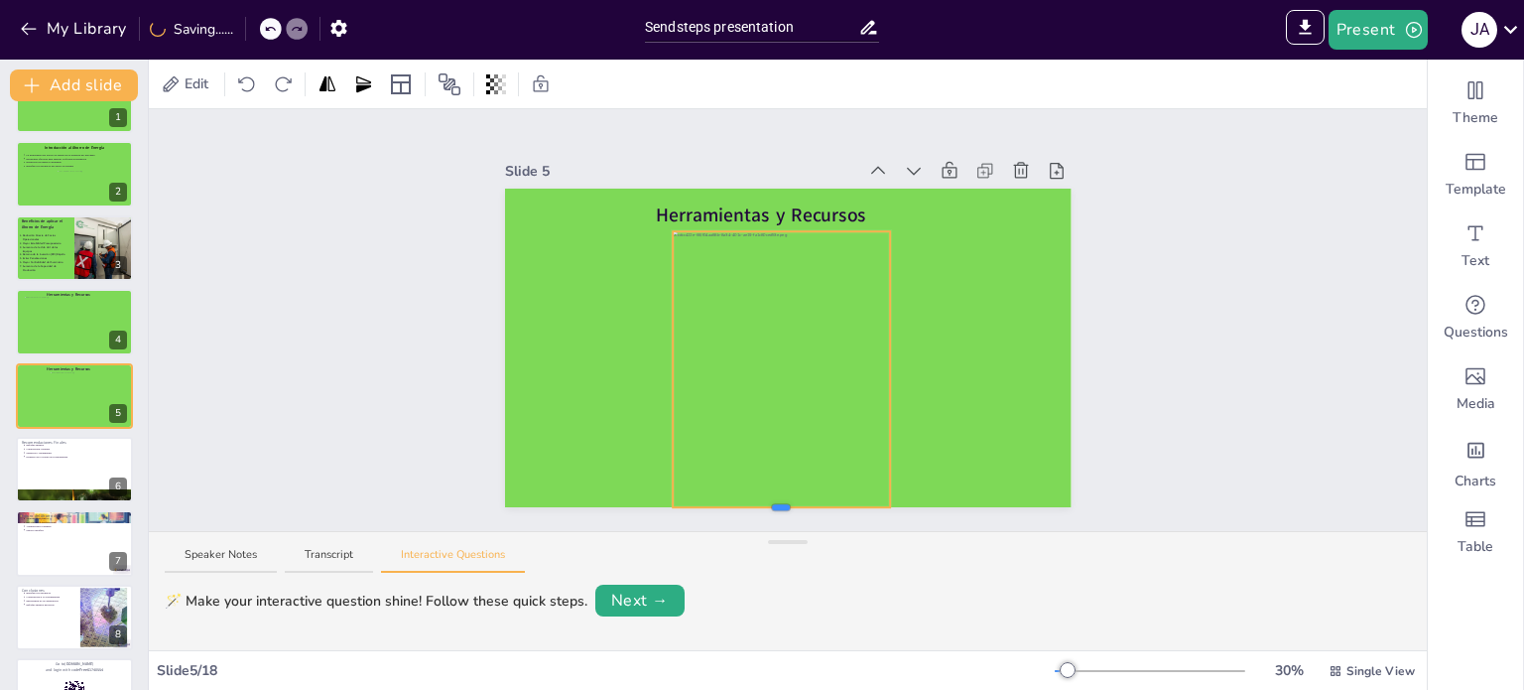
scroll to position [0, 0]
click at [772, 502] on div at bounding box center [781, 505] width 18 height 6
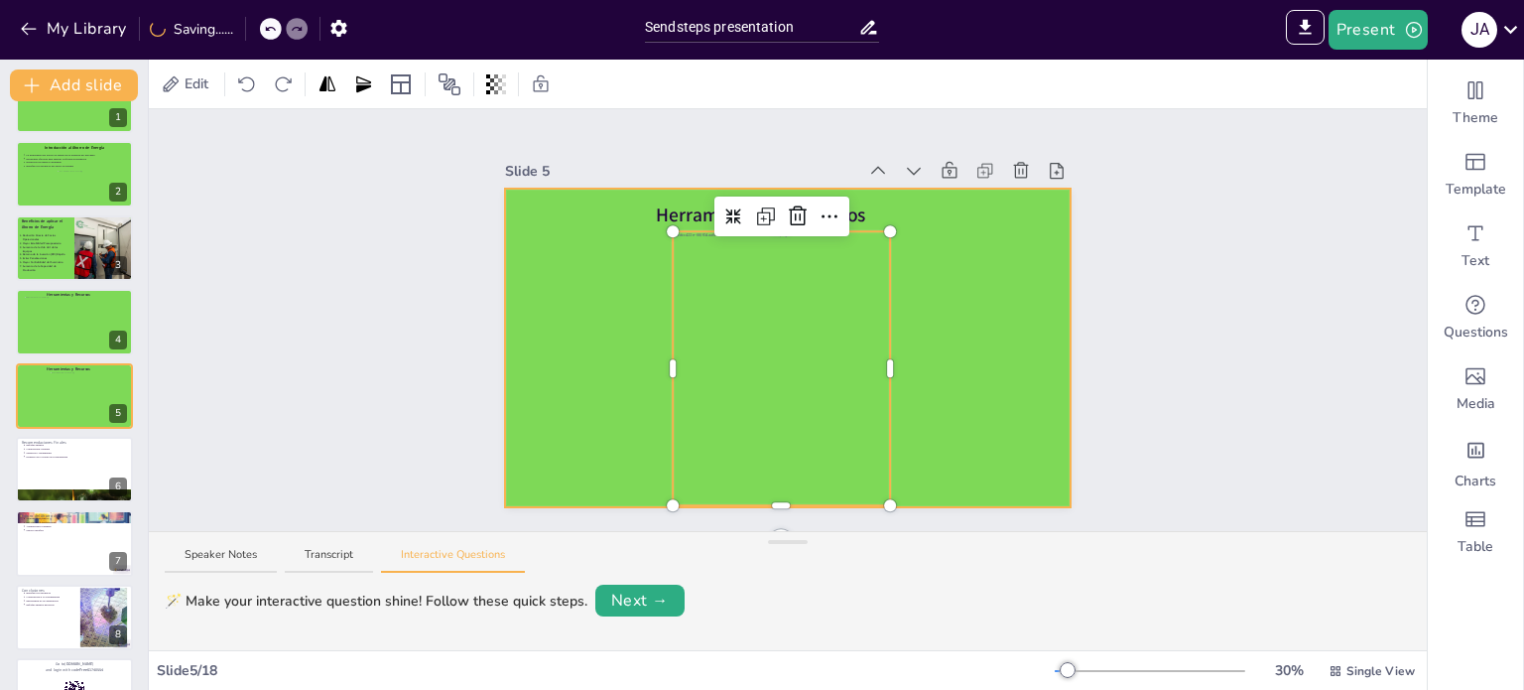
click at [989, 396] on div at bounding box center [788, 348] width 567 height 319
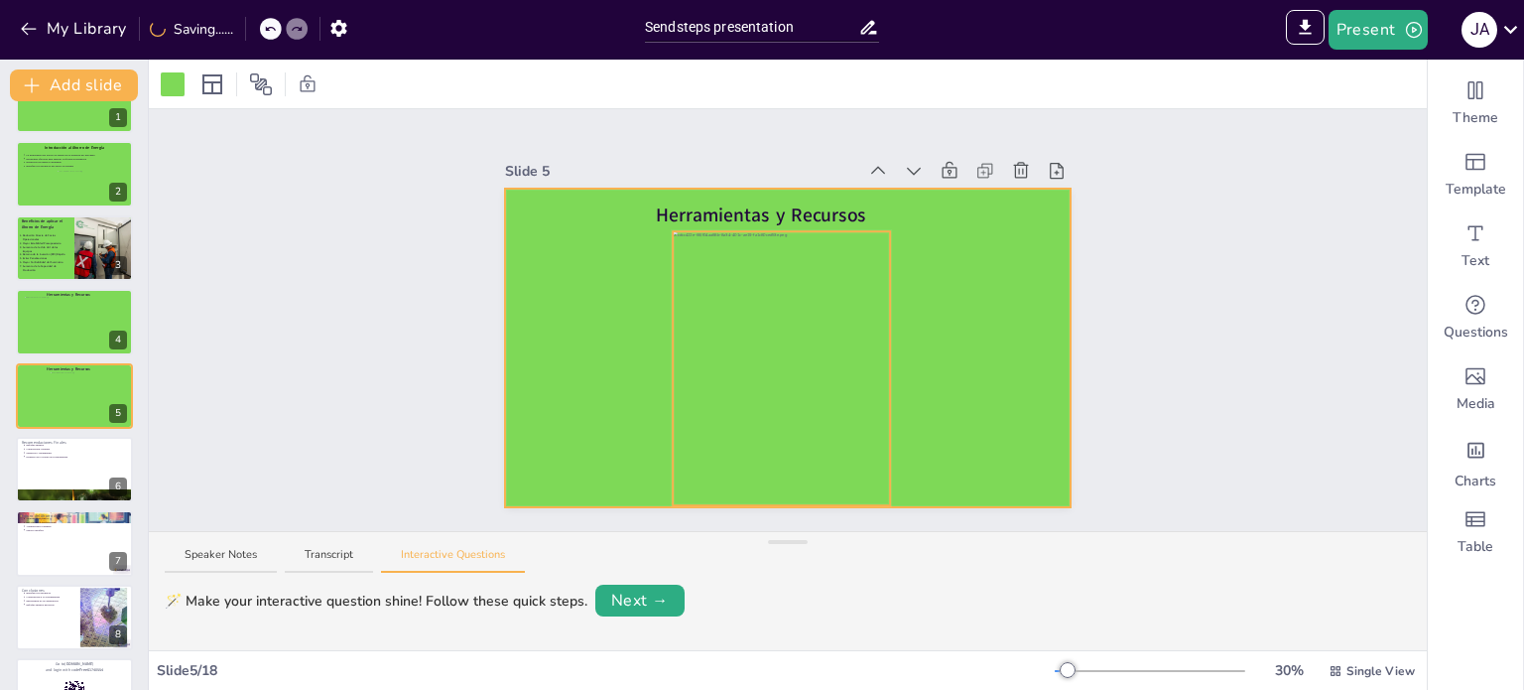
click at [865, 356] on div at bounding box center [781, 373] width 217 height 285
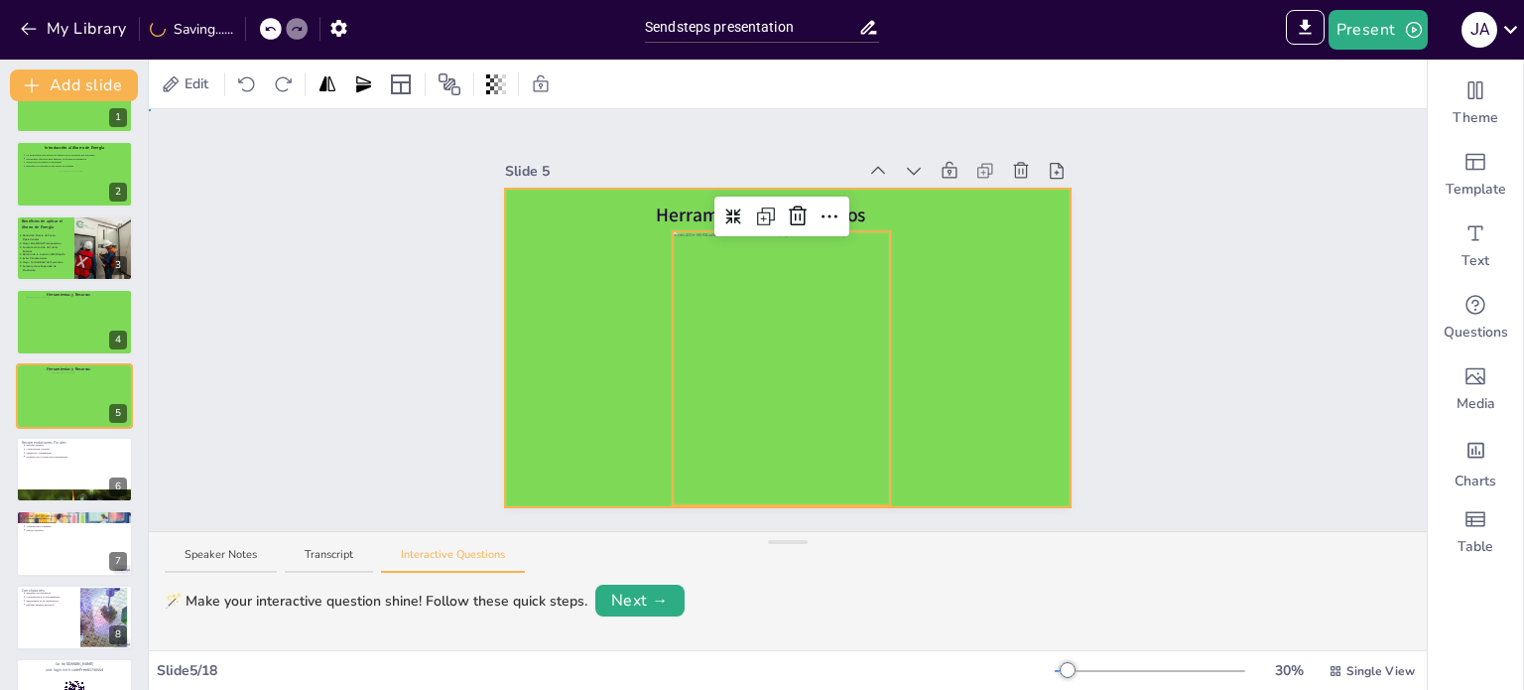
click at [666, 191] on div at bounding box center [788, 348] width 567 height 319
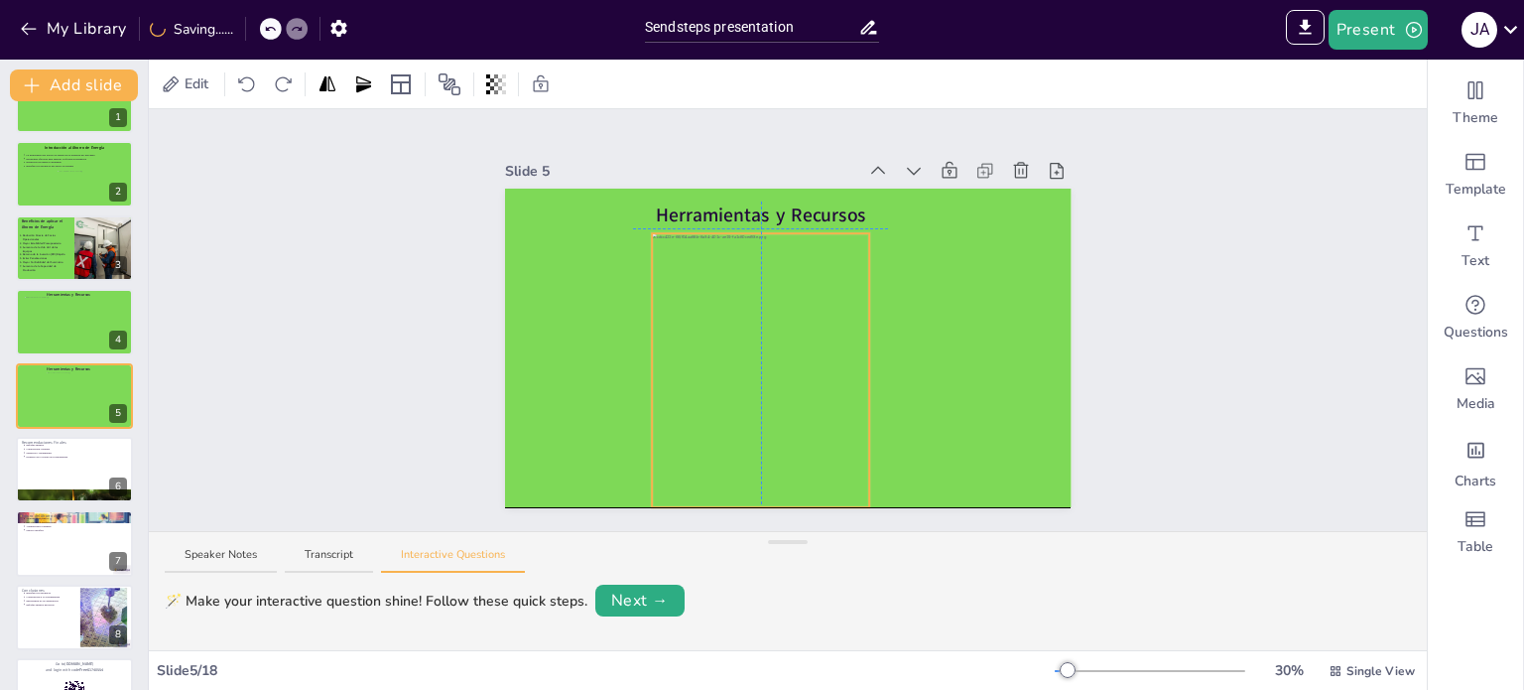
drag, startPoint x: 803, startPoint y: 316, endPoint x: 784, endPoint y: 315, distance: 18.9
click at [784, 315] on div at bounding box center [760, 375] width 217 height 285
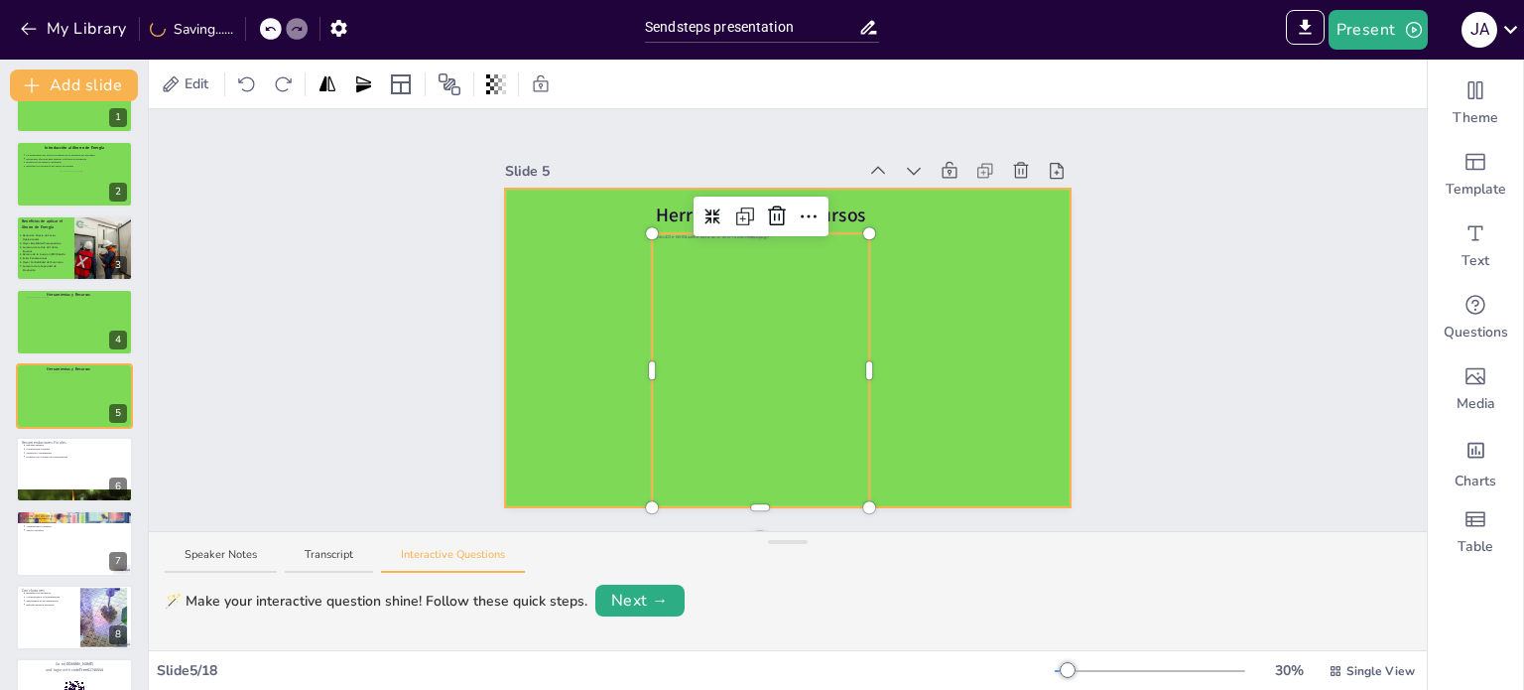
click at [932, 383] on div at bounding box center [788, 348] width 567 height 319
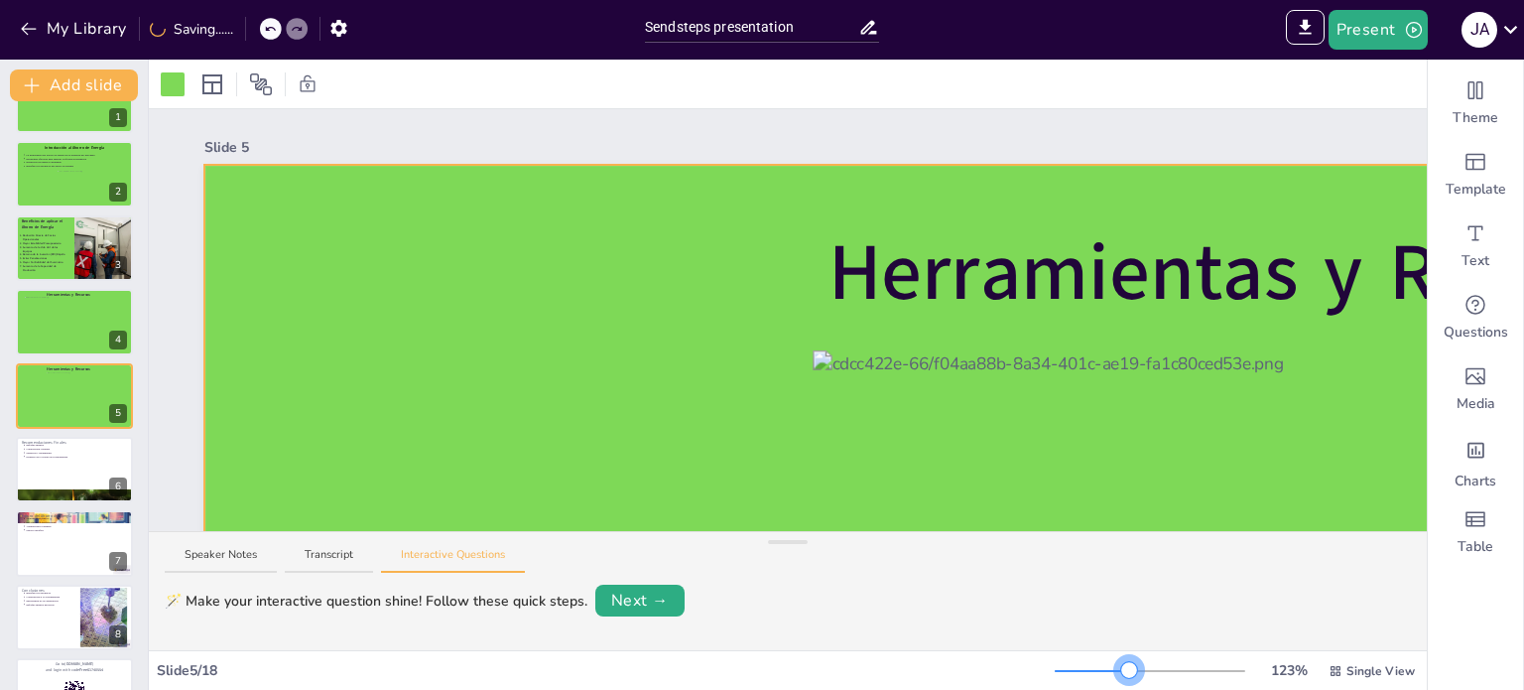
click at [1117, 670] on div at bounding box center [1150, 671] width 191 height 16
click at [1099, 658] on div "123 % Single View" at bounding box center [1237, 671] width 364 height 32
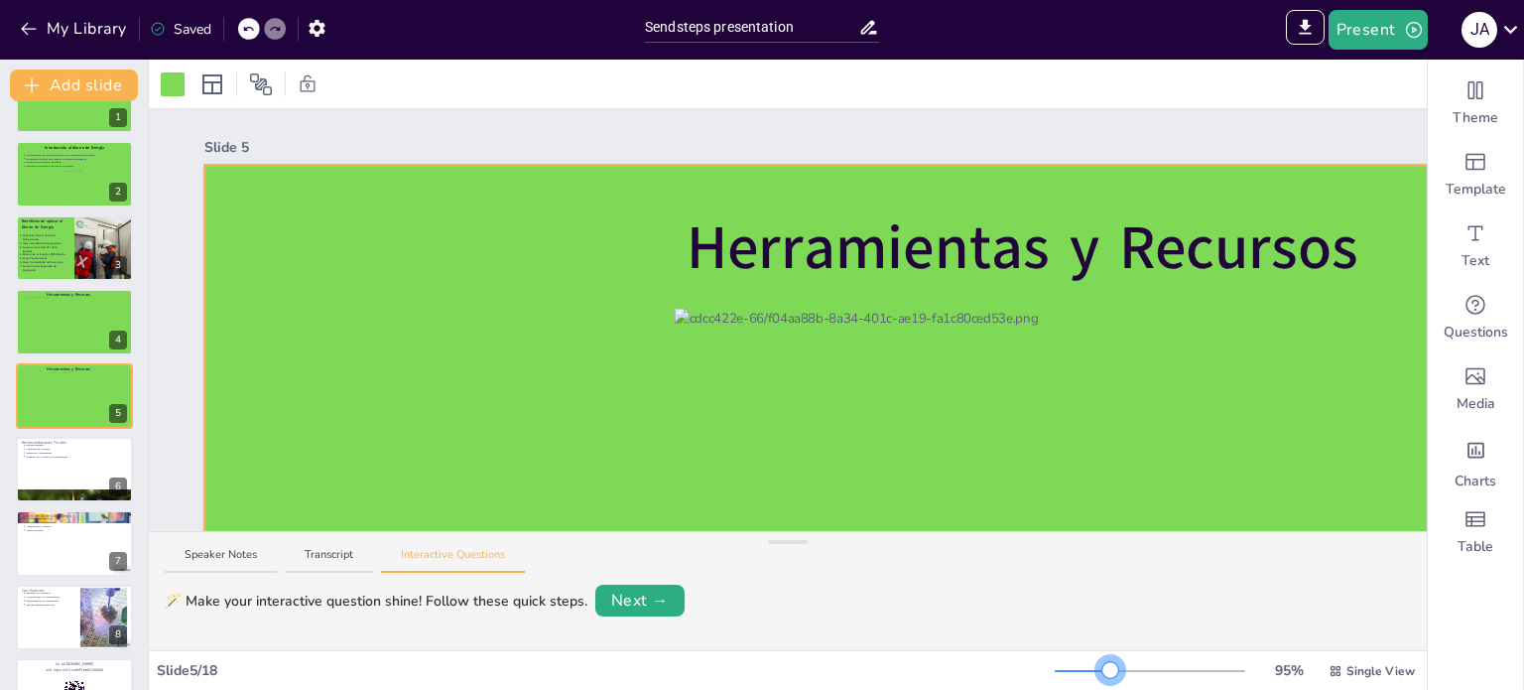
click at [1098, 666] on div at bounding box center [1150, 671] width 191 height 16
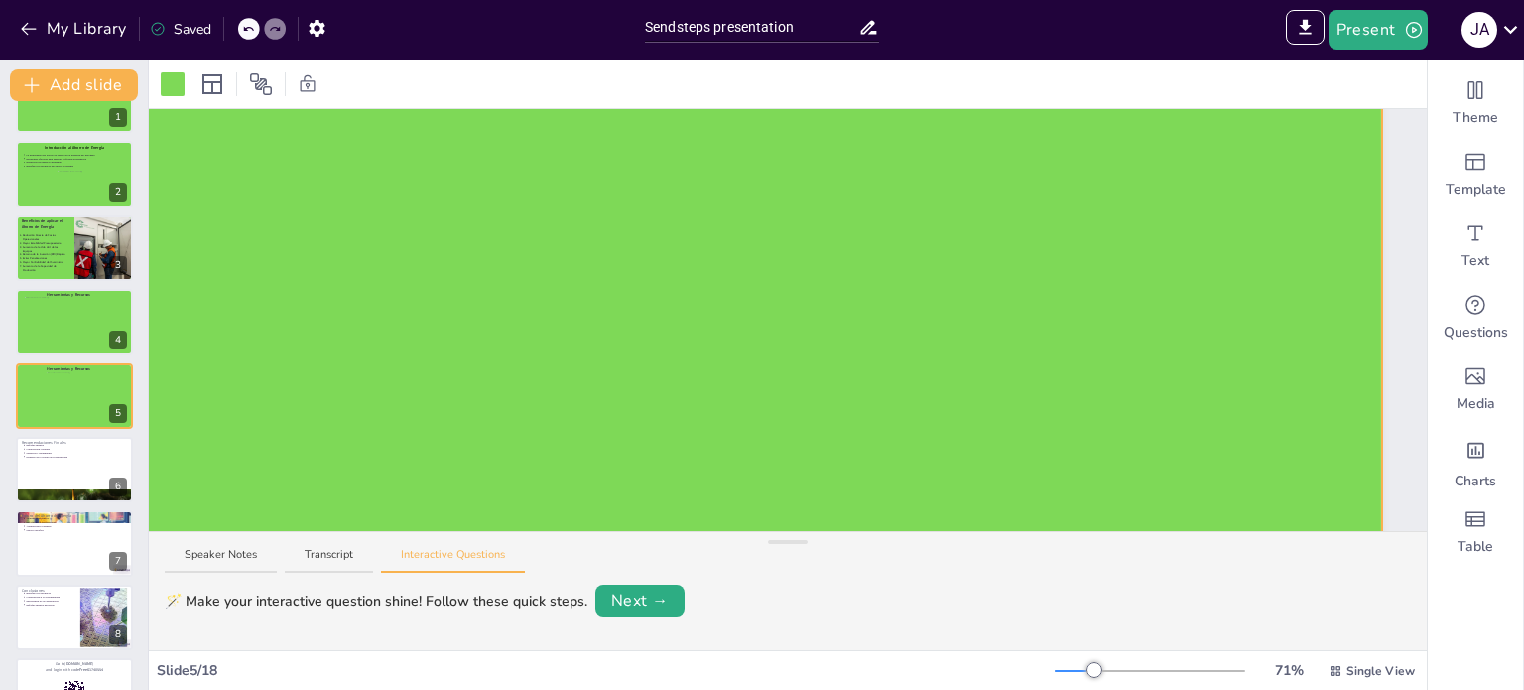
scroll to position [239, 0]
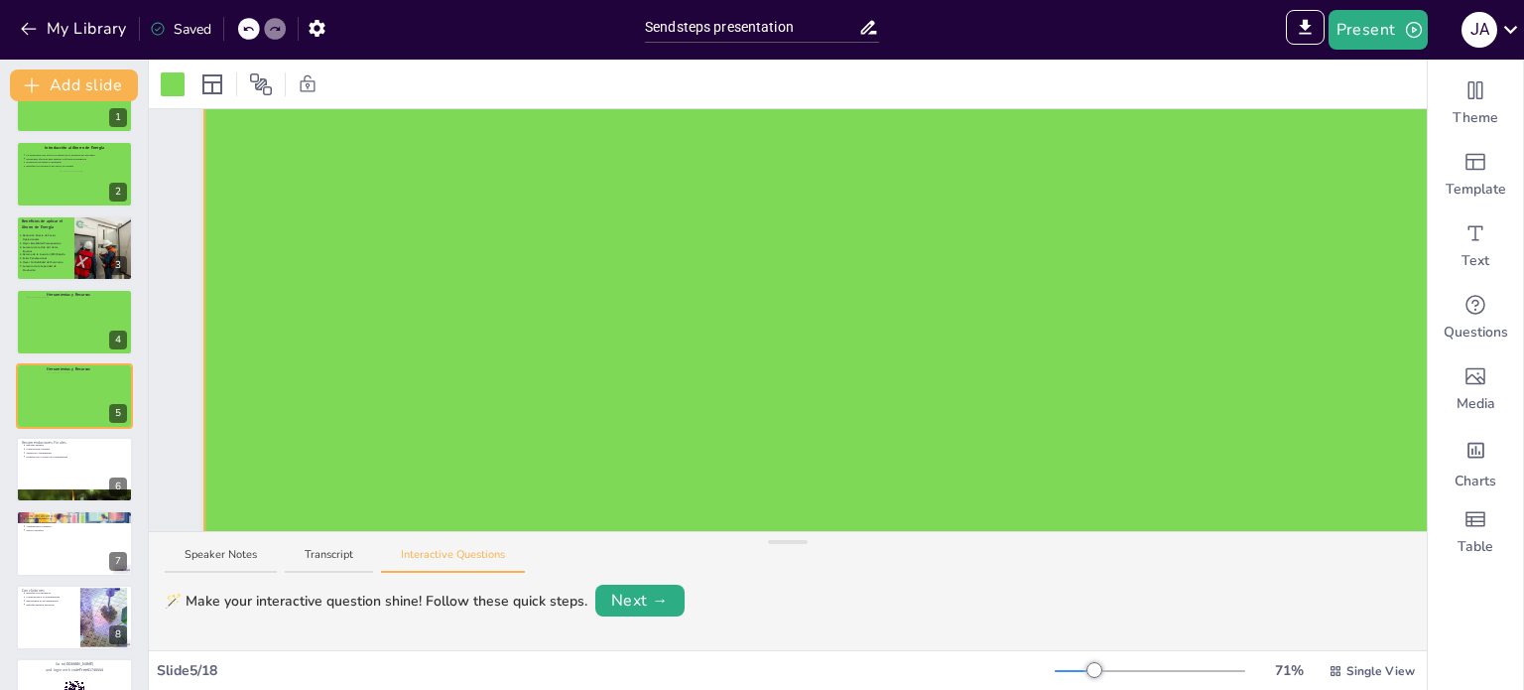
click at [1072, 675] on div at bounding box center [1150, 671] width 191 height 16
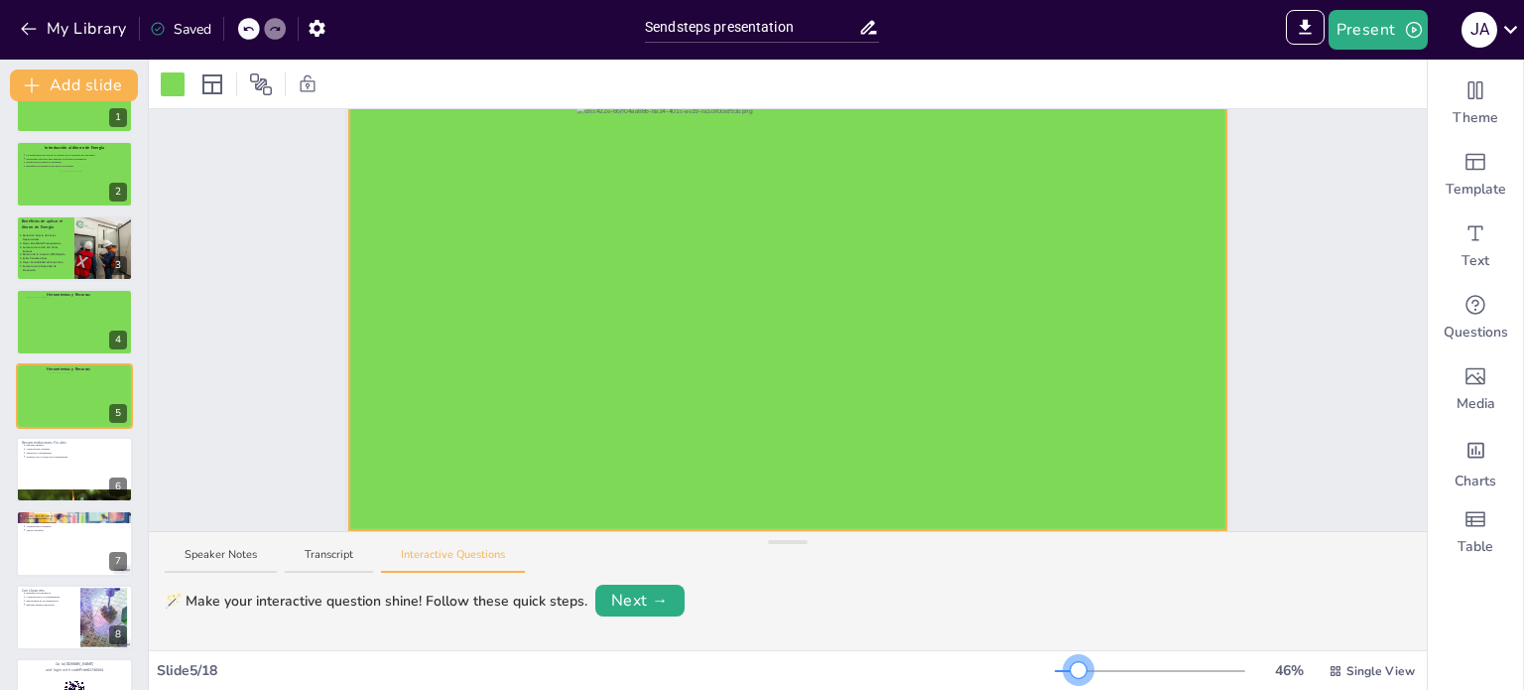
scroll to position [143, 0]
click at [1071, 670] on div at bounding box center [1079, 670] width 16 height 16
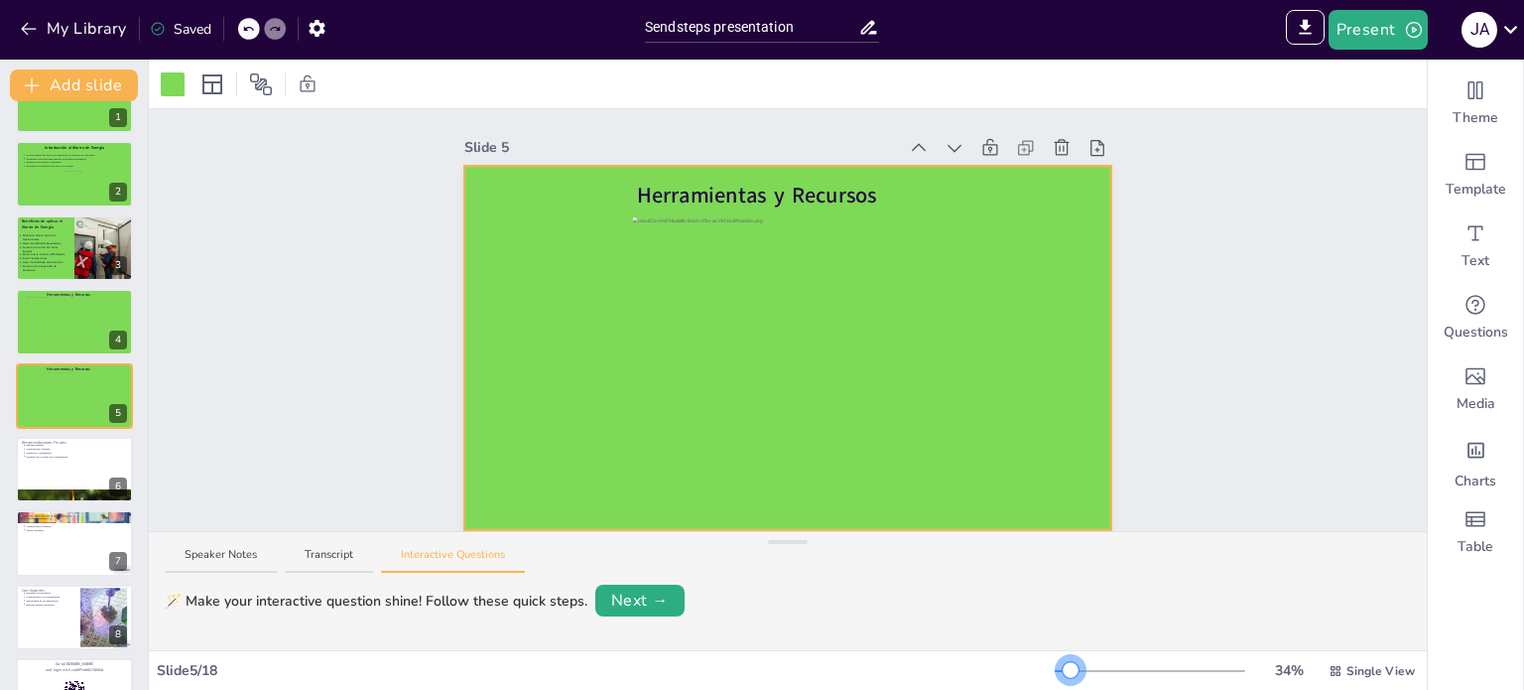
click at [1063, 673] on div at bounding box center [1071, 670] width 16 height 16
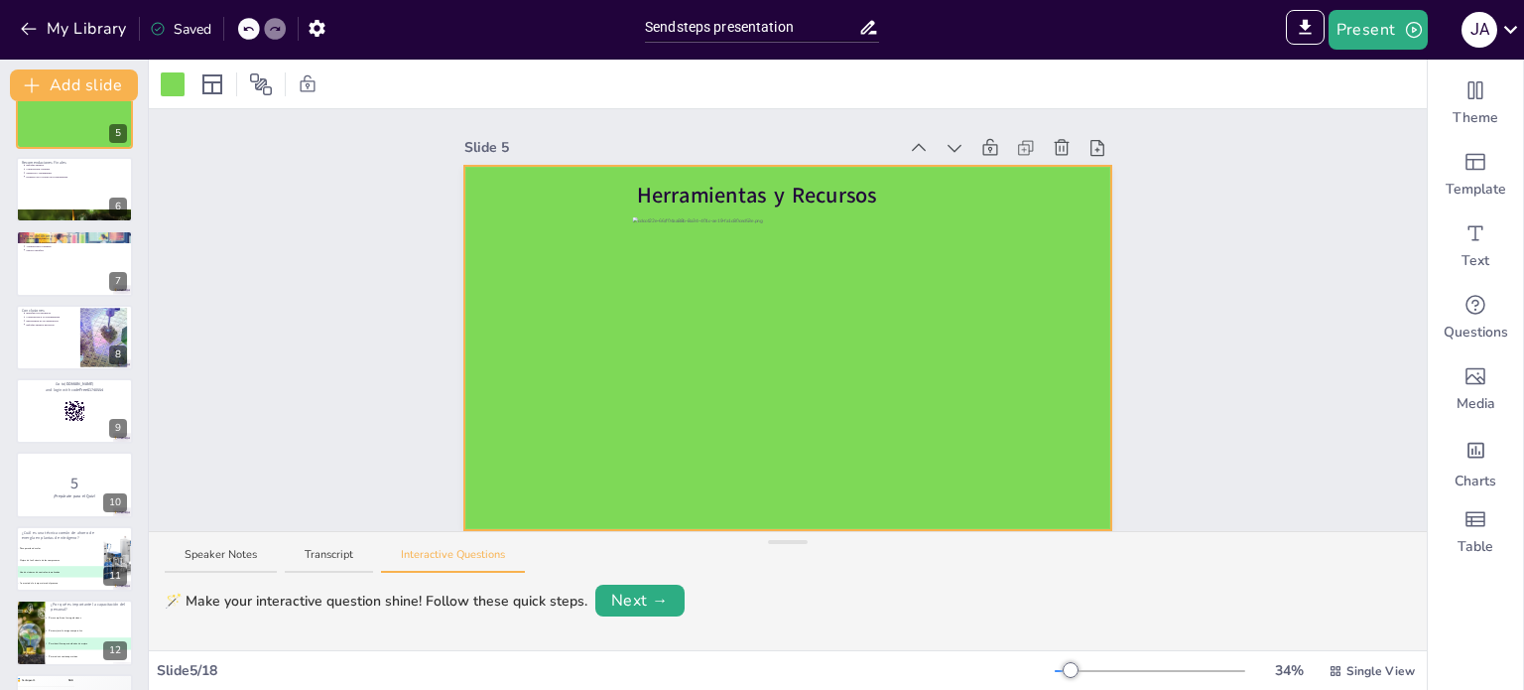
scroll to position [336, 0]
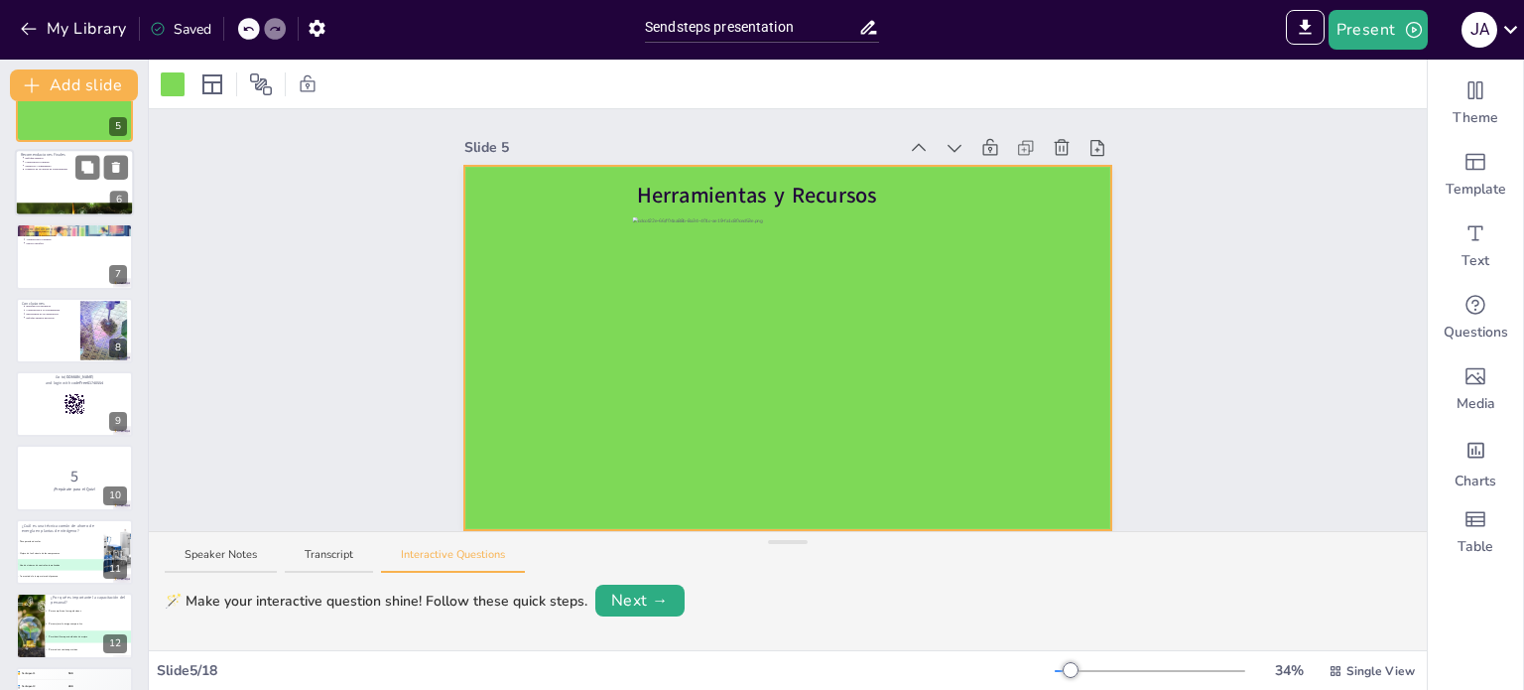
click at [41, 198] on div at bounding box center [74, 182] width 119 height 67
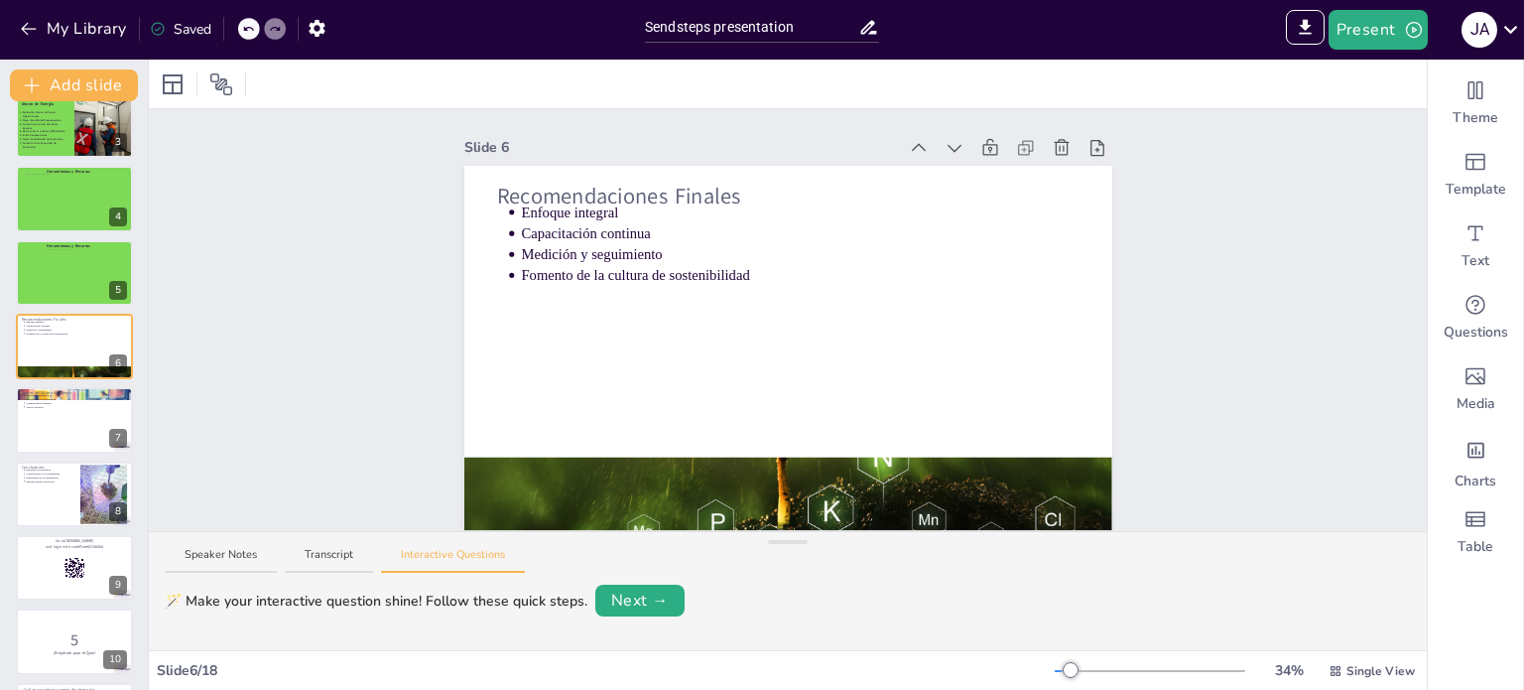
scroll to position [0, 0]
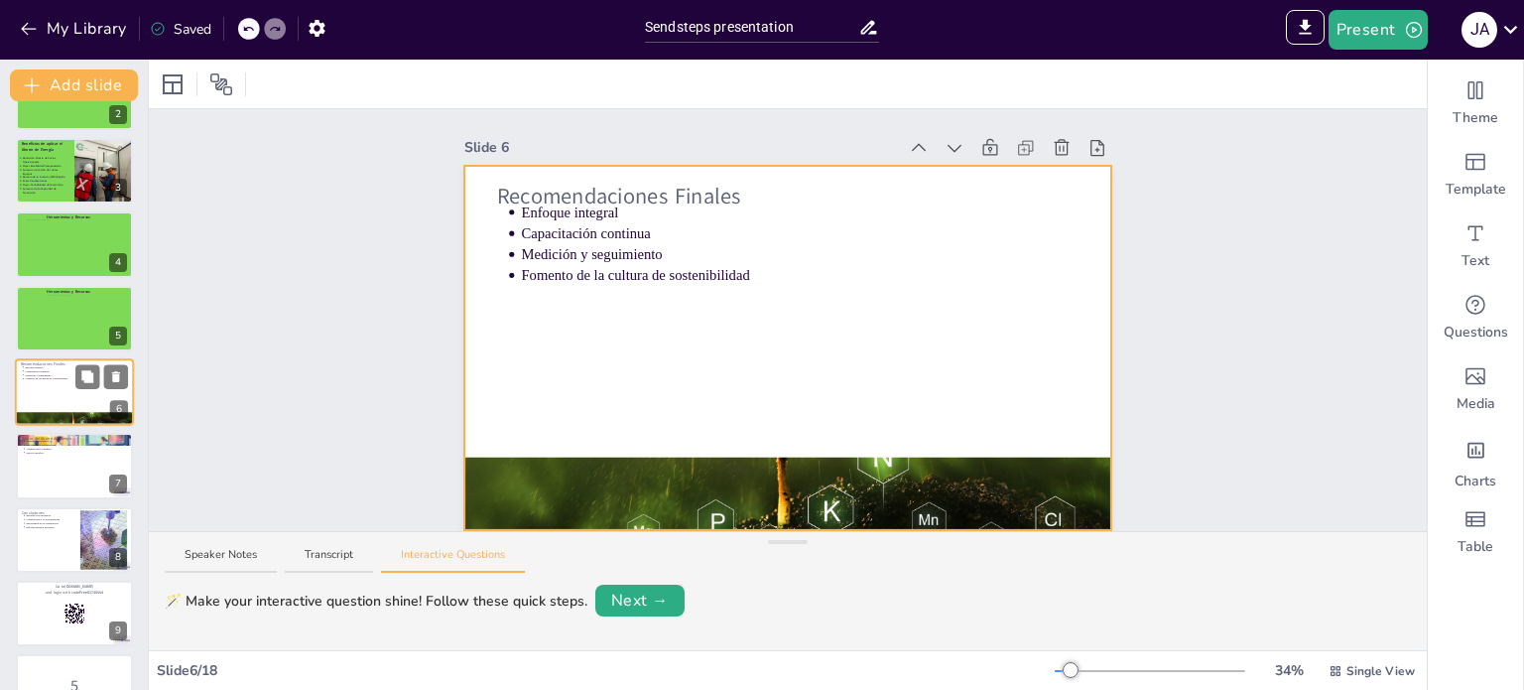
click at [63, 388] on div at bounding box center [74, 391] width 119 height 67
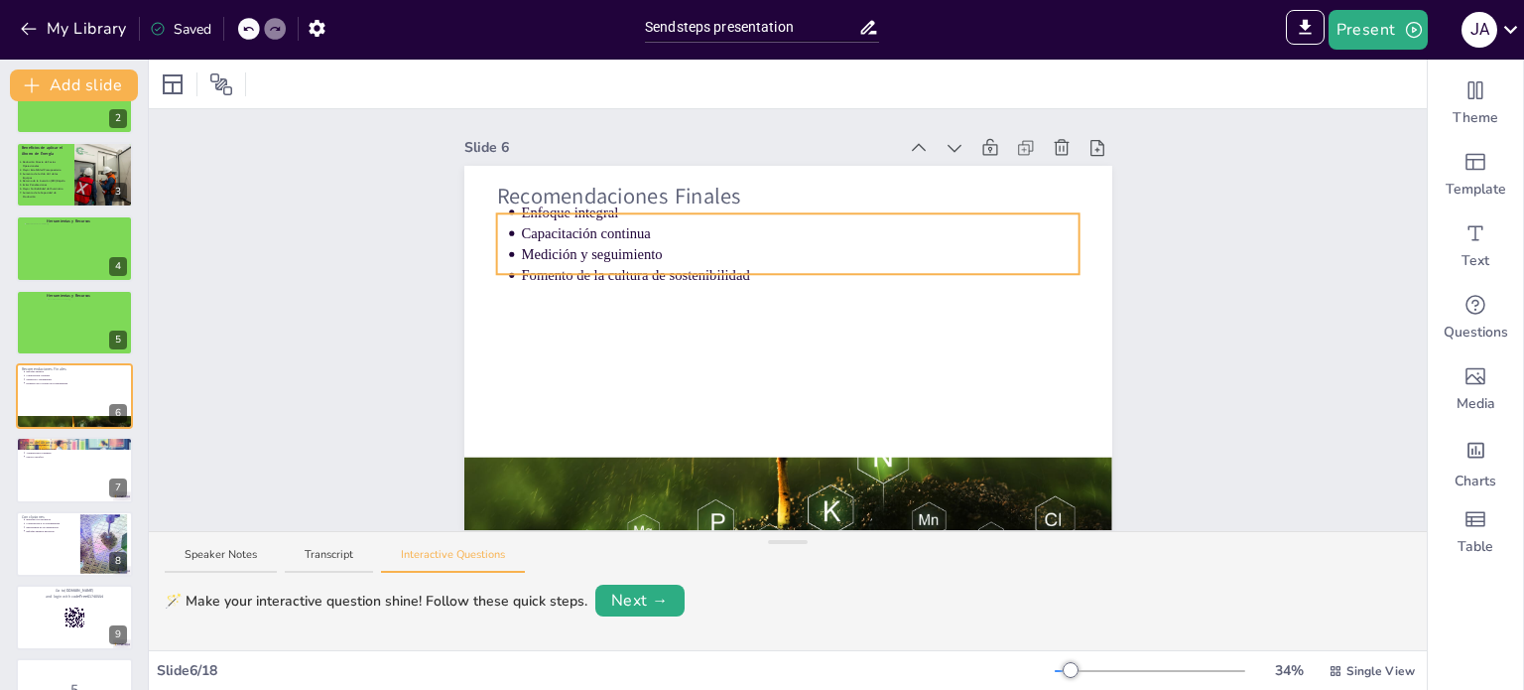
scroll to position [13, 0]
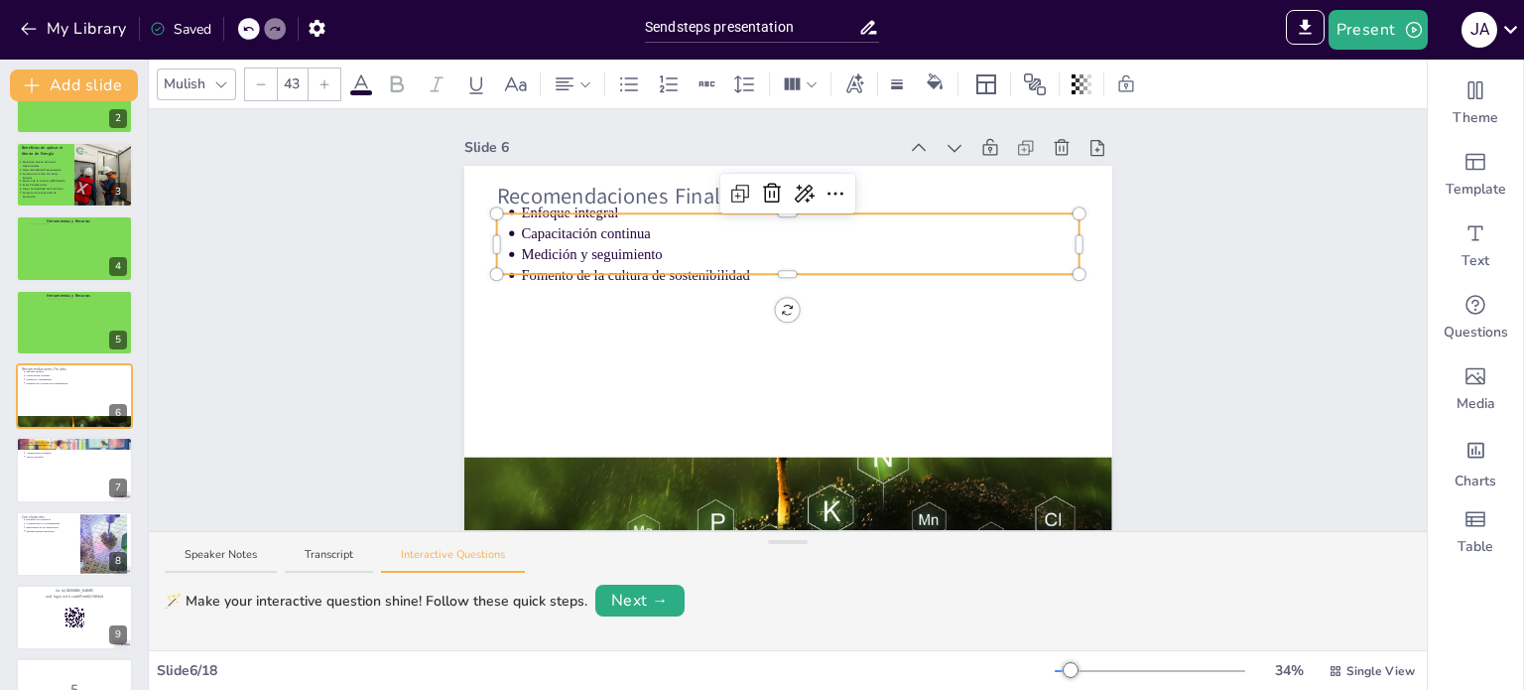
click at [560, 253] on div "Recomendaciones Finales Enfoque integral Capacitación continua Medición y segui…" at bounding box center [788, 348] width 648 height 364
click at [80, 323] on div at bounding box center [69, 328] width 46 height 61
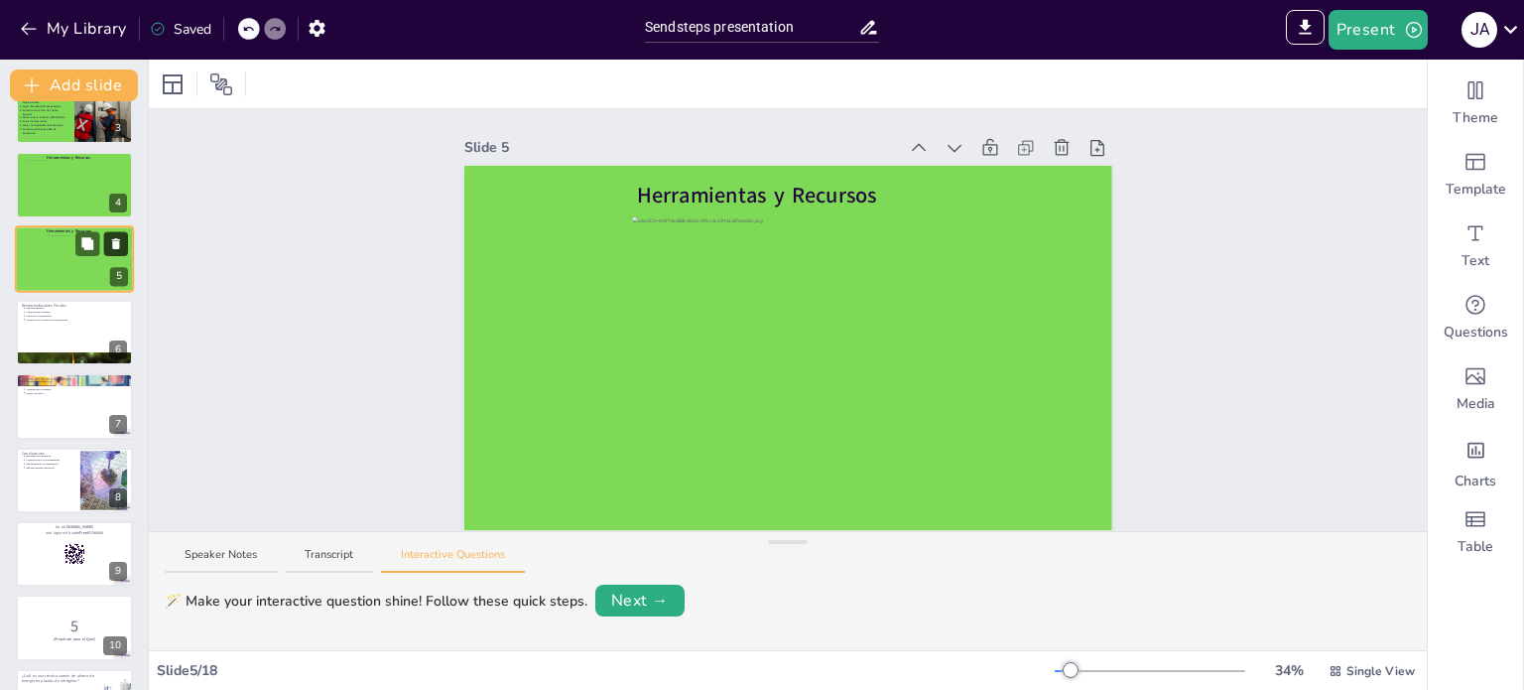
scroll to position [187, 0]
click at [64, 329] on div at bounding box center [74, 332] width 119 height 67
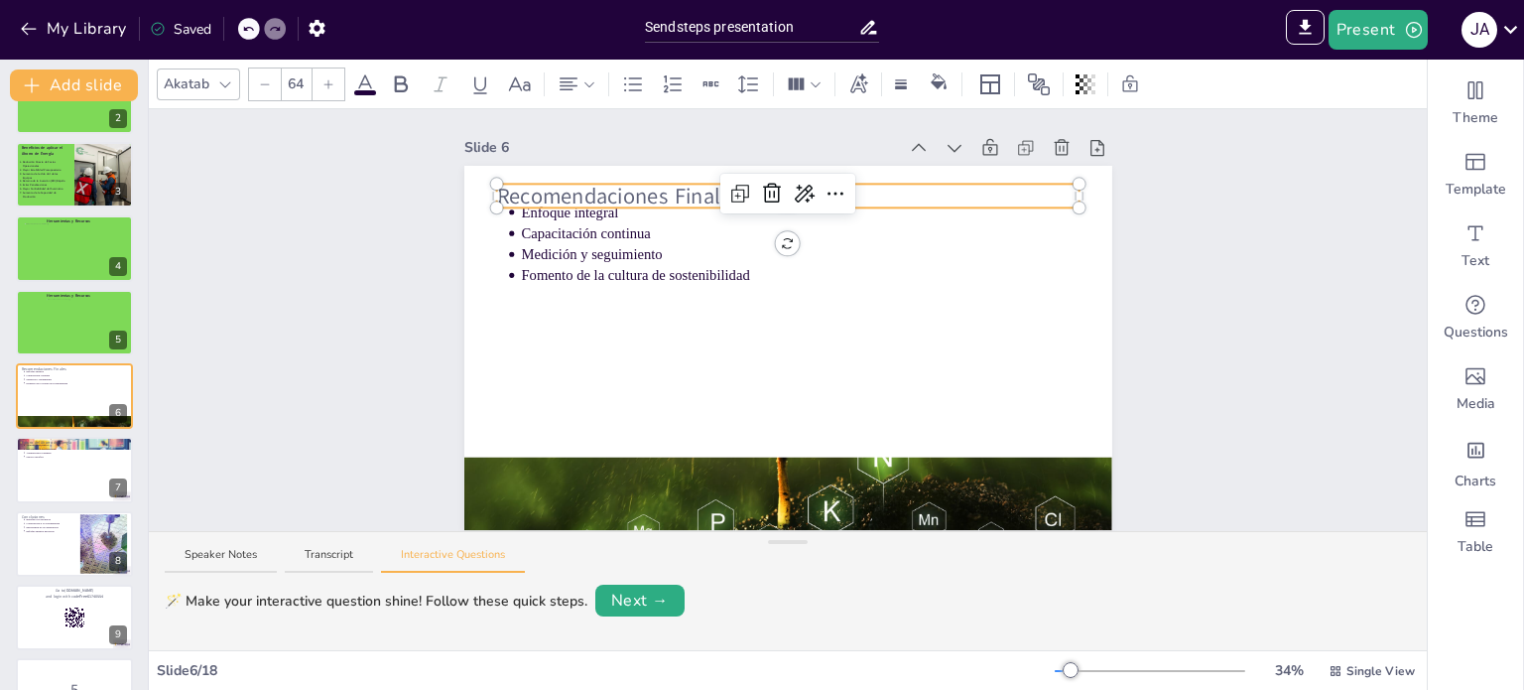
click at [661, 182] on p "Recomendaciones Finales" at bounding box center [788, 196] width 584 height 30
click at [920, 200] on div at bounding box center [788, 204] width 584 height 8
click at [897, 193] on p "Recomendaciones Finales" at bounding box center [788, 196] width 584 height 30
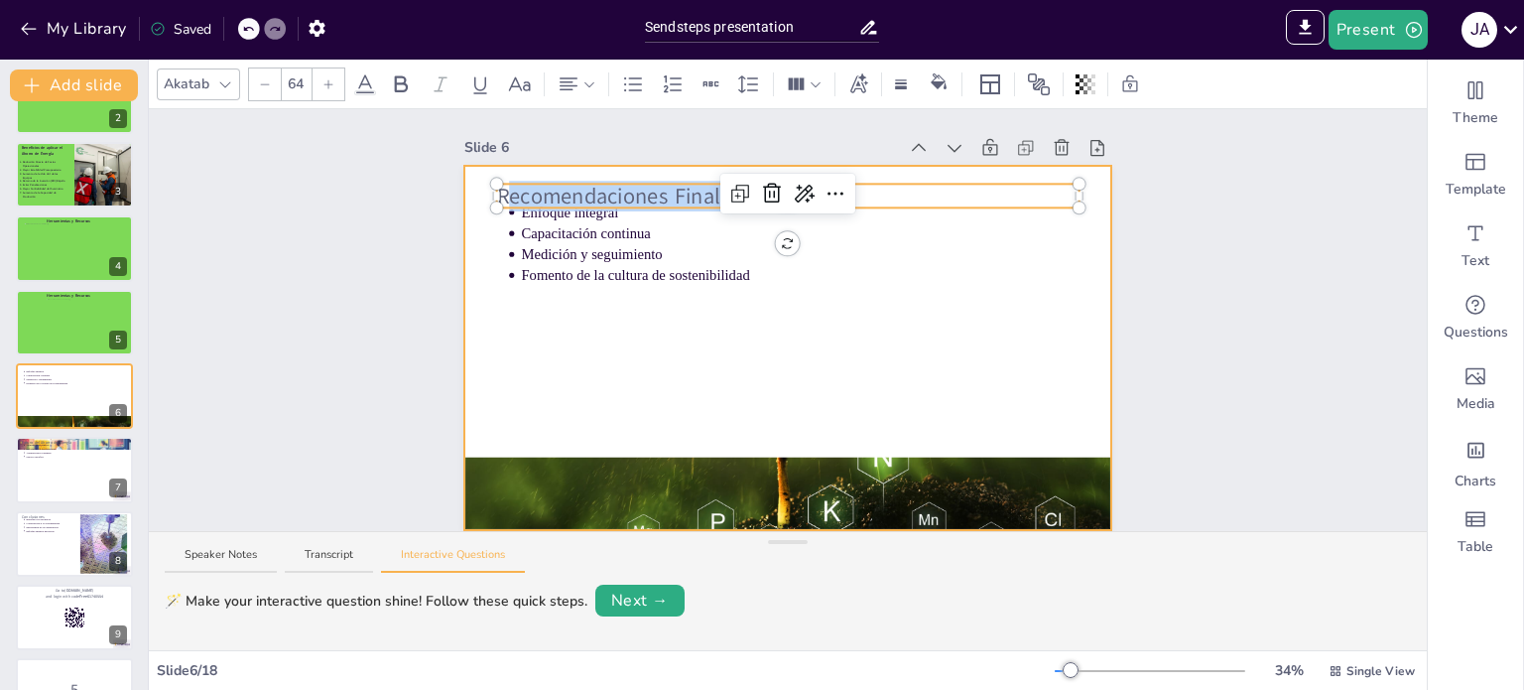
drag, startPoint x: 897, startPoint y: 193, endPoint x: 463, endPoint y: 206, distance: 433.9
click at [464, 206] on div "Enfoque integral Capacitación continua Medición y seguimiento Fomento de la cul…" at bounding box center [788, 348] width 648 height 364
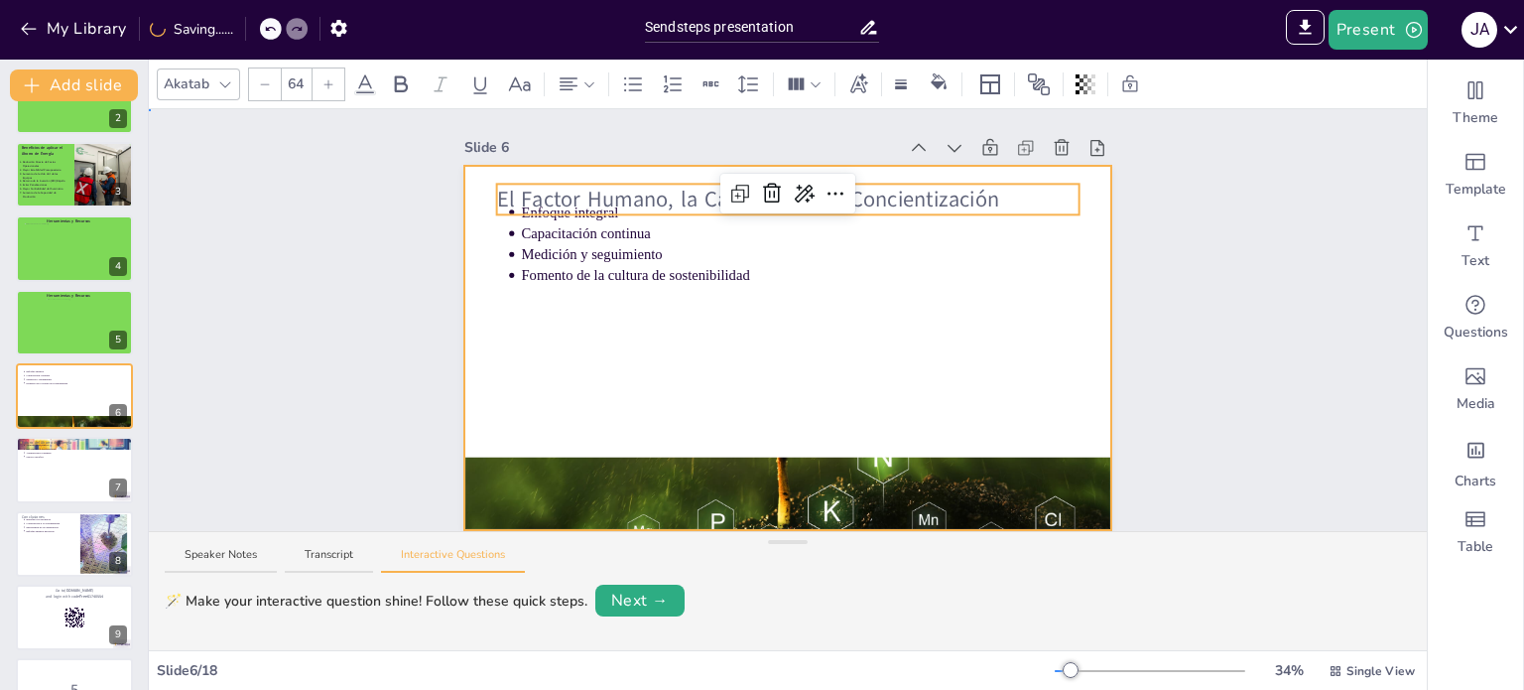
click at [815, 374] on div at bounding box center [788, 348] width 648 height 364
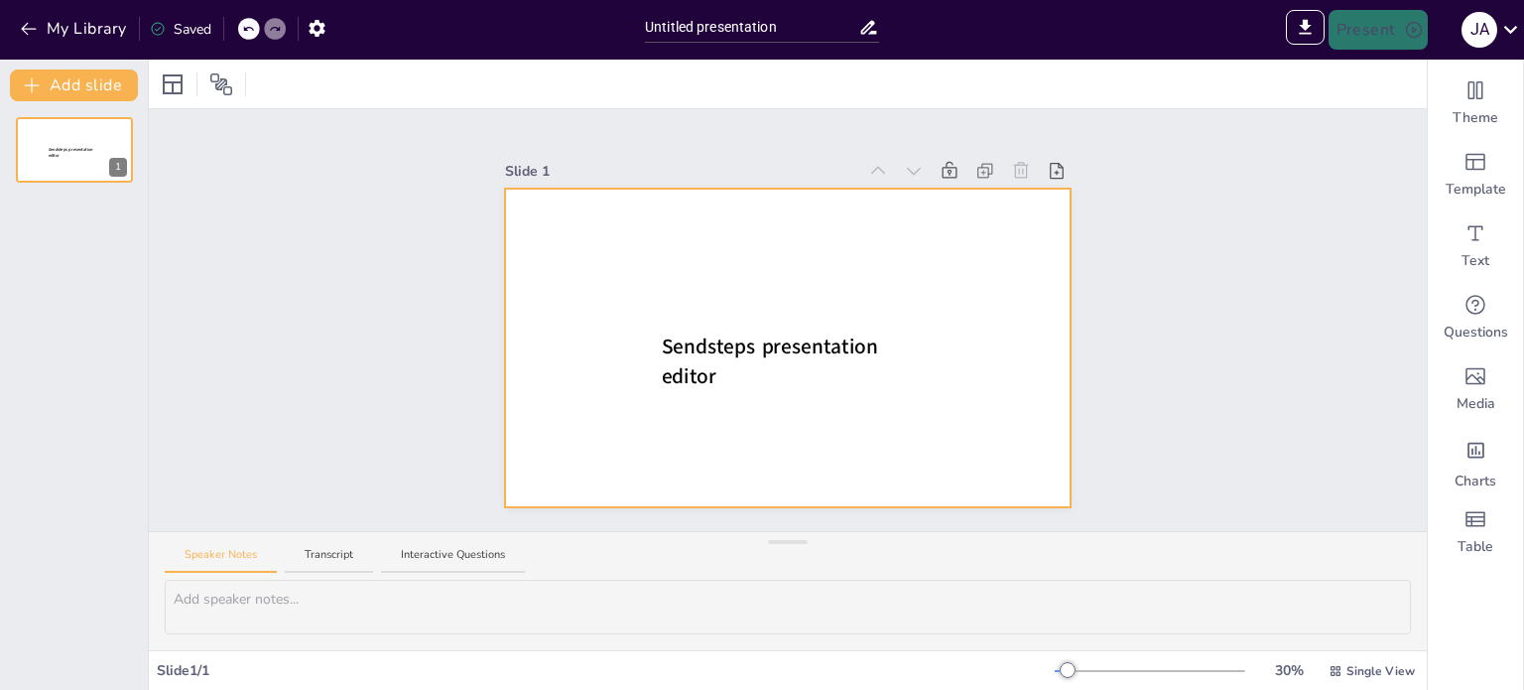
drag, startPoint x: 888, startPoint y: 195, endPoint x: 902, endPoint y: 194, distance: 13.9
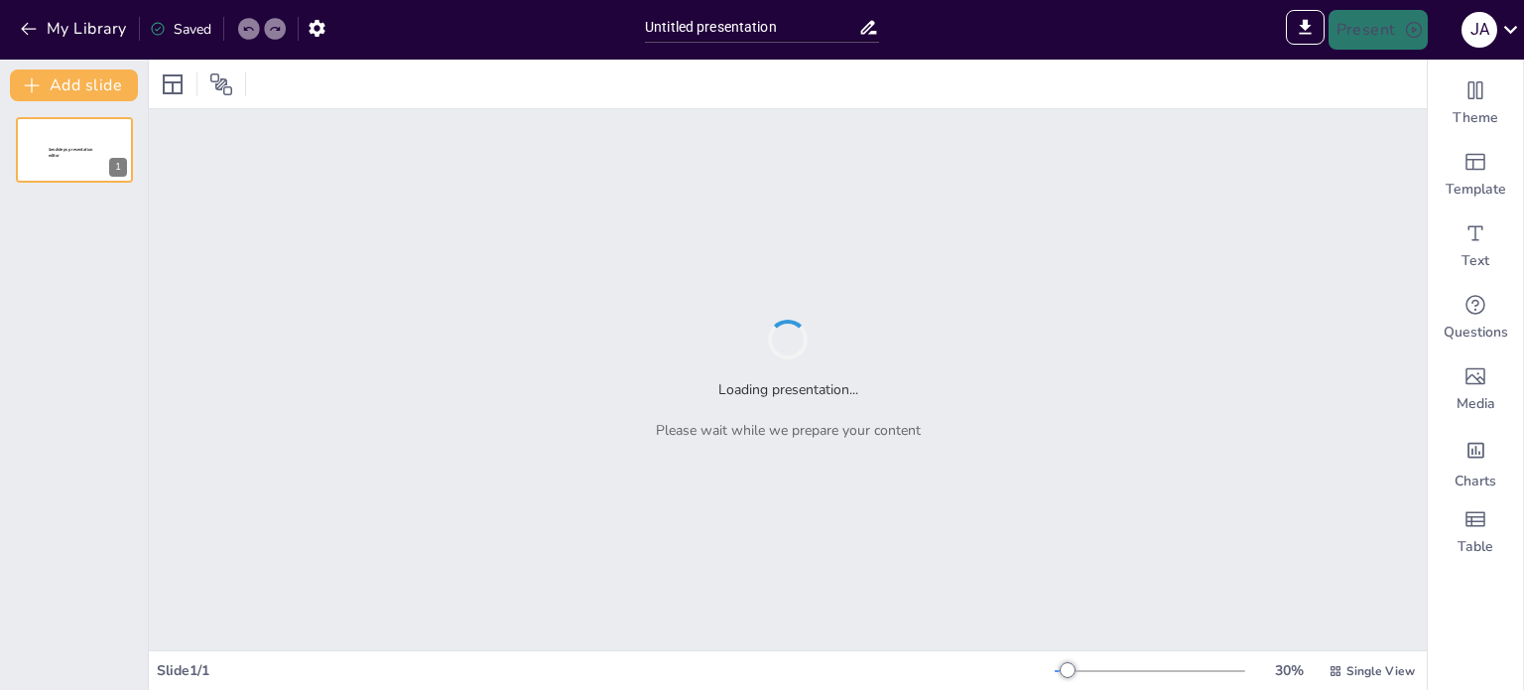
type input "Sendsteps presentation"
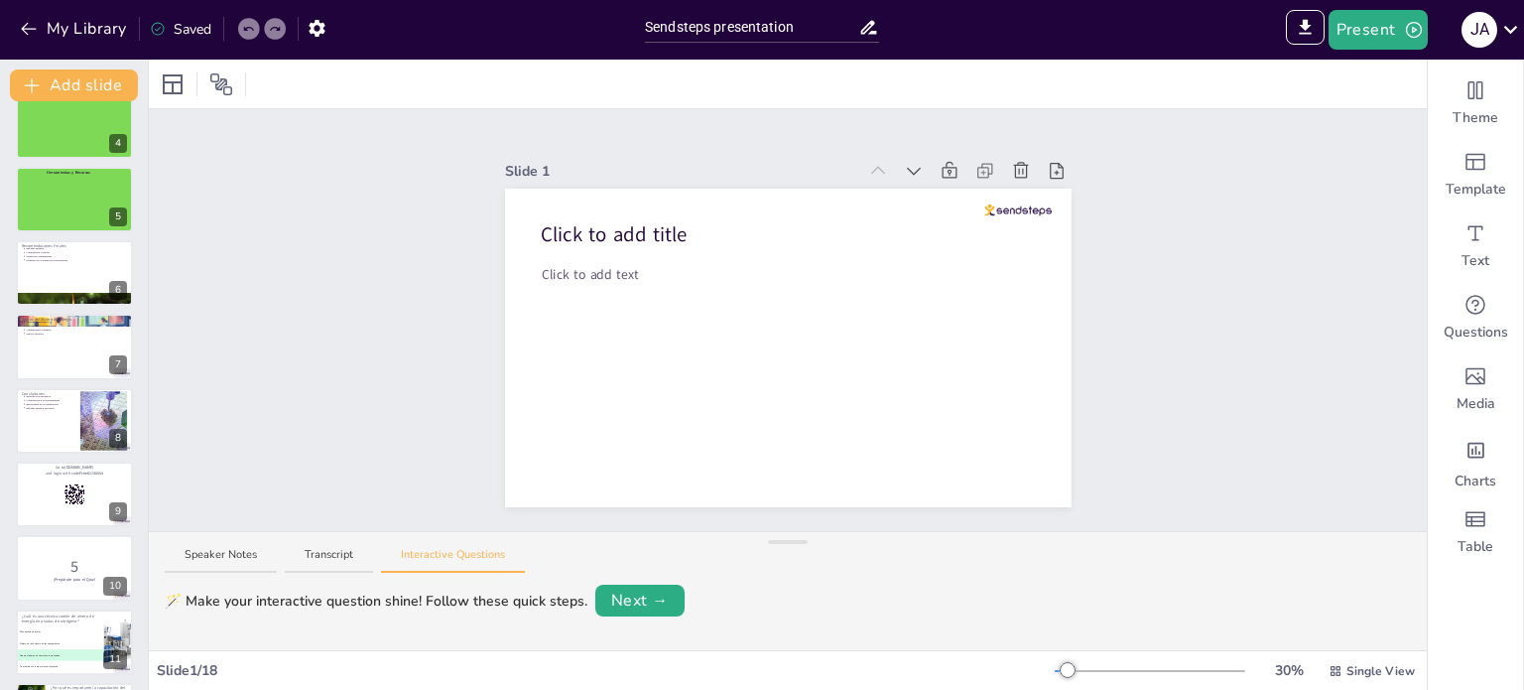
scroll to position [250, 0]
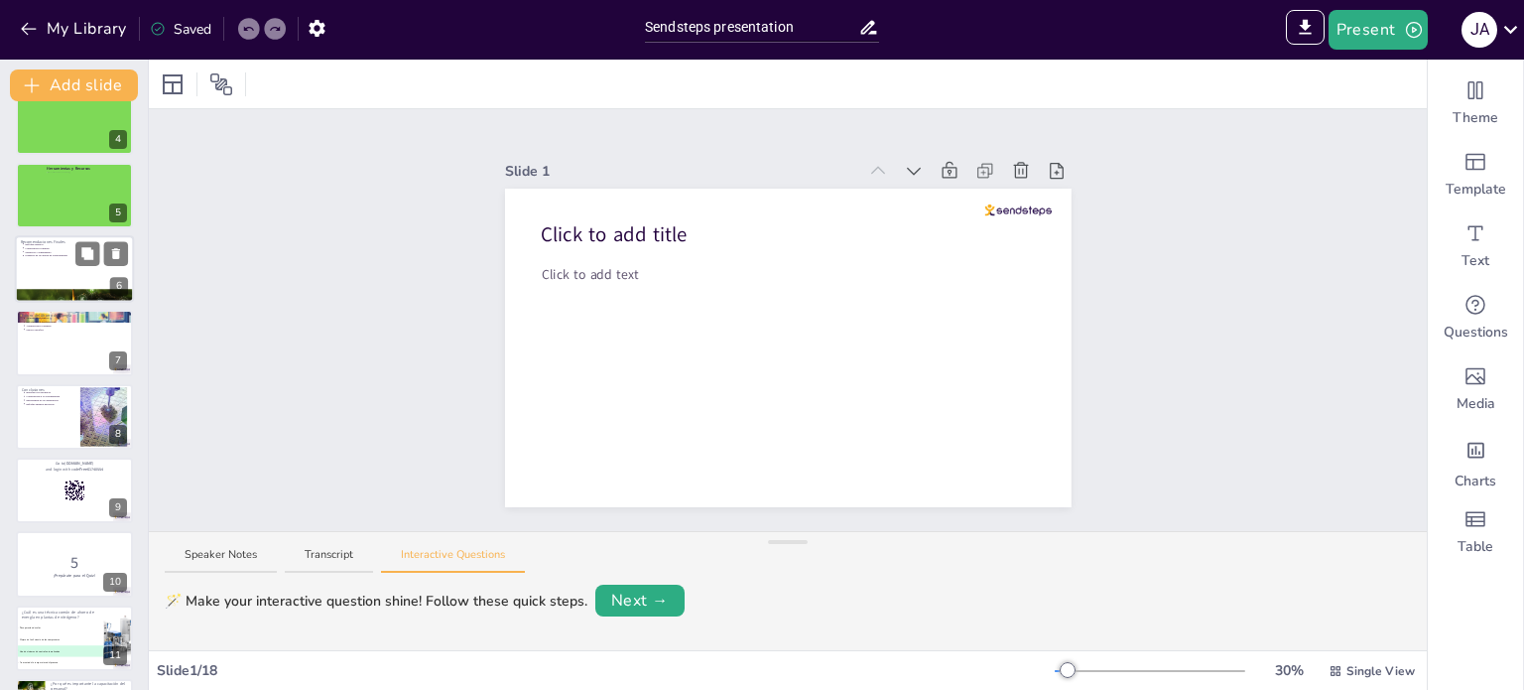
click at [49, 242] on p "Enfoque integral" at bounding box center [76, 244] width 103 height 4
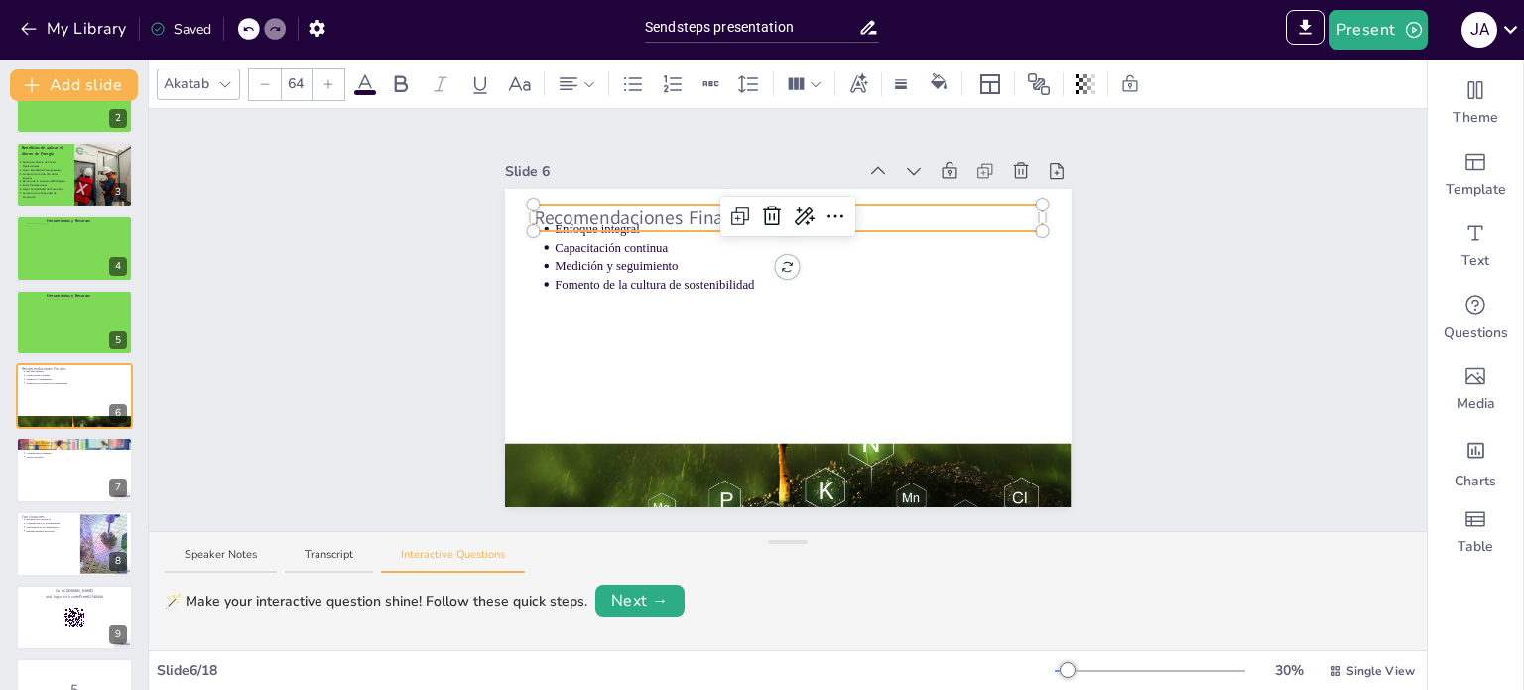
click at [708, 205] on div "Recomendaciones Finales Enfoque integral Capacitación continua Medición y segui…" at bounding box center [788, 348] width 567 height 319
drag, startPoint x: 733, startPoint y: 199, endPoint x: 666, endPoint y: 205, distance: 67.7
click at [666, 205] on div "Recomendaciones Finales Enfoque integral Capacitación continua Medición y segui…" at bounding box center [788, 348] width 567 height 319
click at [666, 205] on span "Recomendaciones Finales" at bounding box center [639, 217] width 213 height 26
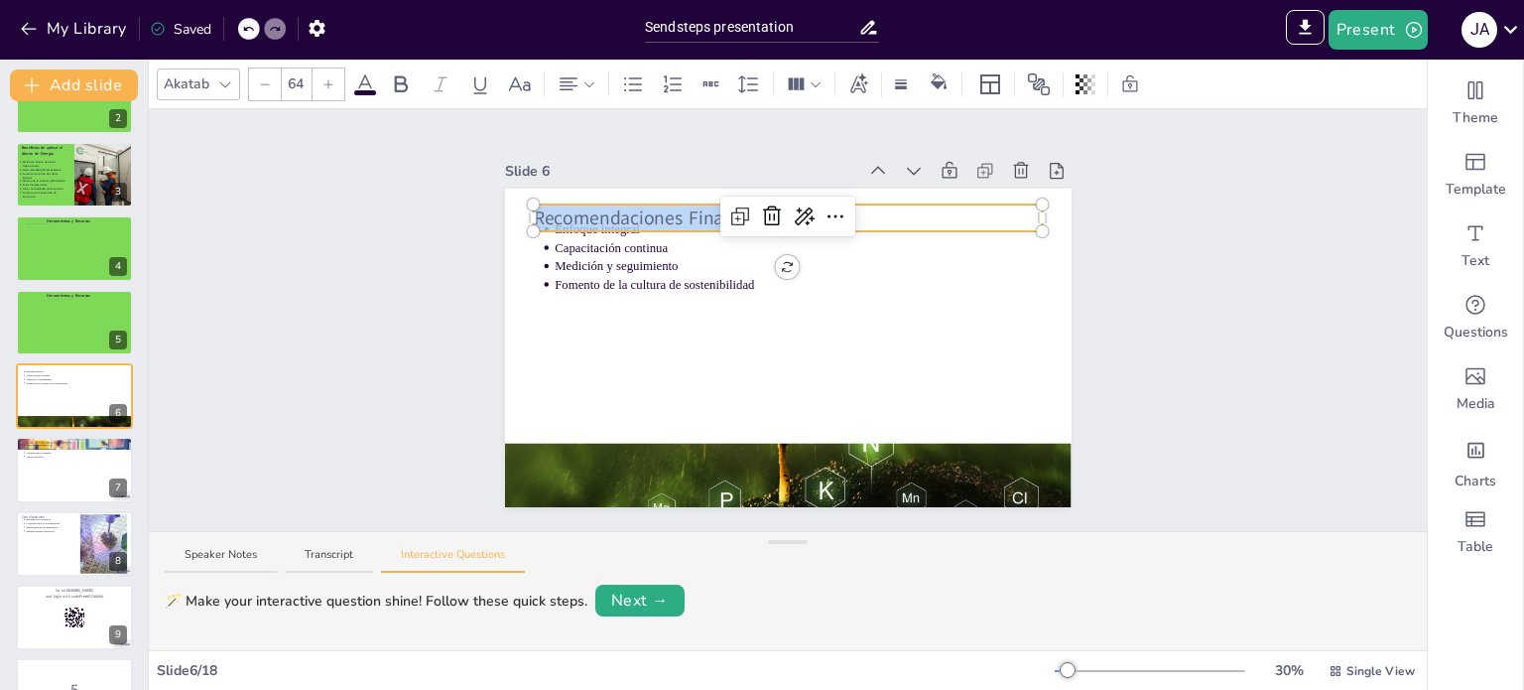
click at [666, 205] on span "Recomendaciones Finales" at bounding box center [639, 217] width 213 height 26
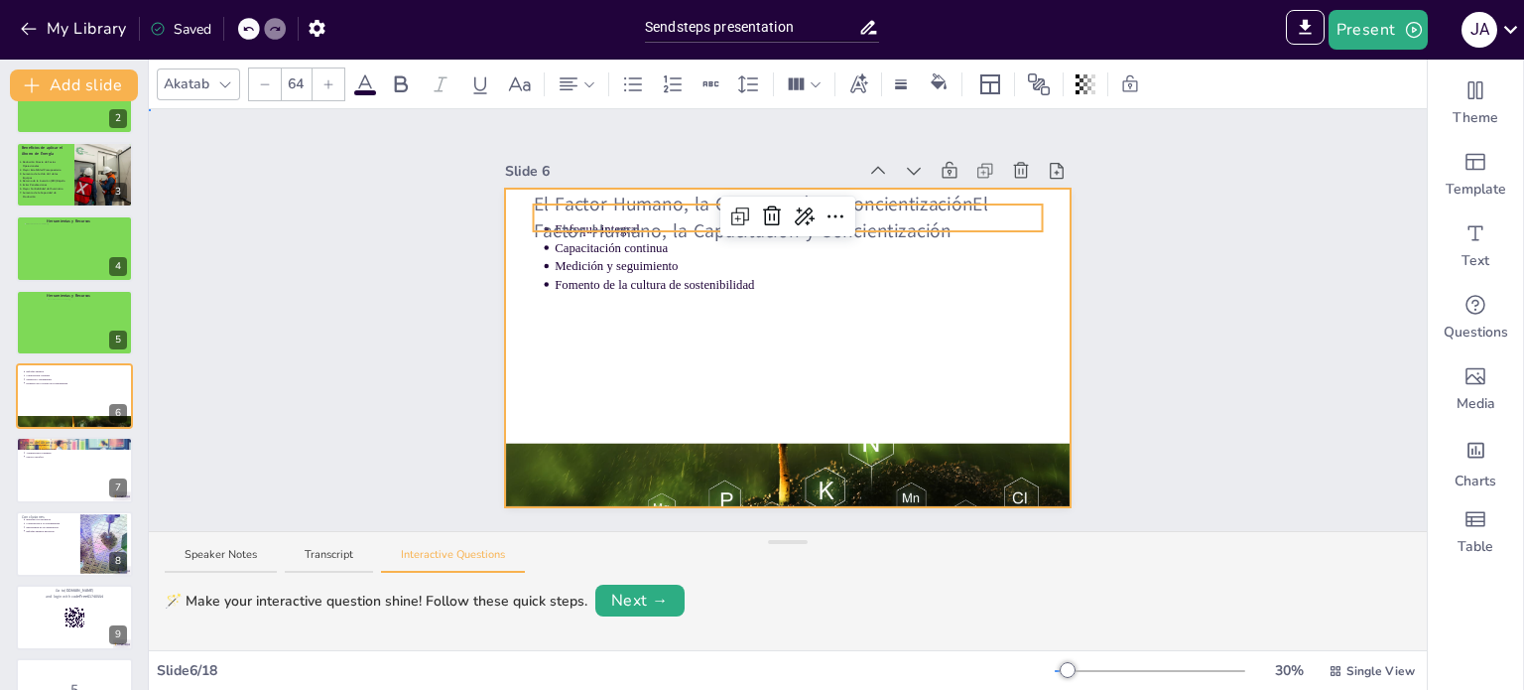
click at [969, 336] on div at bounding box center [788, 348] width 567 height 319
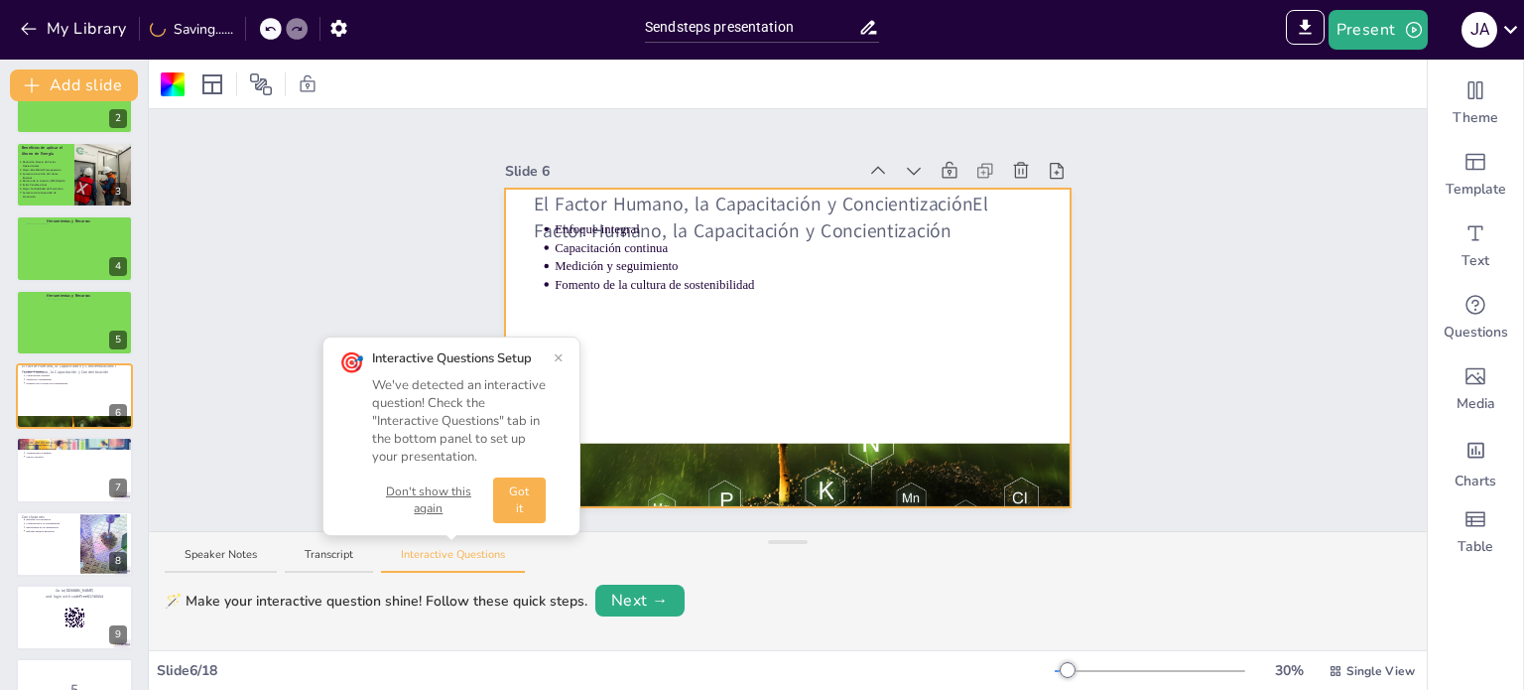
click at [450, 491] on button "Don't show this again" at bounding box center [428, 500] width 113 height 34
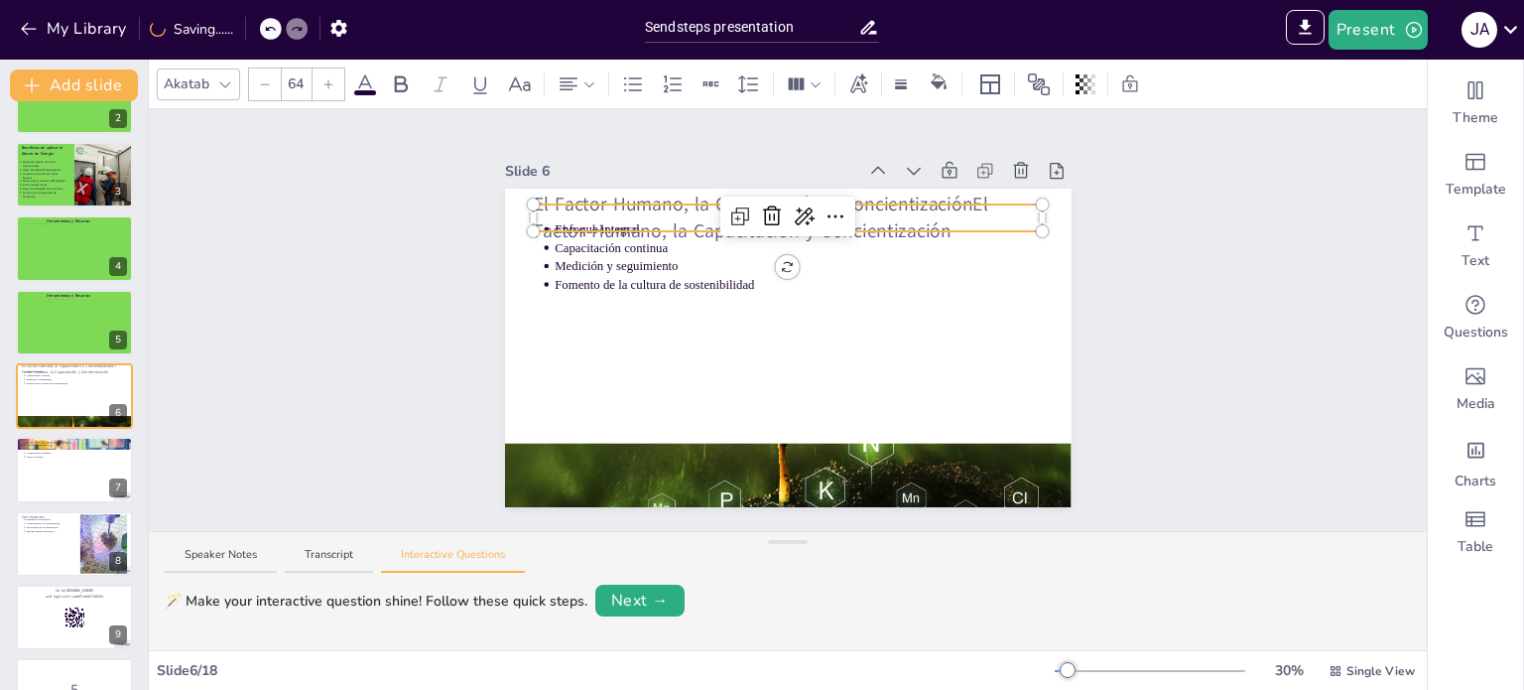
click at [733, 200] on div "El Factor Humano, la Capacitación y ConcientizaciónEl Factor Humano, la Capacit…" at bounding box center [788, 348] width 567 height 319
click at [736, 208] on icon at bounding box center [742, 214] width 12 height 12
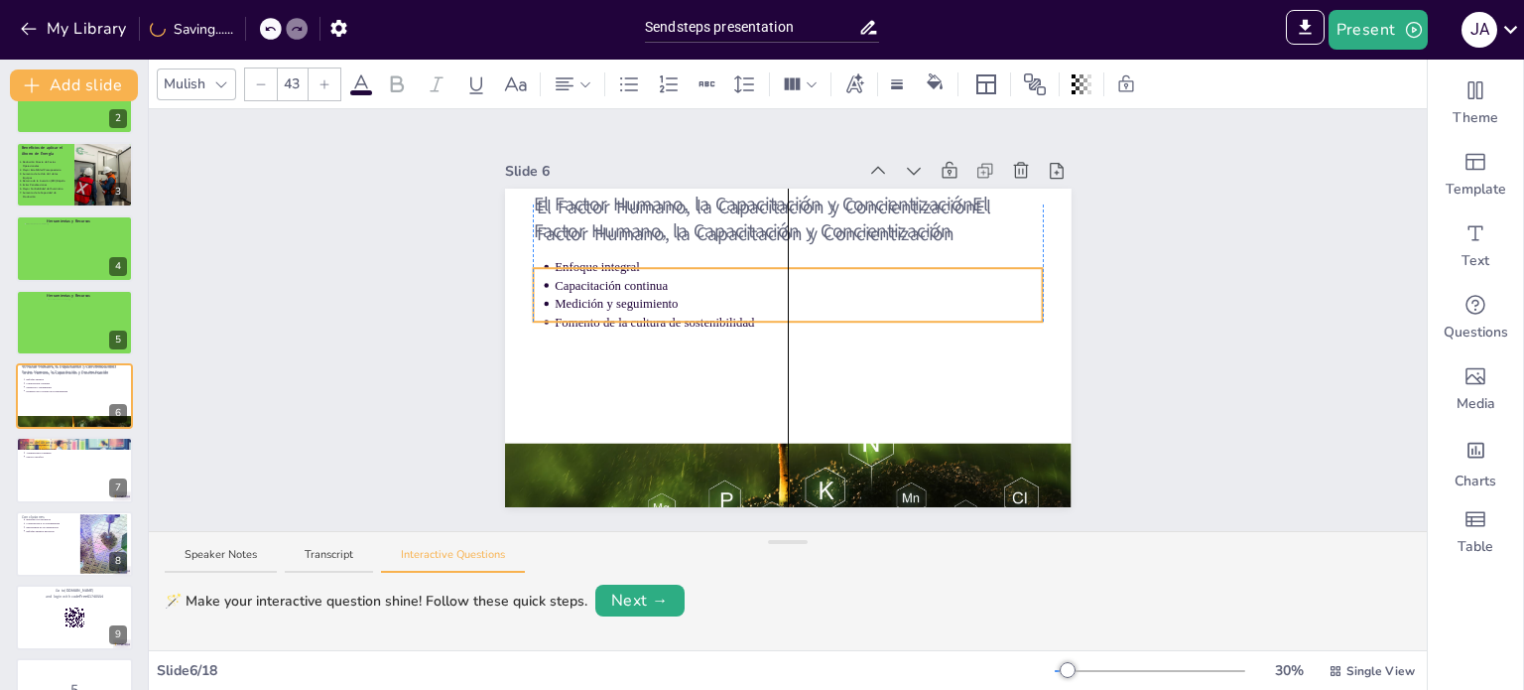
drag, startPoint x: 659, startPoint y: 276, endPoint x: 653, endPoint y: 332, distance: 56.9
click at [653, 331] on p "Fomento de la cultura de sostenibilidad" at bounding box center [799, 323] width 488 height 18
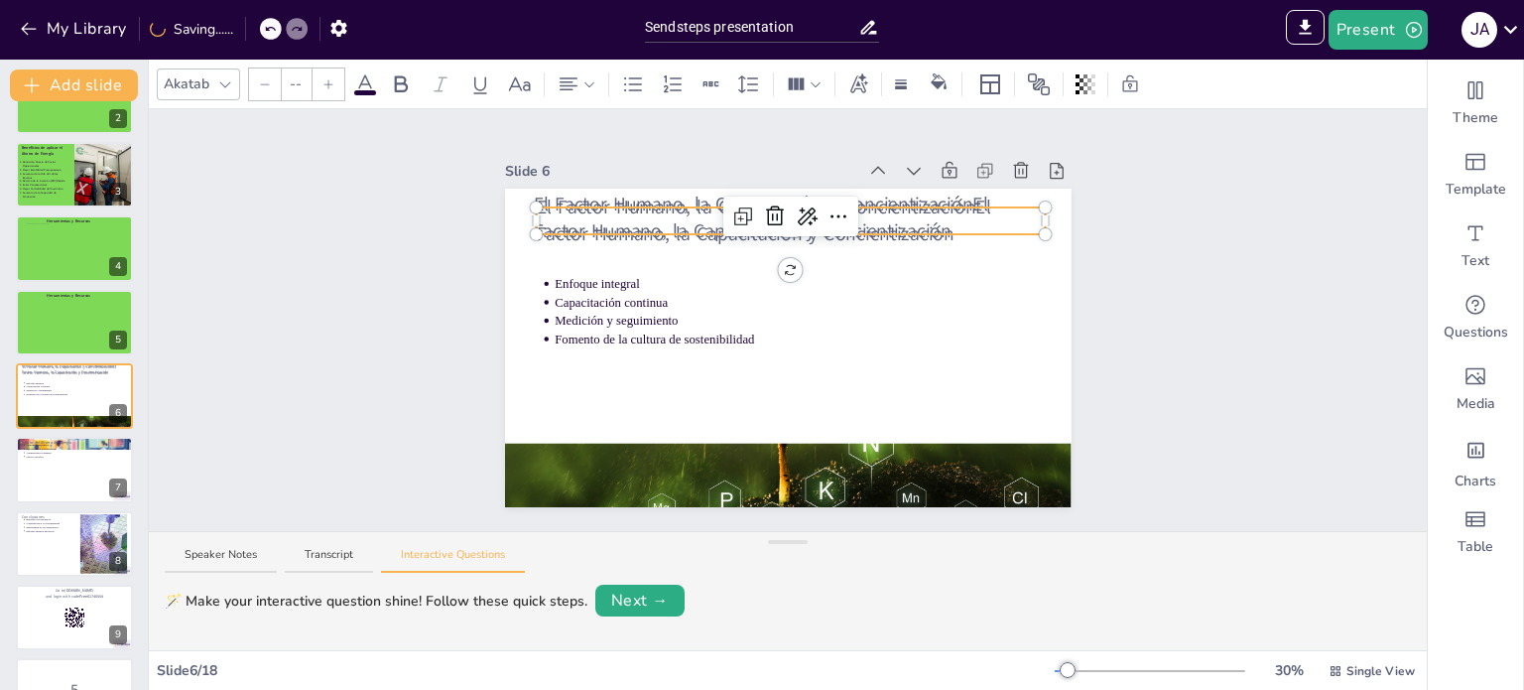
type input "64"
click at [693, 231] on p "El Factor Humano, la Capacitación y ConcientizaciónEl Factor Humano, la Capacit…" at bounding box center [791, 221] width 510 height 53
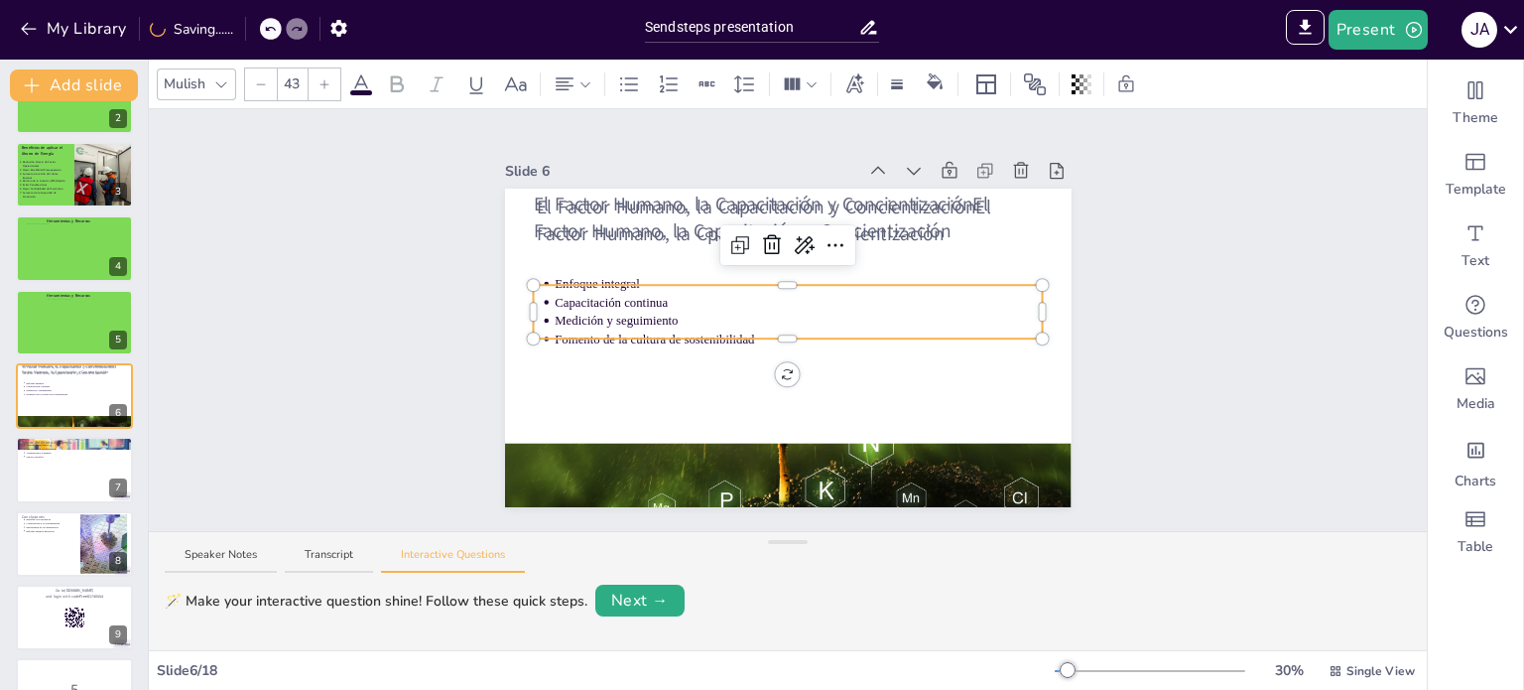
click at [934, 275] on p "Enfoque integral" at bounding box center [799, 284] width 488 height 18
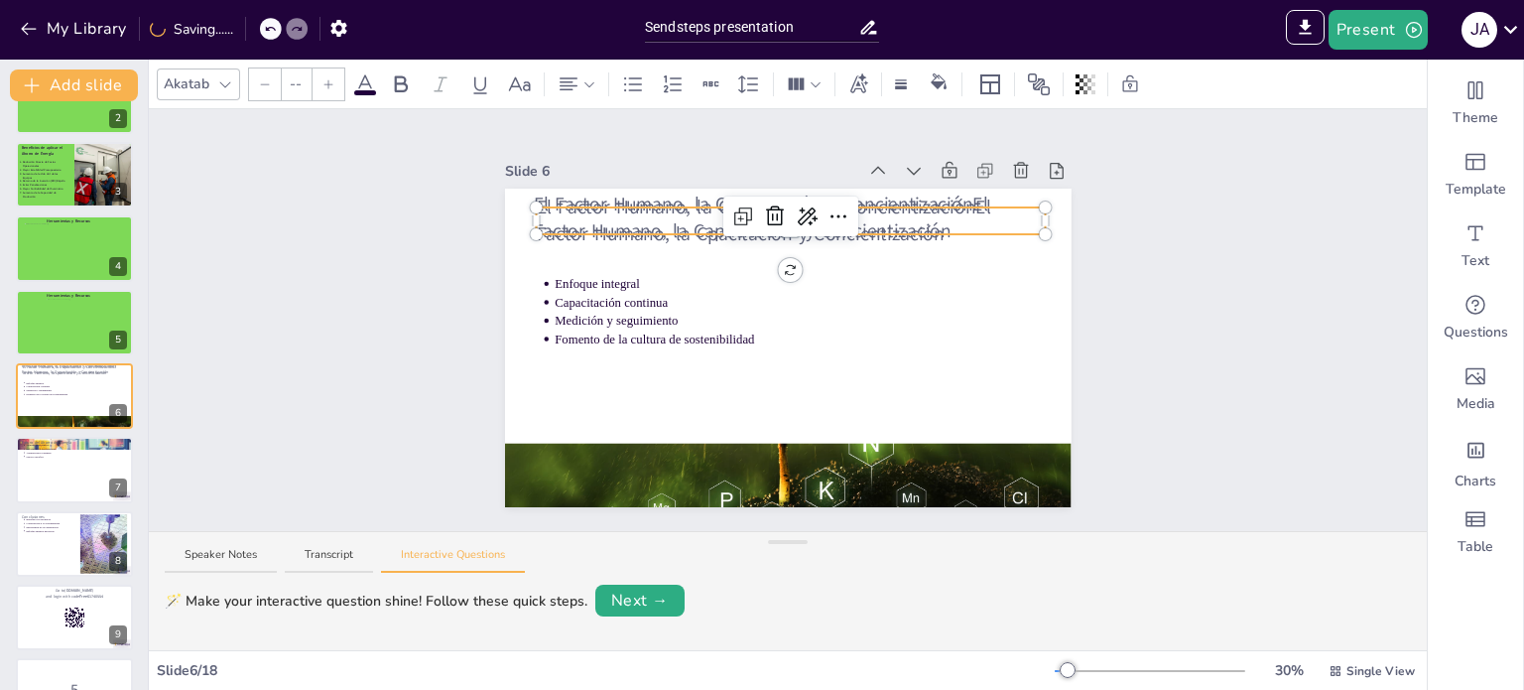
type input "64"
click at [929, 212] on p "El Factor Humano, la Capacitación y ConcientizaciónEl Factor Humano, la Cpacita…" at bounding box center [791, 221] width 510 height 53
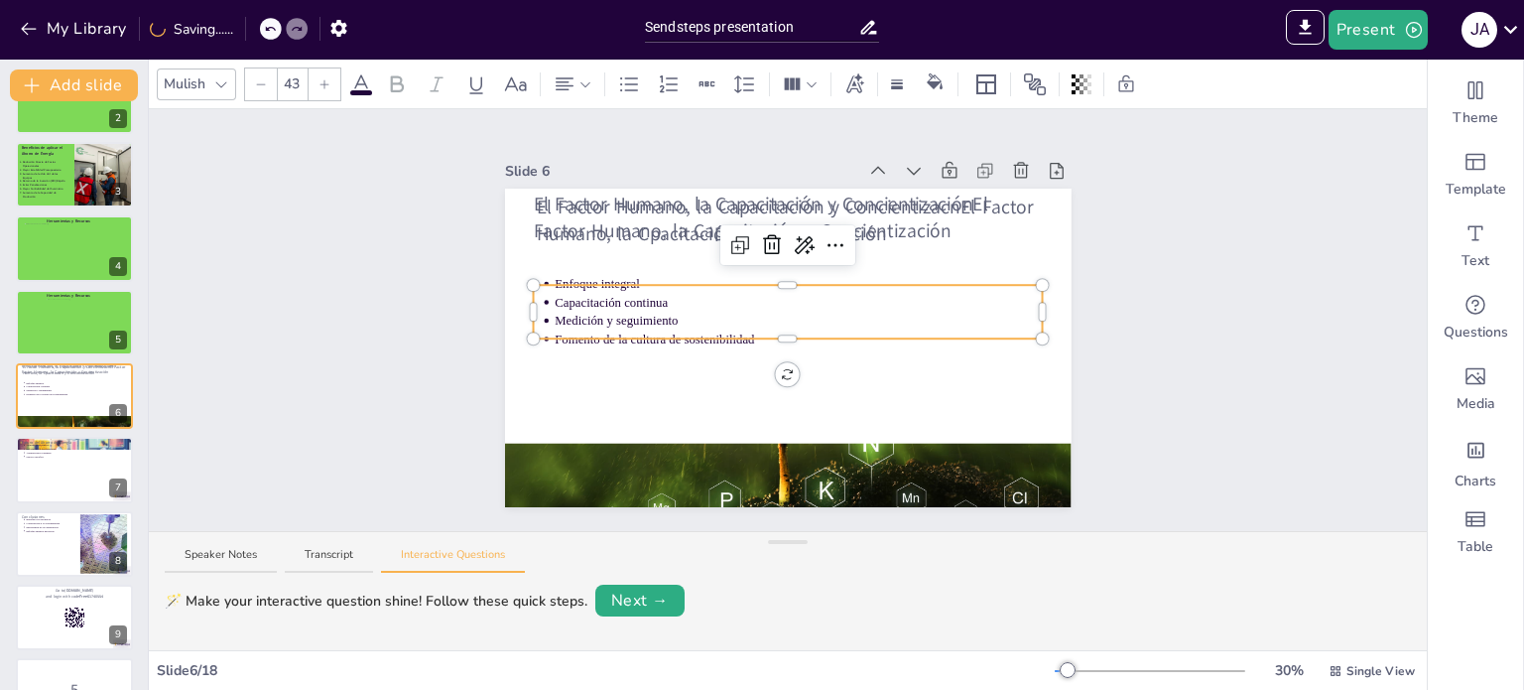
click at [936, 275] on p "Enfoque integral" at bounding box center [799, 284] width 488 height 18
type input "64"
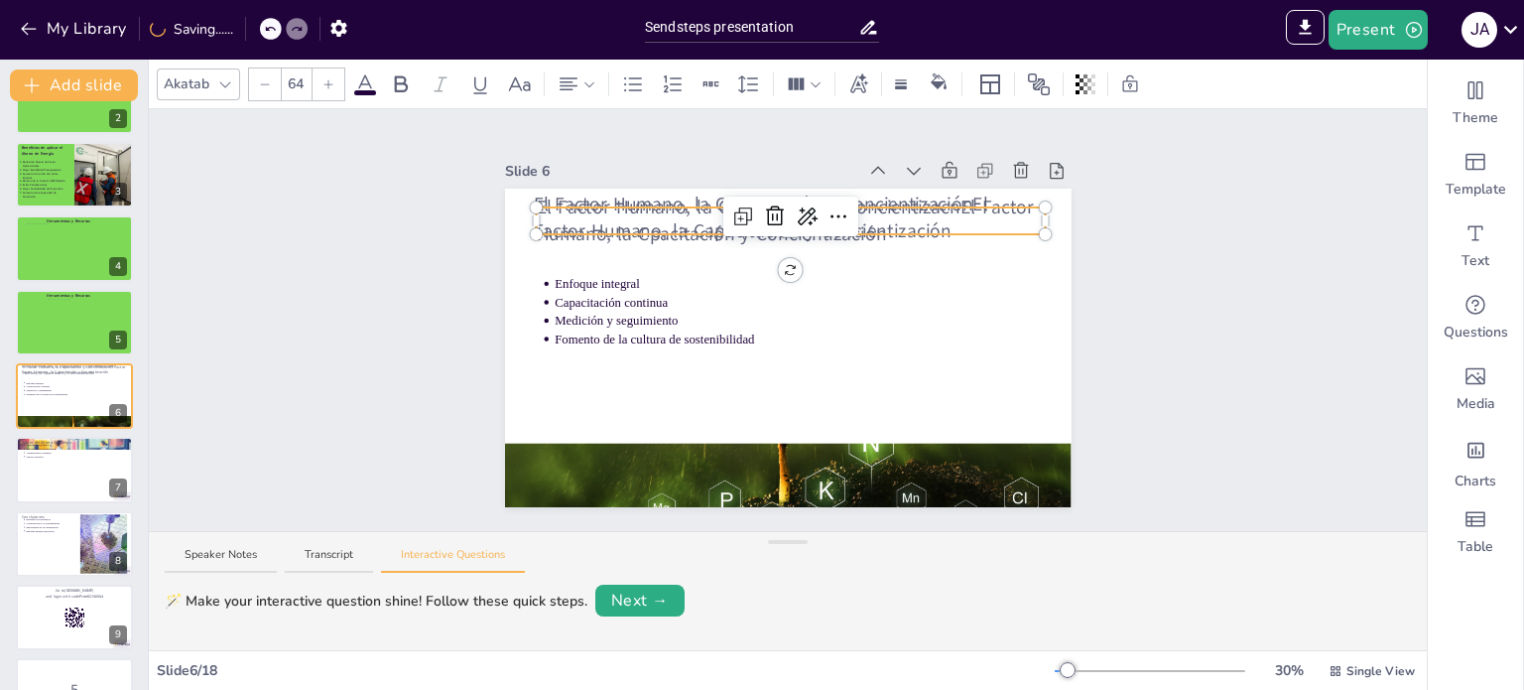
click at [939, 235] on p "El Factor Humano, la Capacitación y ConcientizacnEl Factor Humano, la Cpacitaci…" at bounding box center [791, 221] width 510 height 53
click at [1008, 211] on p "El Factor Humano, la Capacitación y ConcientizacnEl Factor Humano, la Cpacitaci…" at bounding box center [791, 221] width 510 height 53
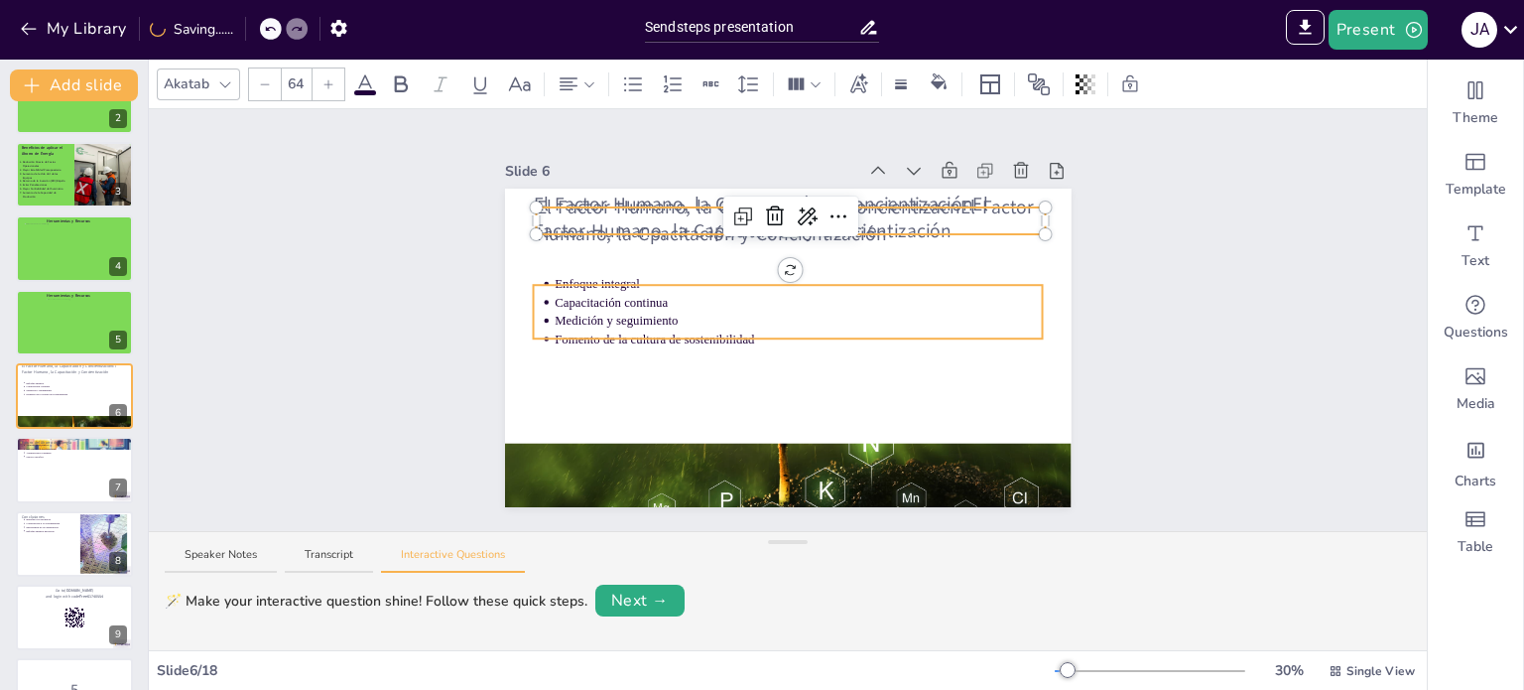
drag, startPoint x: 1015, startPoint y: 217, endPoint x: 1024, endPoint y: 332, distance: 115.5
click at [1024, 332] on div "El Factor Humano, la Capacitación y ConcientizaciónEl Factor Humano, la Capacit…" at bounding box center [788, 348] width 567 height 319
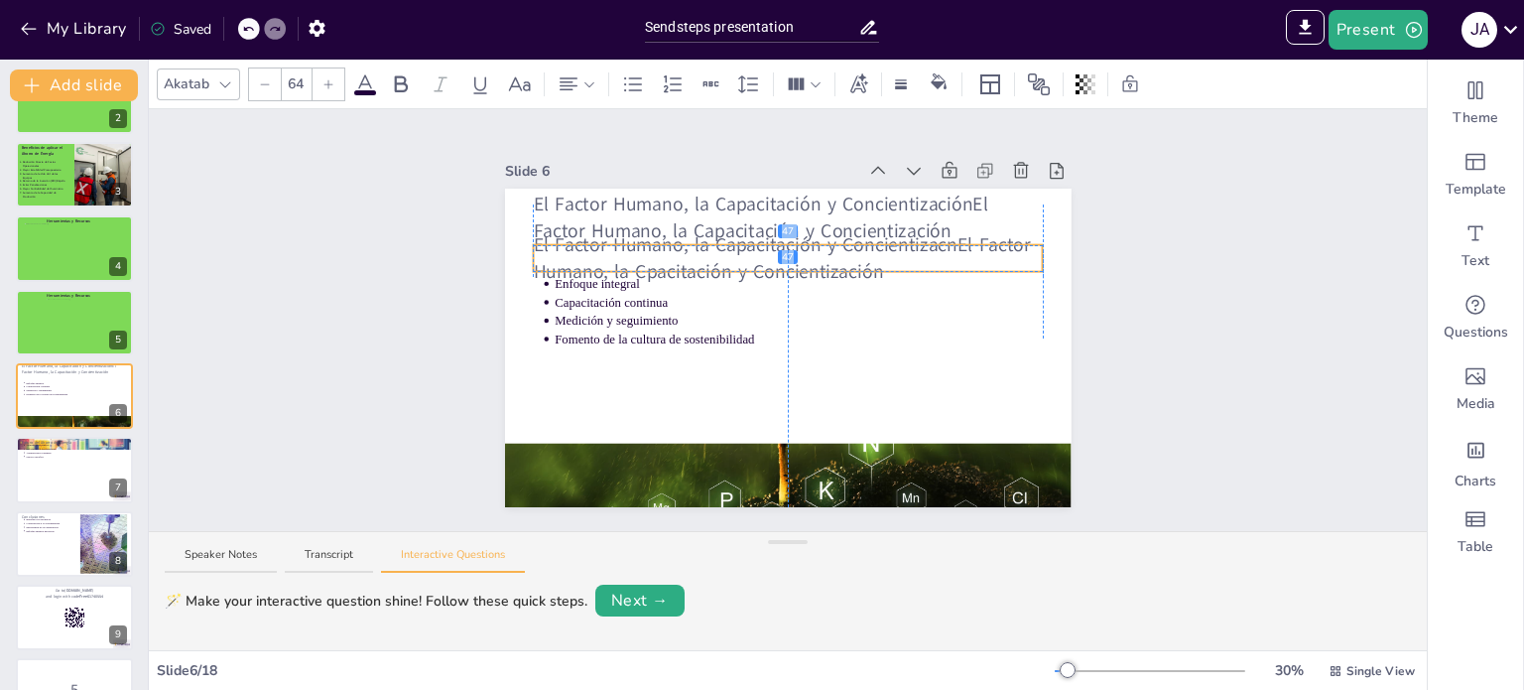
drag, startPoint x: 976, startPoint y: 220, endPoint x: 973, endPoint y: 265, distance: 44.8
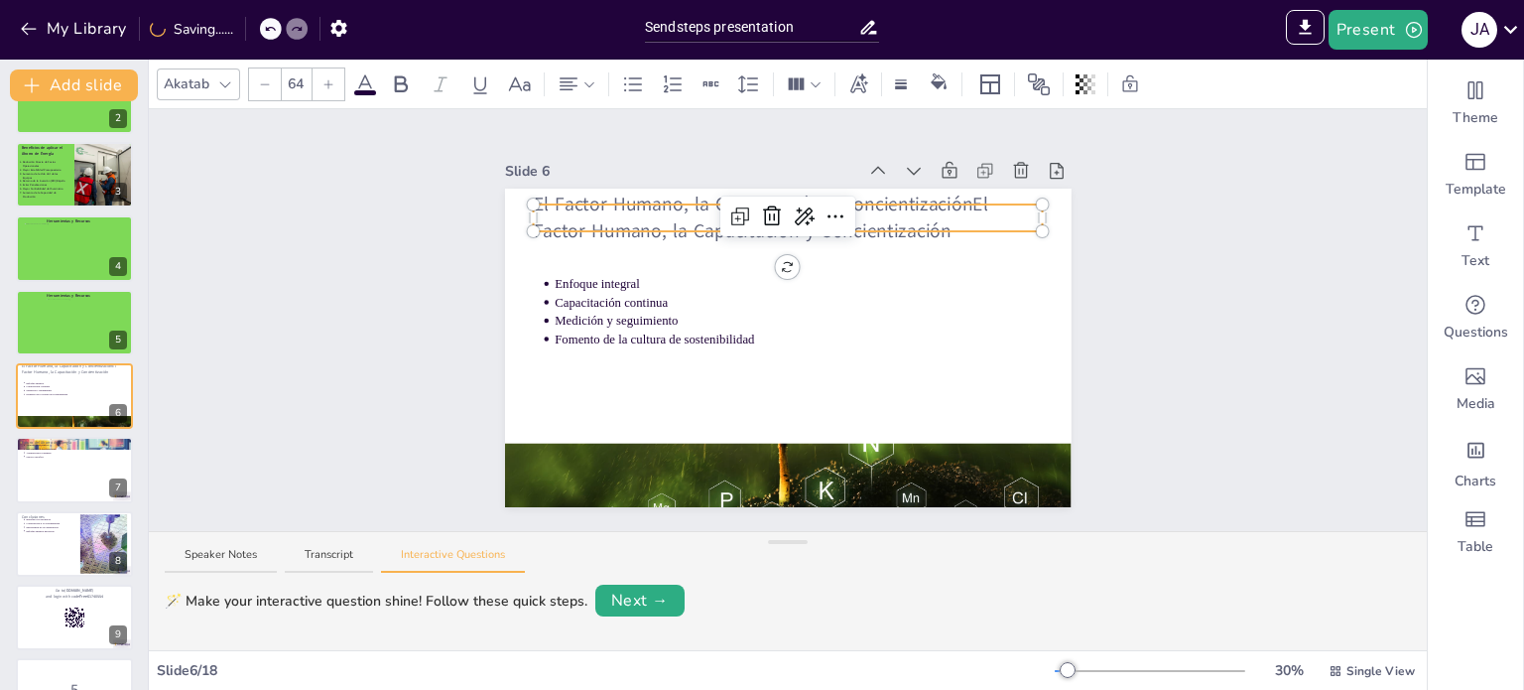
click at [894, 201] on div "El Factor Humano, la Capacitación y ConcientizaciónEl Factor Humano, la Capacit…" at bounding box center [788, 348] width 567 height 319
click at [894, 204] on div at bounding box center [788, 208] width 510 height 8
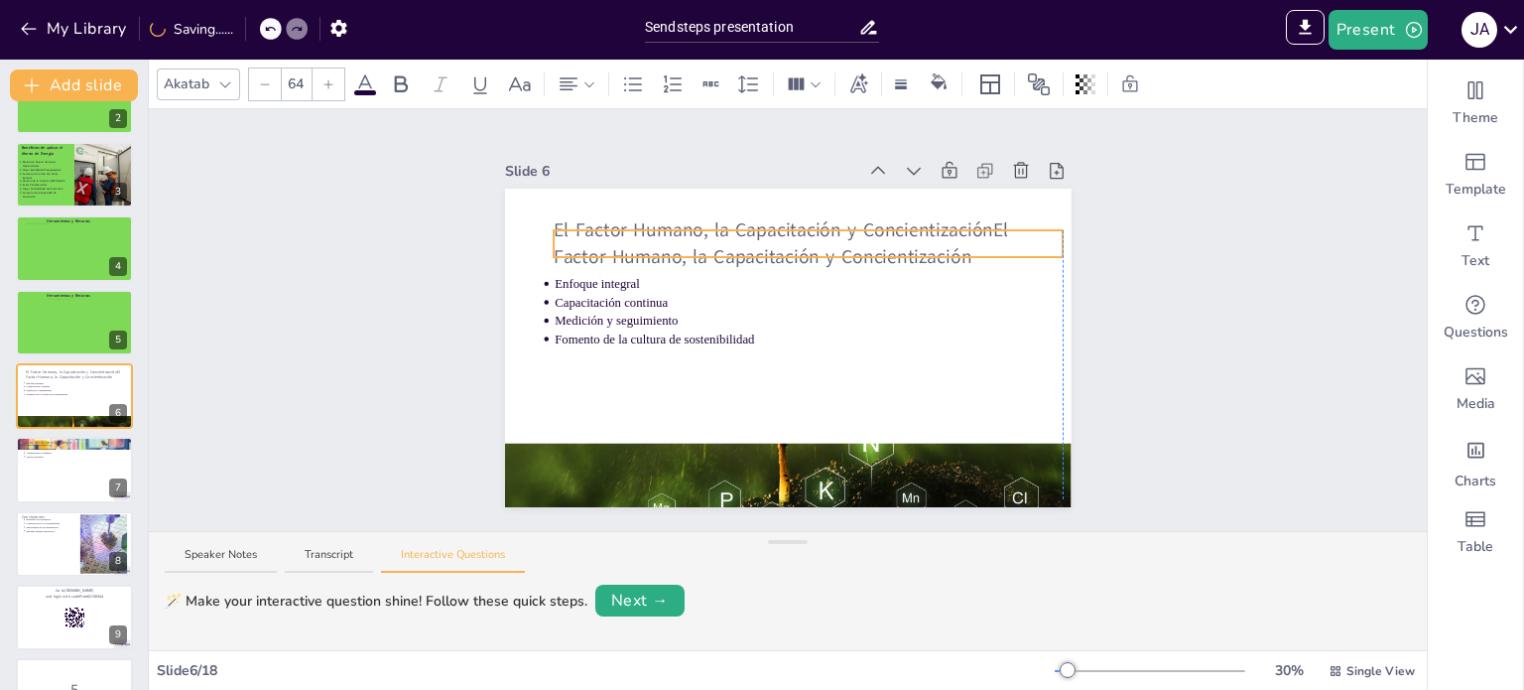
drag, startPoint x: 894, startPoint y: 201, endPoint x: 910, endPoint y: 221, distance: 25.4
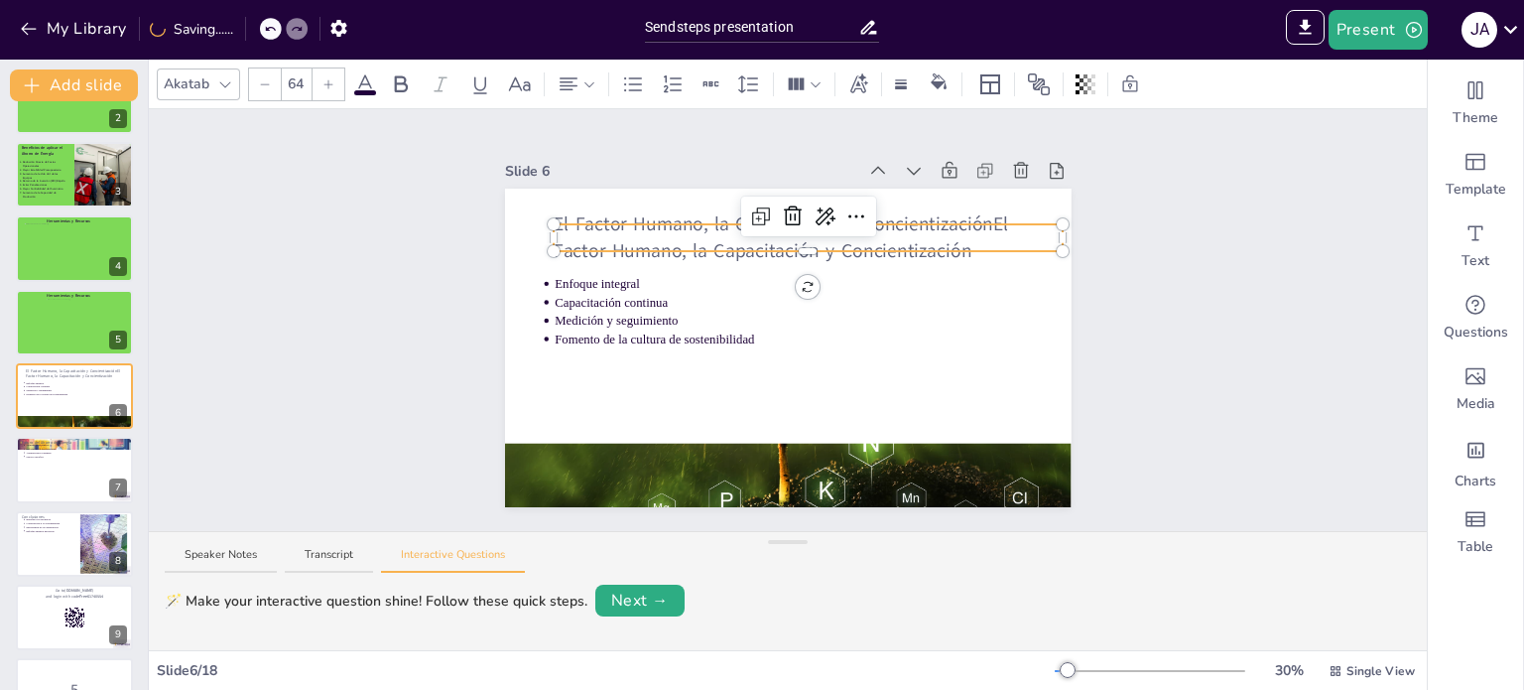
click at [985, 224] on div at bounding box center [809, 228] width 510 height 8
click at [957, 243] on div at bounding box center [809, 247] width 510 height 8
click at [932, 243] on div at bounding box center [809, 247] width 510 height 8
click at [647, 224] on div at bounding box center [809, 228] width 510 height 8
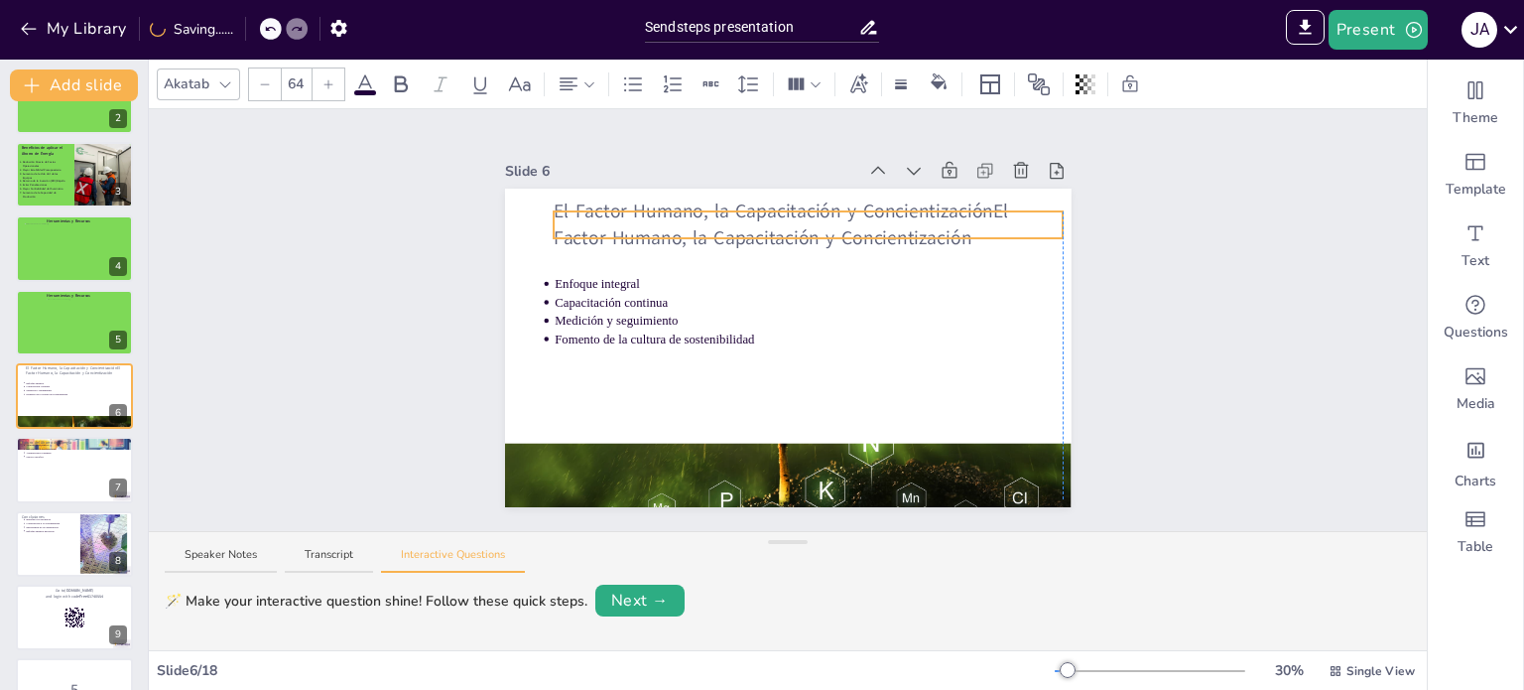
drag, startPoint x: 647, startPoint y: 224, endPoint x: 644, endPoint y: 209, distance: 15.2
click at [636, 228] on div at bounding box center [809, 232] width 510 height 8
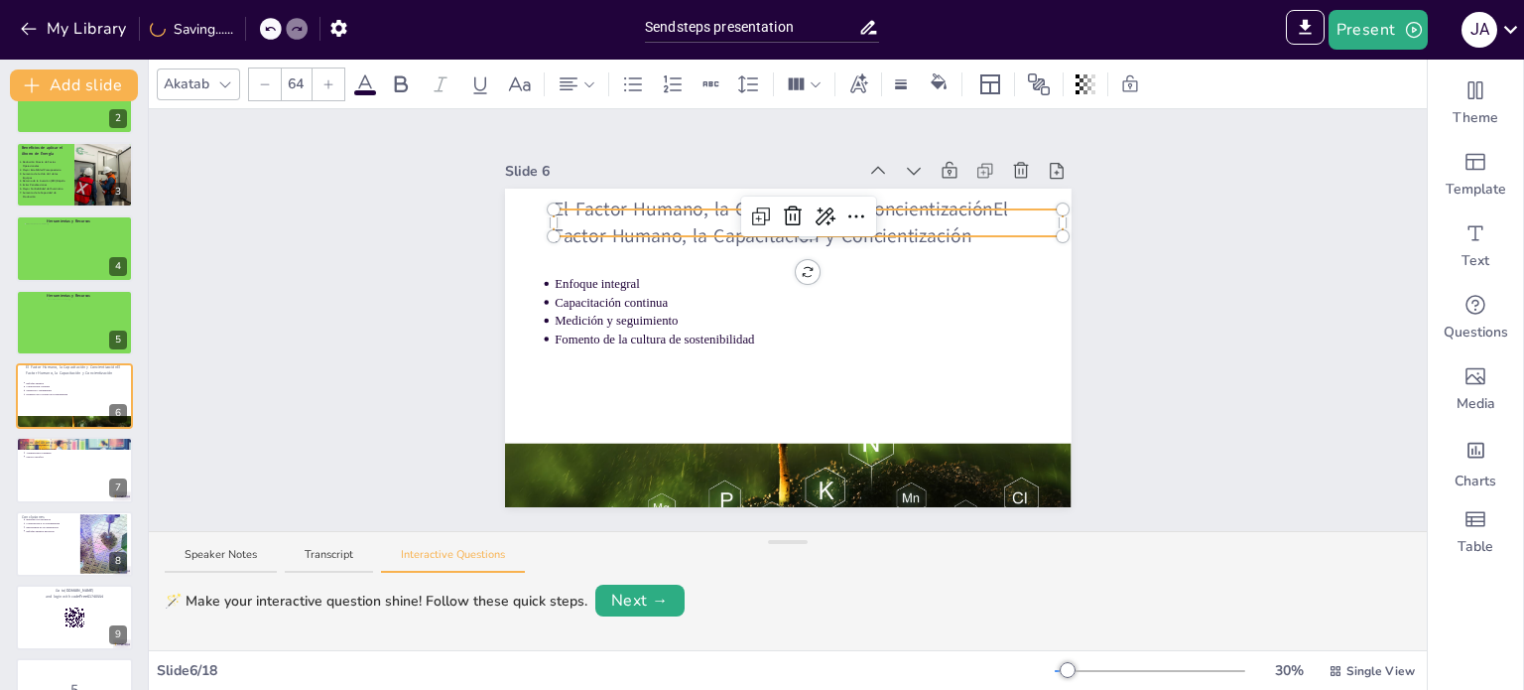
click at [636, 228] on div at bounding box center [809, 232] width 510 height 8
click at [486, 277] on div "Slide 1 Click to add title Click to add text Slide 2 Introducción al Ahorro de …" at bounding box center [789, 320] width 678 height 374
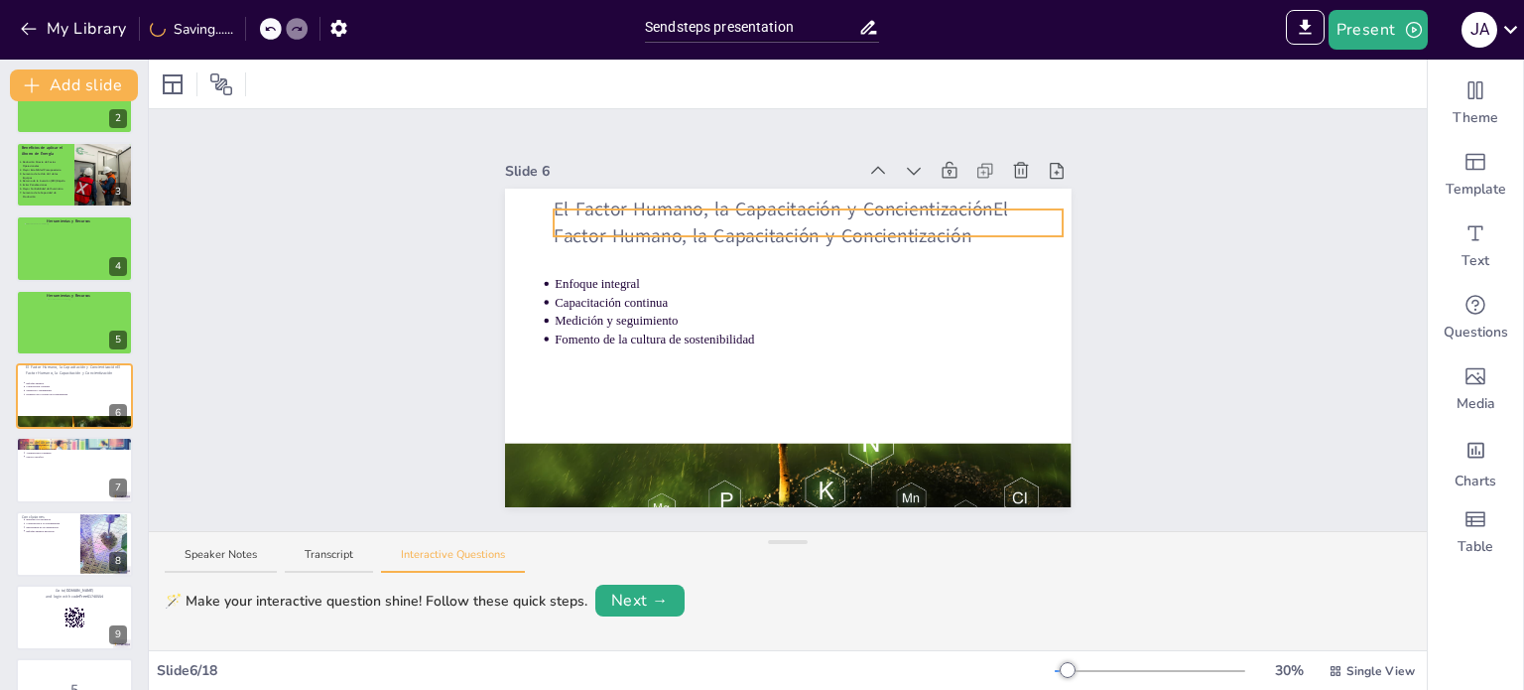
click at [546, 196] on div "El Factor Humano, la Capacitación y ConcientizaciónEl Factor Humano, la Capacit…" at bounding box center [788, 348] width 567 height 319
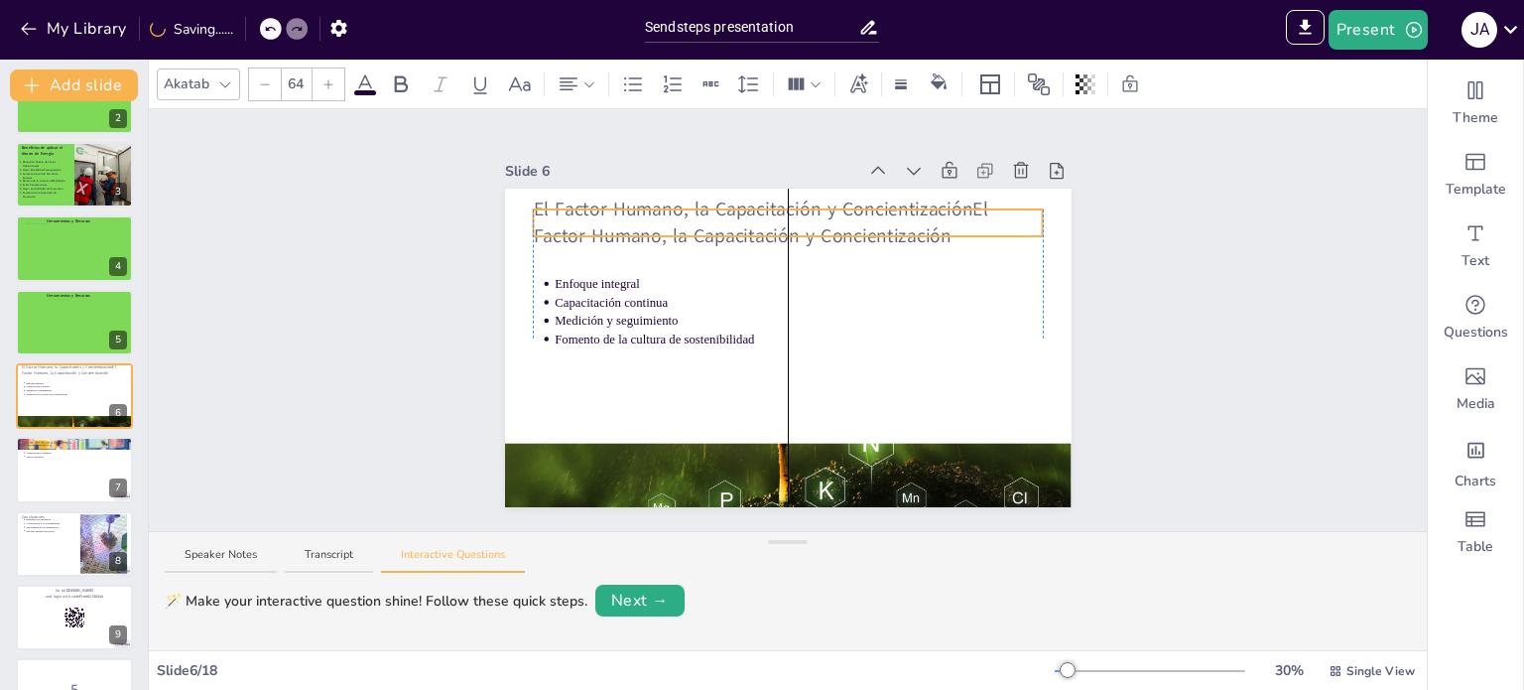
drag, startPoint x: 562, startPoint y: 213, endPoint x: 549, endPoint y: 213, distance: 12.9
click at [549, 213] on p "El Factor Humano, la Capacitación y ConcientizaciónEl Factor Humano, la Capacit…" at bounding box center [788, 223] width 510 height 53
click at [641, 211] on p "El Factor Humano, la Capacitación y ConcientizaciónEl Factor Humano, la Capacit…" at bounding box center [788, 223] width 510 height 53
click at [942, 212] on p "El Factor Humano, la Capacitación y ConcientizaciónEl Factor Humano, la Capacit…" at bounding box center [788, 223] width 510 height 53
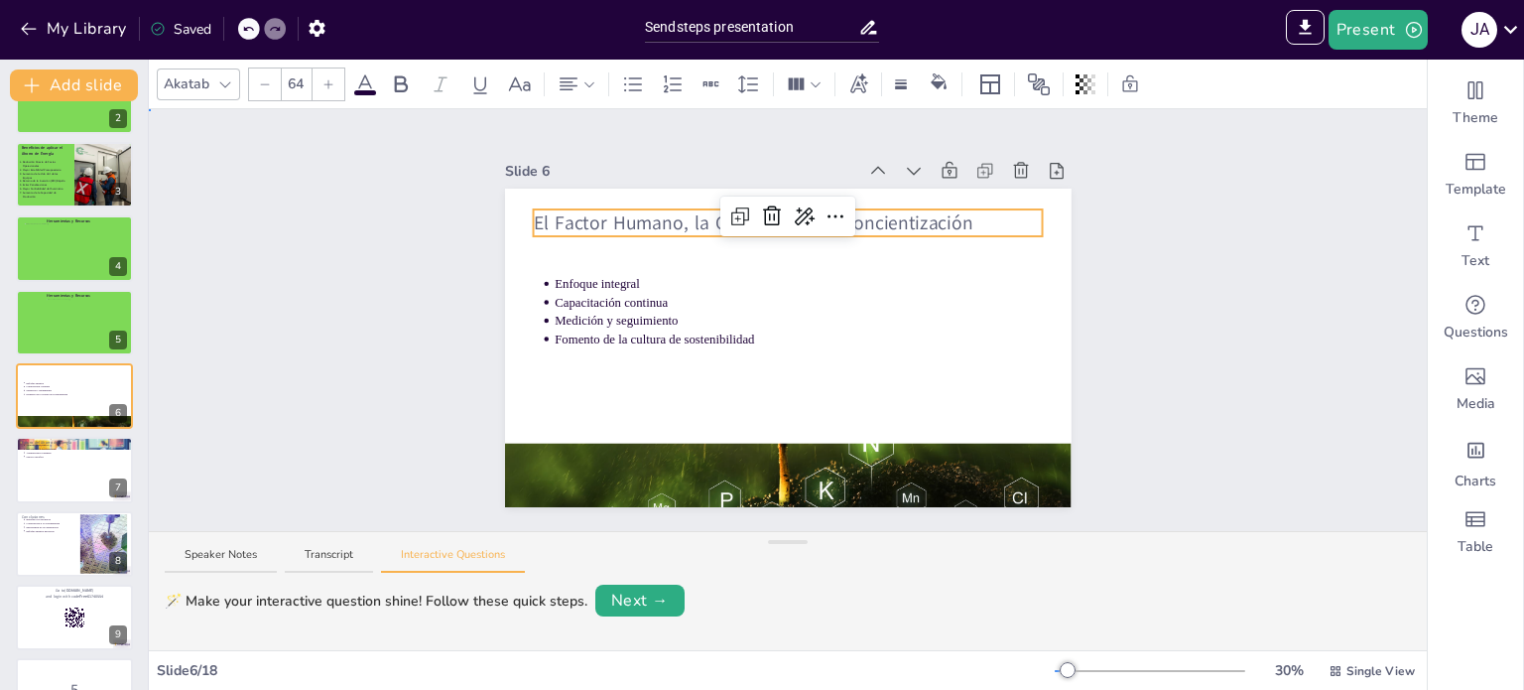
click at [1244, 336] on div "Slide 1 Click to add title Click to add text Slide 2 Introducción al Ahorro de …" at bounding box center [788, 320] width 1278 height 422
click at [745, 207] on p "El Factor Humano, la Capacitación y Concientización" at bounding box center [788, 218] width 510 height 27
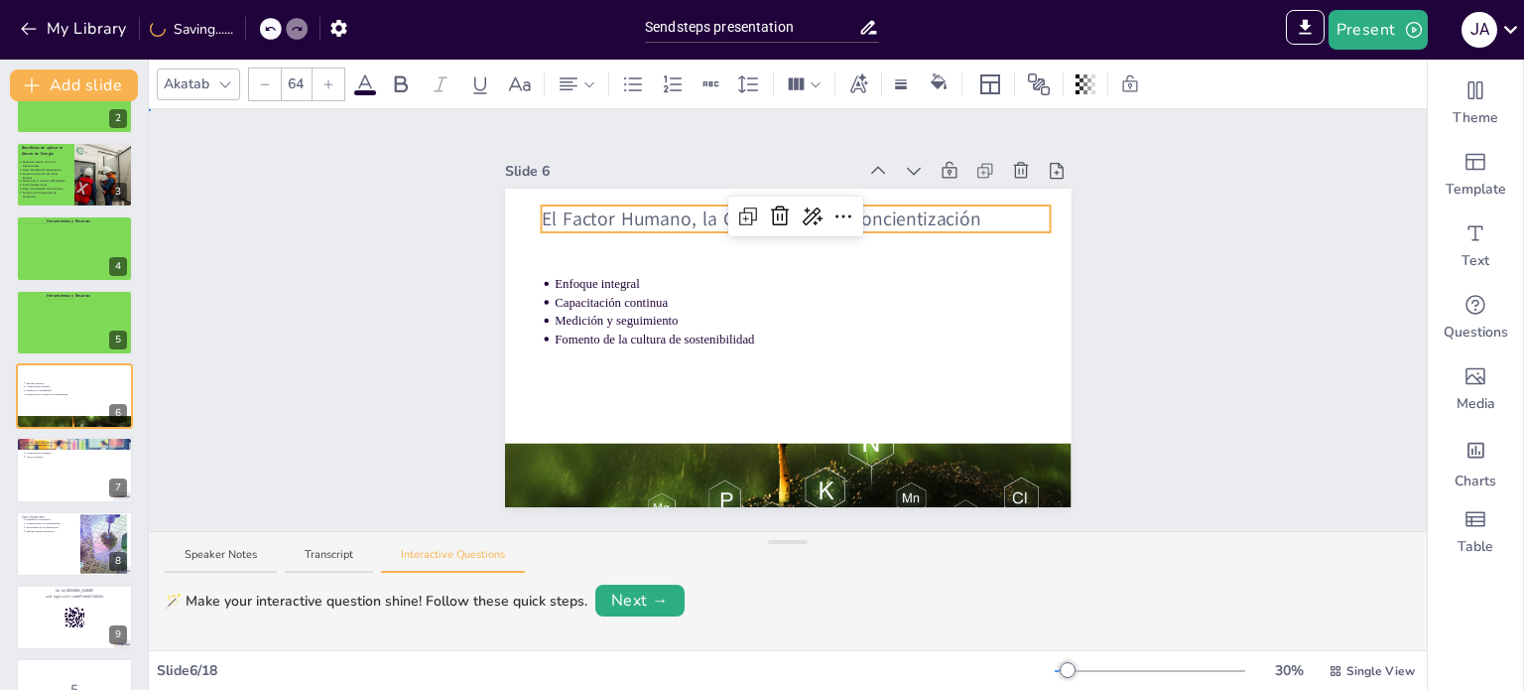
click at [1101, 279] on div "Slide 1 Click to add title Click to add text Slide 2 Introducción al Ahorro de …" at bounding box center [789, 320] width 678 height 374
click at [877, 218] on p "El Factor Humano, la Capacitación y Concientización" at bounding box center [788, 218] width 510 height 27
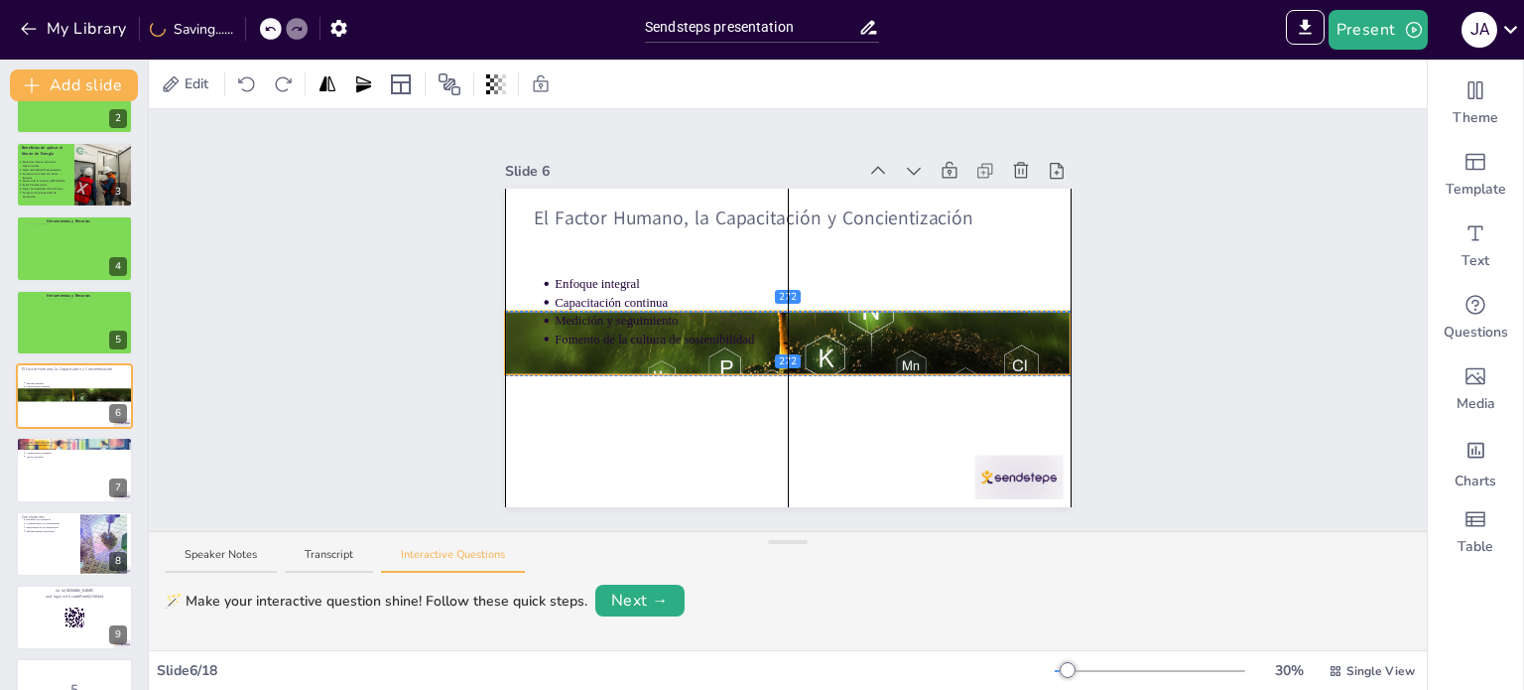
drag, startPoint x: 703, startPoint y: 467, endPoint x: 703, endPoint y: 330, distance: 137.0
click at [703, 189] on div "El Factor Humano, la Capacitación y Concientización Enfoque integral Capacitaci…" at bounding box center [788, 189] width 567 height 0
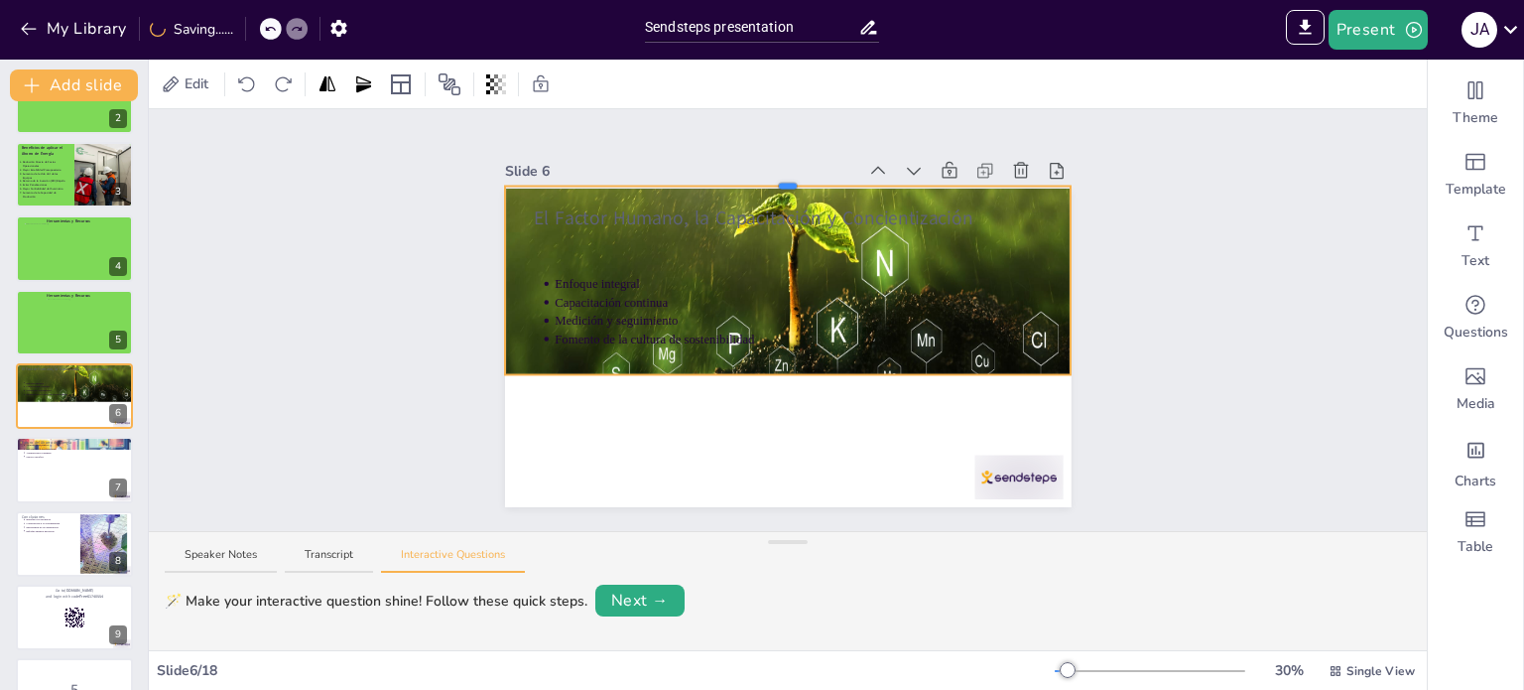
drag, startPoint x: 774, startPoint y: 302, endPoint x: 760, endPoint y: 177, distance: 125.8
click at [760, 177] on div "Slide 6 El Factor Humano, la Capacitación y Concientización Enfoque integral Ca…" at bounding box center [788, 332] width 567 height 350
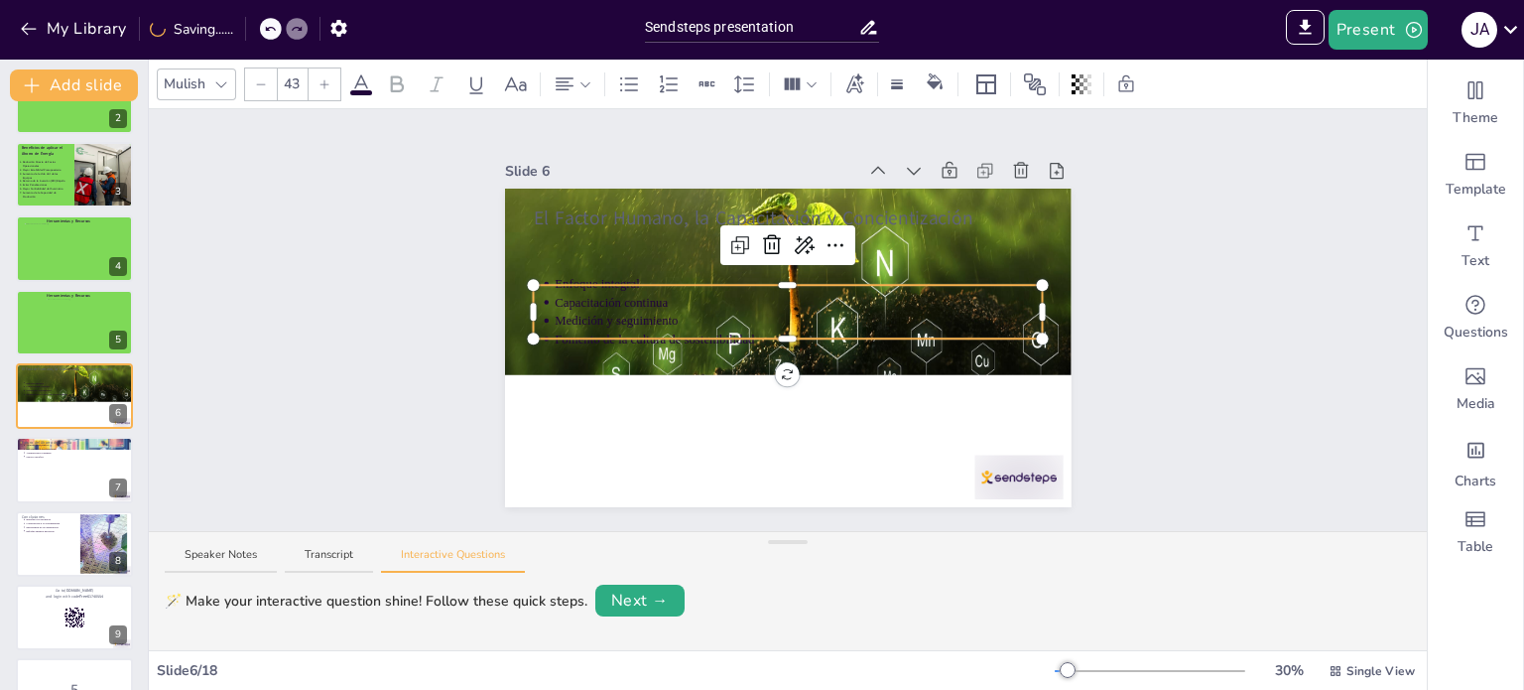
click at [854, 325] on div "El Factor Humano, la Capacitación y Concientización Enfoque integral Capacitaci…" at bounding box center [788, 348] width 567 height 319
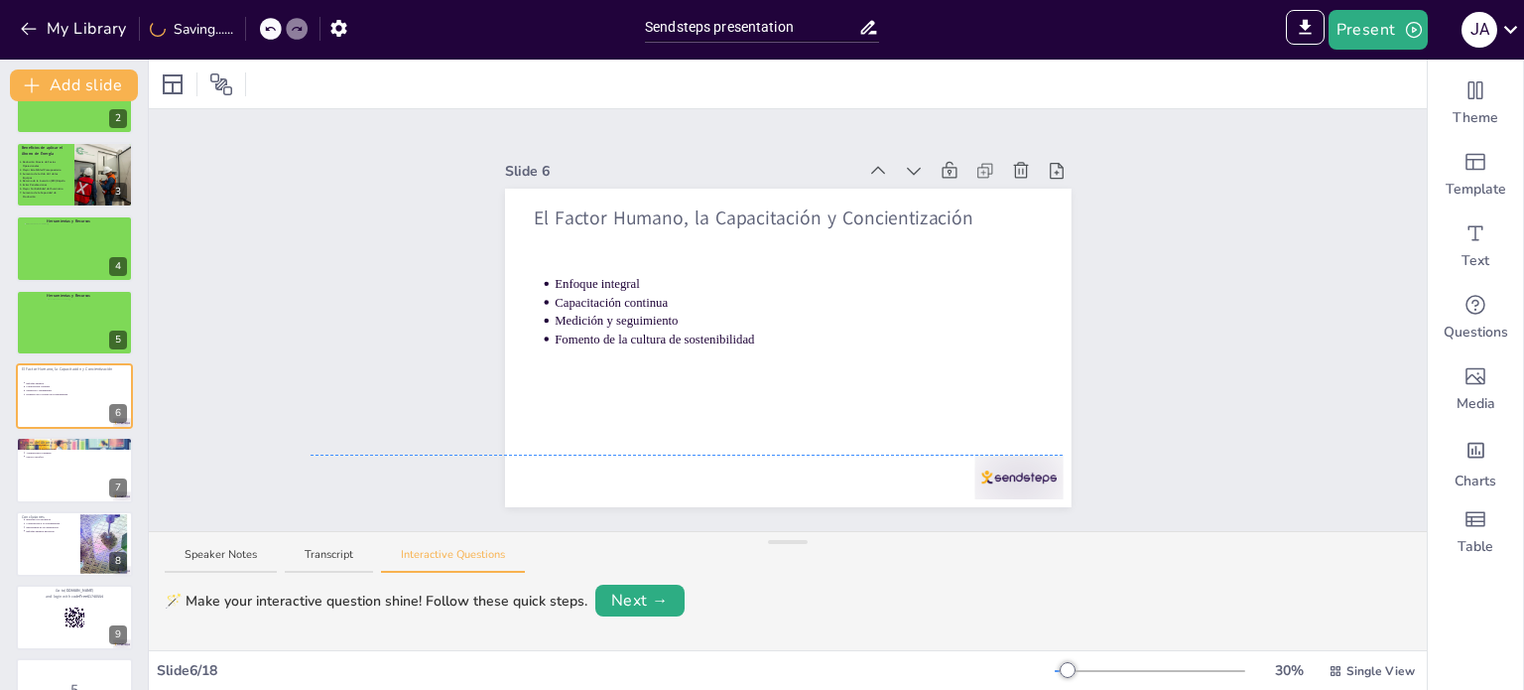
click at [841, 340] on div "Enfoque integral Capacitación continua Medición y seguimiento Fomento de la cul…" at bounding box center [788, 312] width 510 height 74
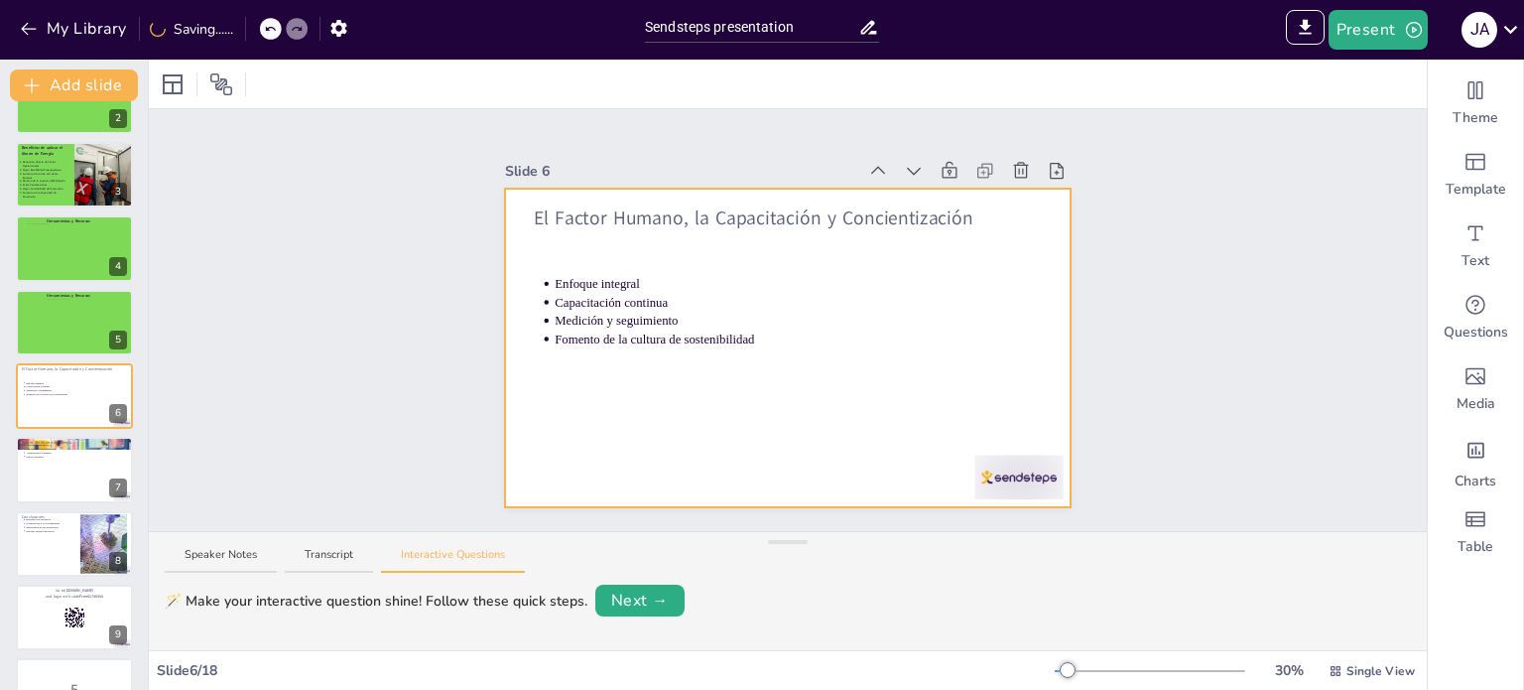
click at [545, 392] on div at bounding box center [788, 348] width 567 height 319
click at [171, 86] on div at bounding box center [173, 84] width 24 height 24
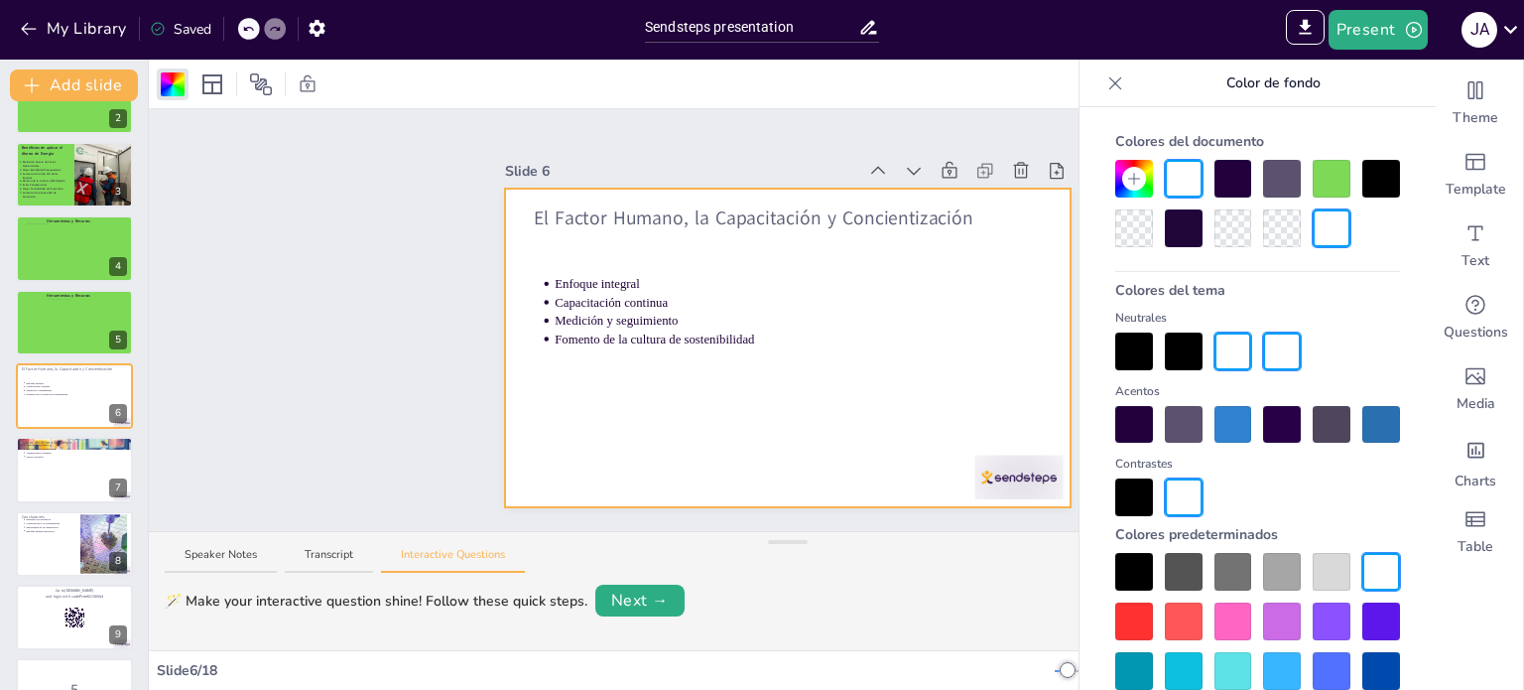
click at [1322, 170] on div at bounding box center [1332, 179] width 38 height 38
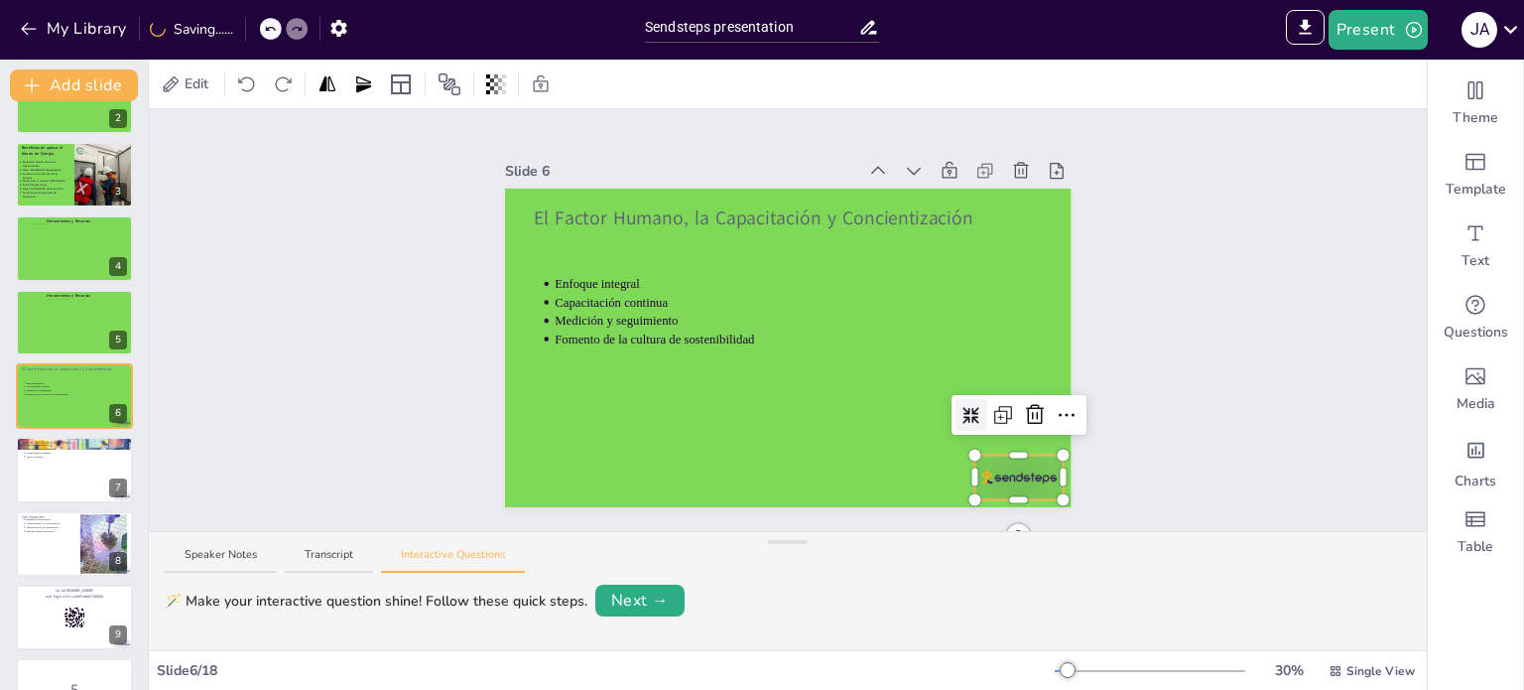
click at [1007, 469] on div at bounding box center [1019, 477] width 88 height 45
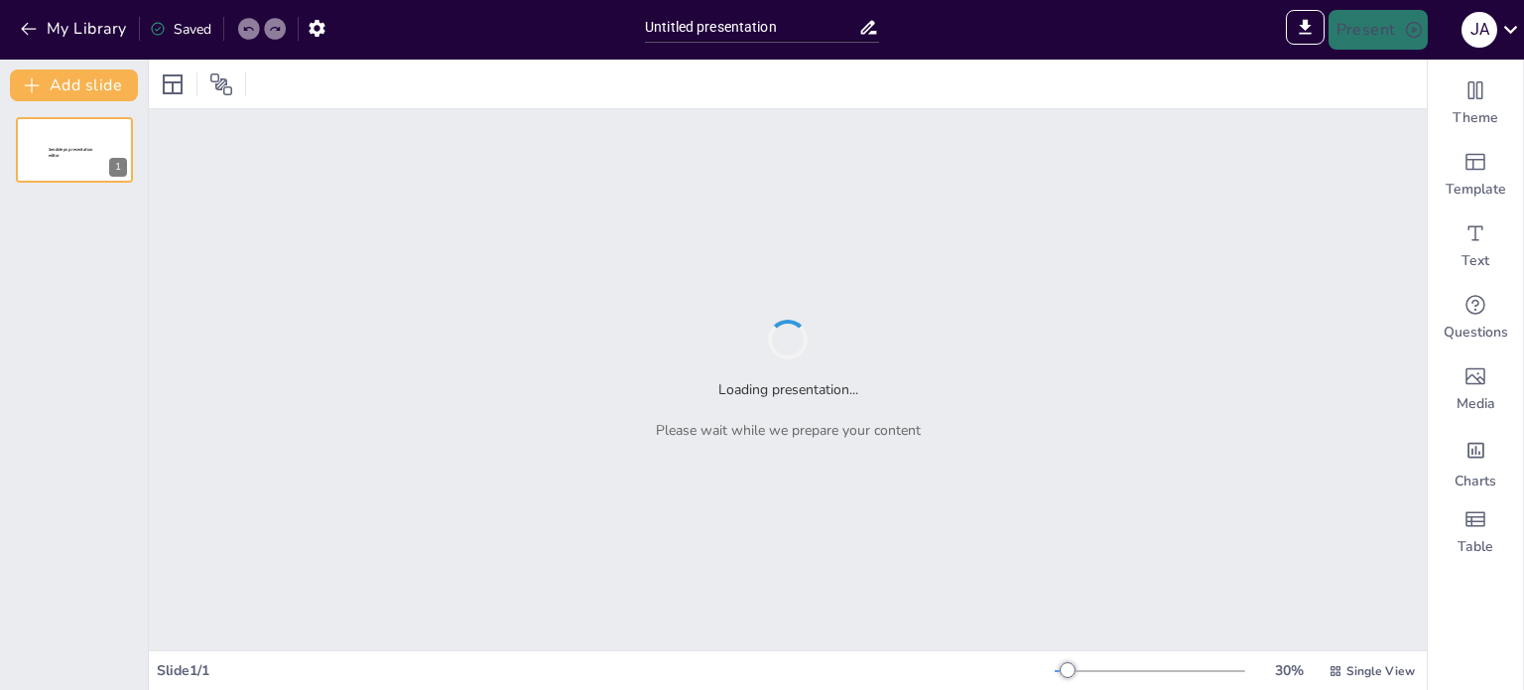
type input "Sendsteps presentation"
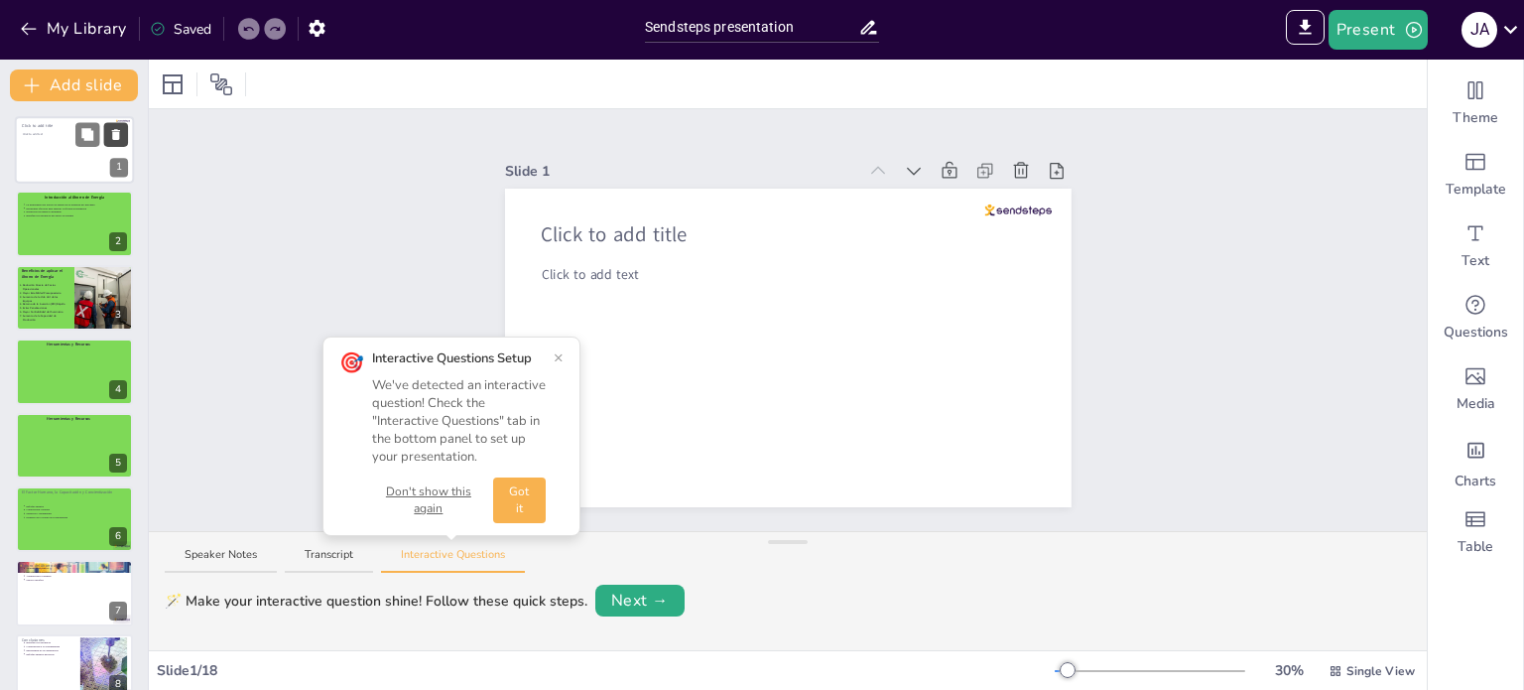
click at [111, 132] on icon at bounding box center [116, 135] width 14 height 14
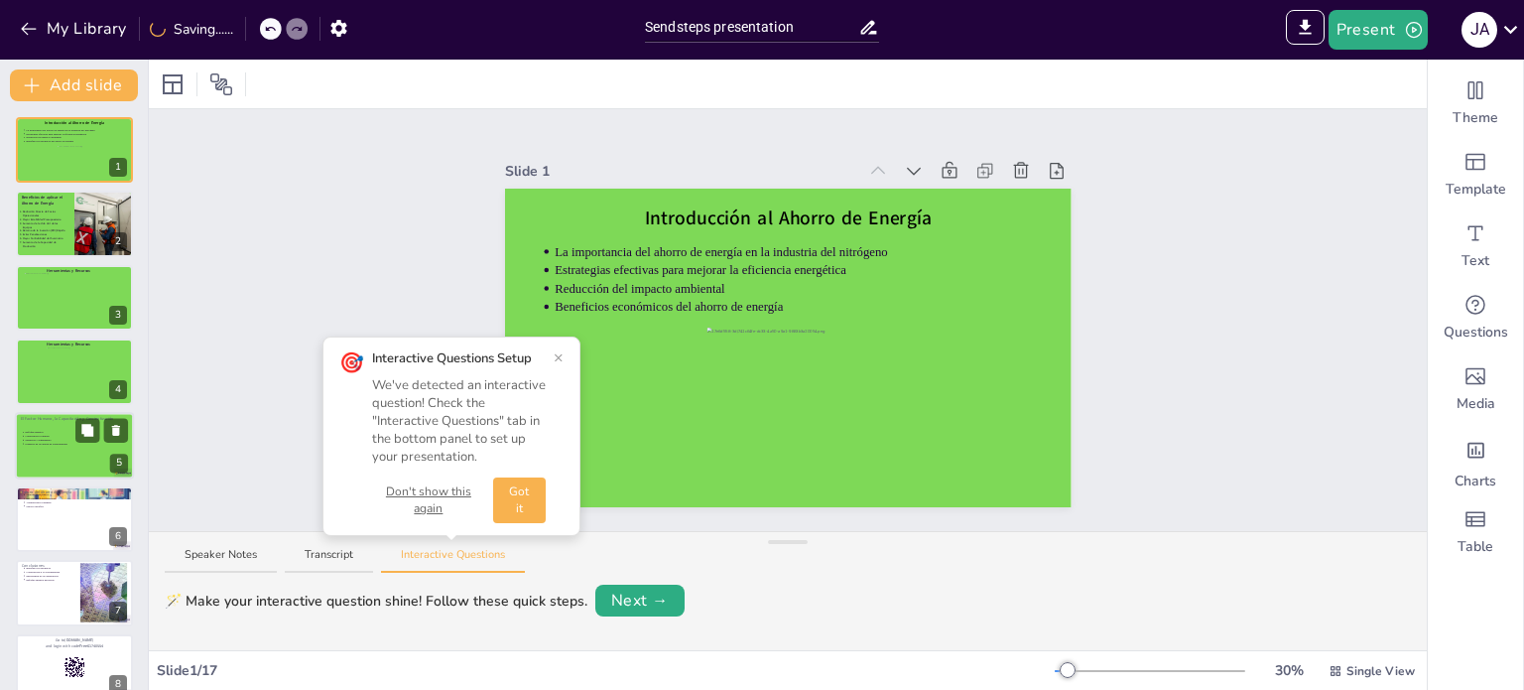
click at [48, 453] on div at bounding box center [74, 445] width 119 height 67
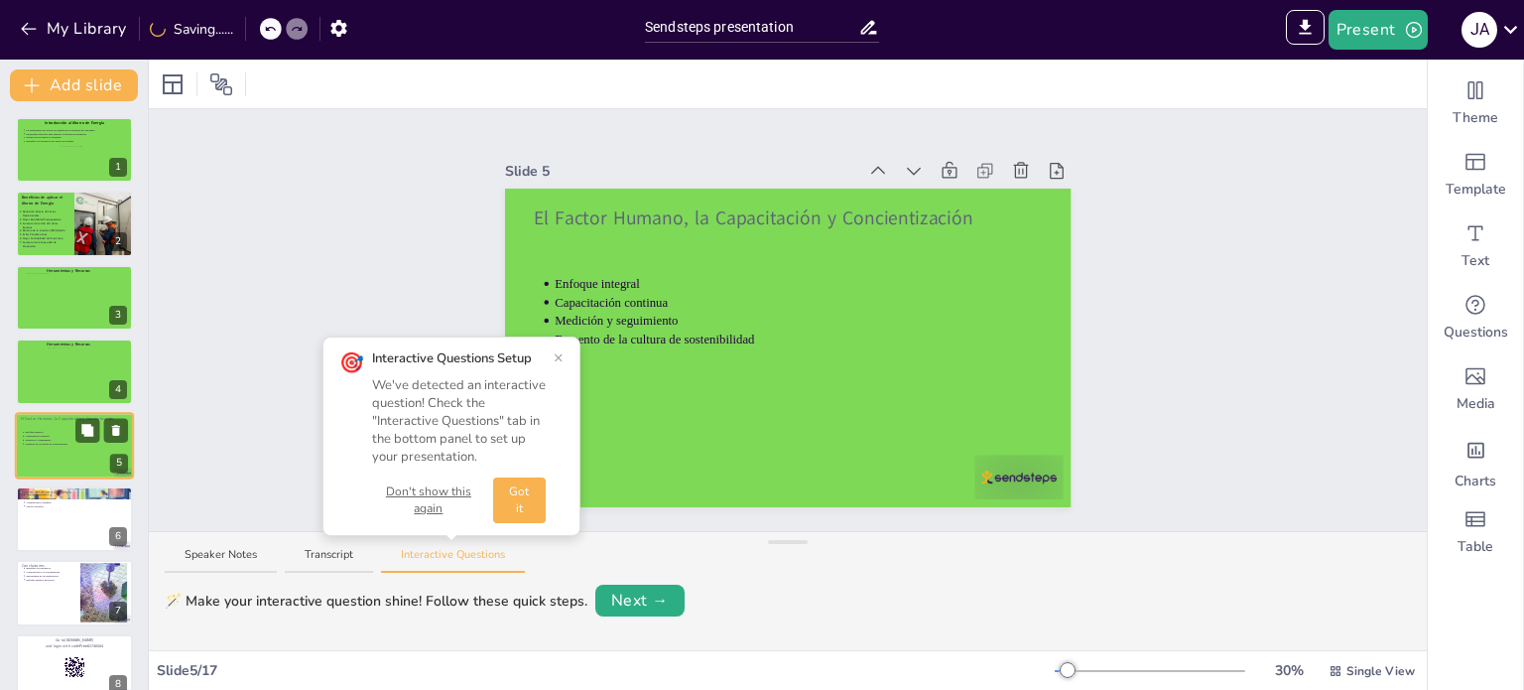
scroll to position [50, 0]
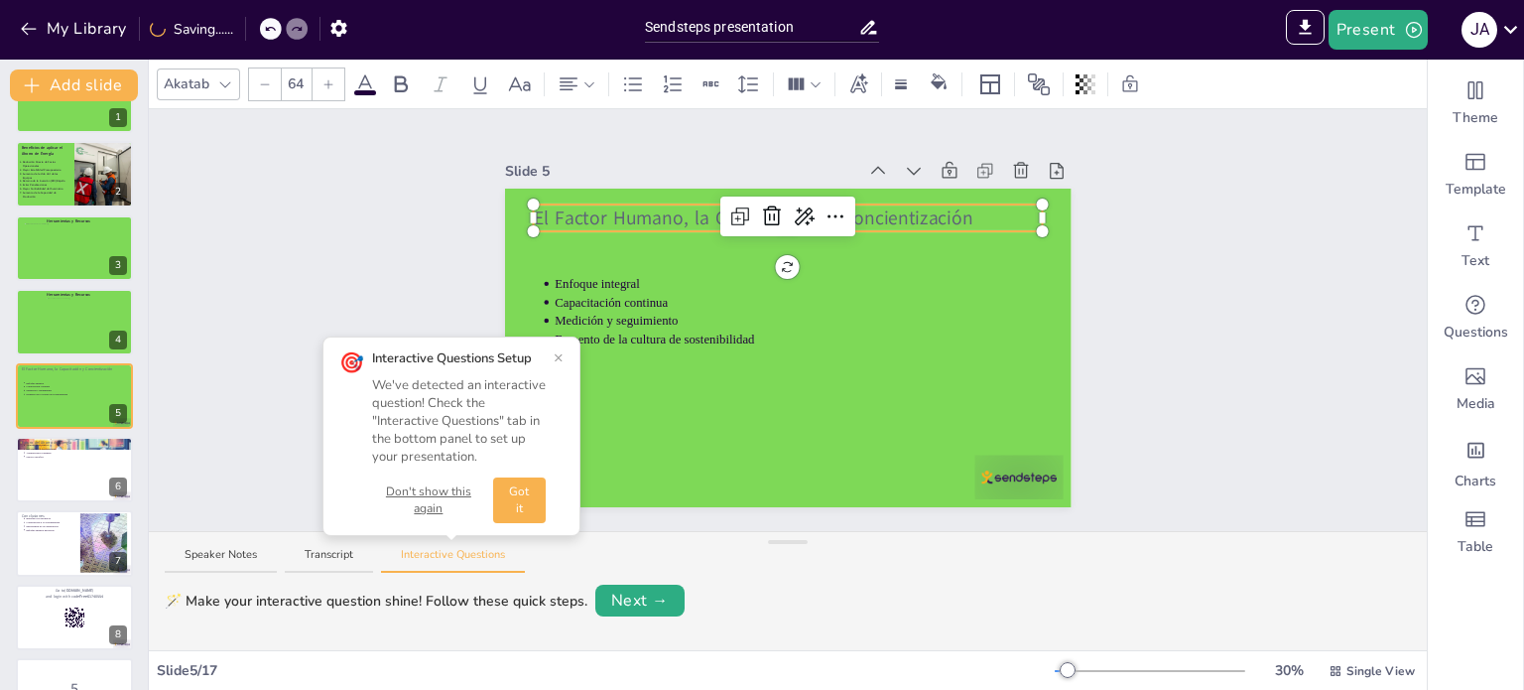
click at [713, 215] on div "El Factor Humano, la Capacitación y Concientización Enfoque integral Capacitaci…" at bounding box center [788, 348] width 567 height 319
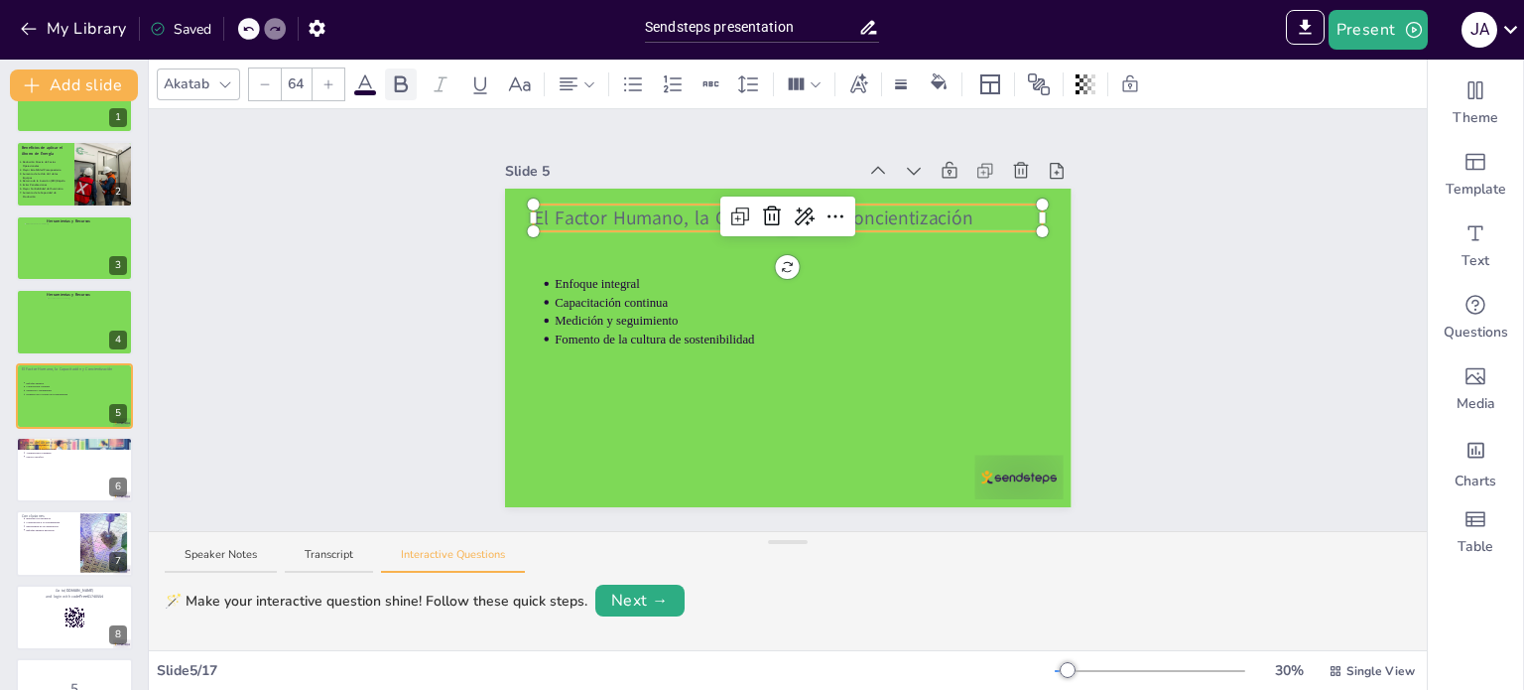
click at [405, 75] on icon at bounding box center [401, 84] width 24 height 24
click at [369, 87] on icon at bounding box center [365, 84] width 24 height 24
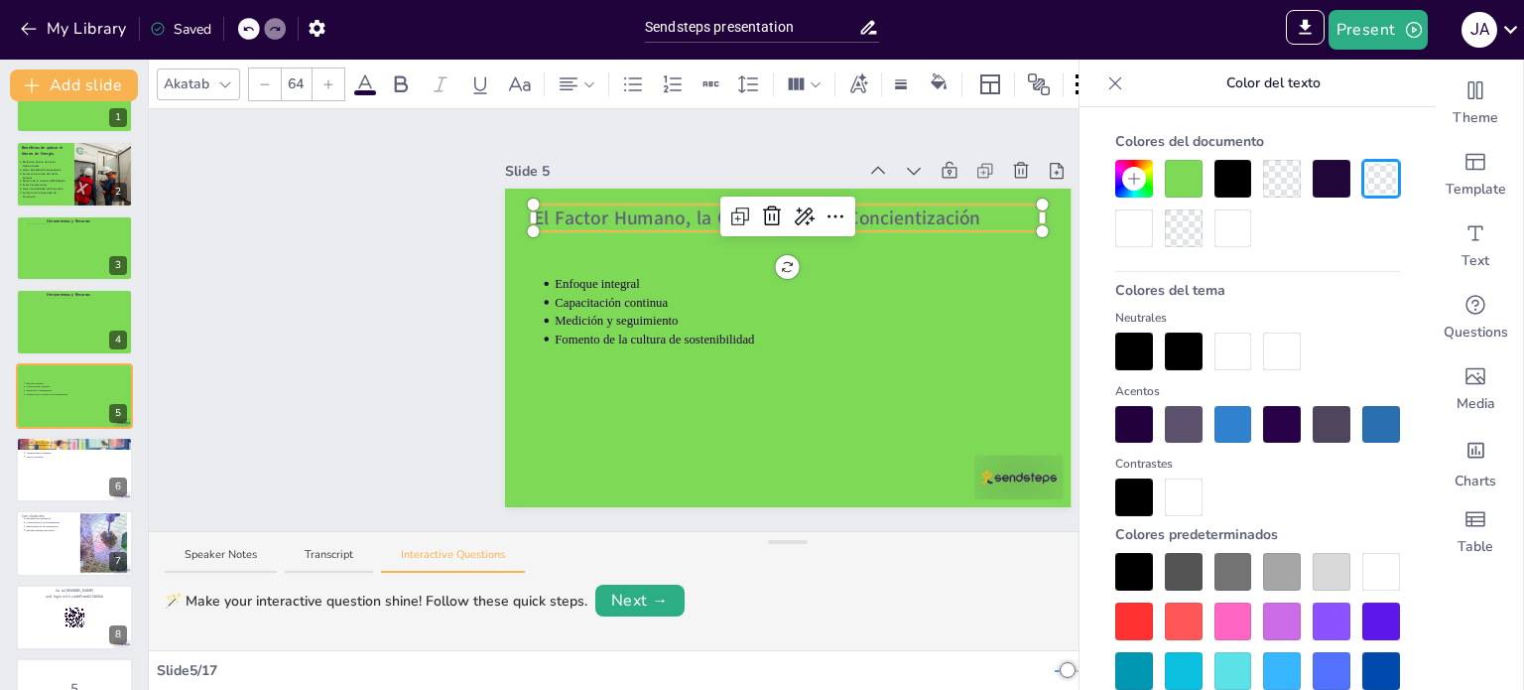
click at [1219, 175] on div at bounding box center [1234, 179] width 38 height 38
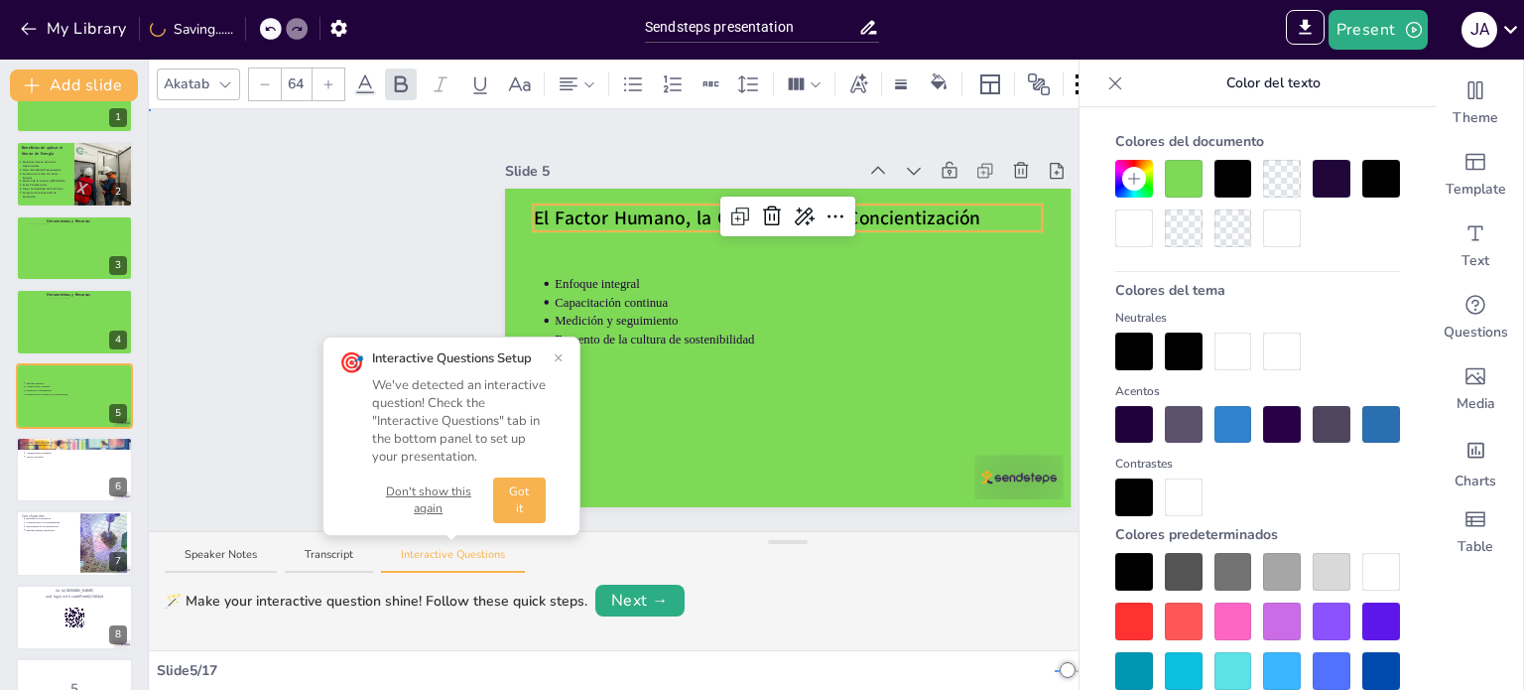
click at [429, 293] on div "Slide 1 Introducción al Ahorro de Energía La importancia del ahorro de energía …" at bounding box center [788, 320] width 1278 height 422
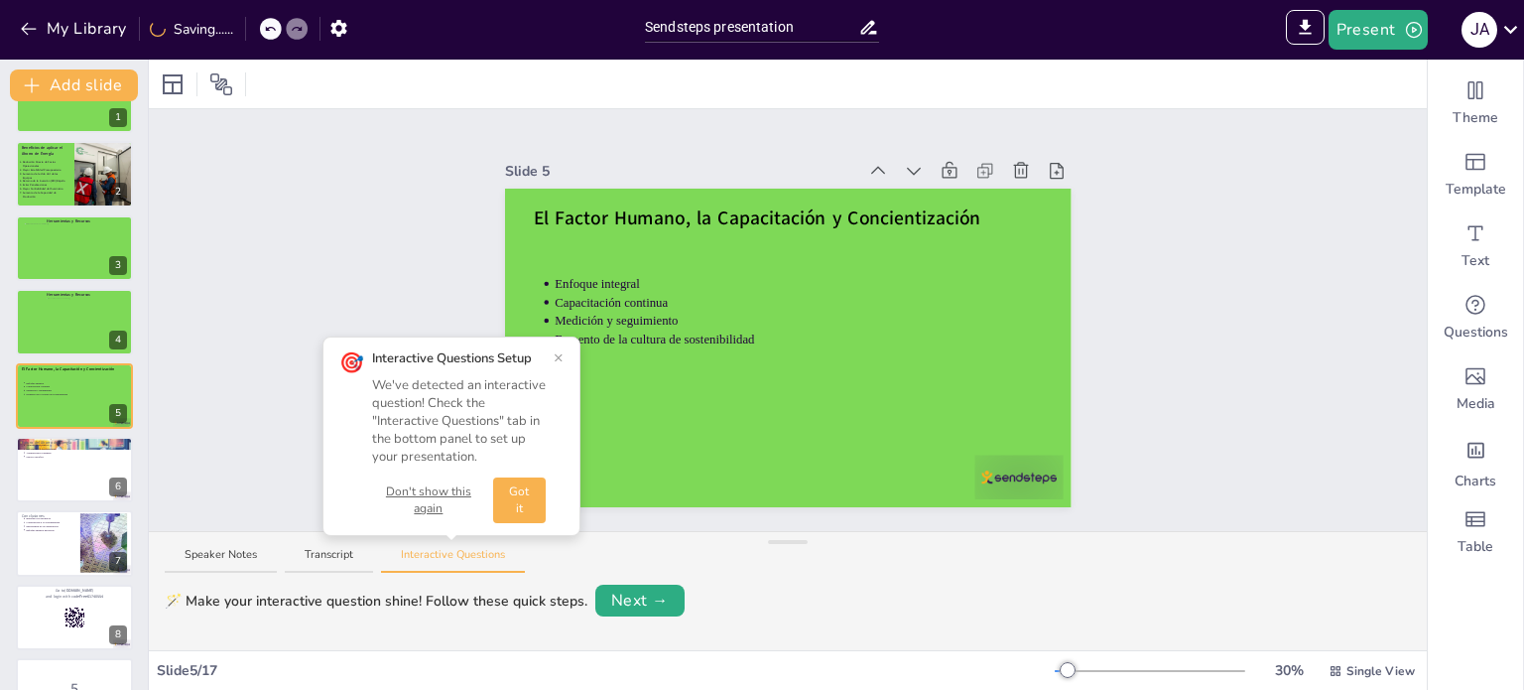
click at [433, 515] on button "Don't show this again" at bounding box center [428, 500] width 113 height 34
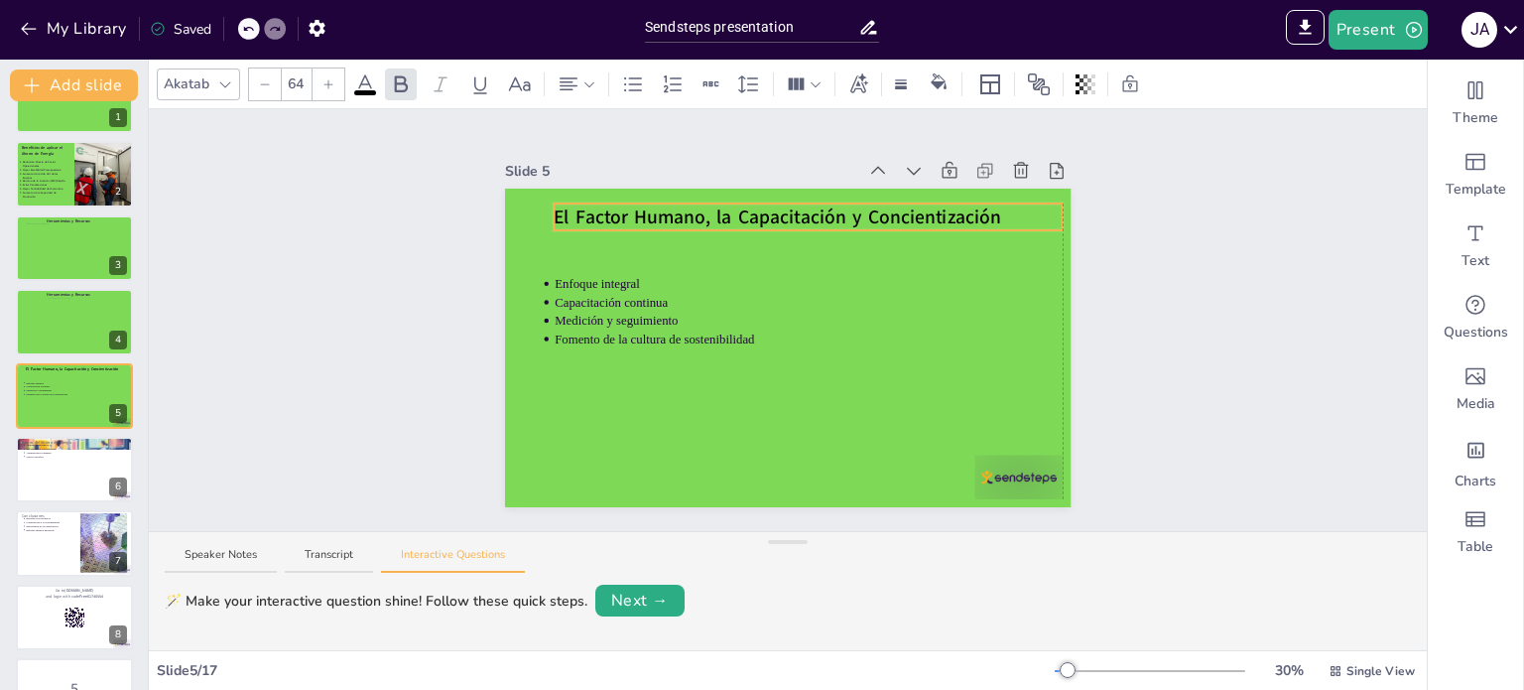
drag, startPoint x: 673, startPoint y: 215, endPoint x: 692, endPoint y: 214, distance: 18.9
click at [692, 214] on strong "El Factor Humano, la Capacitación y Concientización" at bounding box center [778, 216] width 448 height 26
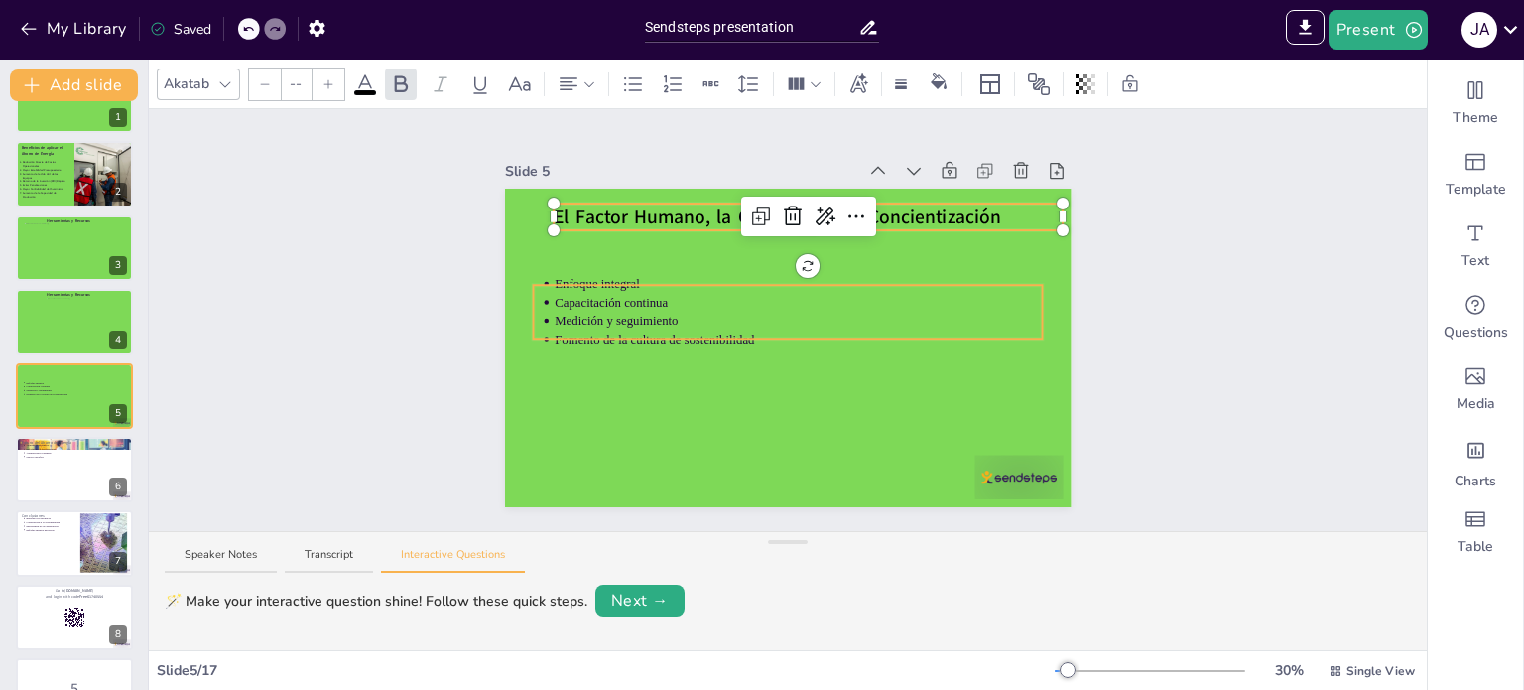
click at [661, 282] on div "Enfoque integral Capacitación continua Medición y seguimiento Fomento de la cul…" at bounding box center [788, 348] width 567 height 319
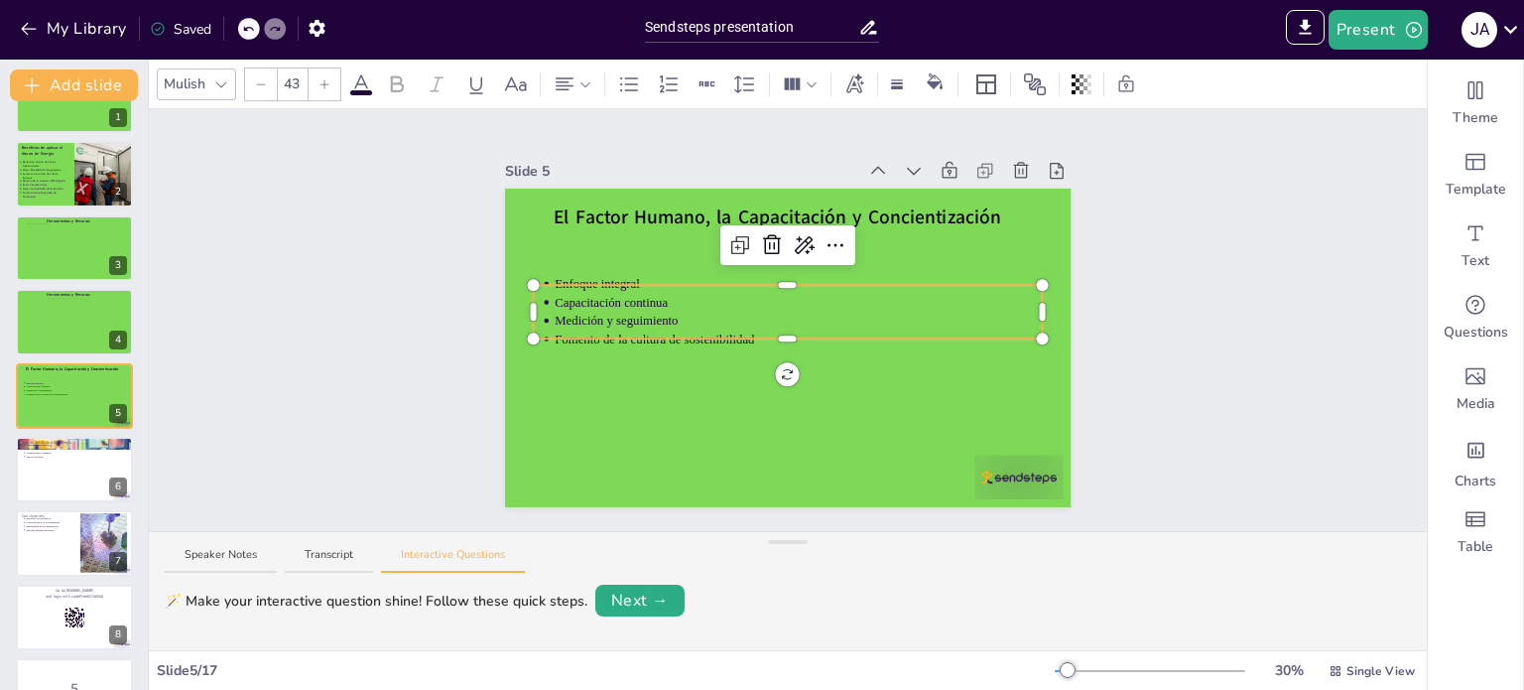
click at [694, 317] on p "Medición y seguimiento" at bounding box center [799, 321] width 488 height 18
click at [694, 317] on p "Medición y seguimiento" at bounding box center [799, 322] width 488 height 18
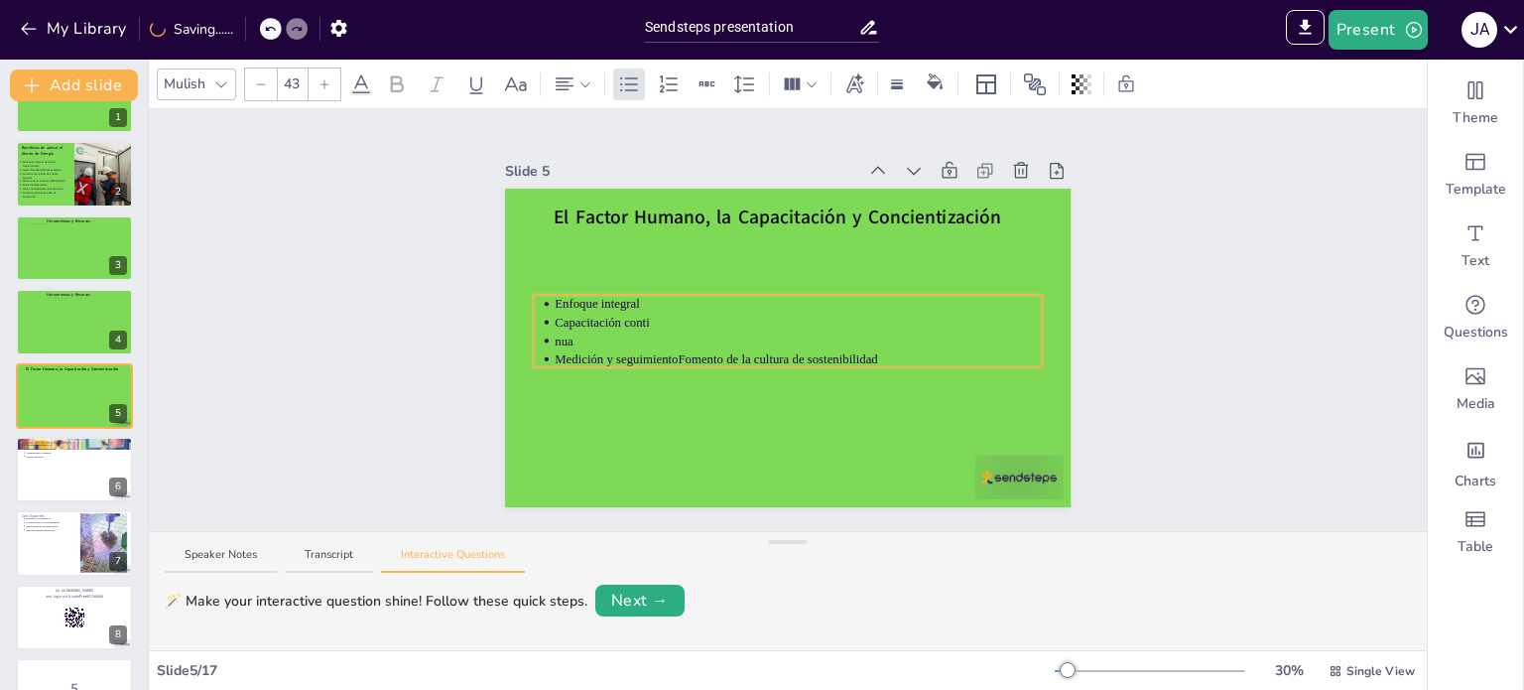
click at [740, 331] on p "nua" at bounding box center [799, 340] width 488 height 18
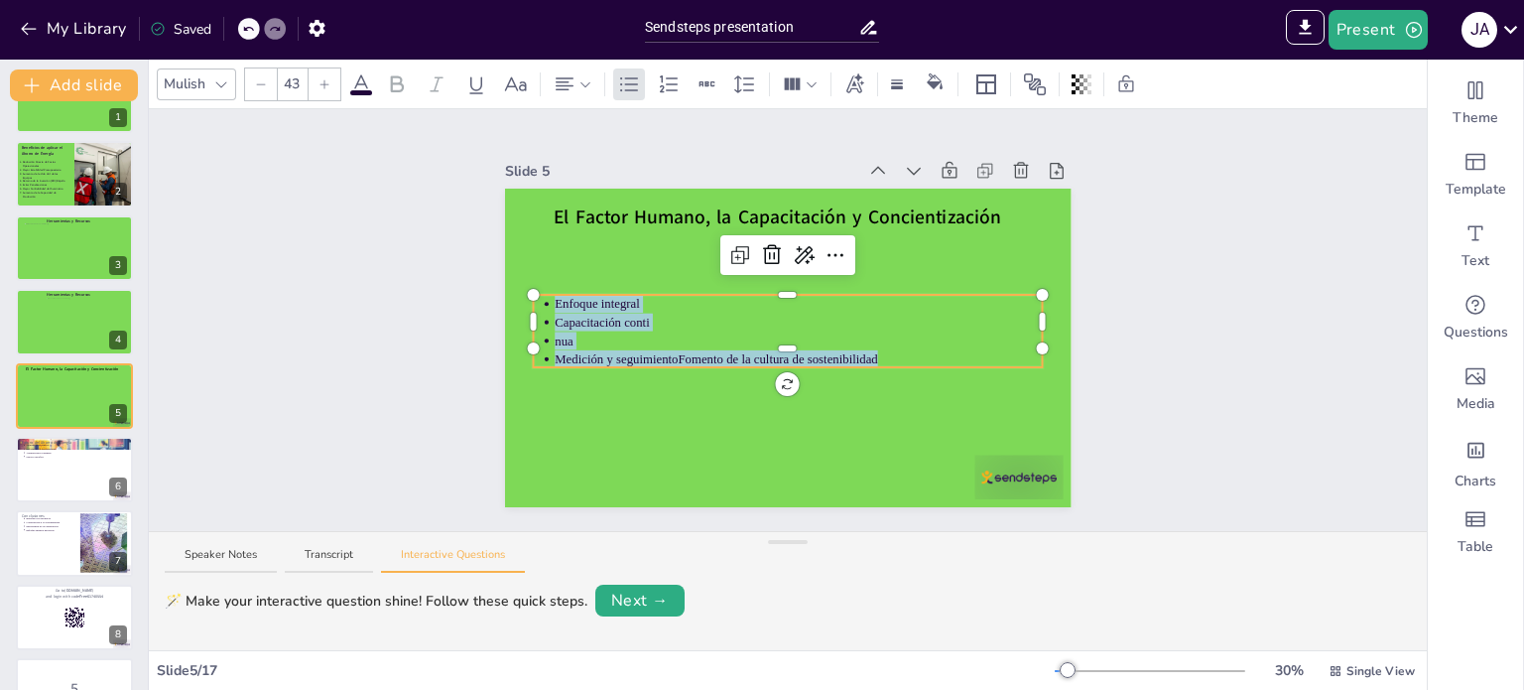
drag, startPoint x: 865, startPoint y: 348, endPoint x: 536, endPoint y: 297, distance: 333.5
click at [536, 297] on ul "Enfoque integral Capacitación conti nua Medición y seguimientoFomento de la cul…" at bounding box center [788, 331] width 510 height 73
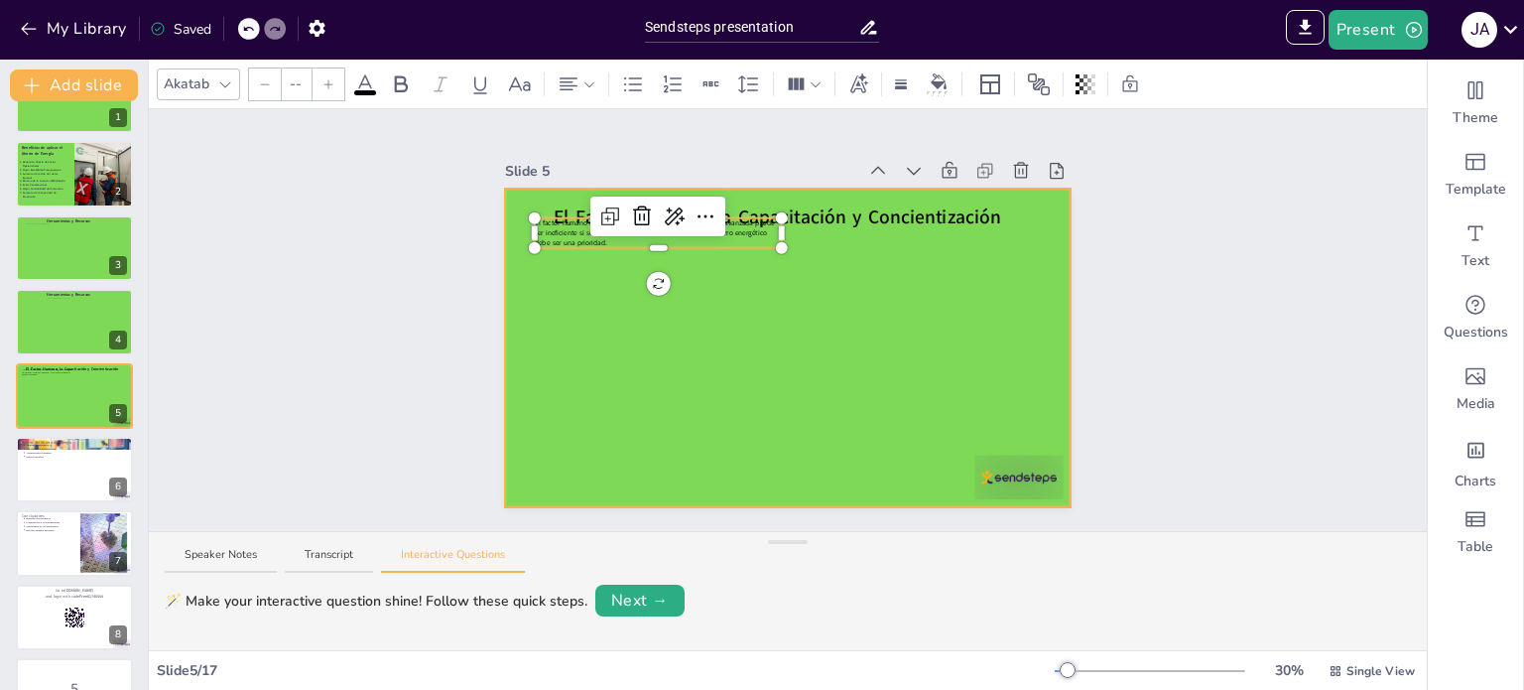
type input "24"
click at [783, 320] on div at bounding box center [788, 348] width 567 height 319
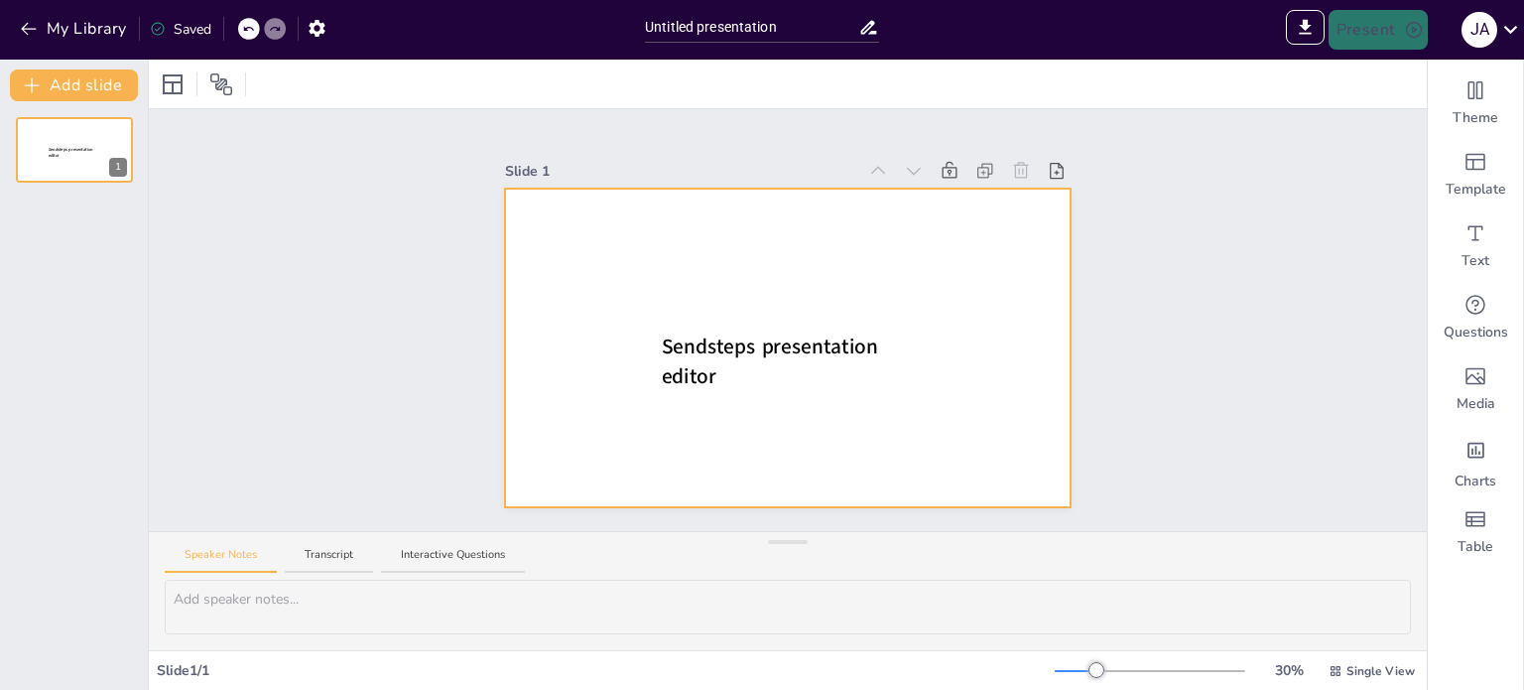
scroll to position [0, 0]
drag, startPoint x: 660, startPoint y: 231, endPoint x: 685, endPoint y: 260, distance: 38.0
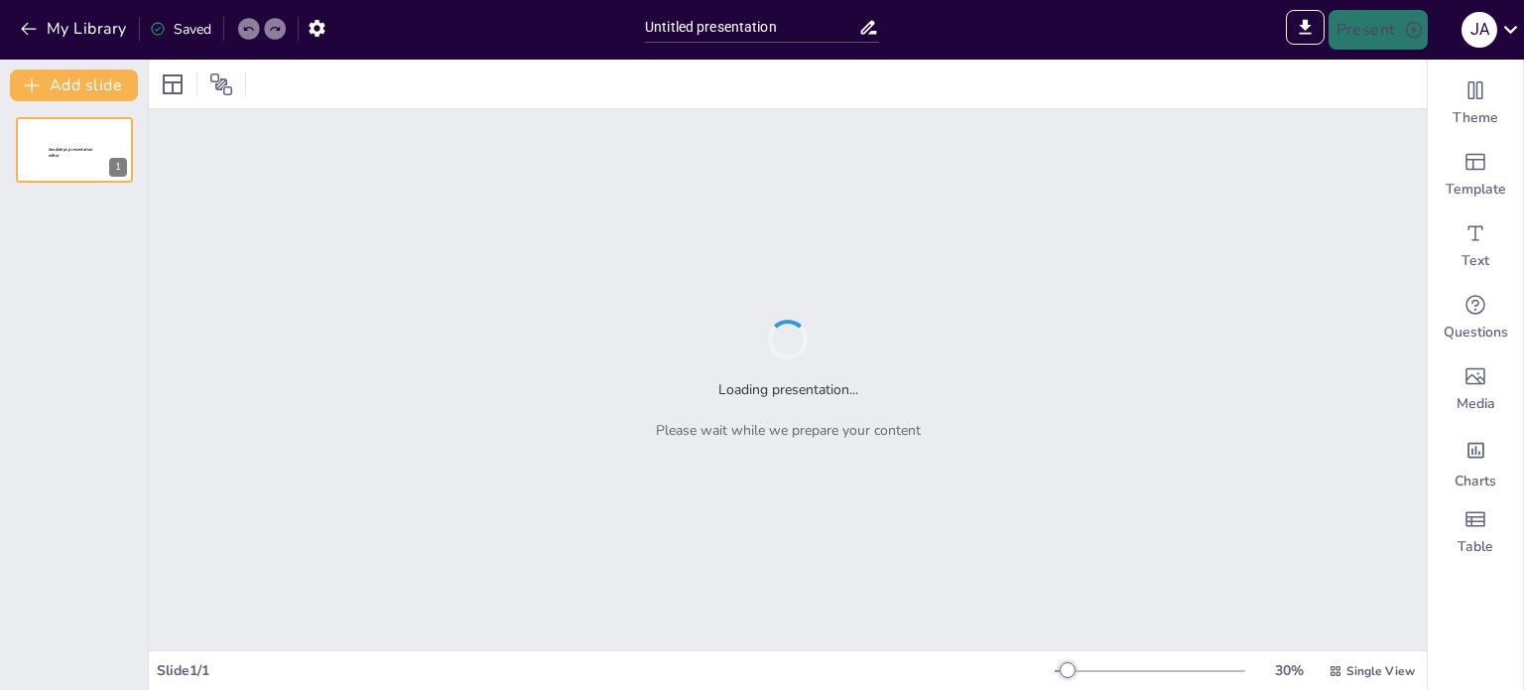
type input "Sendsteps presentation"
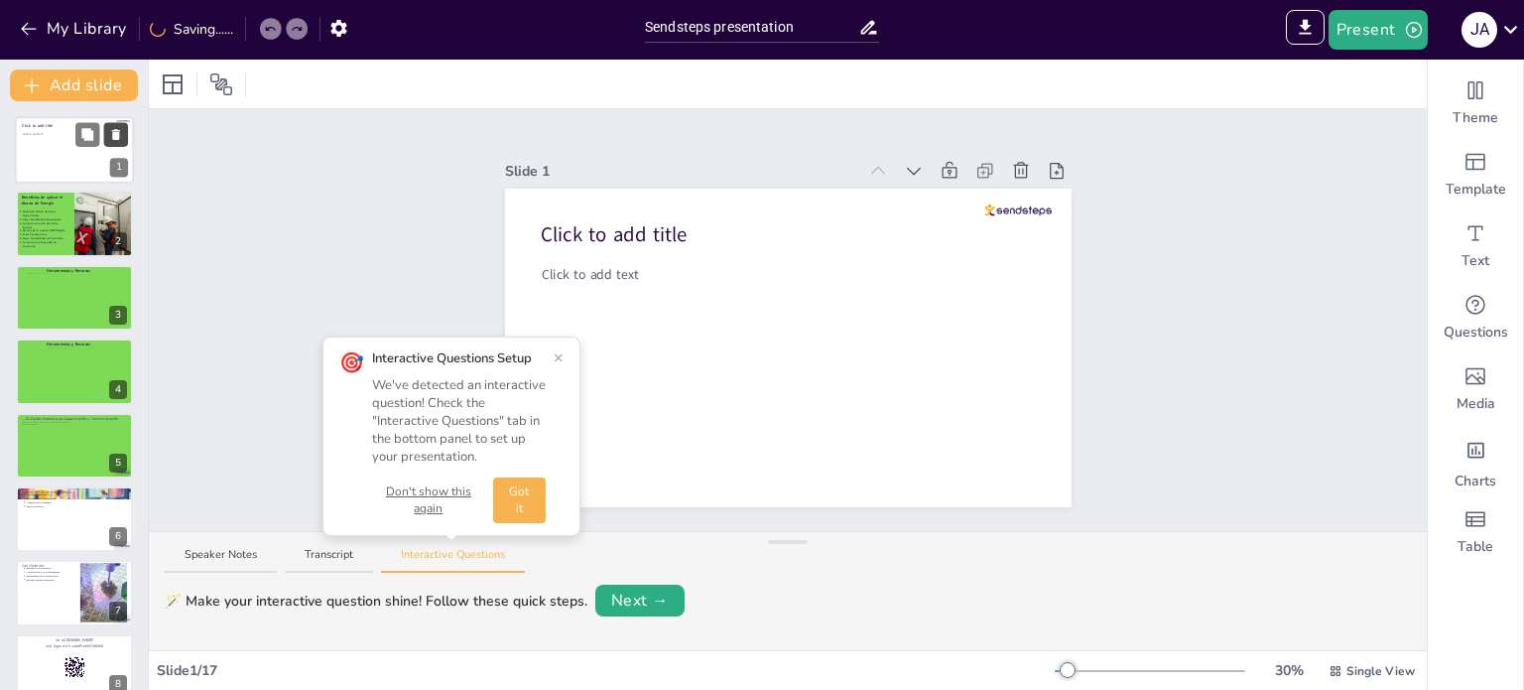
click at [119, 132] on icon at bounding box center [116, 135] width 14 height 14
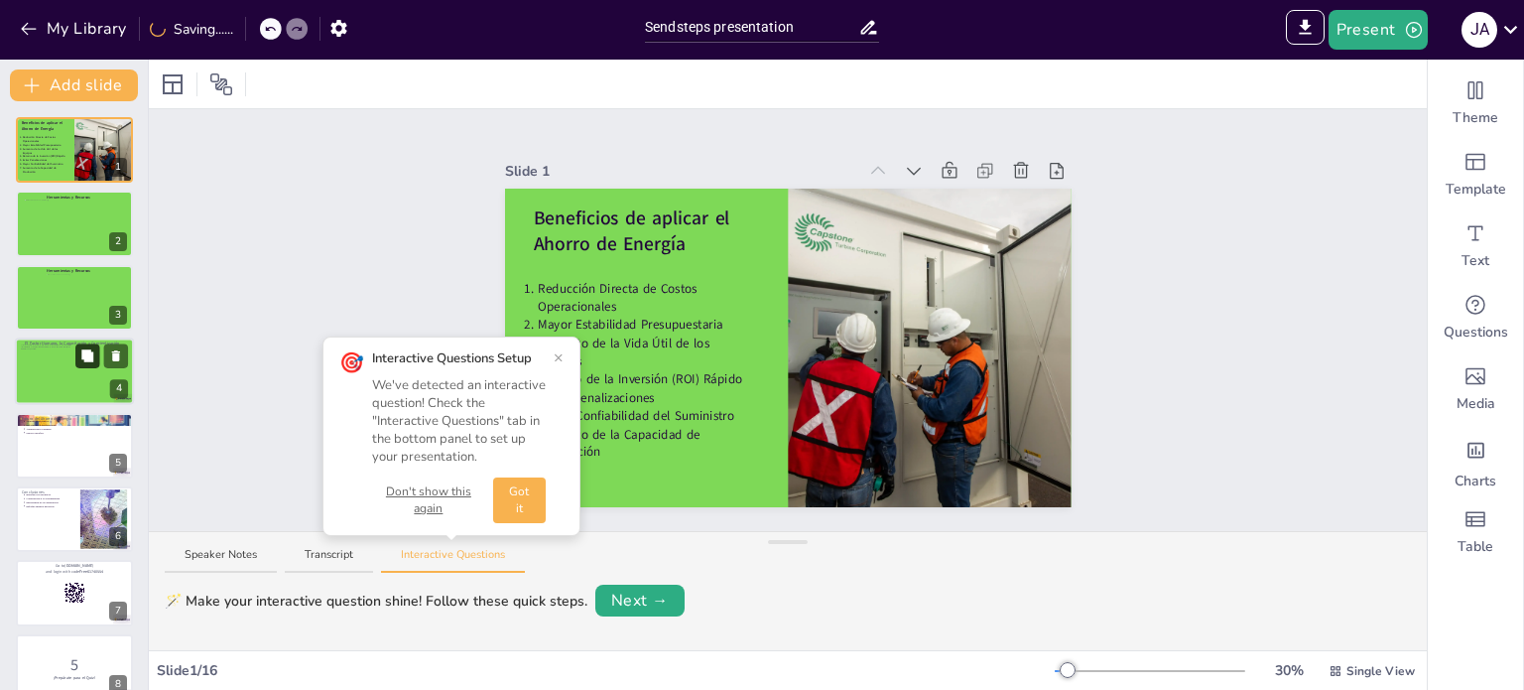
click at [80, 356] on icon at bounding box center [87, 356] width 14 height 14
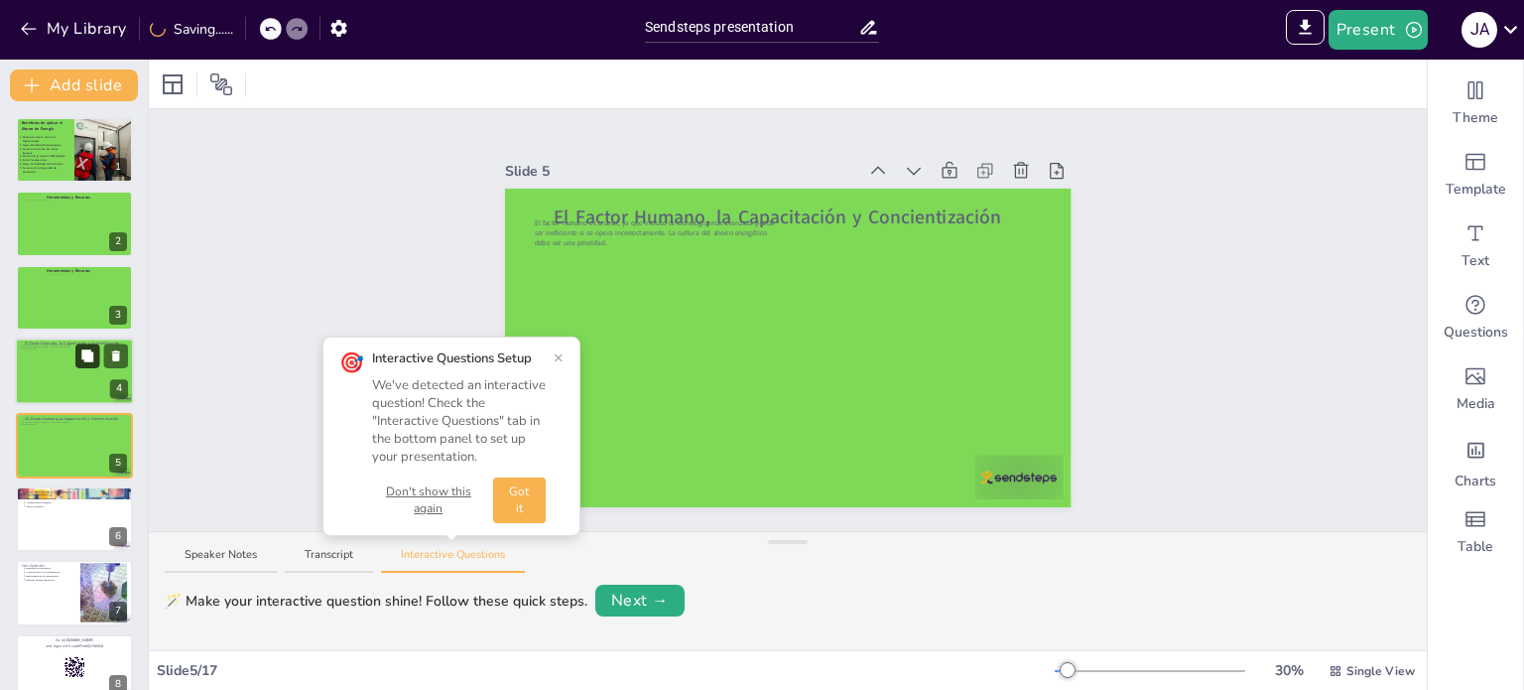
scroll to position [50, 0]
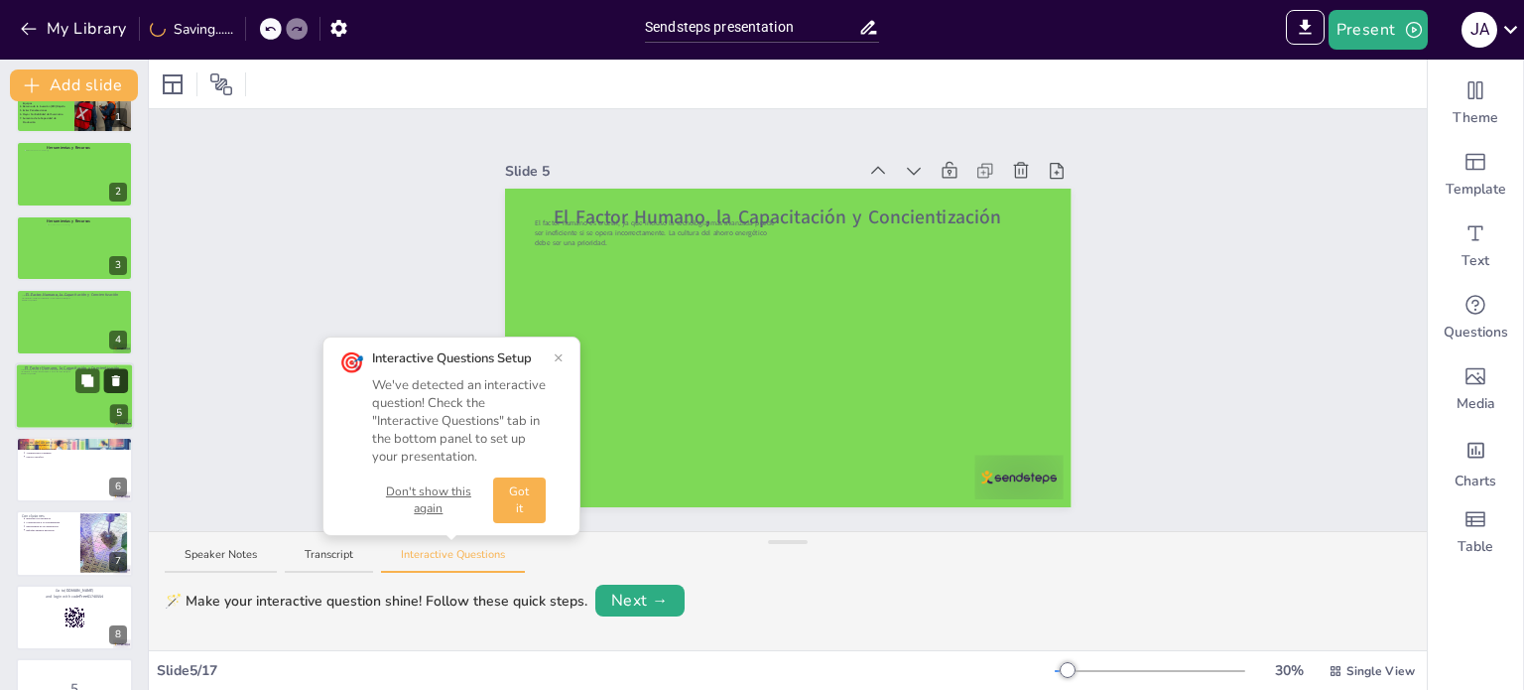
click at [114, 378] on icon at bounding box center [116, 380] width 8 height 11
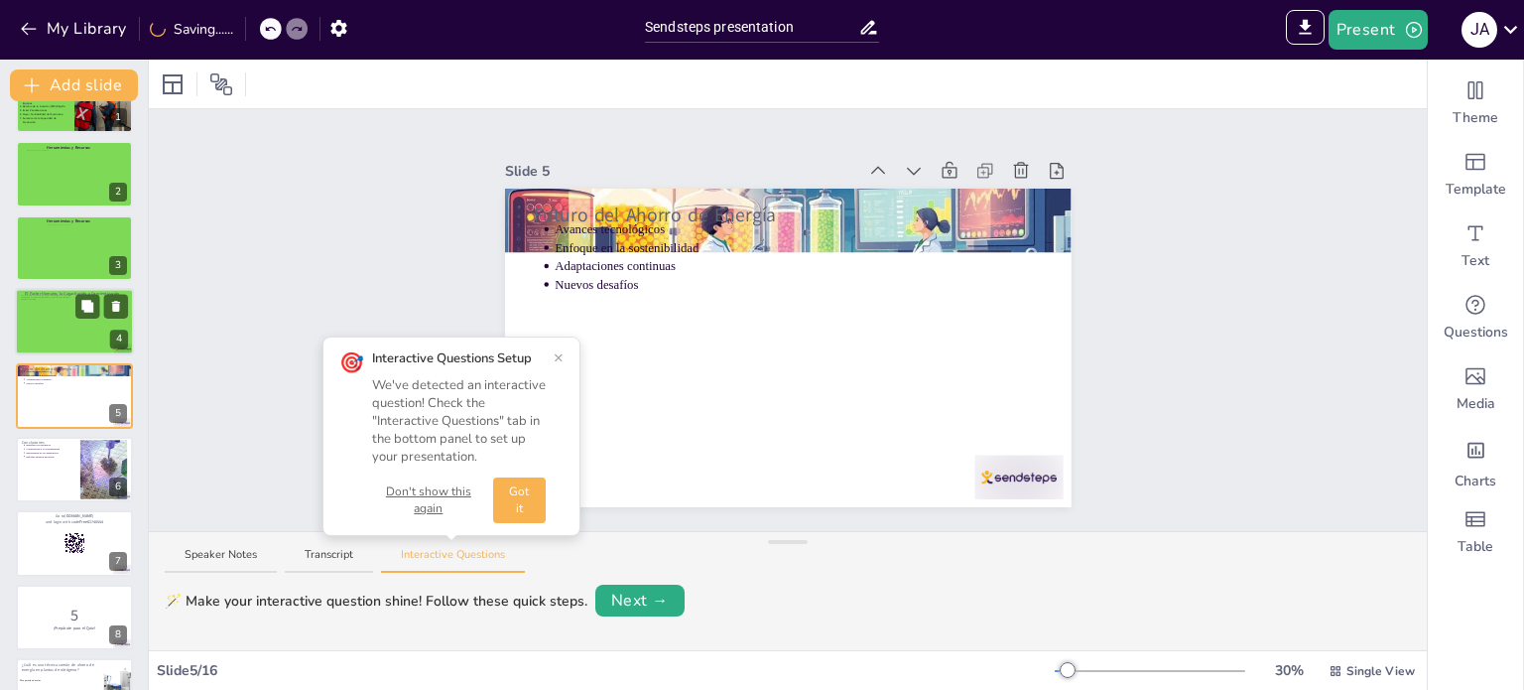
click at [67, 321] on div at bounding box center [74, 321] width 119 height 67
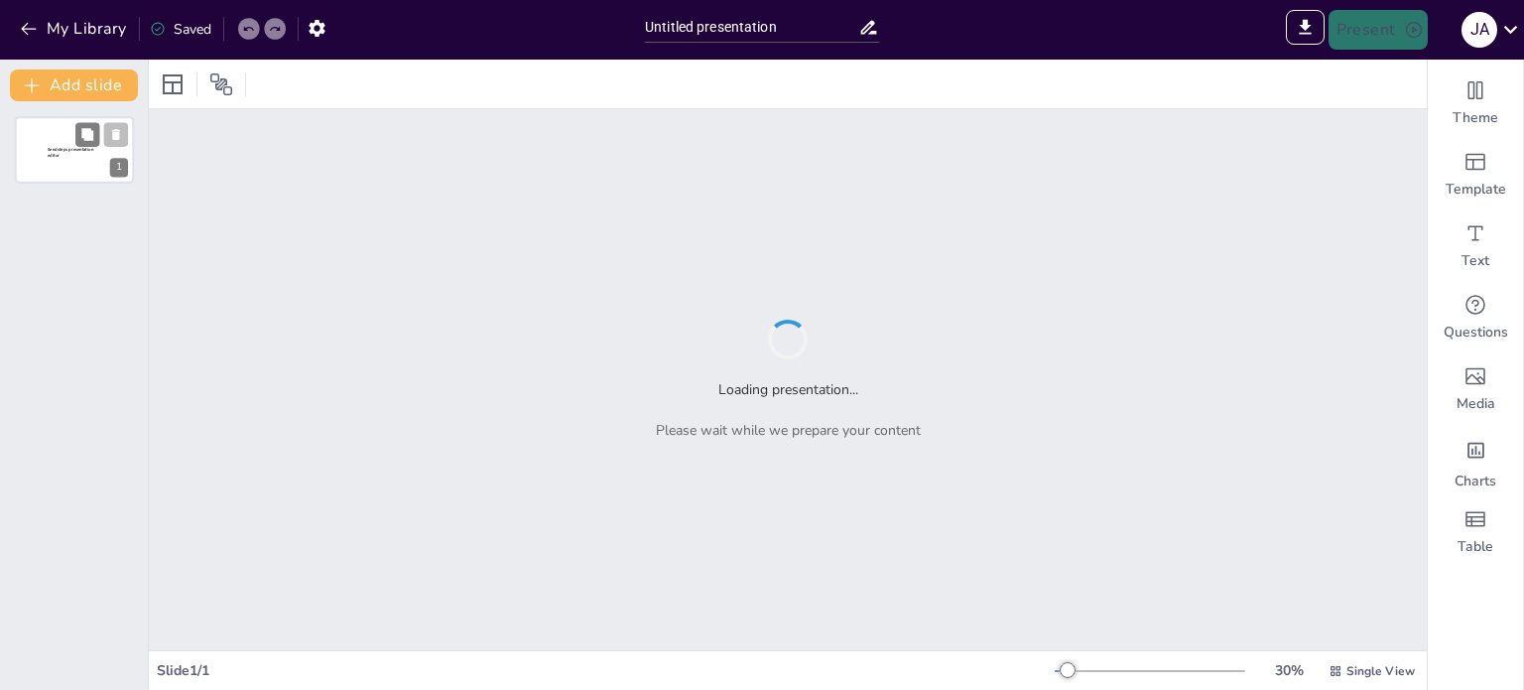
type input "Sendsteps presentation"
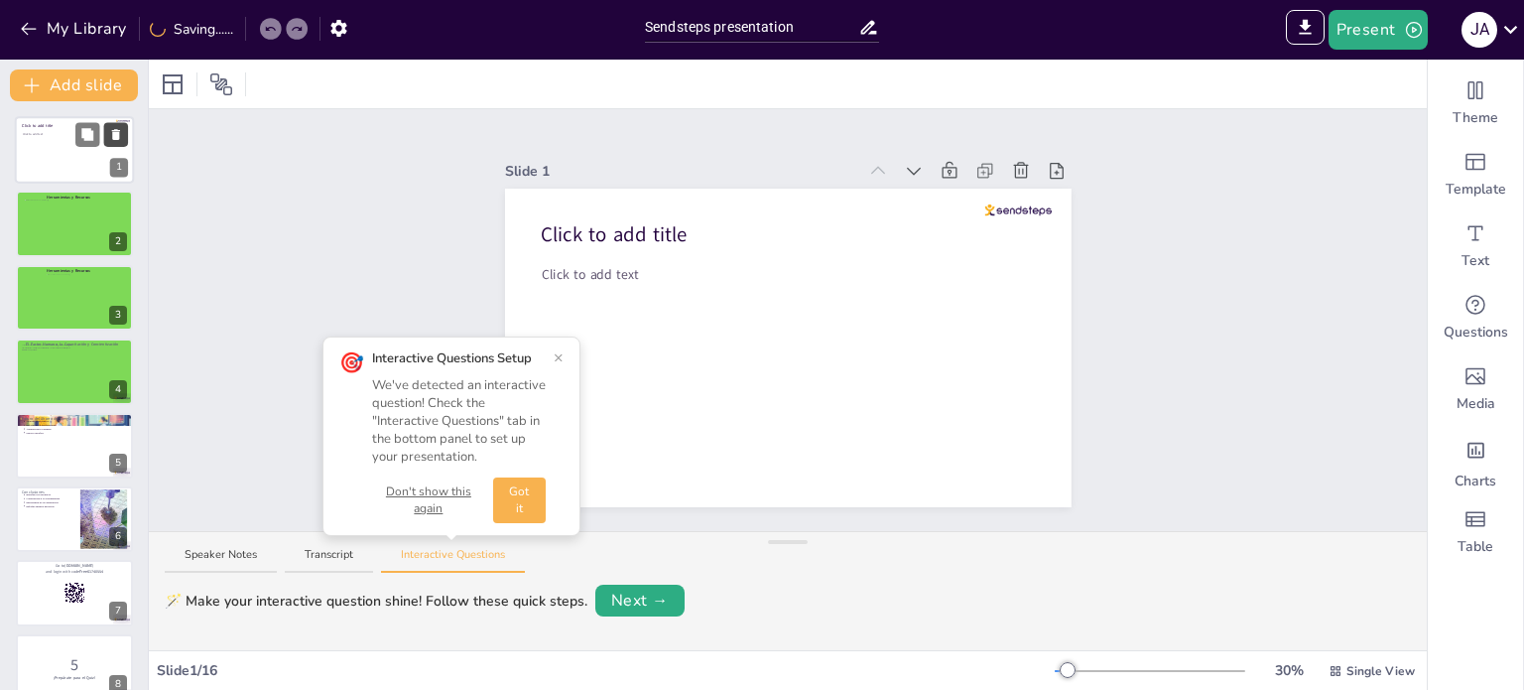
click at [119, 136] on icon at bounding box center [116, 135] width 14 height 14
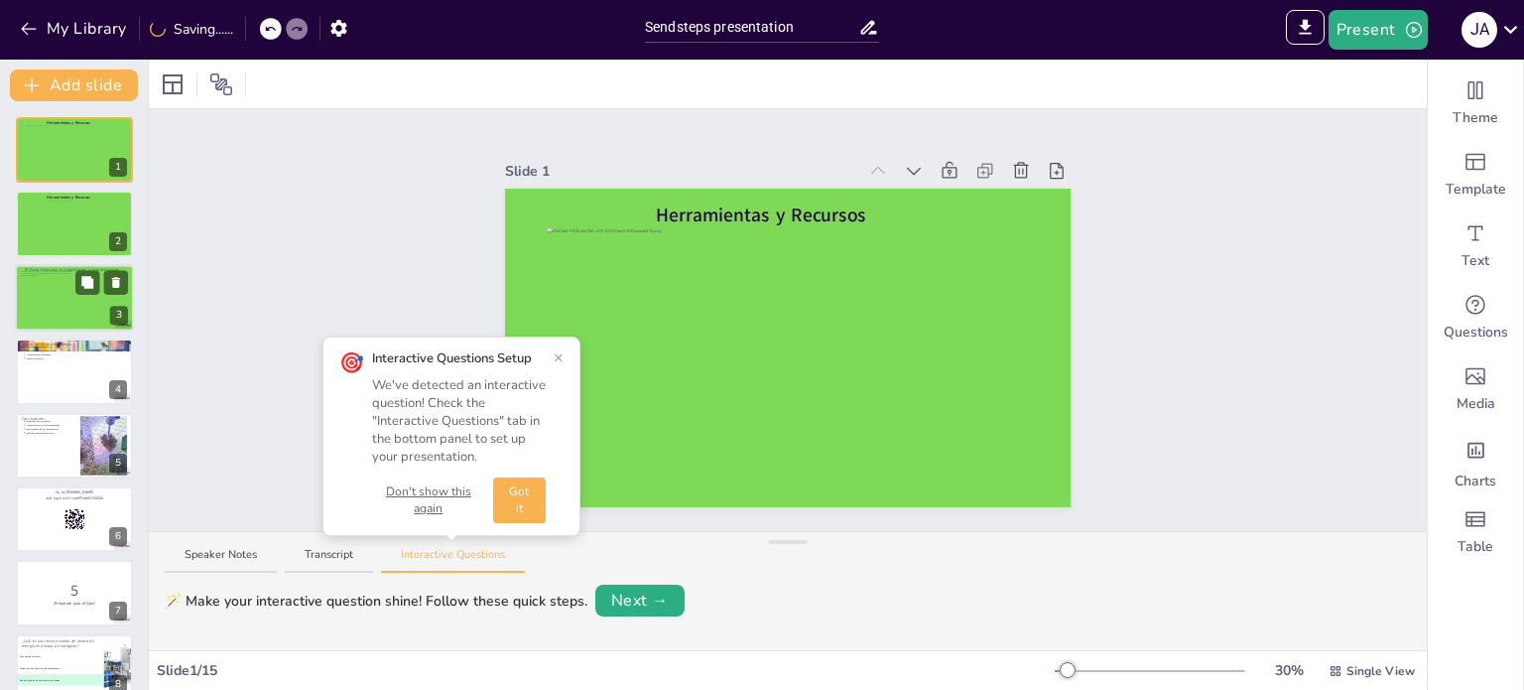
click at [79, 309] on div at bounding box center [74, 297] width 119 height 67
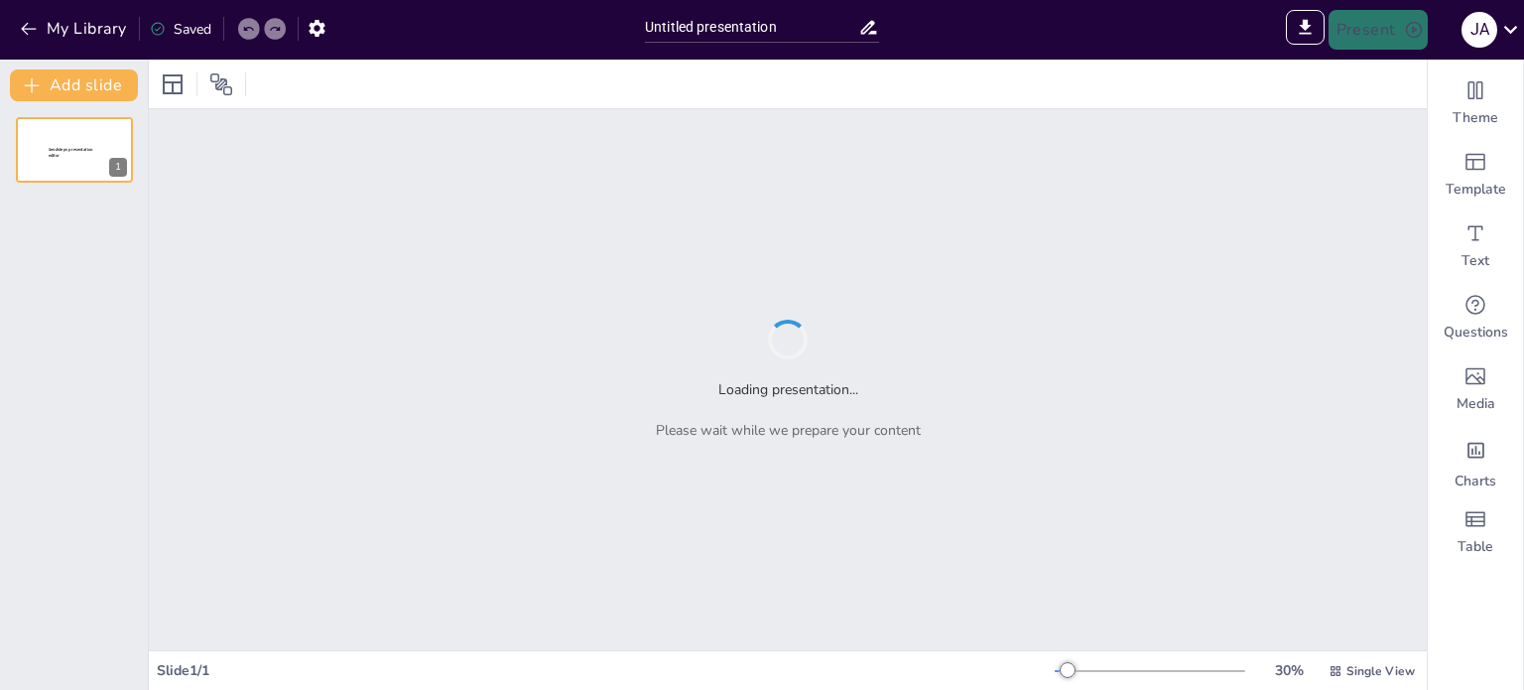
type input "Sendsteps presentation"
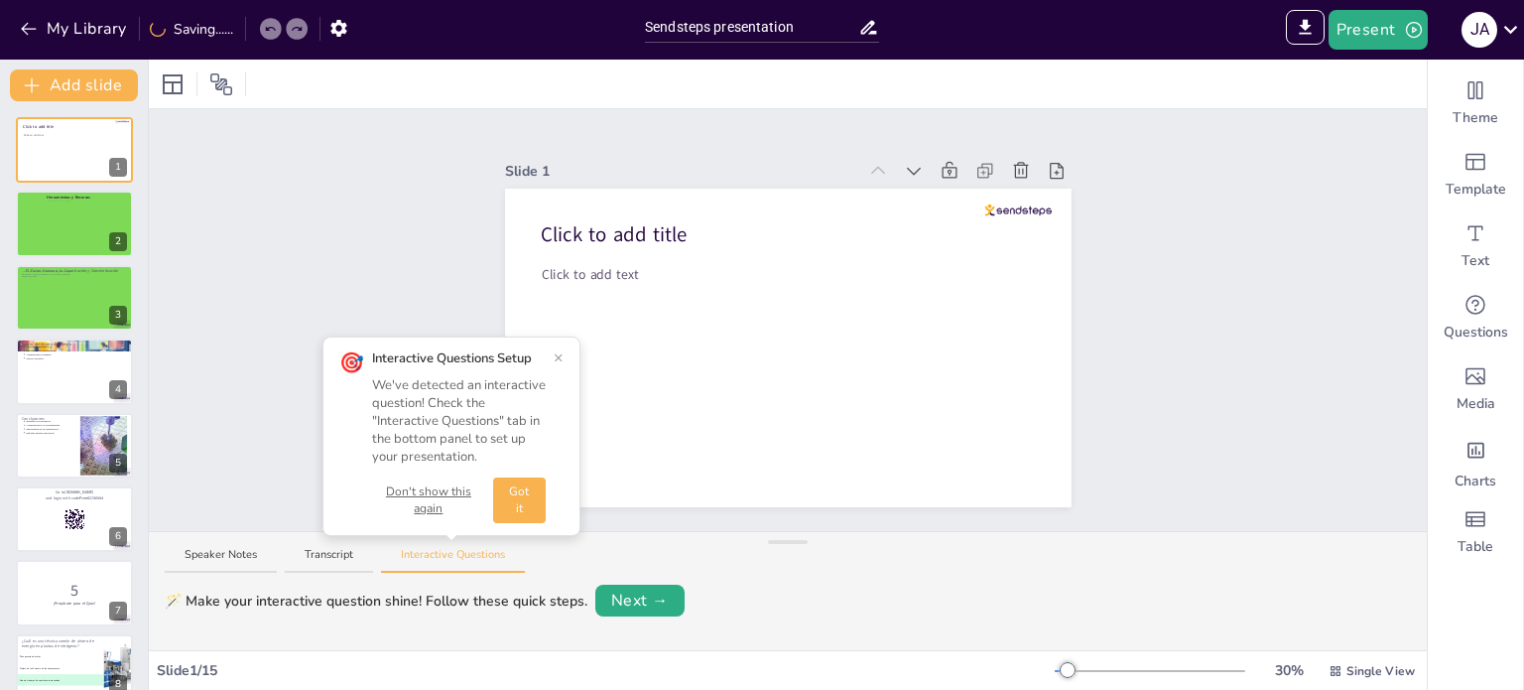
click at [413, 499] on button "Don't show this again" at bounding box center [428, 500] width 113 height 34
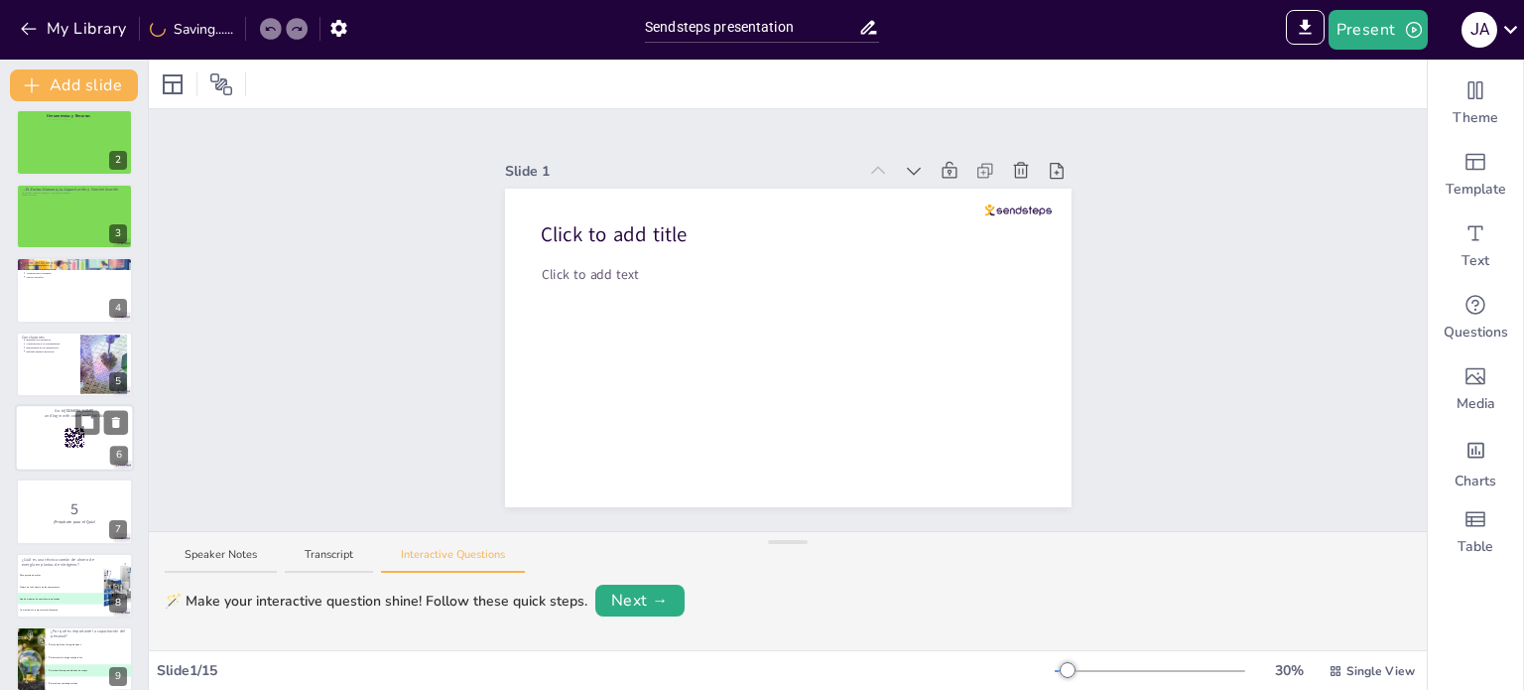
scroll to position [83, 0]
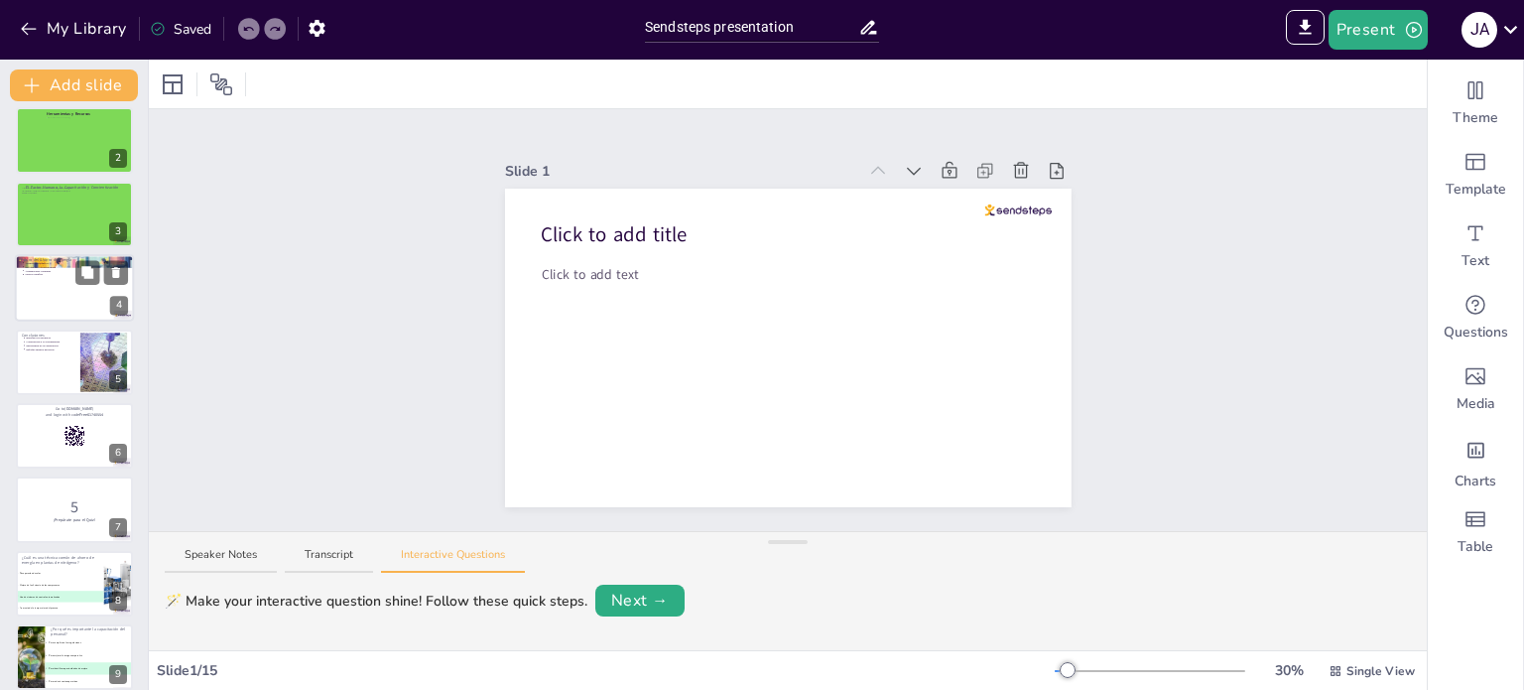
click at [50, 293] on div at bounding box center [74, 287] width 119 height 67
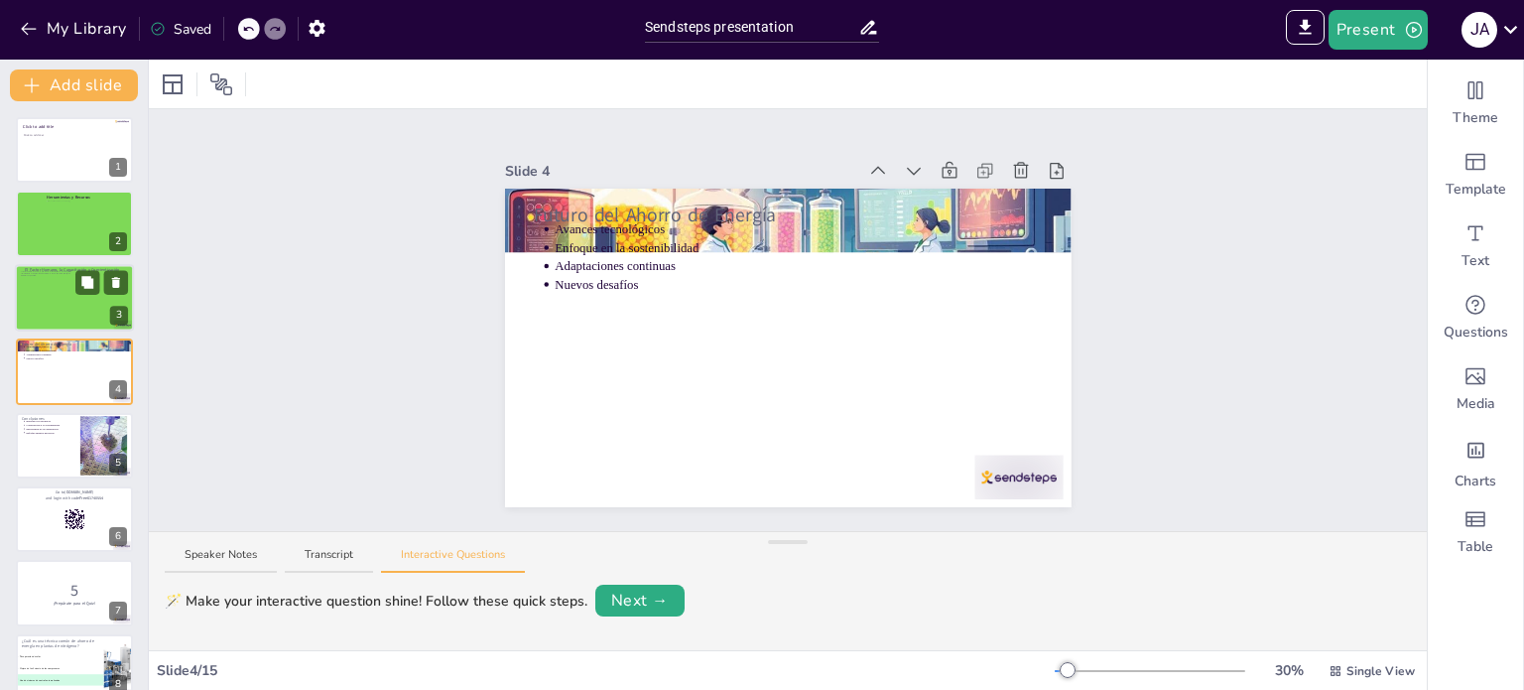
click at [48, 282] on div at bounding box center [74, 297] width 119 height 67
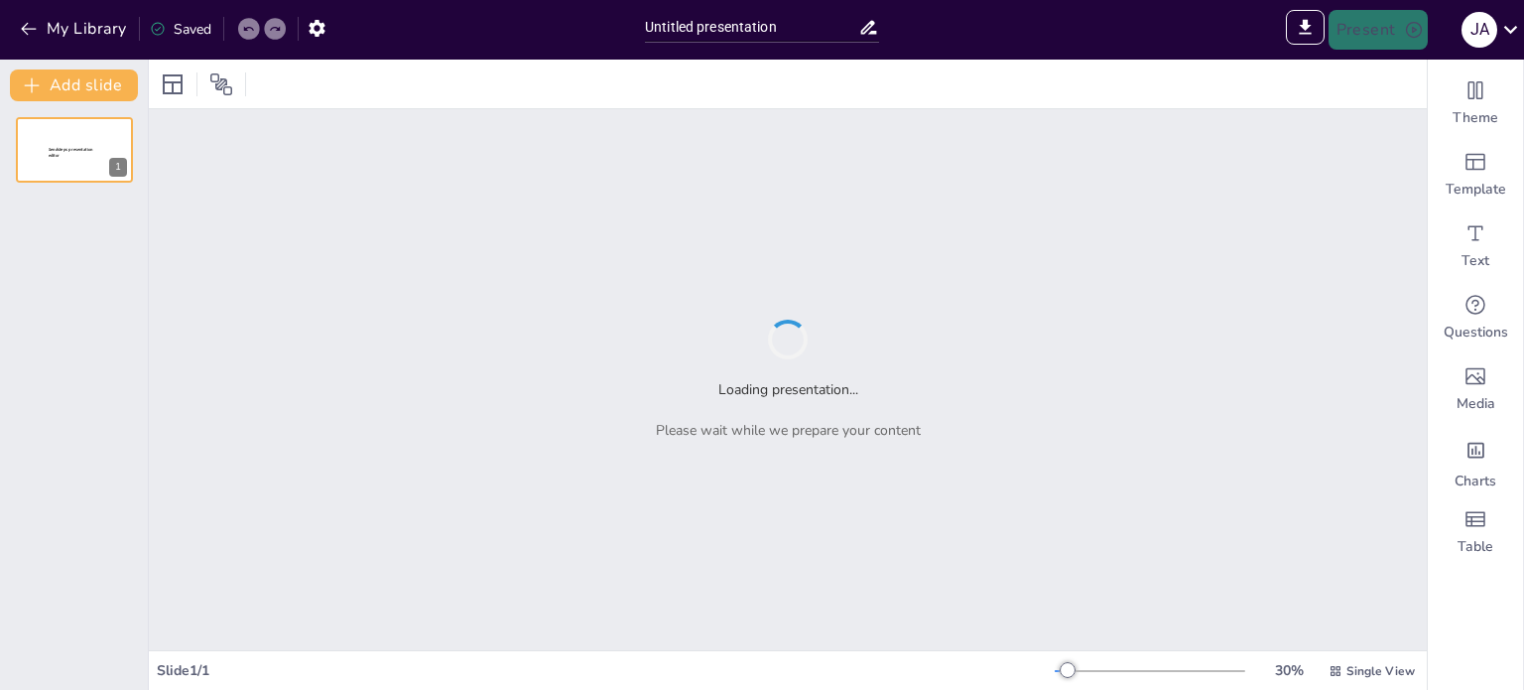
type input "Sendsteps presentation"
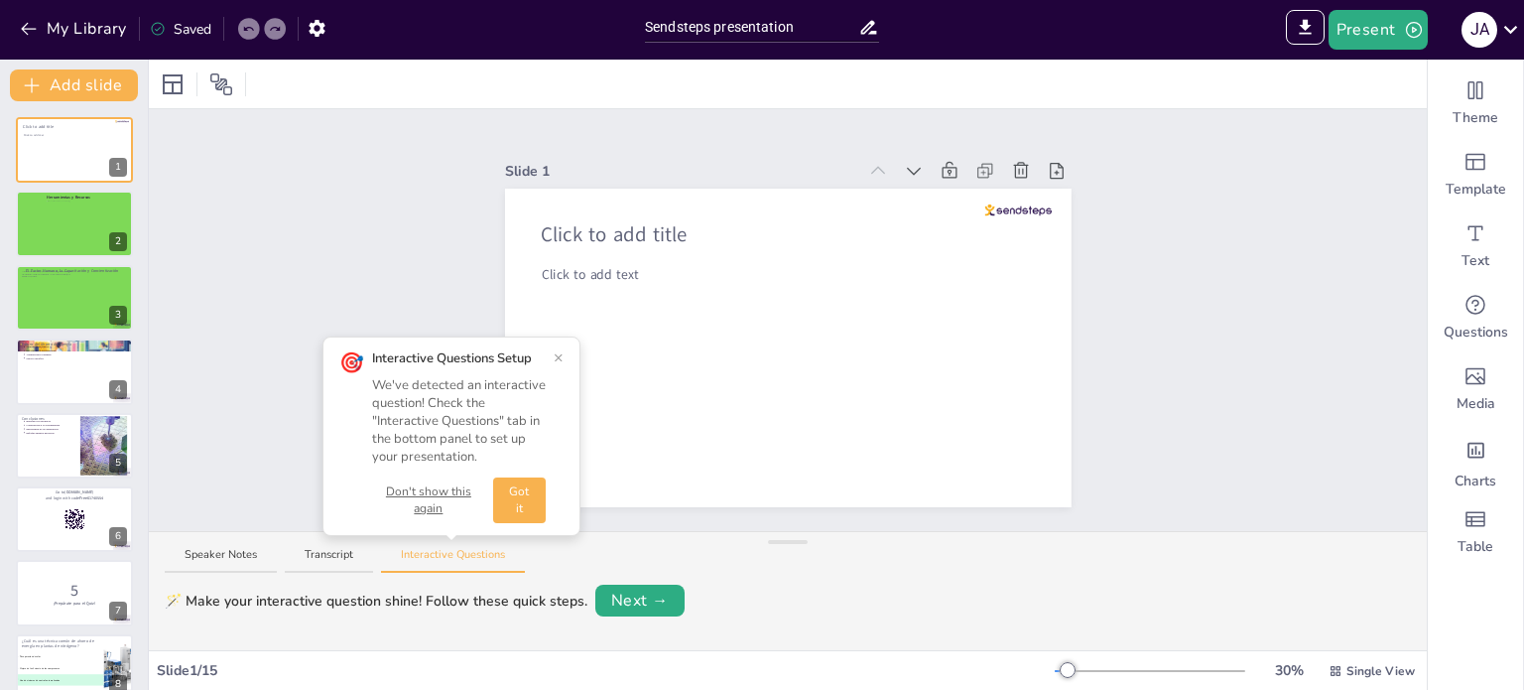
click at [441, 501] on button "Don't show this again" at bounding box center [428, 500] width 113 height 34
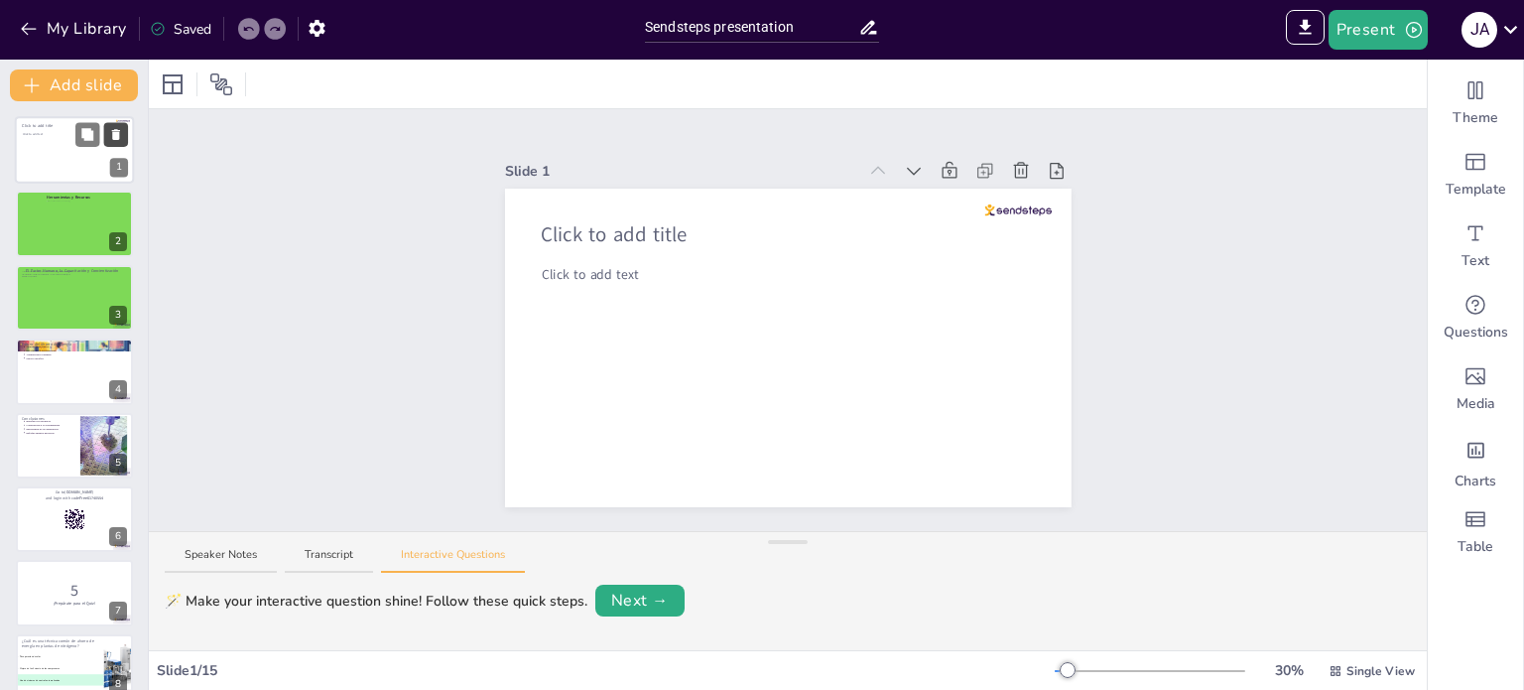
click at [112, 137] on icon at bounding box center [116, 135] width 14 height 14
click at [40, 162] on div "Click to add text" at bounding box center [73, 155] width 101 height 44
click at [254, 28] on icon at bounding box center [248, 29] width 12 height 12
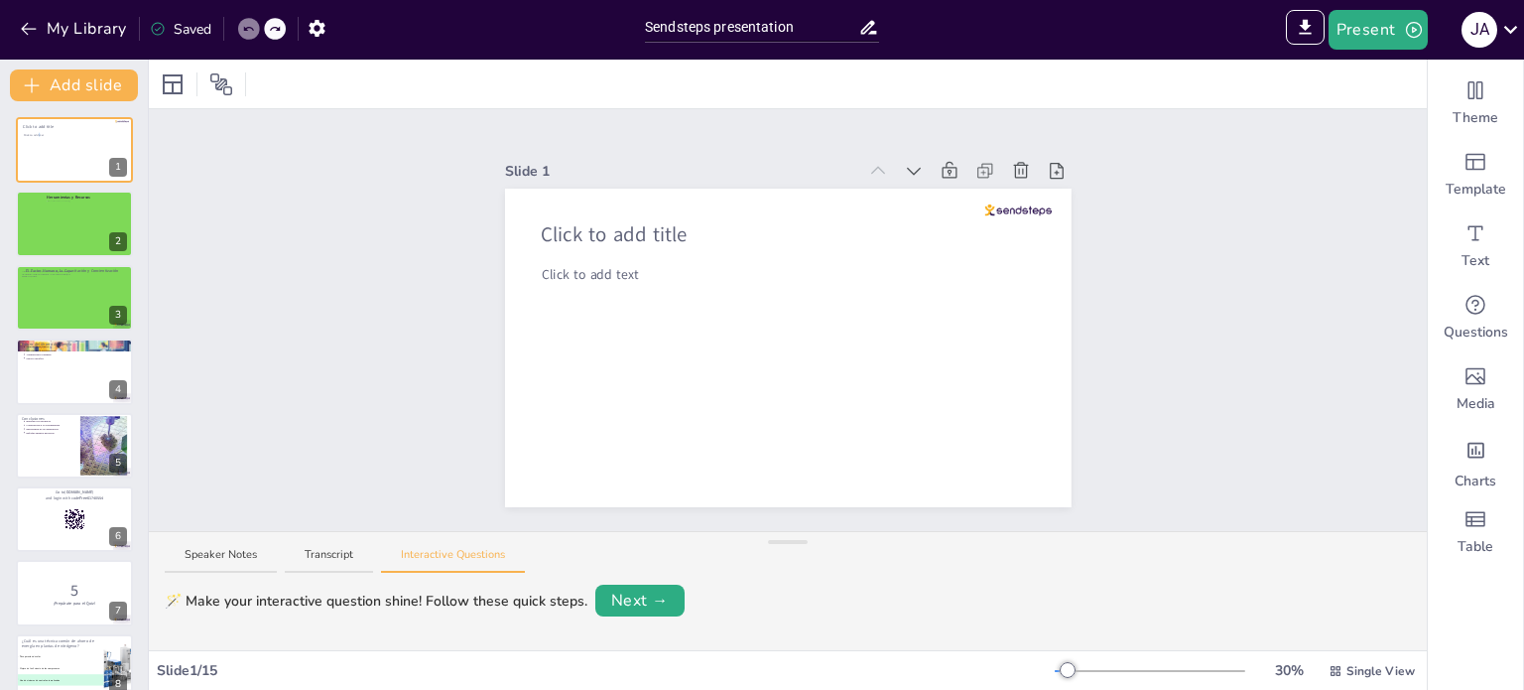
click at [254, 28] on icon at bounding box center [248, 29] width 12 height 12
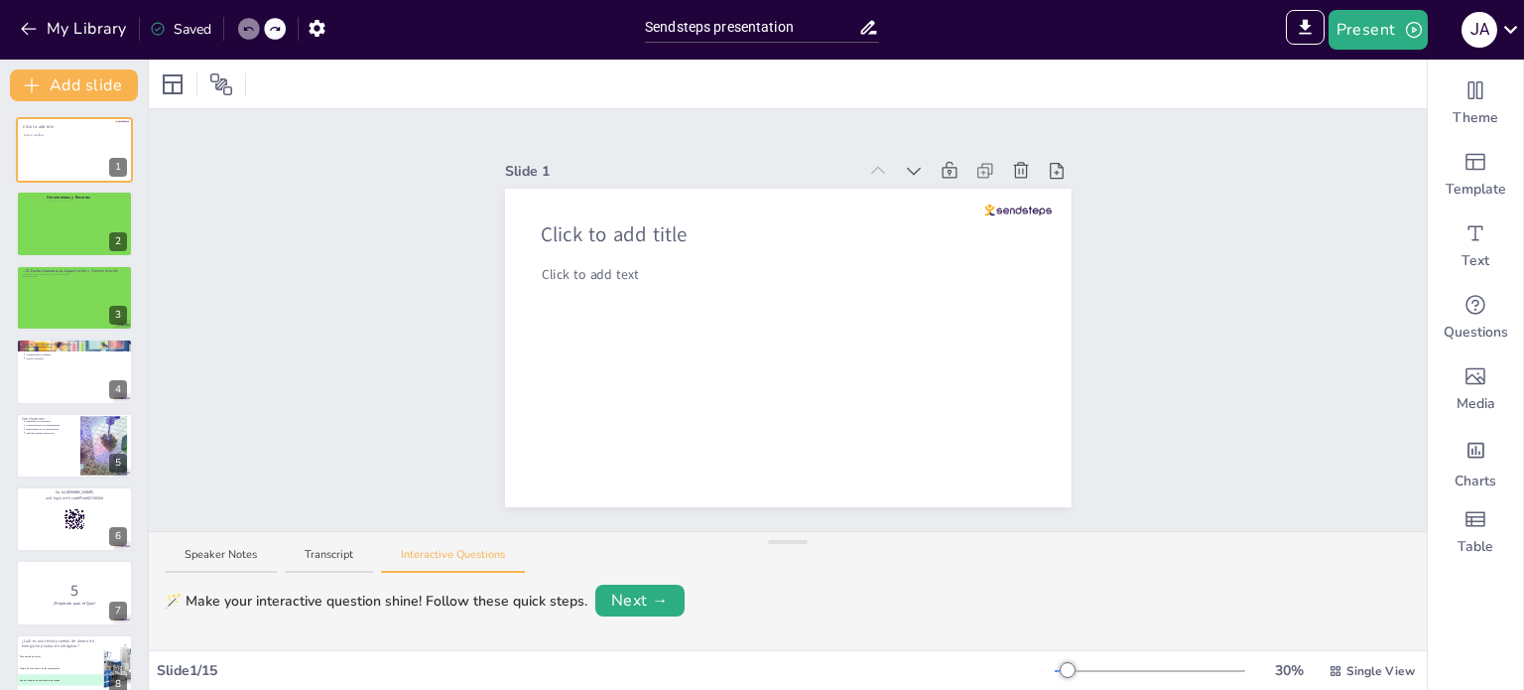
click at [254, 28] on icon at bounding box center [248, 29] width 12 height 12
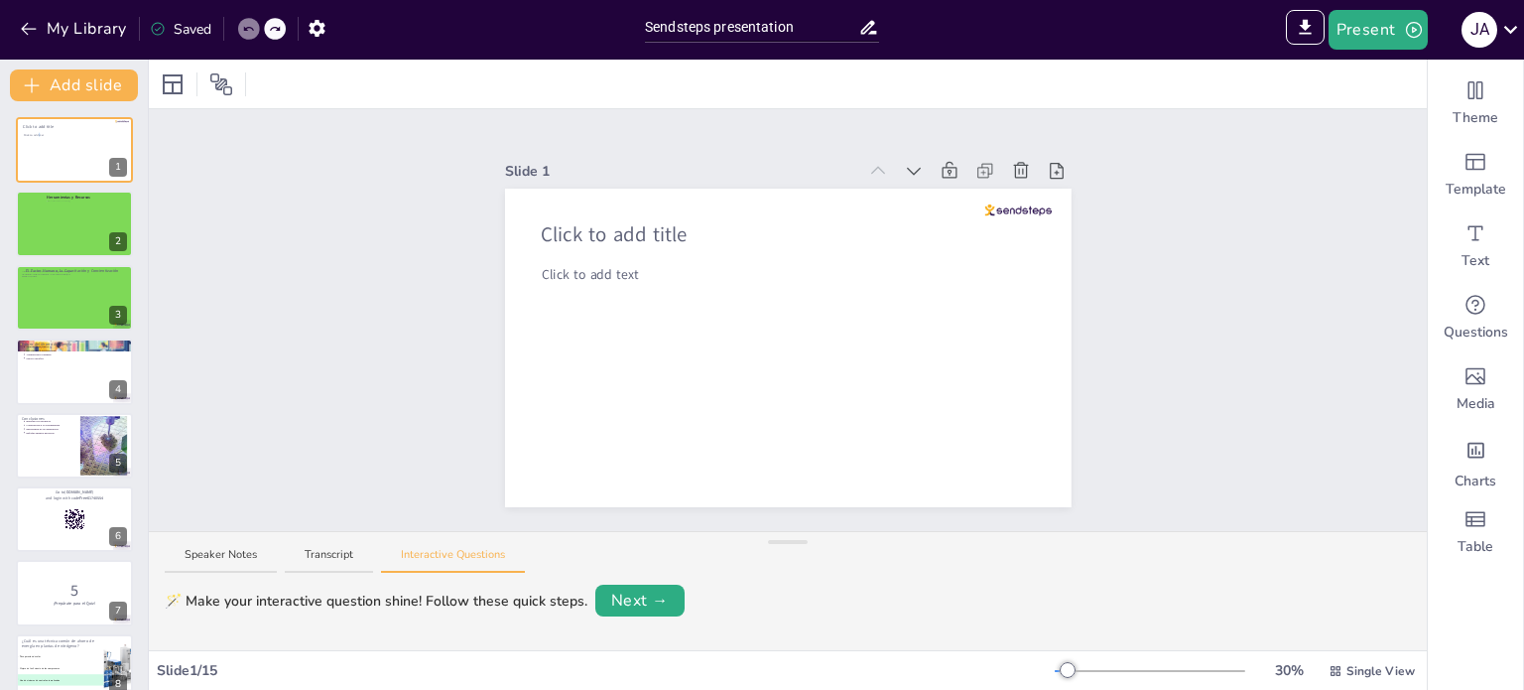
click at [254, 28] on icon at bounding box center [248, 29] width 12 height 12
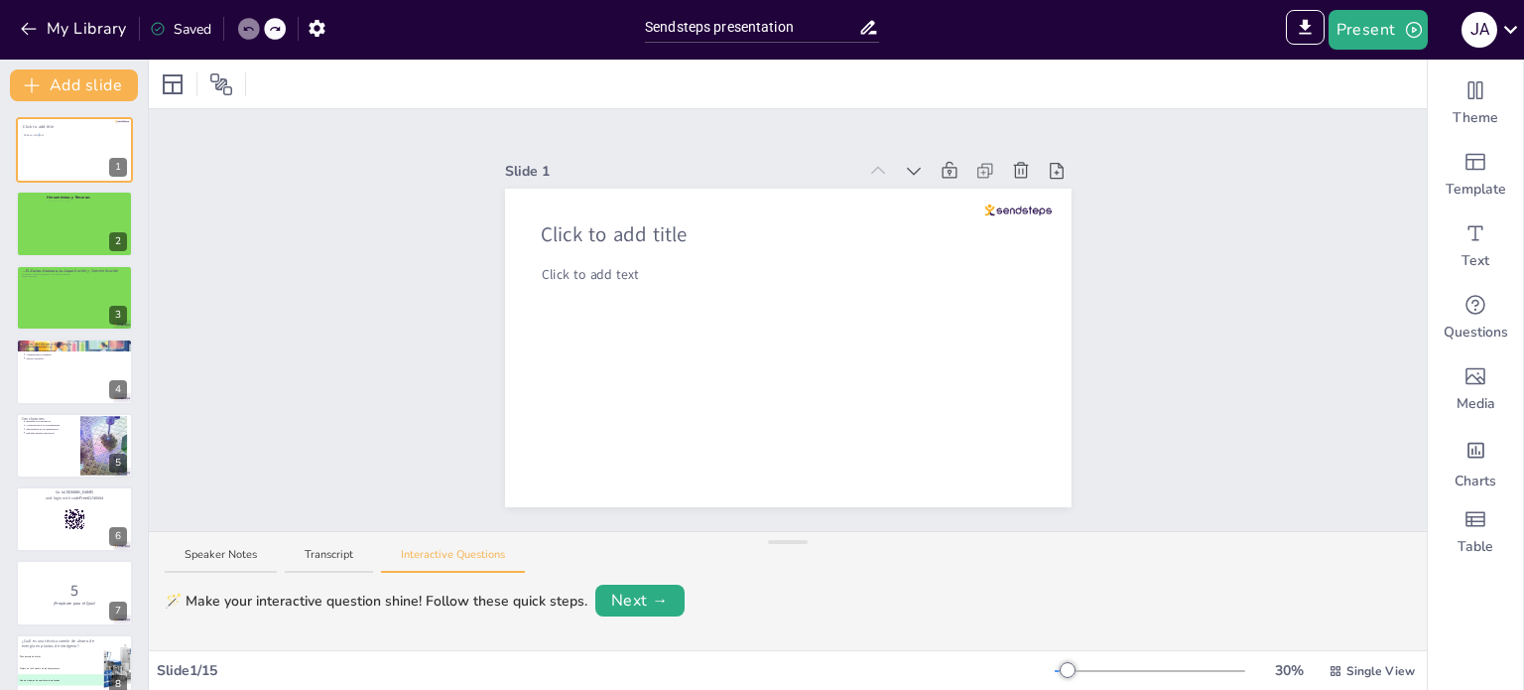
click at [254, 28] on icon at bounding box center [248, 29] width 12 height 12
click at [197, 27] on div "Saved" at bounding box center [181, 29] width 62 height 21
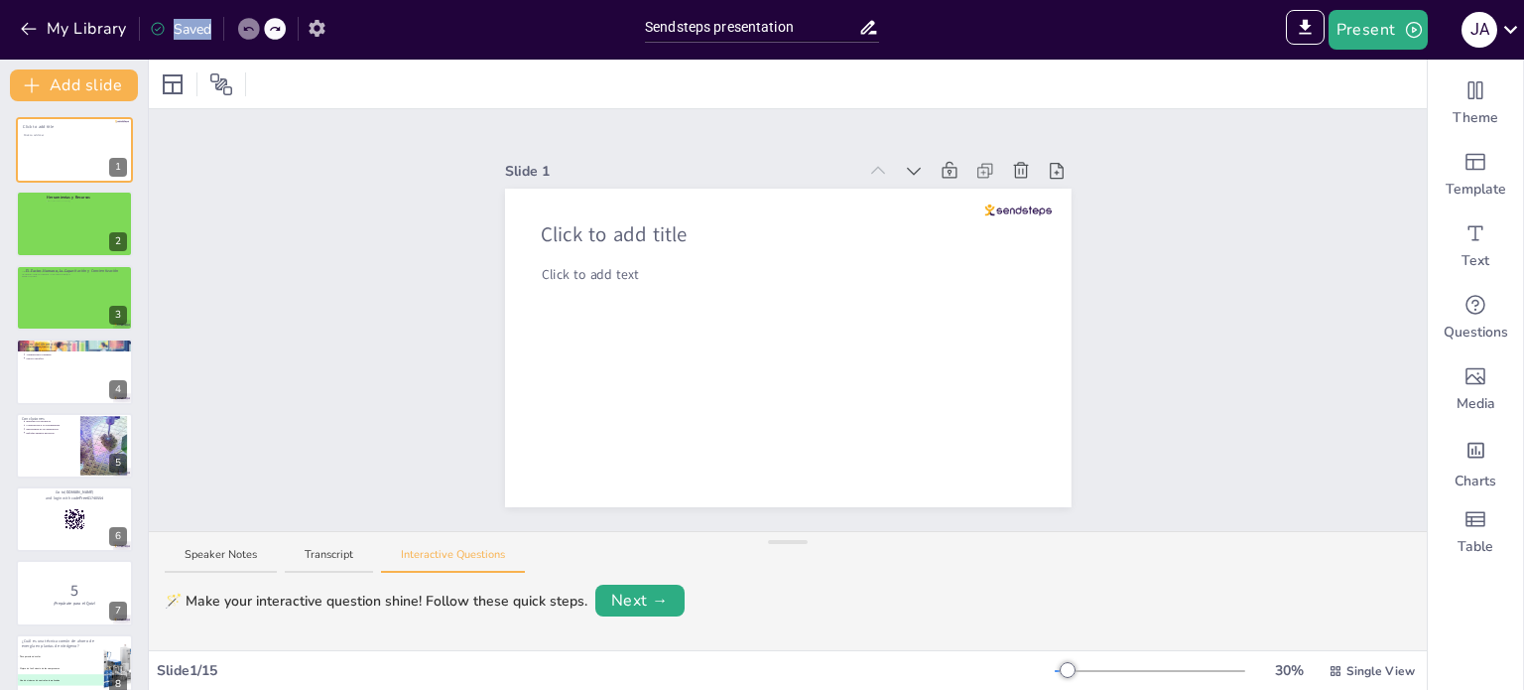
drag, startPoint x: 197, startPoint y: 27, endPoint x: 319, endPoint y: 31, distance: 122.1
click at [319, 31] on div "My Library Saved" at bounding box center [167, 28] width 335 height 36
click at [319, 31] on icon "button" at bounding box center [317, 28] width 16 height 17
click at [313, 28] on icon "button" at bounding box center [317, 28] width 16 height 17
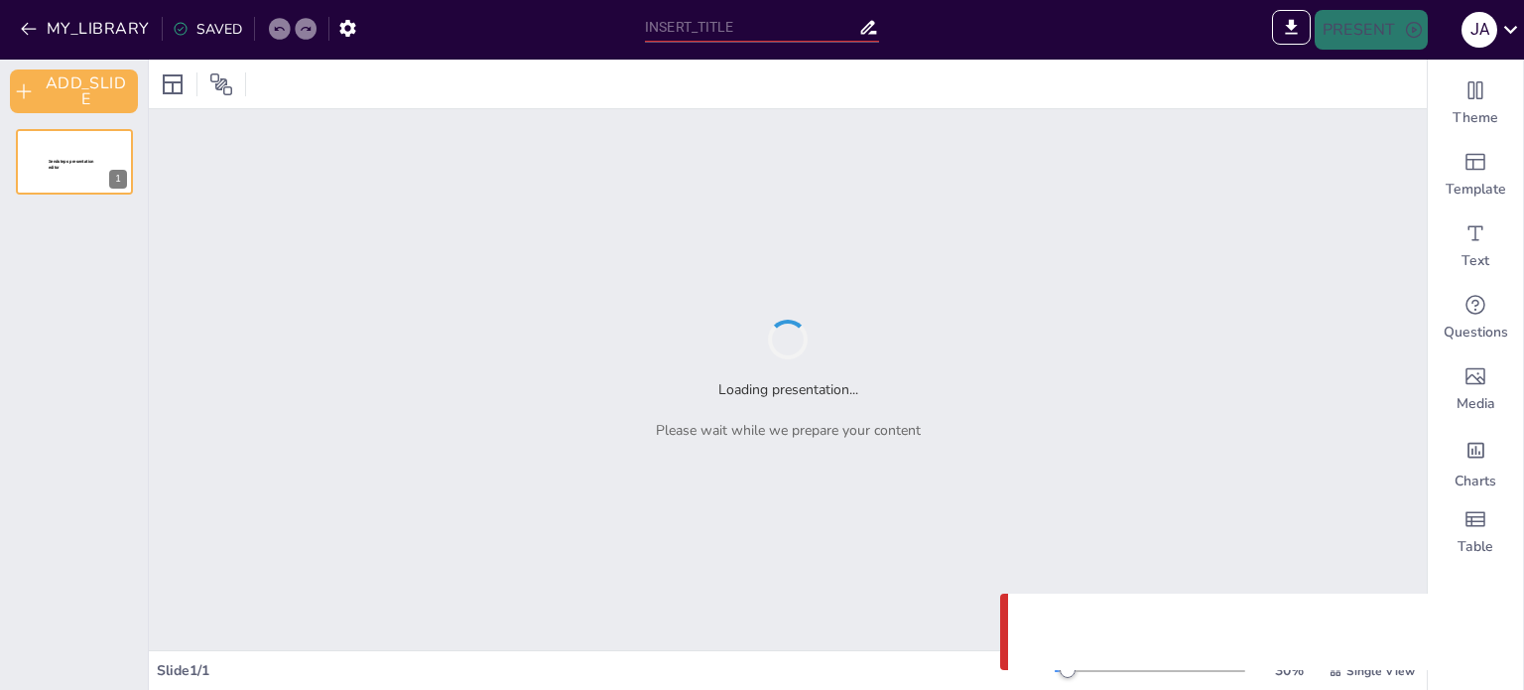
type input "Sendsteps presentation"
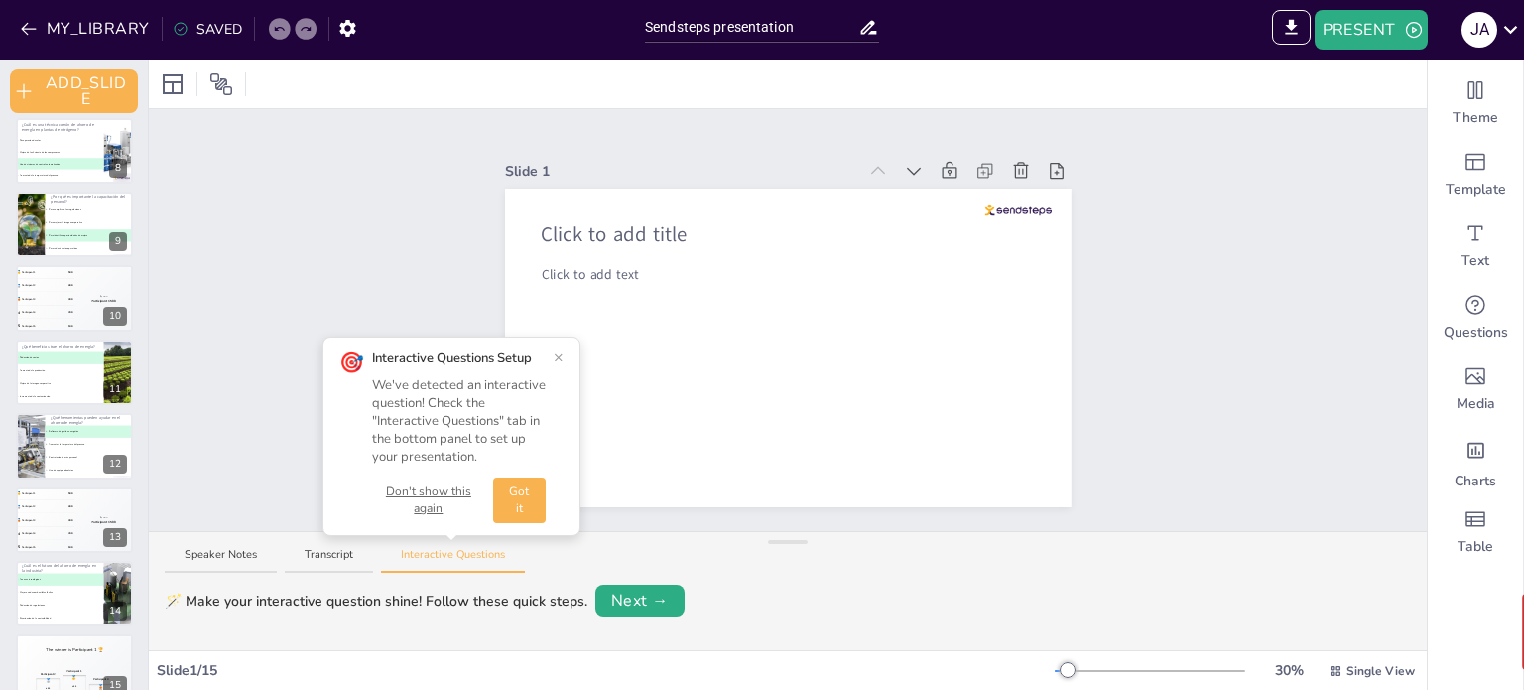
scroll to position [554, 0]
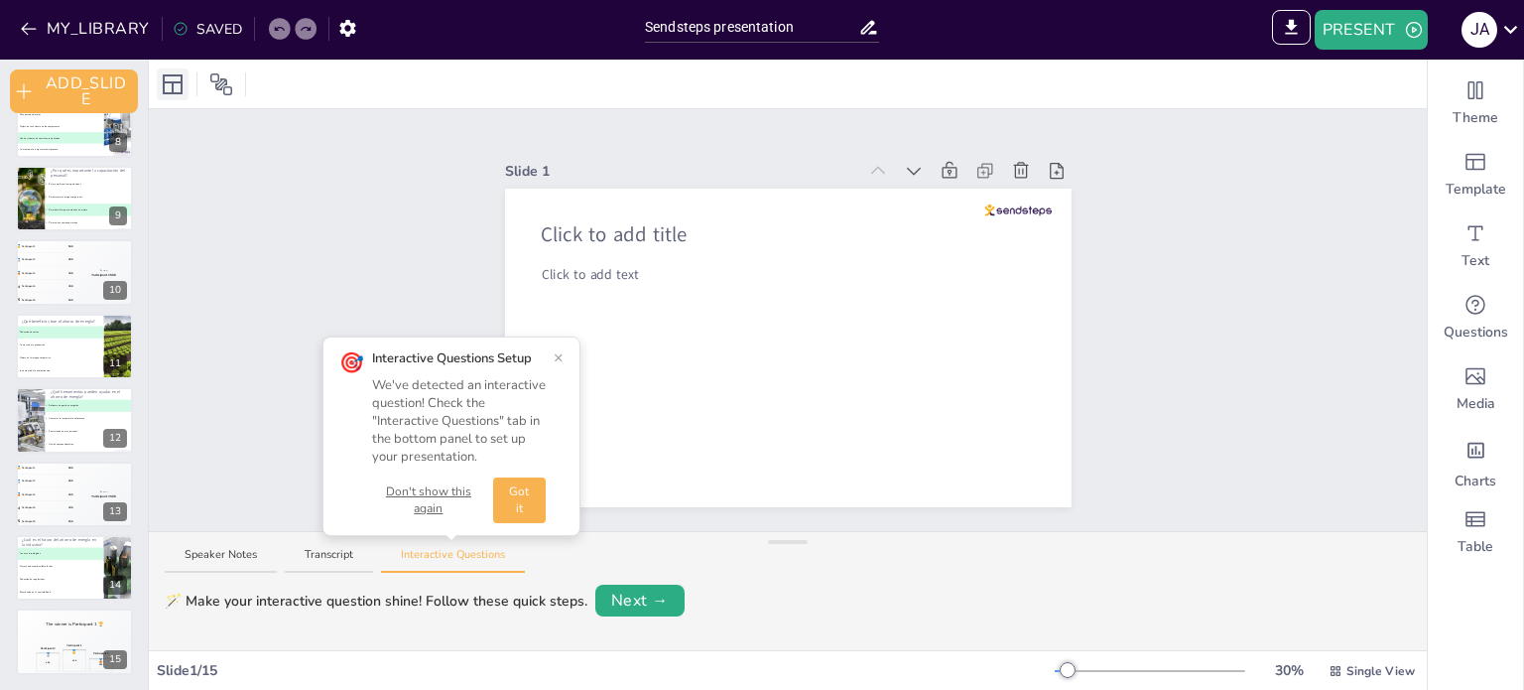
click at [163, 82] on icon at bounding box center [173, 84] width 20 height 20
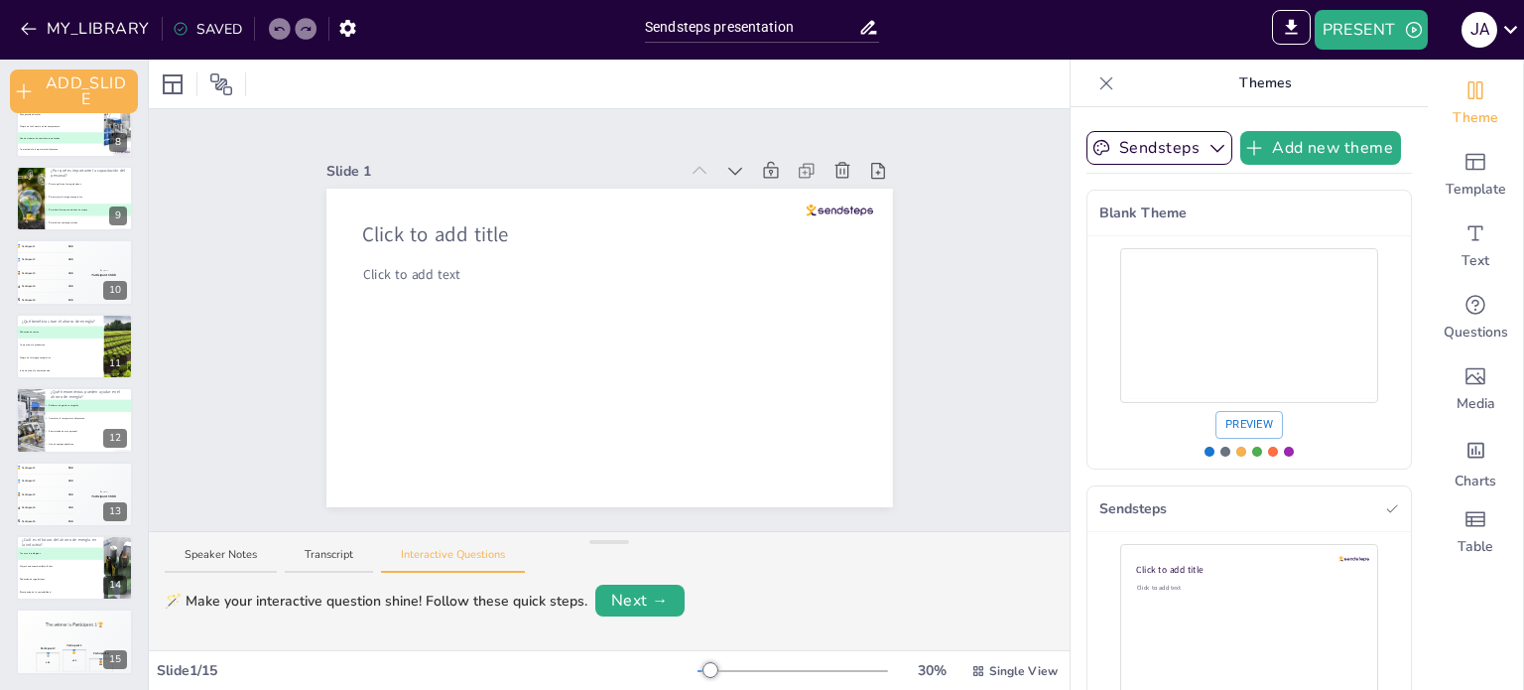
click at [1088, 176] on div "Sendsteps Add new theme Blank Theme Preview Sendsteps Click to add title Click …" at bounding box center [1250, 444] width 326 height 642
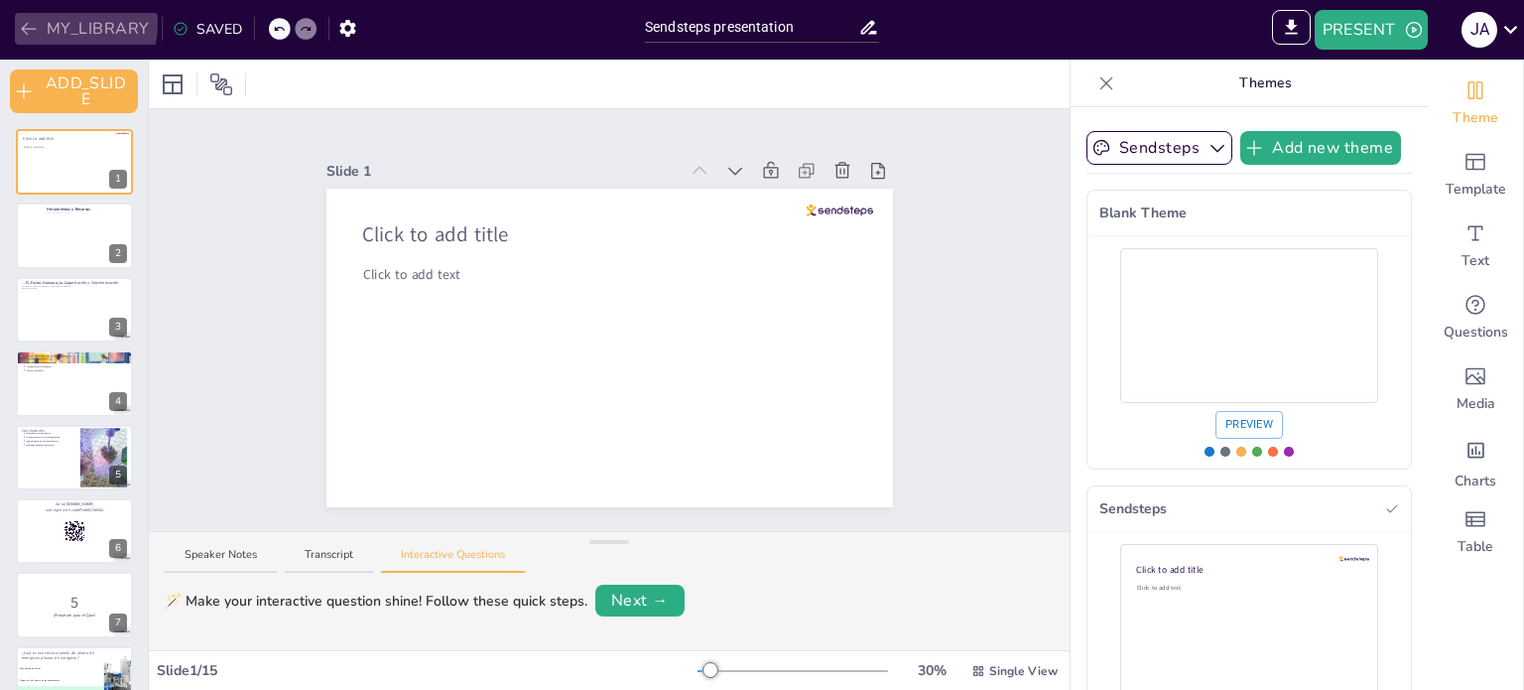
click at [38, 23] on icon "button" at bounding box center [29, 29] width 20 height 20
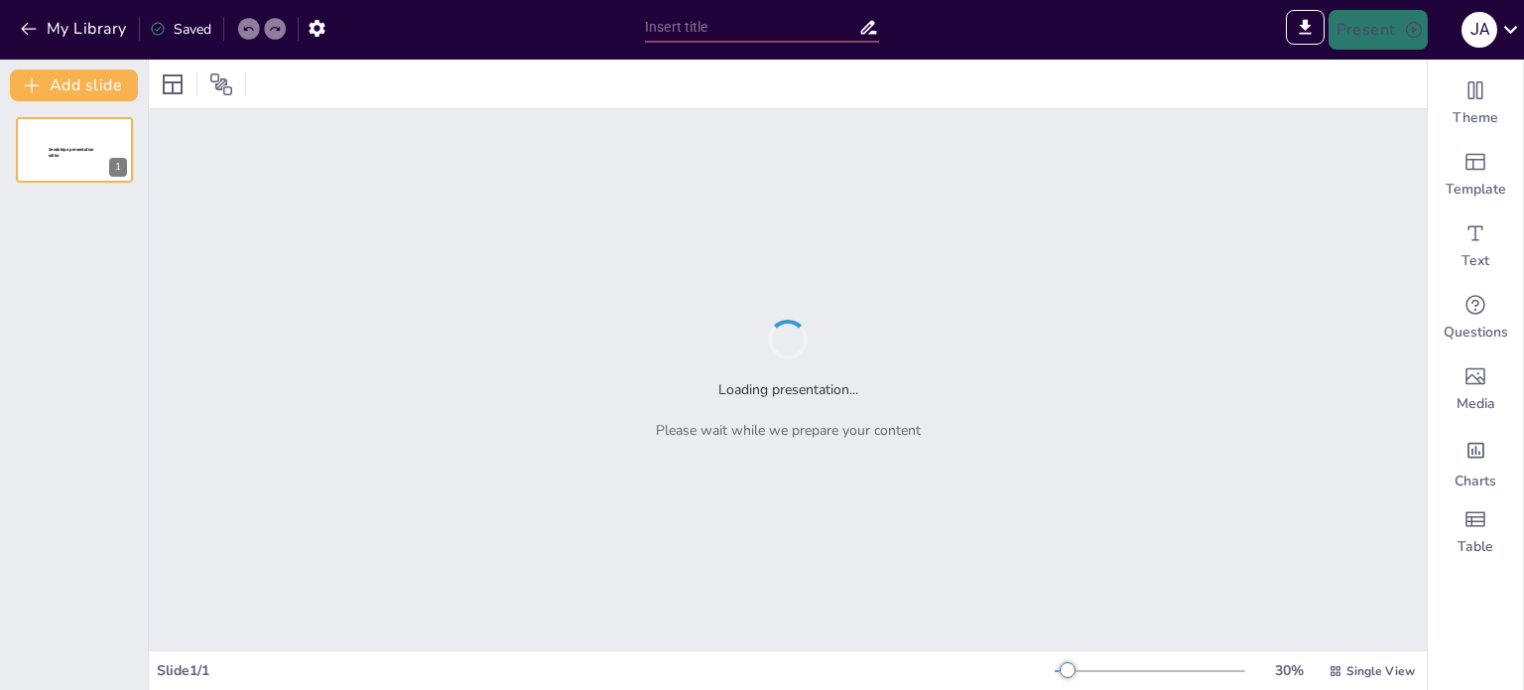
type input "Sendsteps presentation"
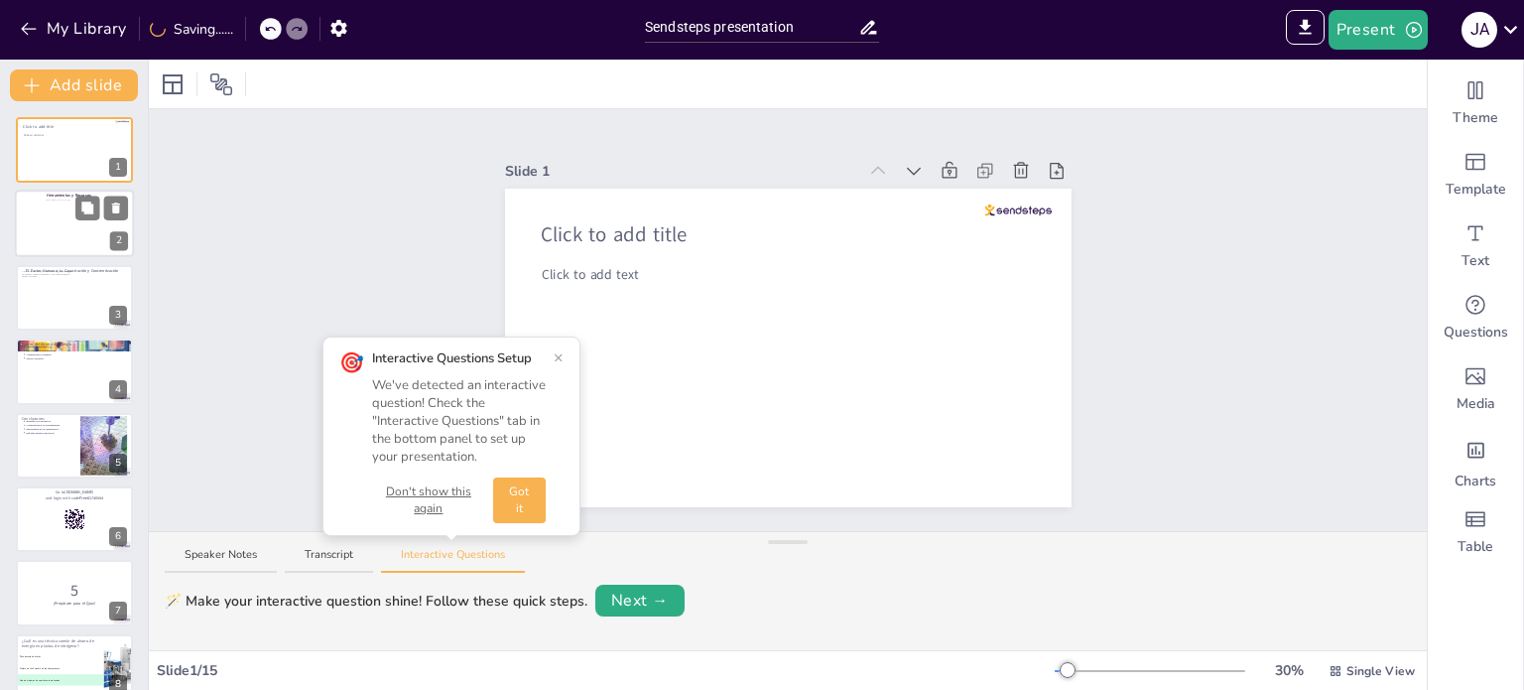
click at [39, 225] on div at bounding box center [74, 224] width 119 height 67
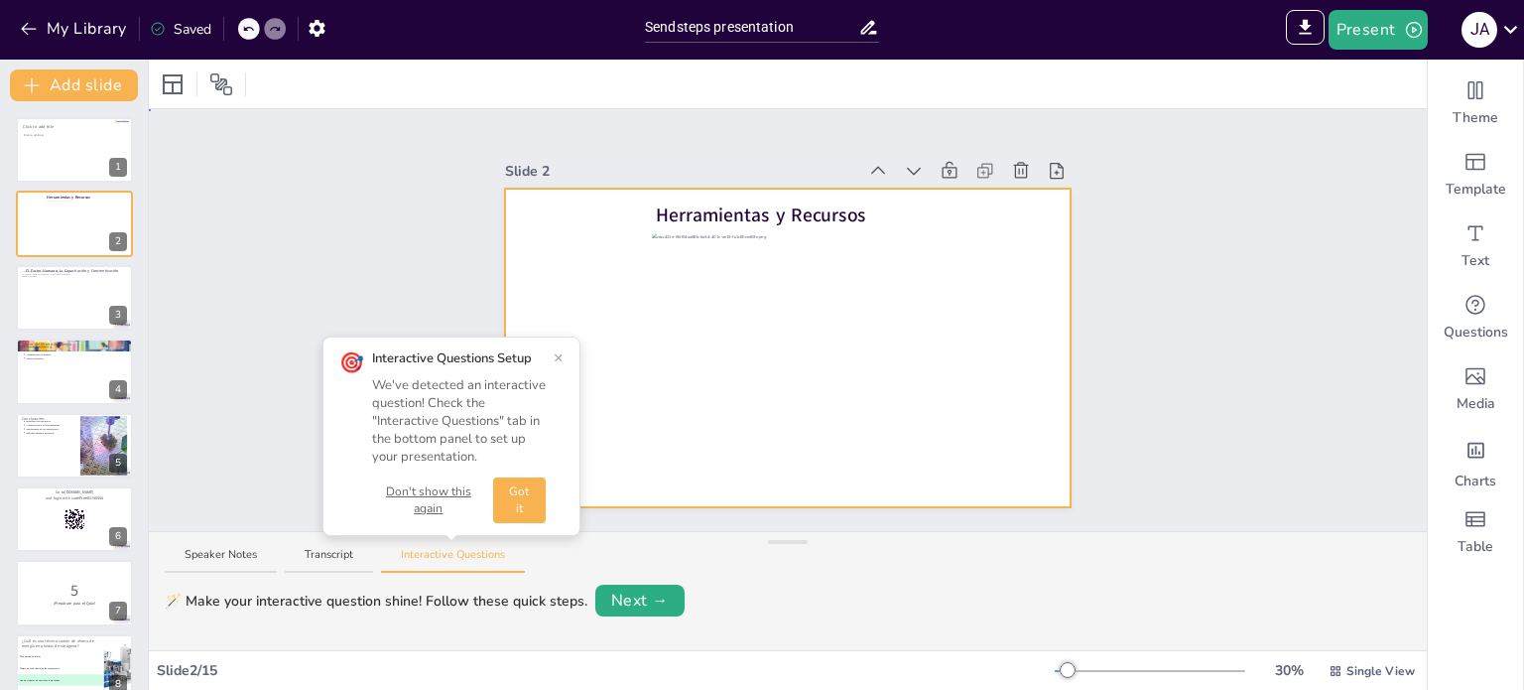
click at [547, 233] on div at bounding box center [788, 348] width 567 height 319
click at [172, 83] on div at bounding box center [173, 84] width 24 height 24
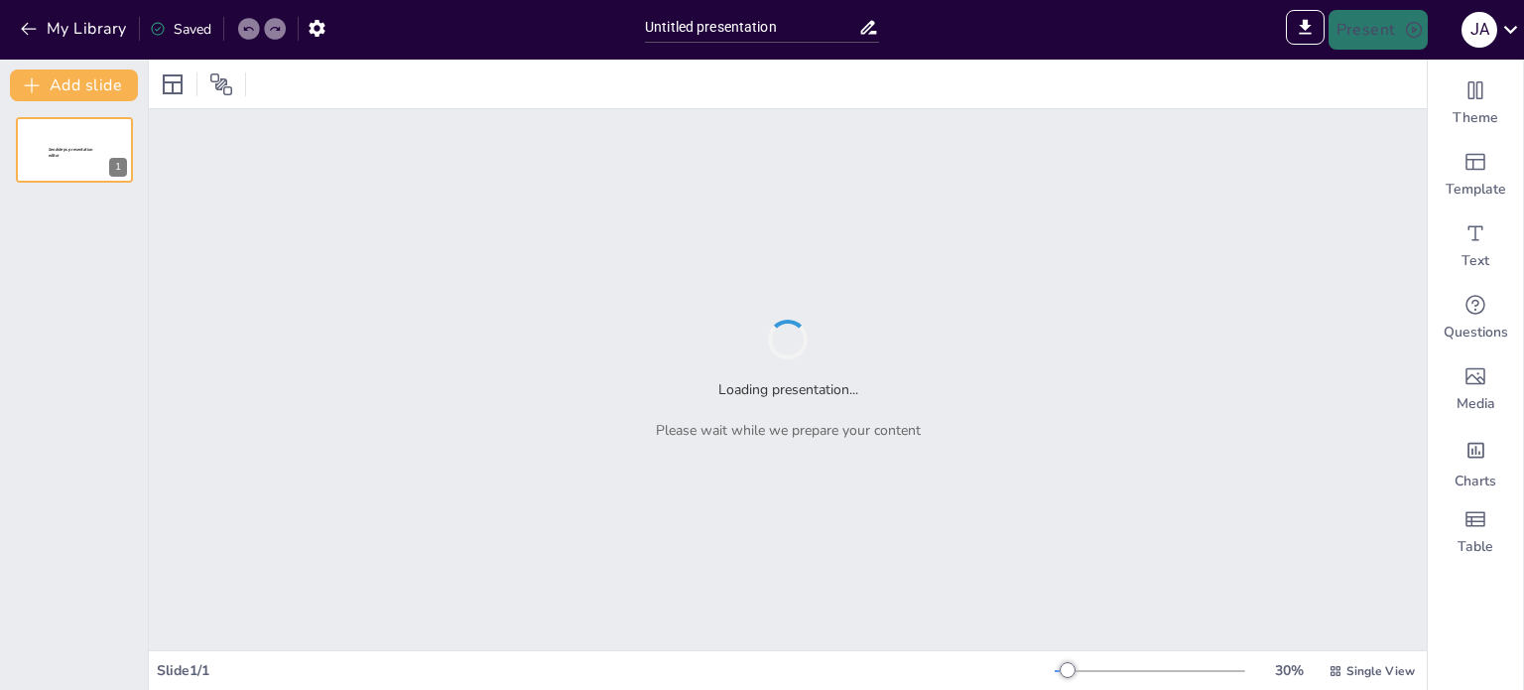
type input "Sendsteps presentation"
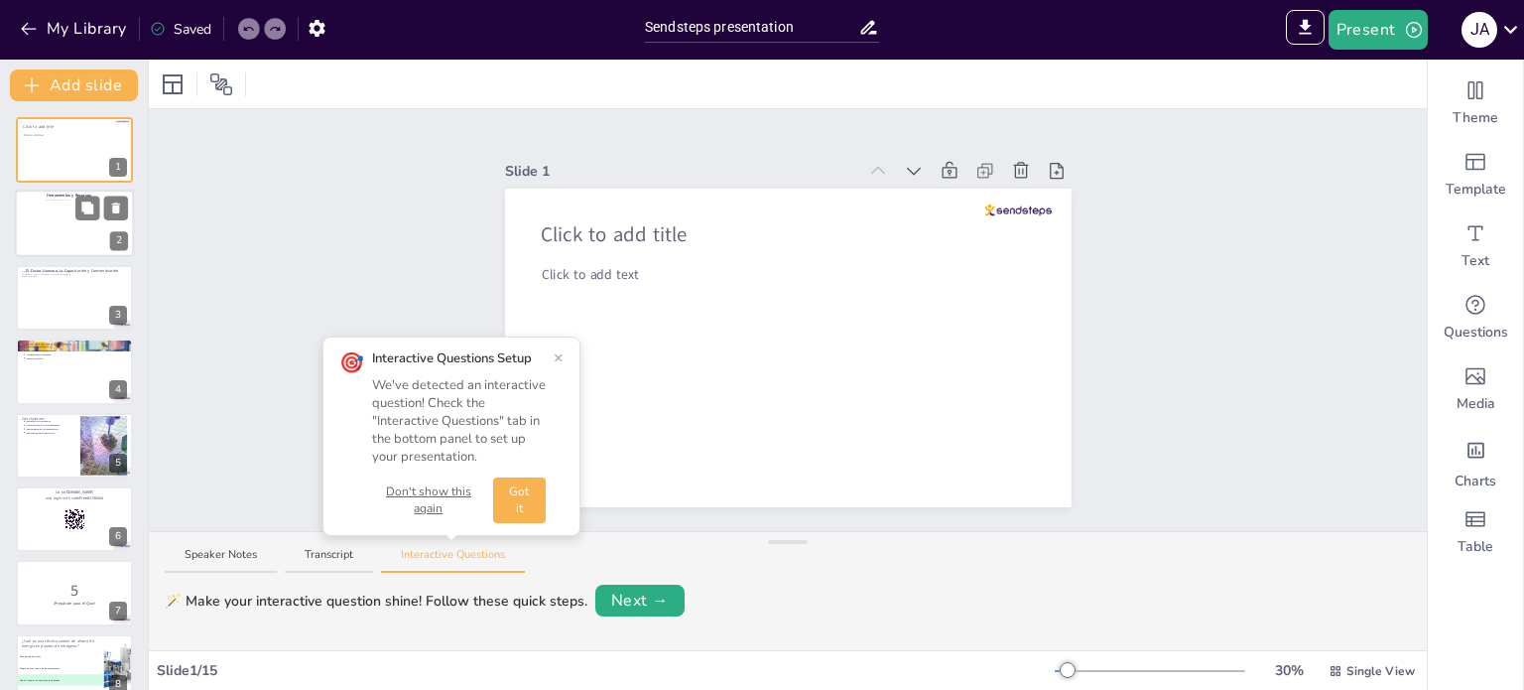
click at [39, 200] on div at bounding box center [74, 224] width 119 height 67
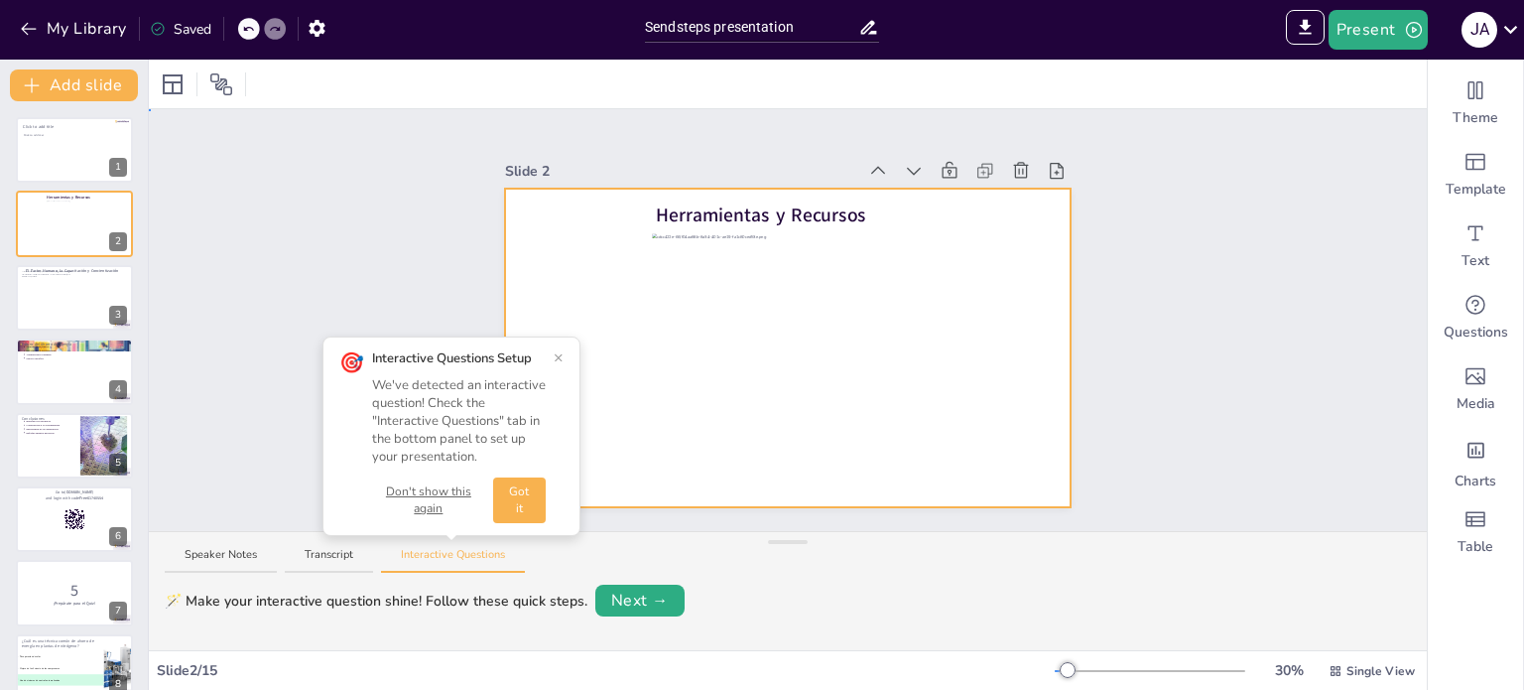
click at [559, 257] on div at bounding box center [788, 348] width 567 height 319
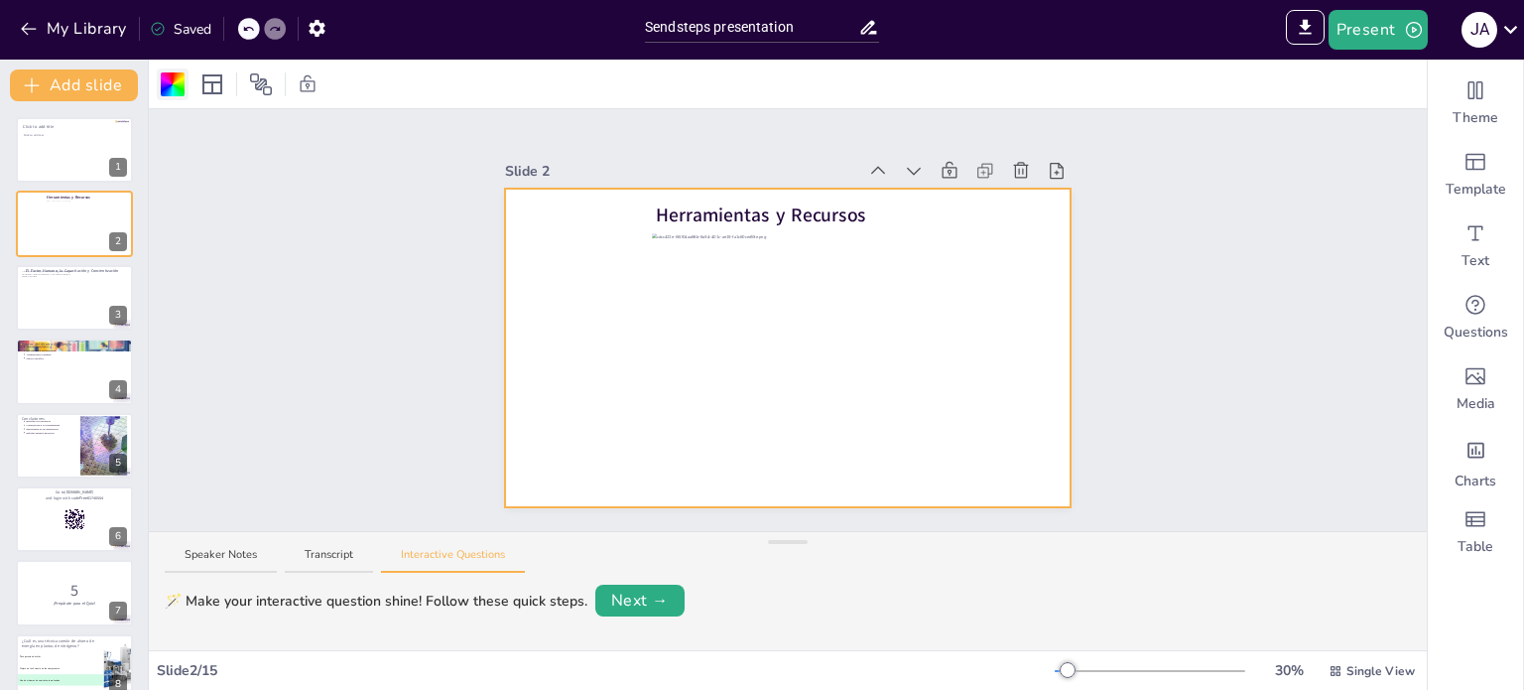
click at [167, 86] on div at bounding box center [173, 84] width 24 height 24
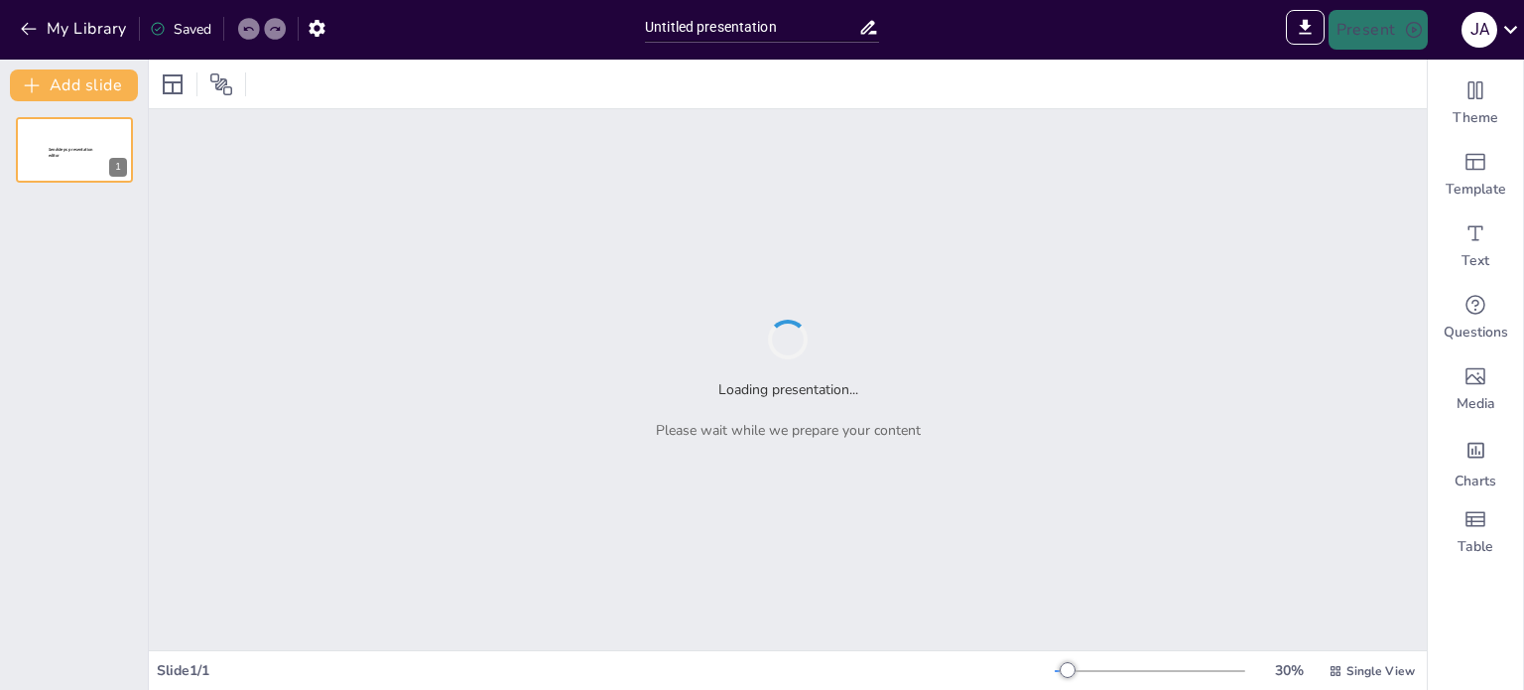
type input "Sendsteps presentation"
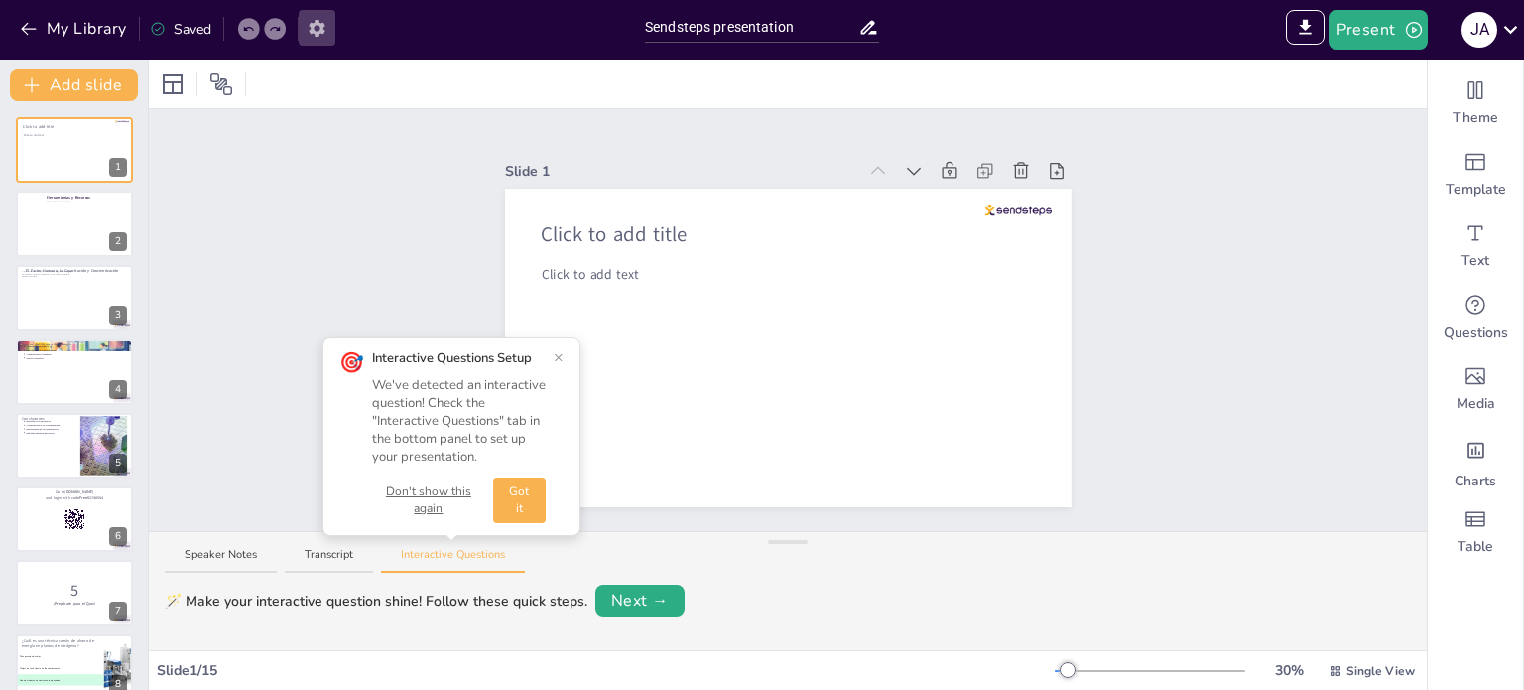
click at [318, 30] on icon "button" at bounding box center [317, 28] width 21 height 21
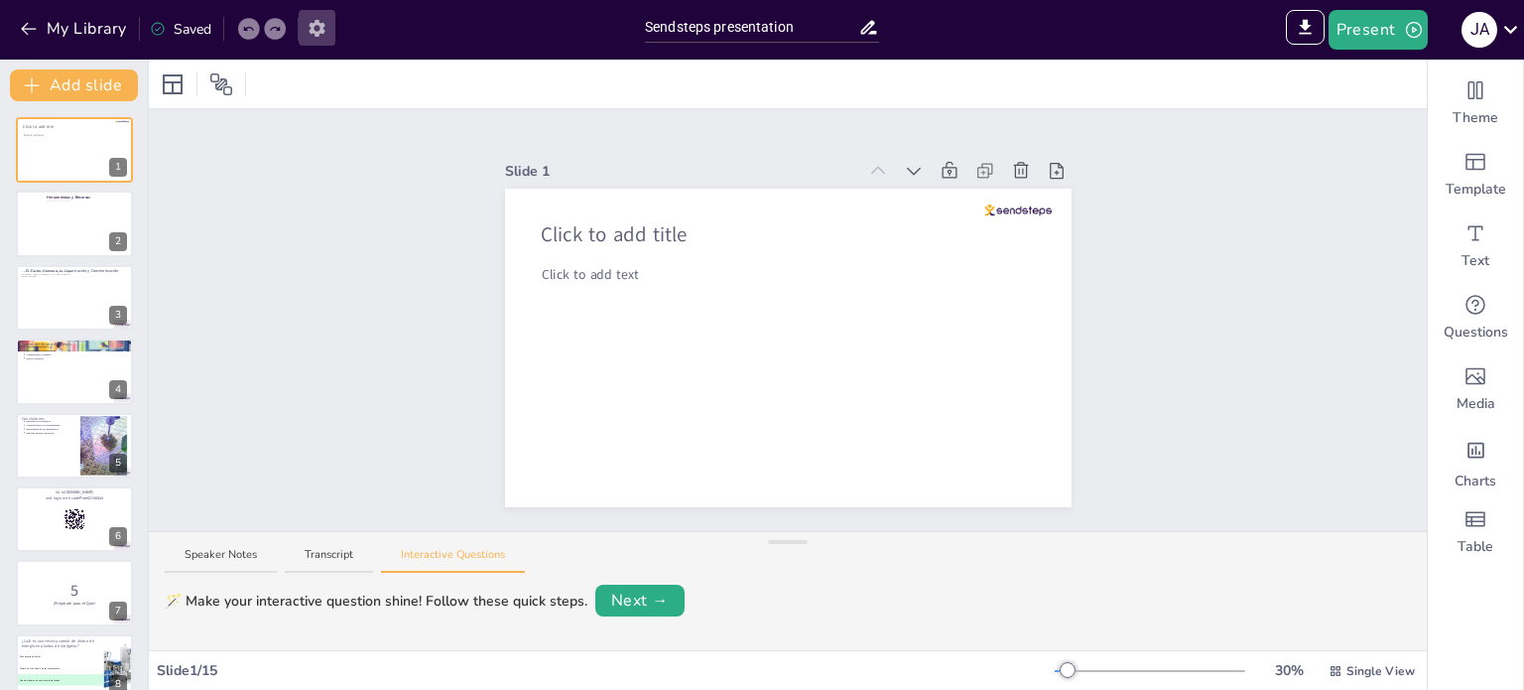
click at [318, 30] on icon "button" at bounding box center [317, 28] width 21 height 21
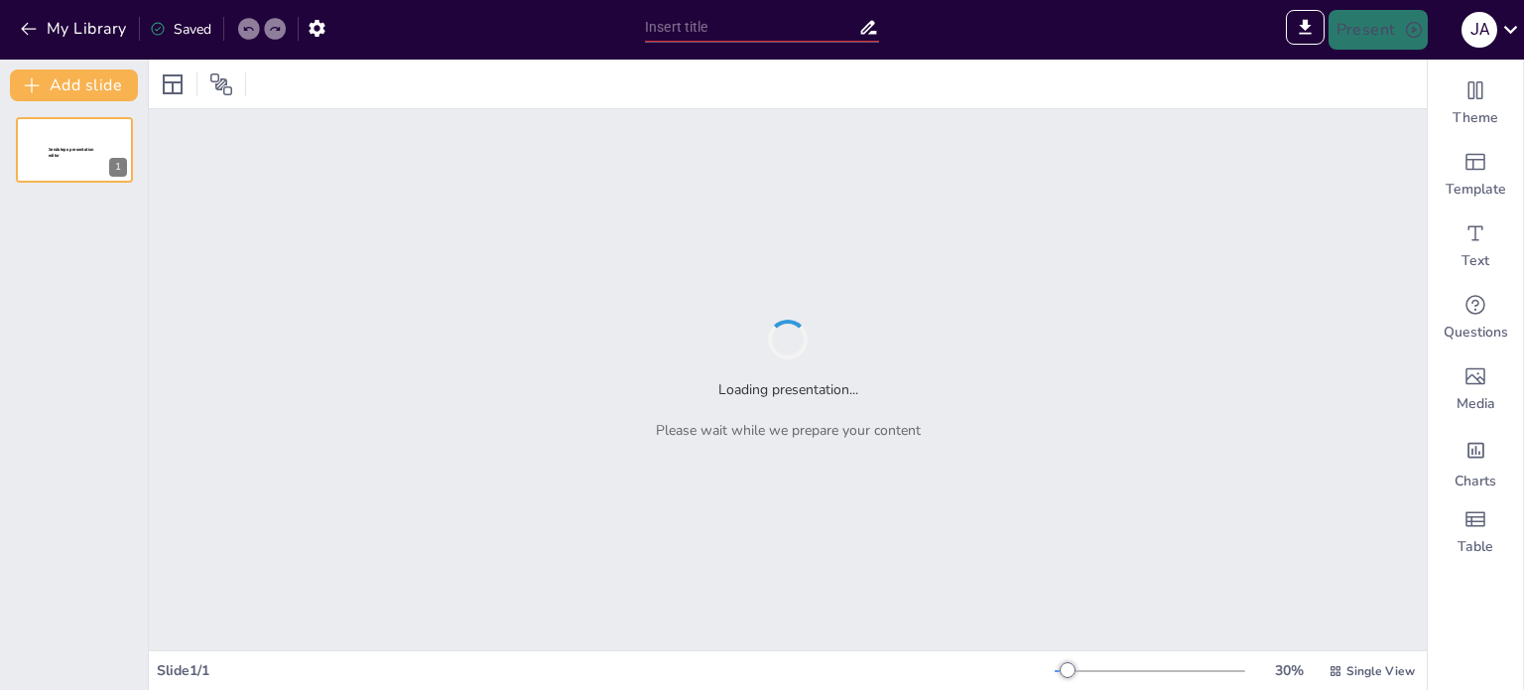
type input "Sendsteps presentation"
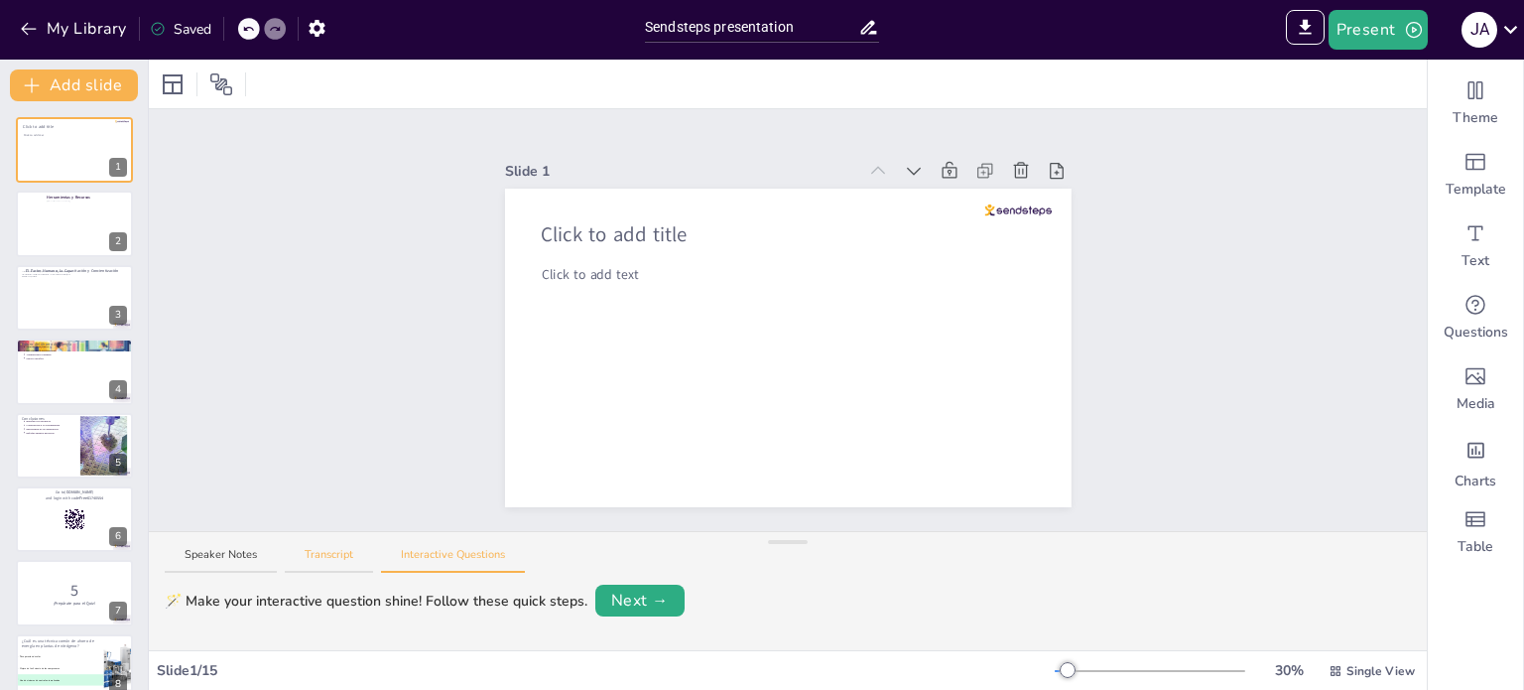
click at [357, 569] on button "Transcript" at bounding box center [329, 560] width 88 height 27
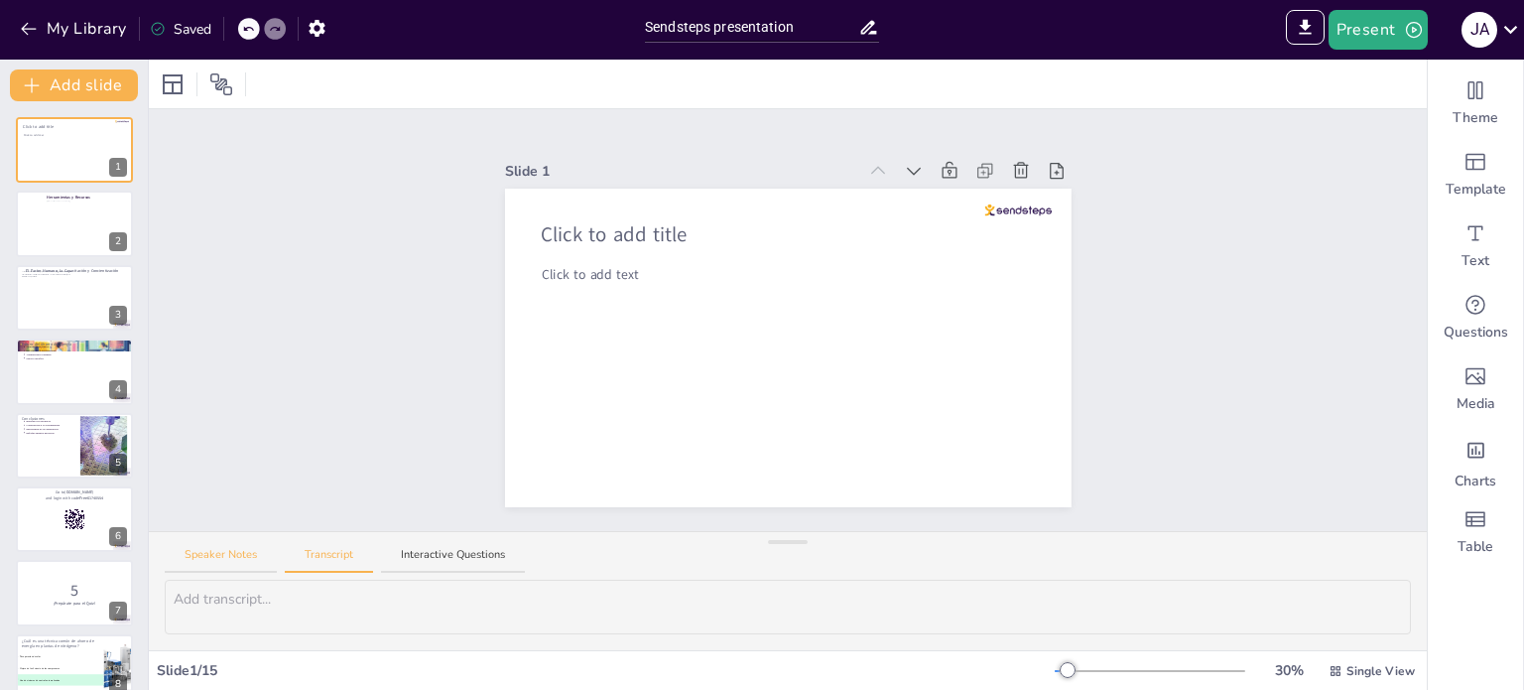
click at [188, 555] on button "Speaker Notes" at bounding box center [221, 560] width 112 height 27
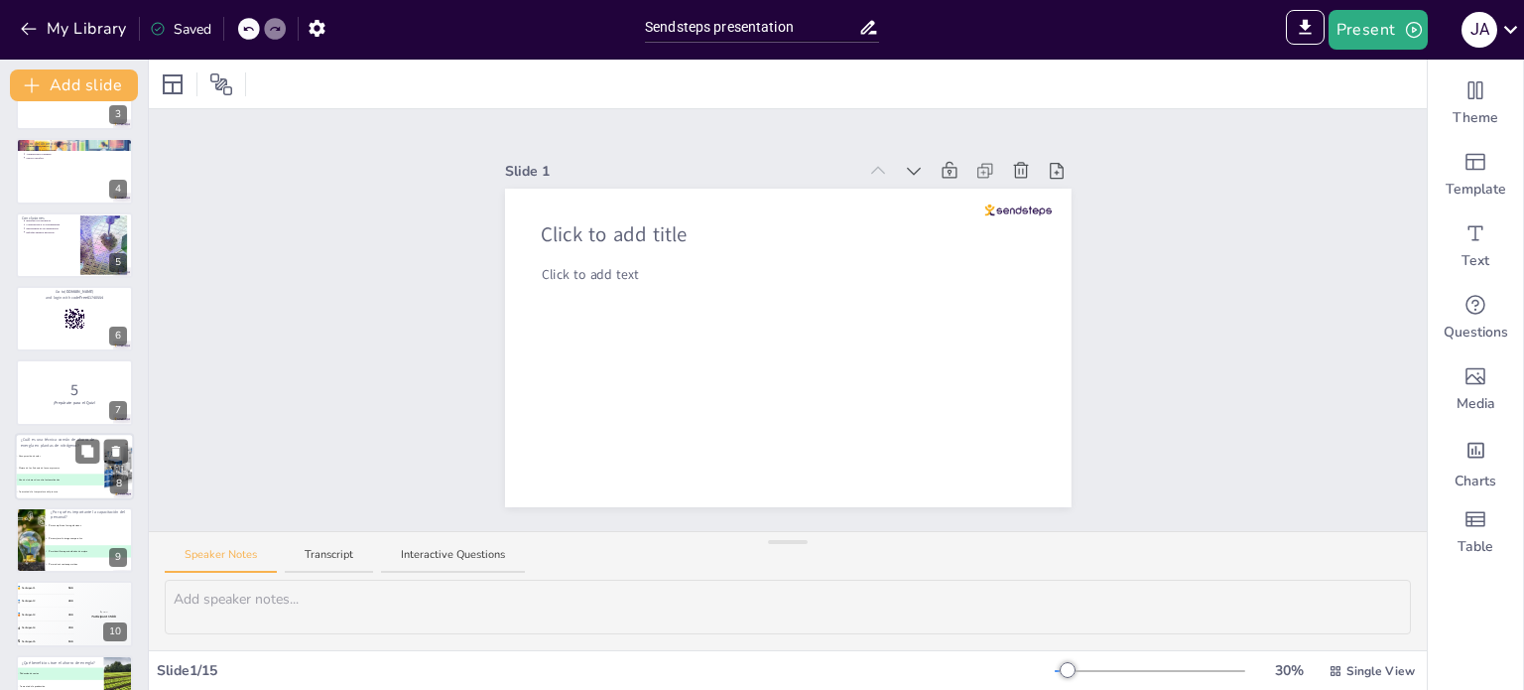
scroll to position [208, 0]
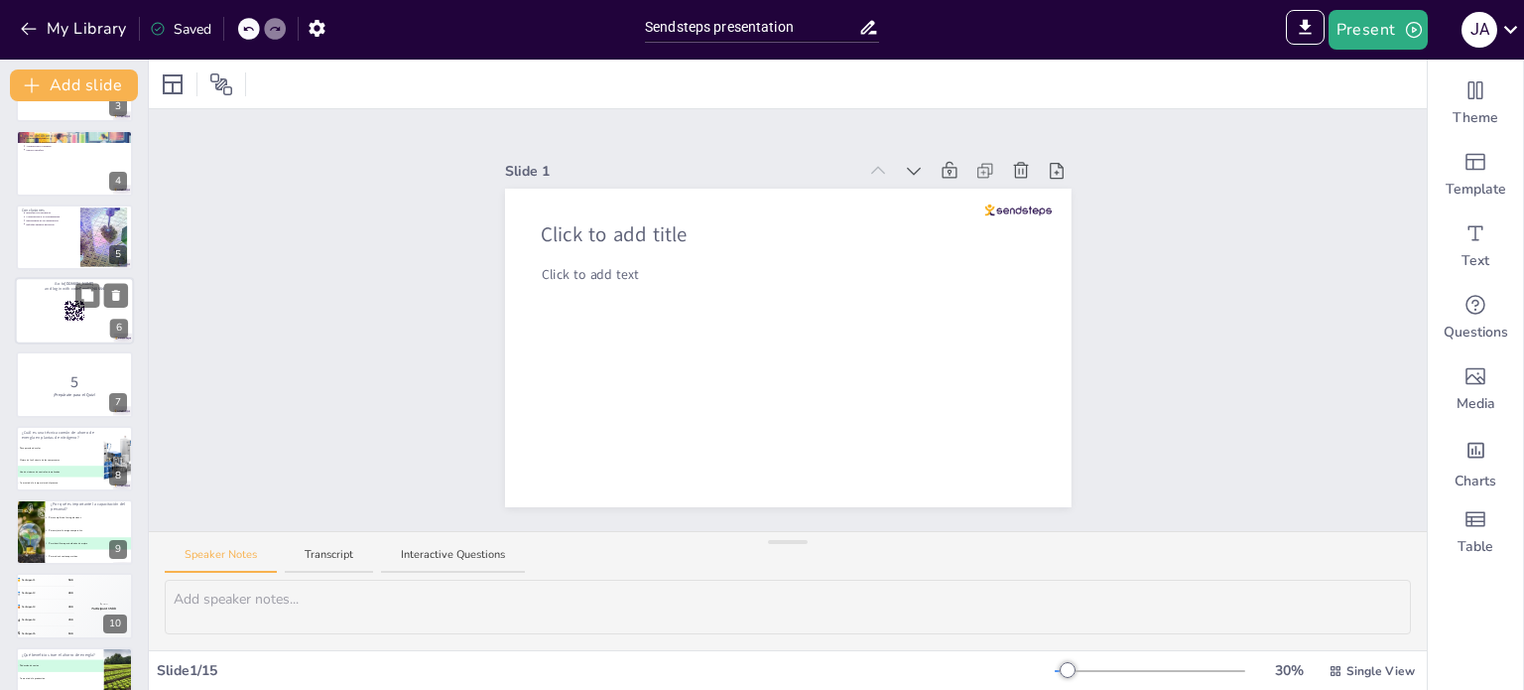
click at [24, 318] on div at bounding box center [74, 310] width 119 height 67
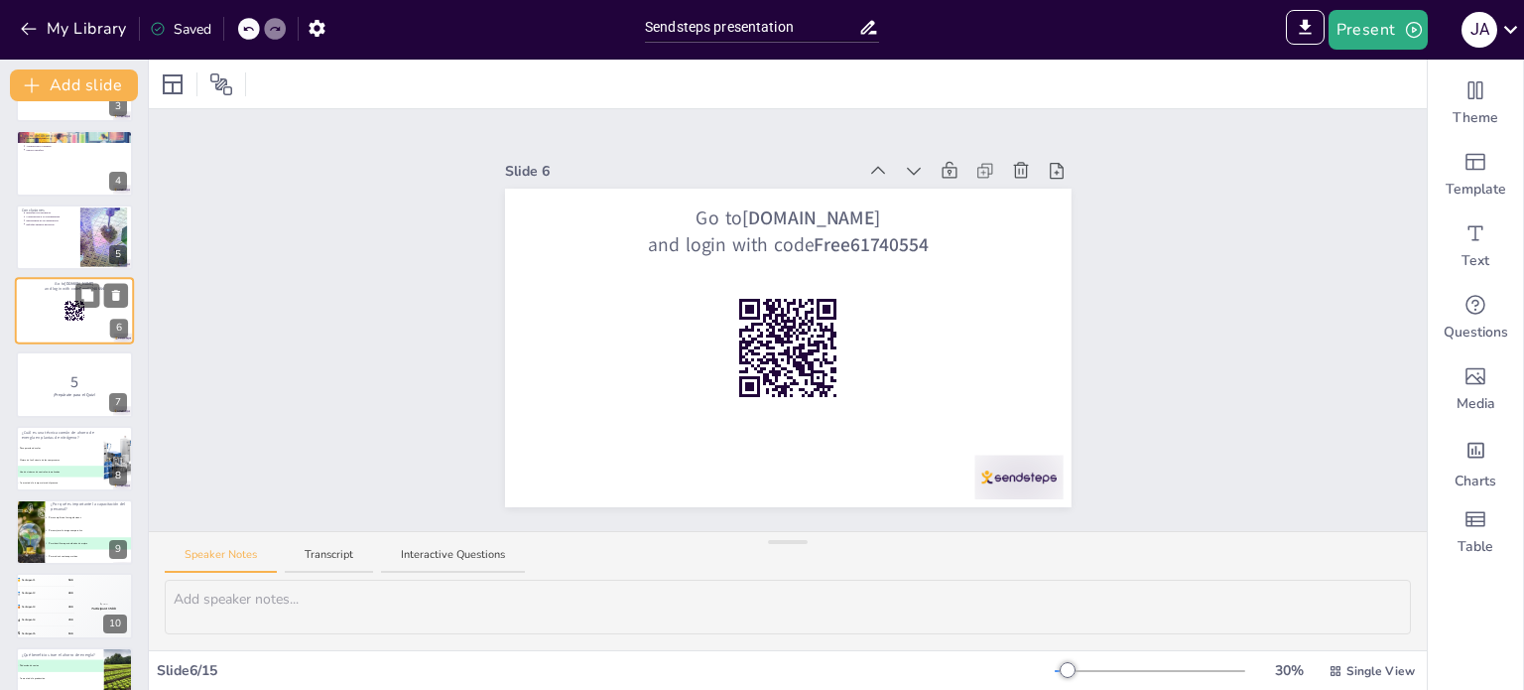
scroll to position [123, 0]
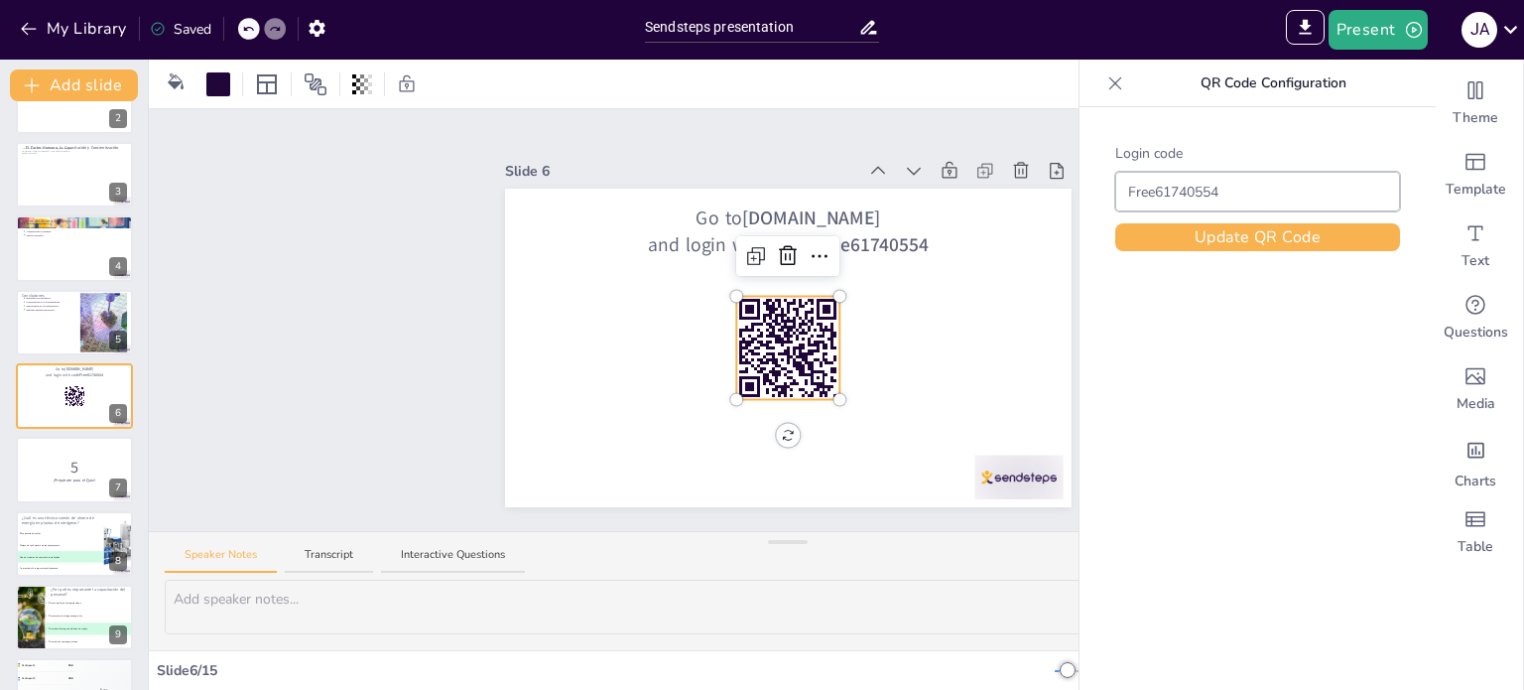
click at [775, 335] on rect at bounding box center [778, 338] width 6 height 9
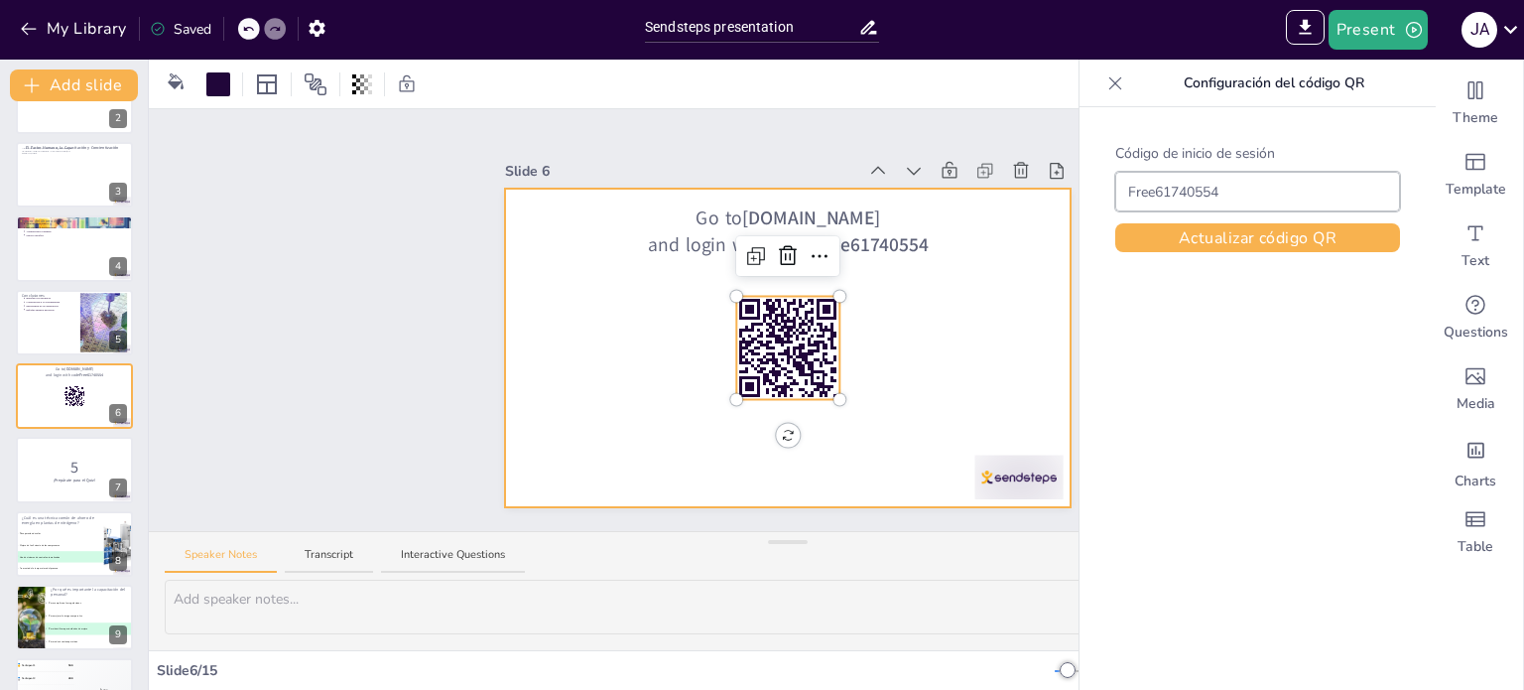
click at [519, 396] on div at bounding box center [788, 348] width 567 height 319
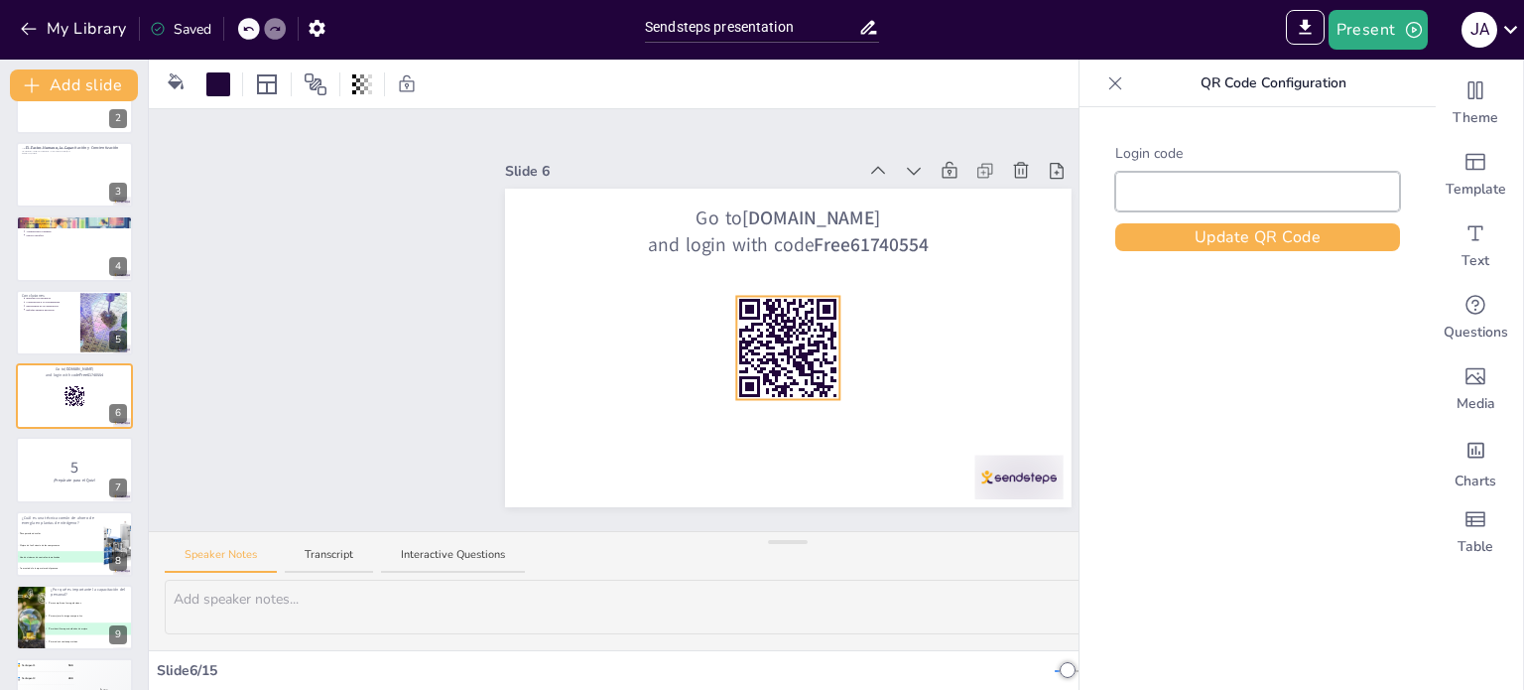
click at [779, 348] on rect at bounding box center [787, 347] width 103 height 103
type input "Free61740554"
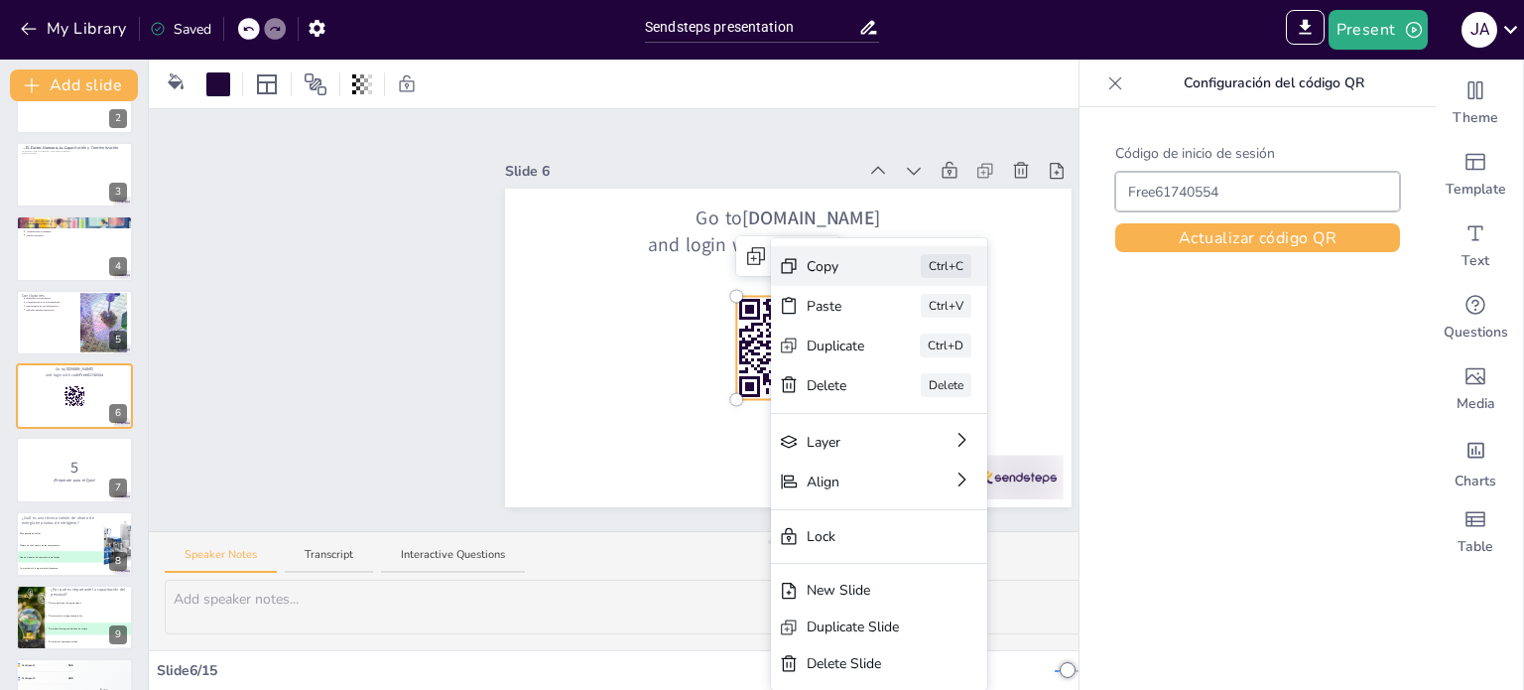
click at [856, 273] on div "Copy" at bounding box center [836, 266] width 59 height 21
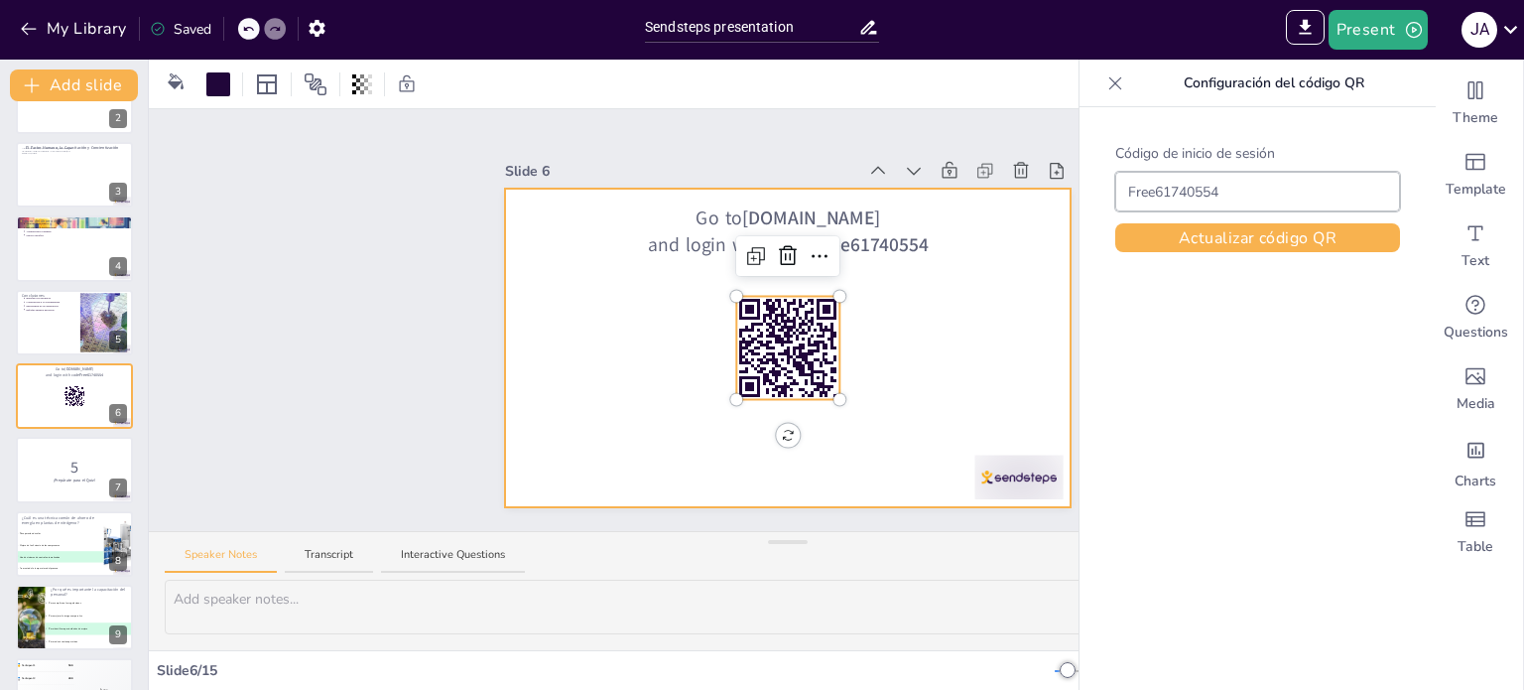
click at [945, 338] on div at bounding box center [788, 348] width 567 height 319
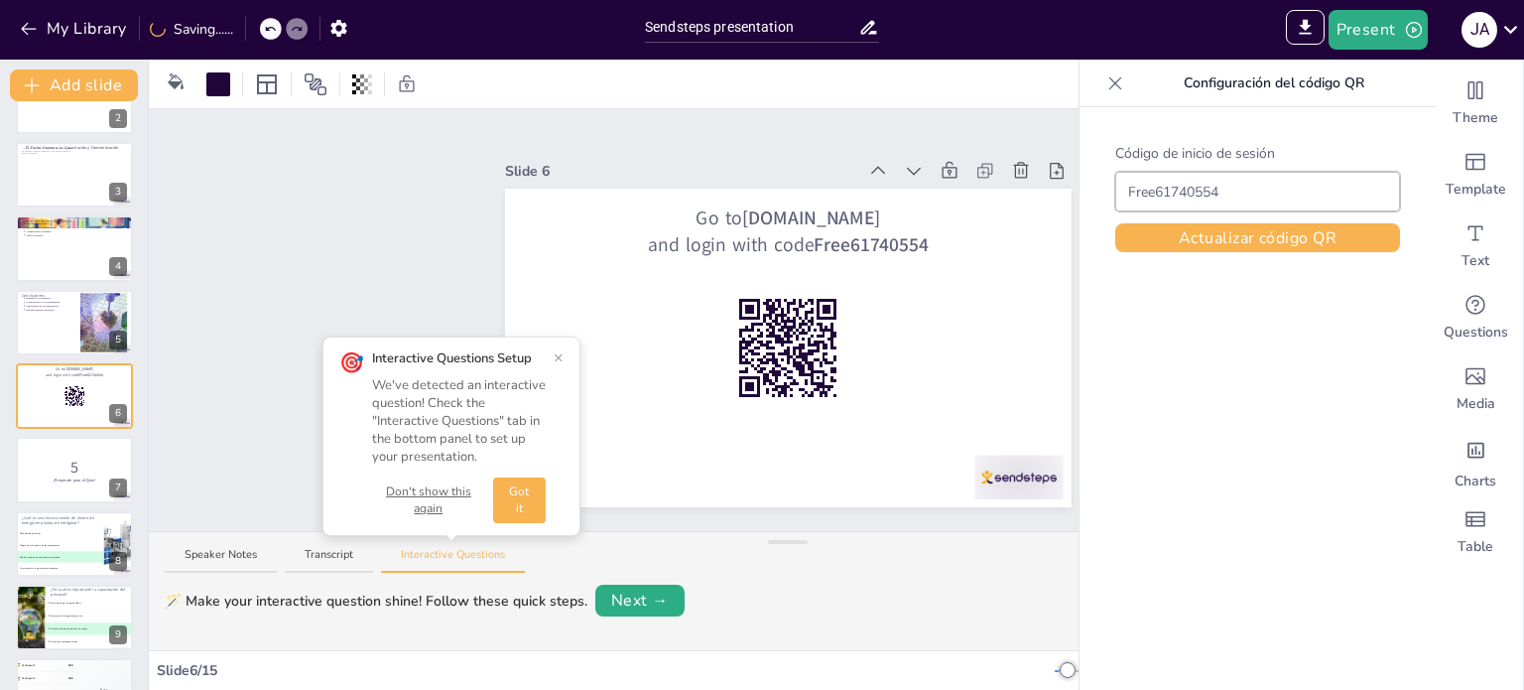
drag, startPoint x: 781, startPoint y: 321, endPoint x: 1189, endPoint y: -108, distance: 591.8
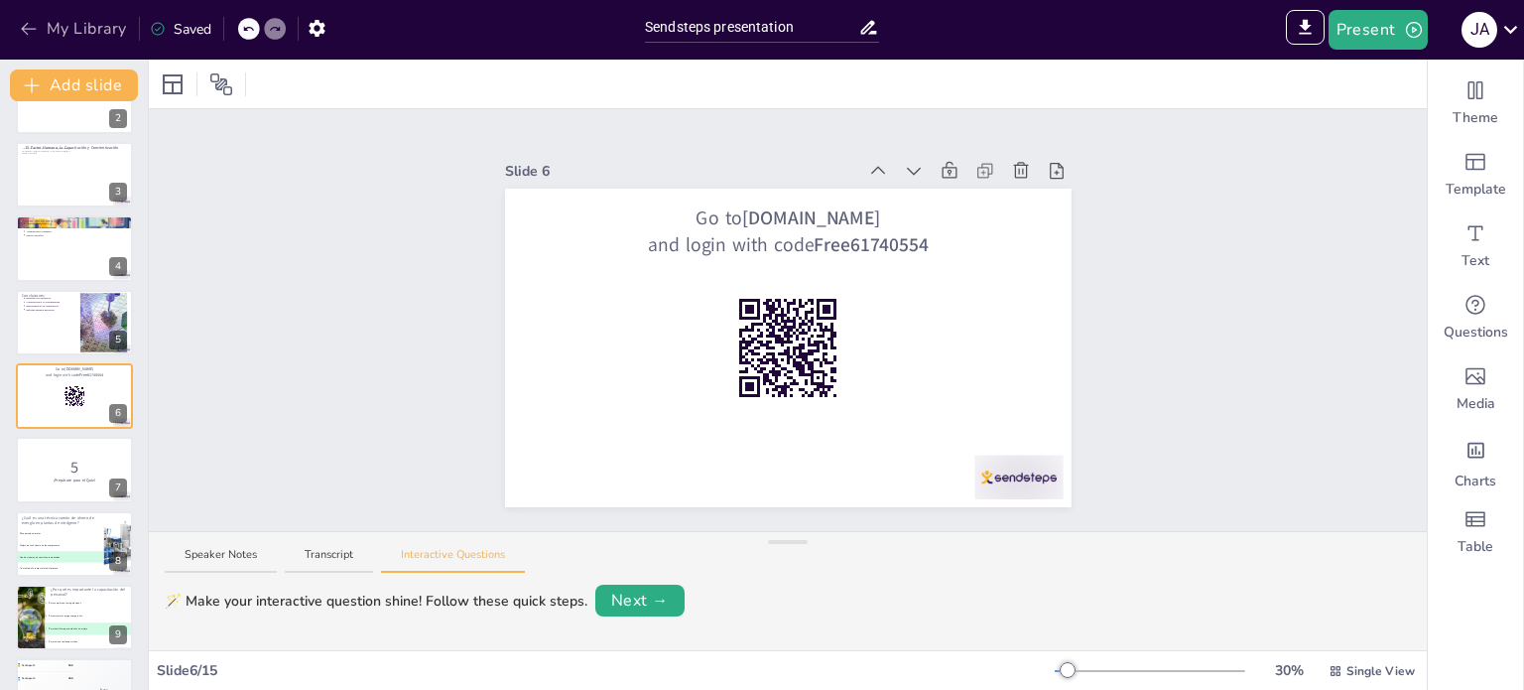
drag, startPoint x: 192, startPoint y: 27, endPoint x: 24, endPoint y: 28, distance: 167.7
click at [24, 28] on icon "button" at bounding box center [29, 29] width 20 height 20
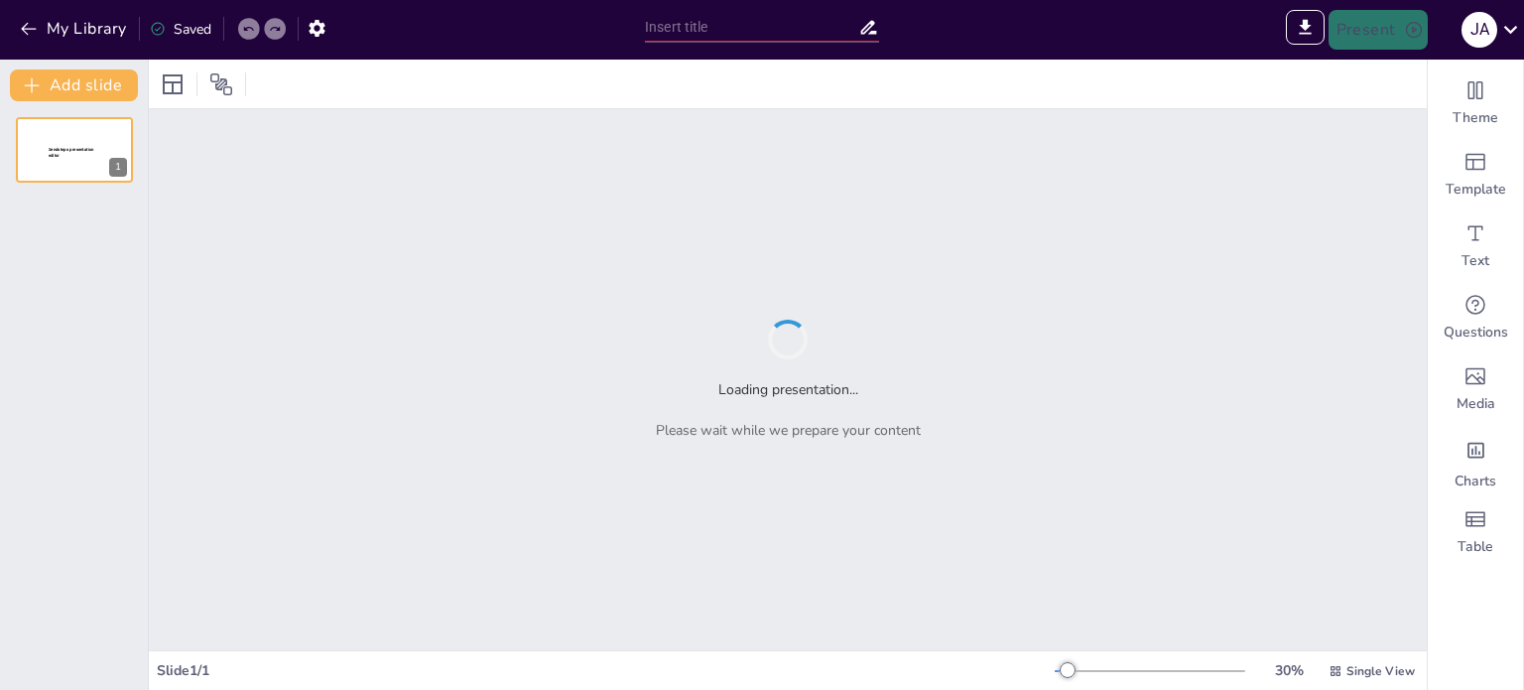
type input "Sendsteps presentation"
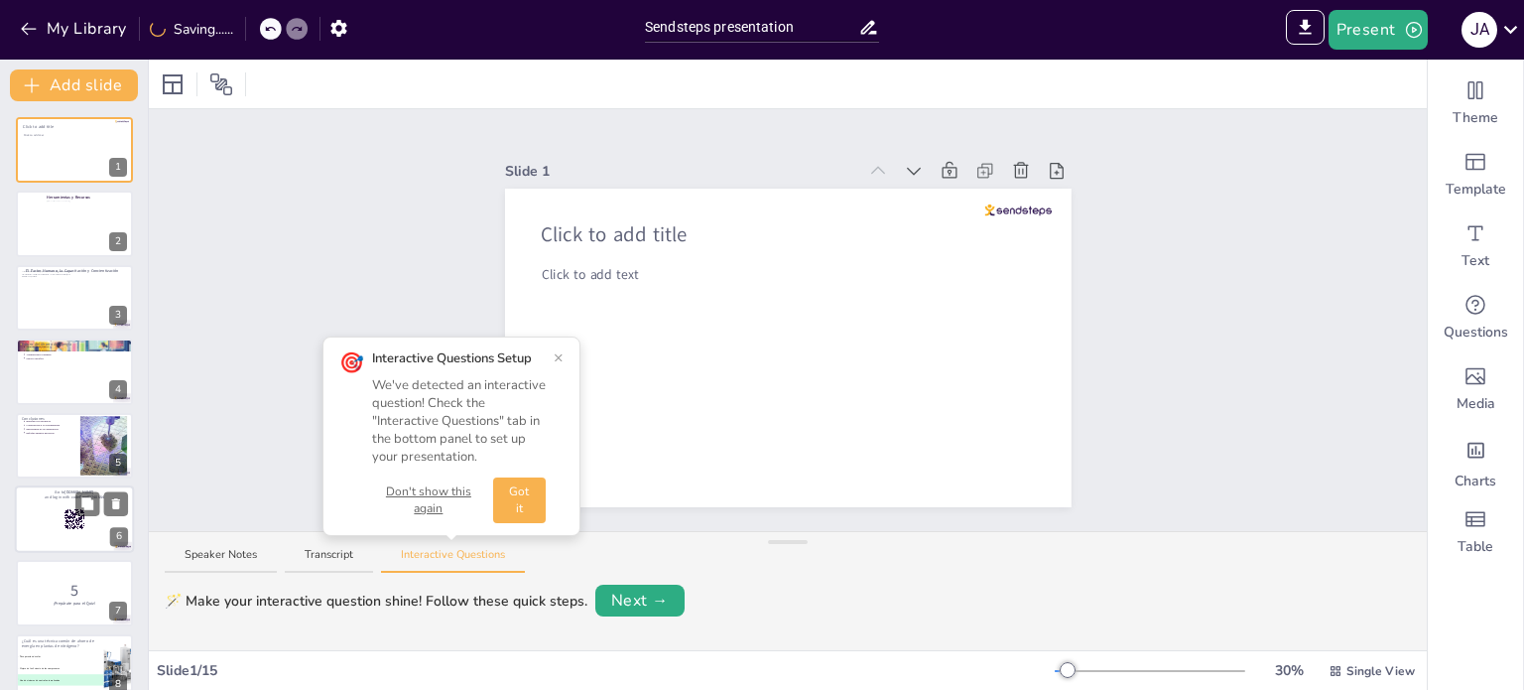
click at [69, 536] on div at bounding box center [74, 518] width 119 height 67
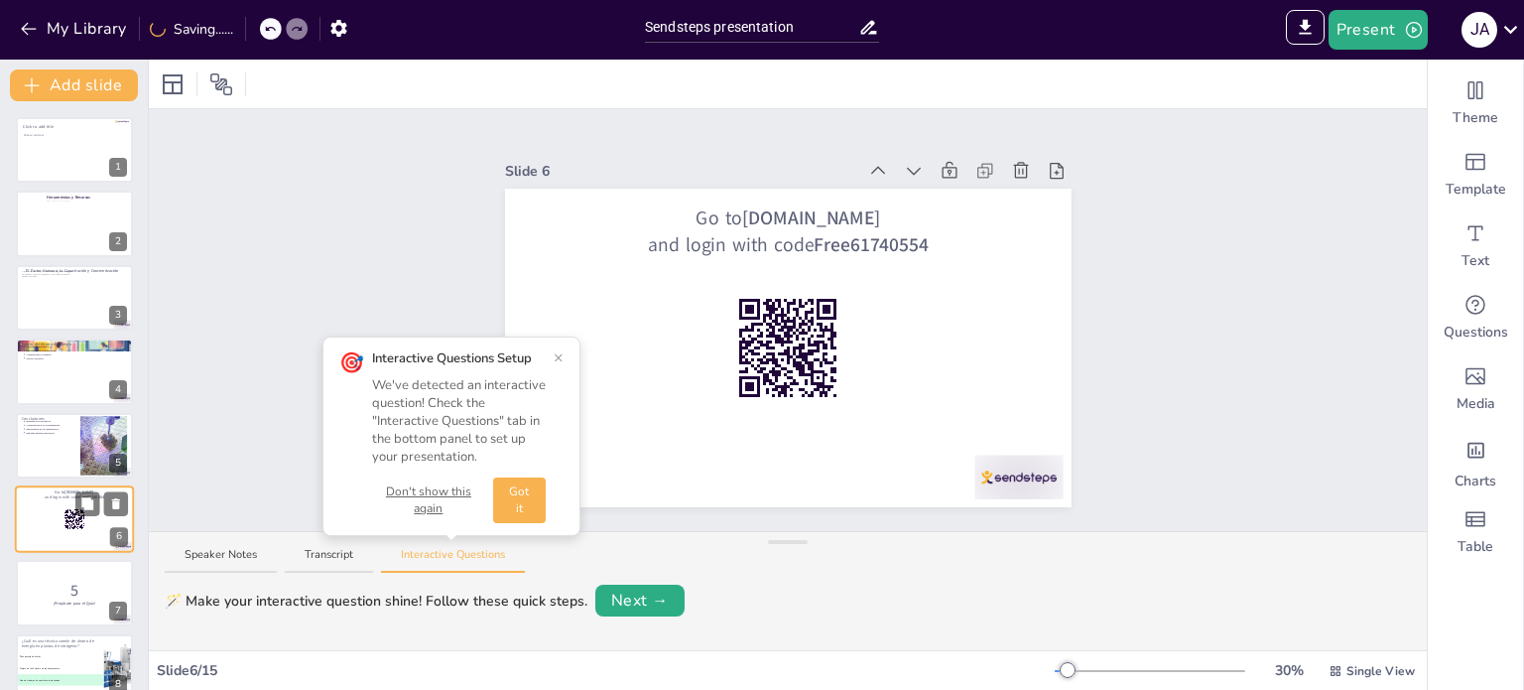
scroll to position [123, 0]
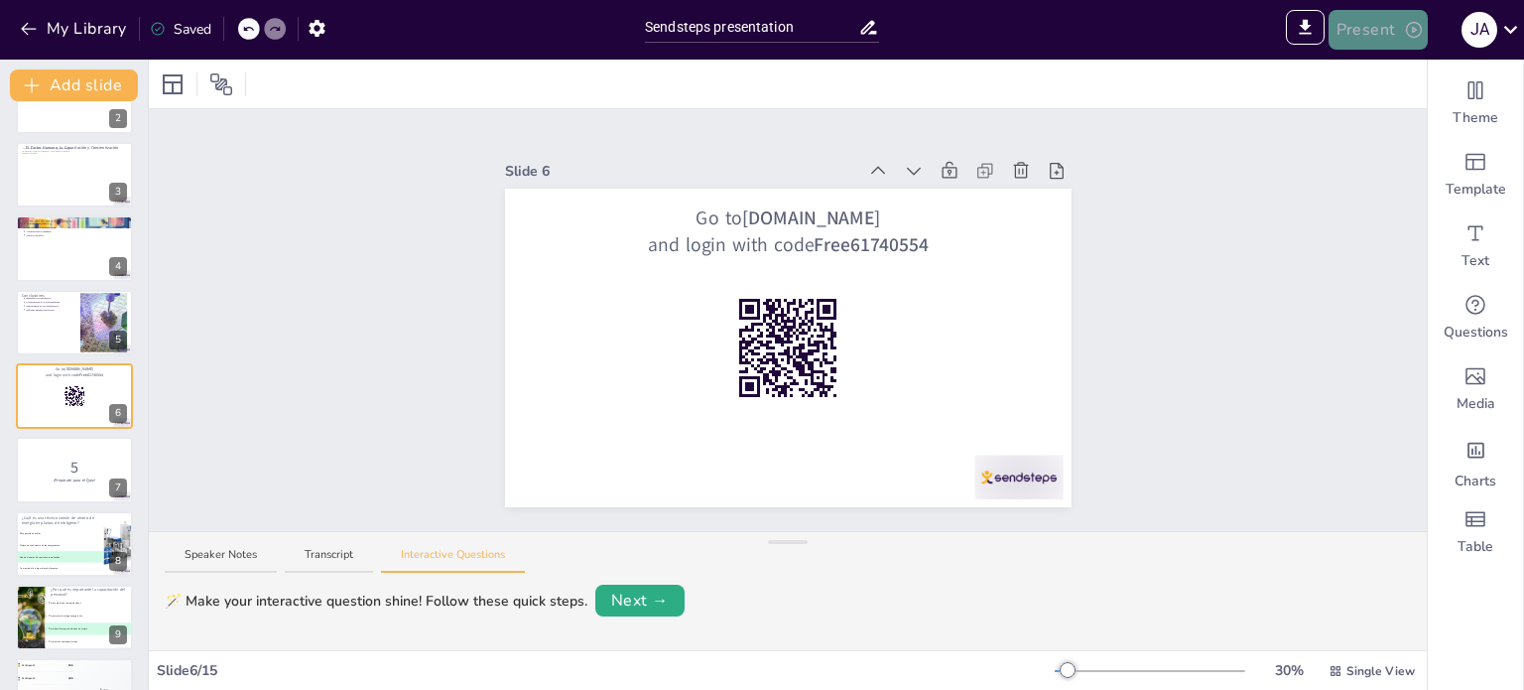
click at [1383, 30] on button "Present" at bounding box center [1378, 30] width 99 height 40
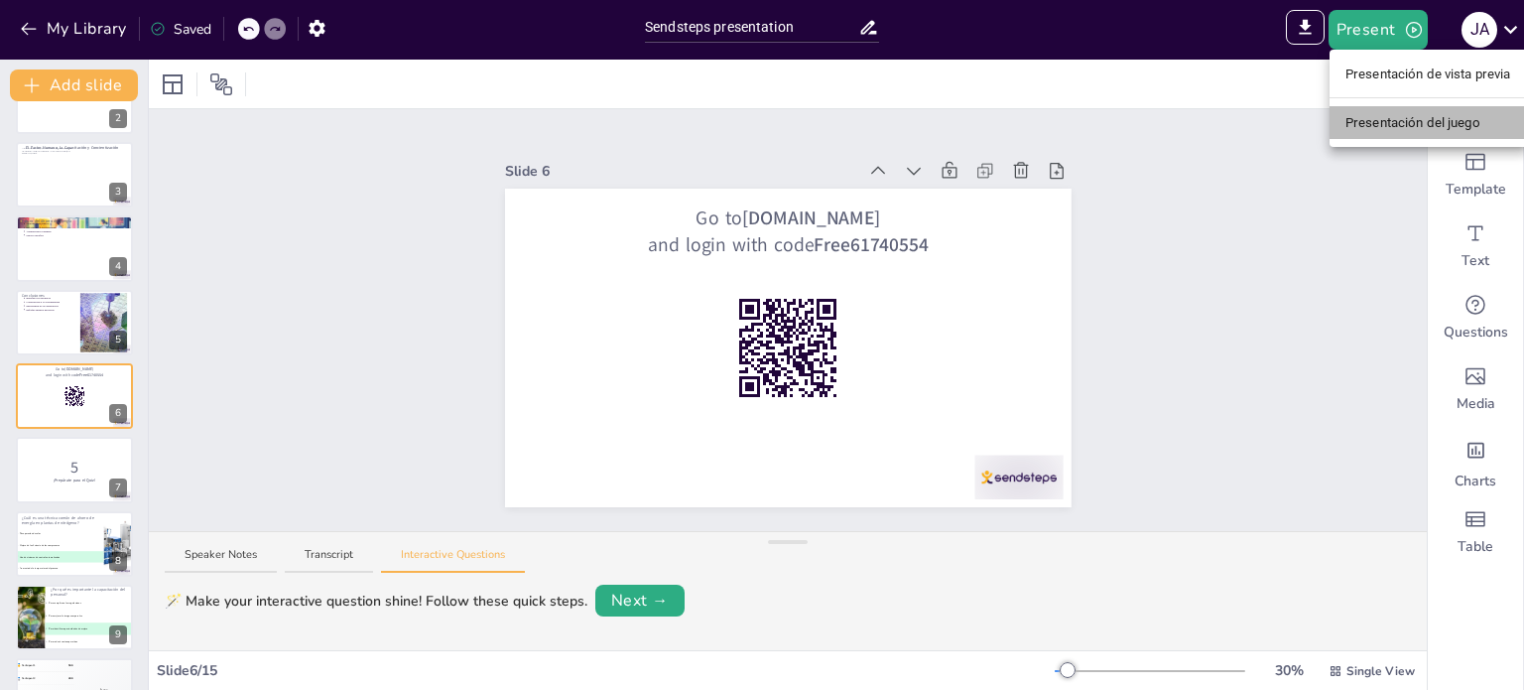
click at [1416, 124] on font "Presentación del juego" at bounding box center [1413, 122] width 135 height 15
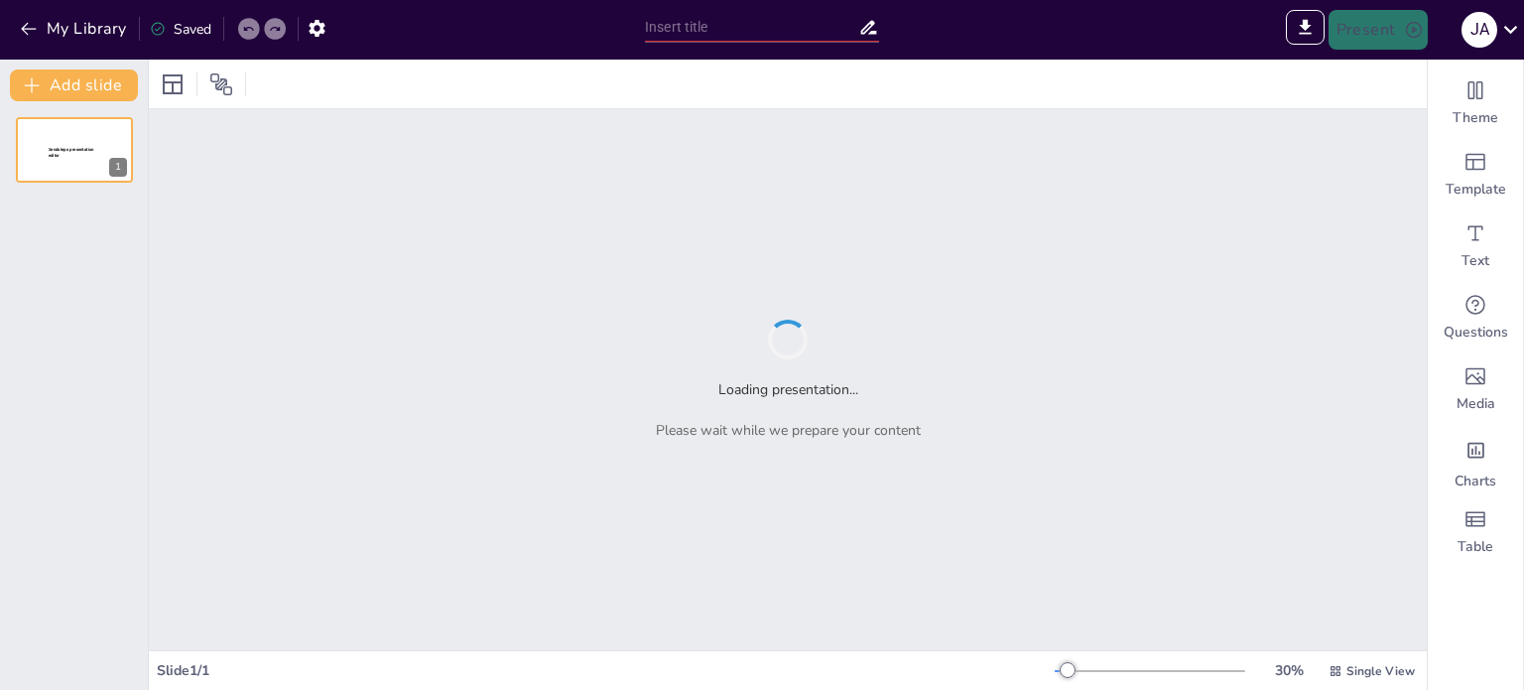
type input "Sendsteps presentation"
